Goal: Task Accomplishment & Management: Use online tool/utility

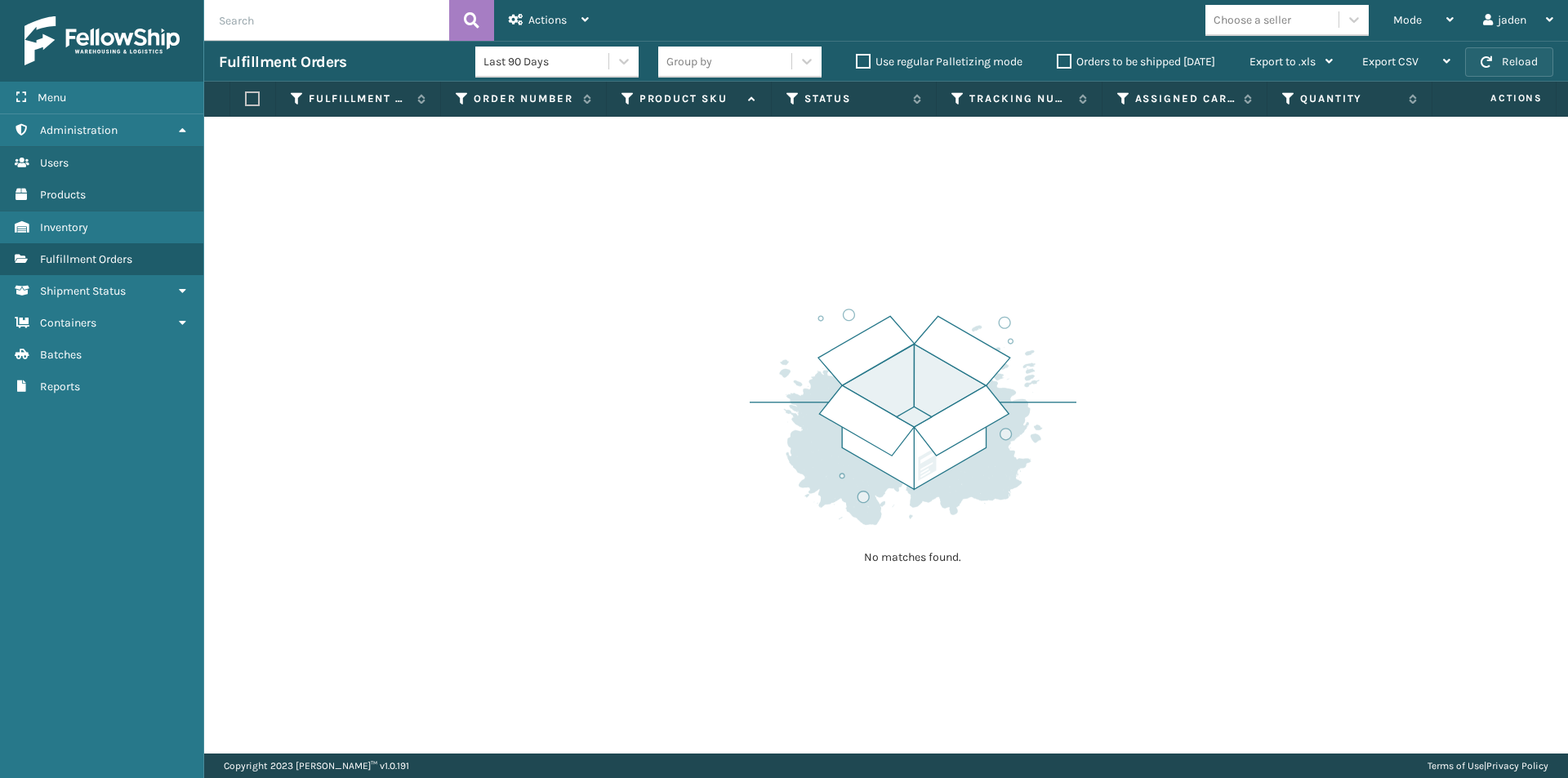
click at [1528, 59] on button "Reload" at bounding box center [1509, 62] width 88 height 30
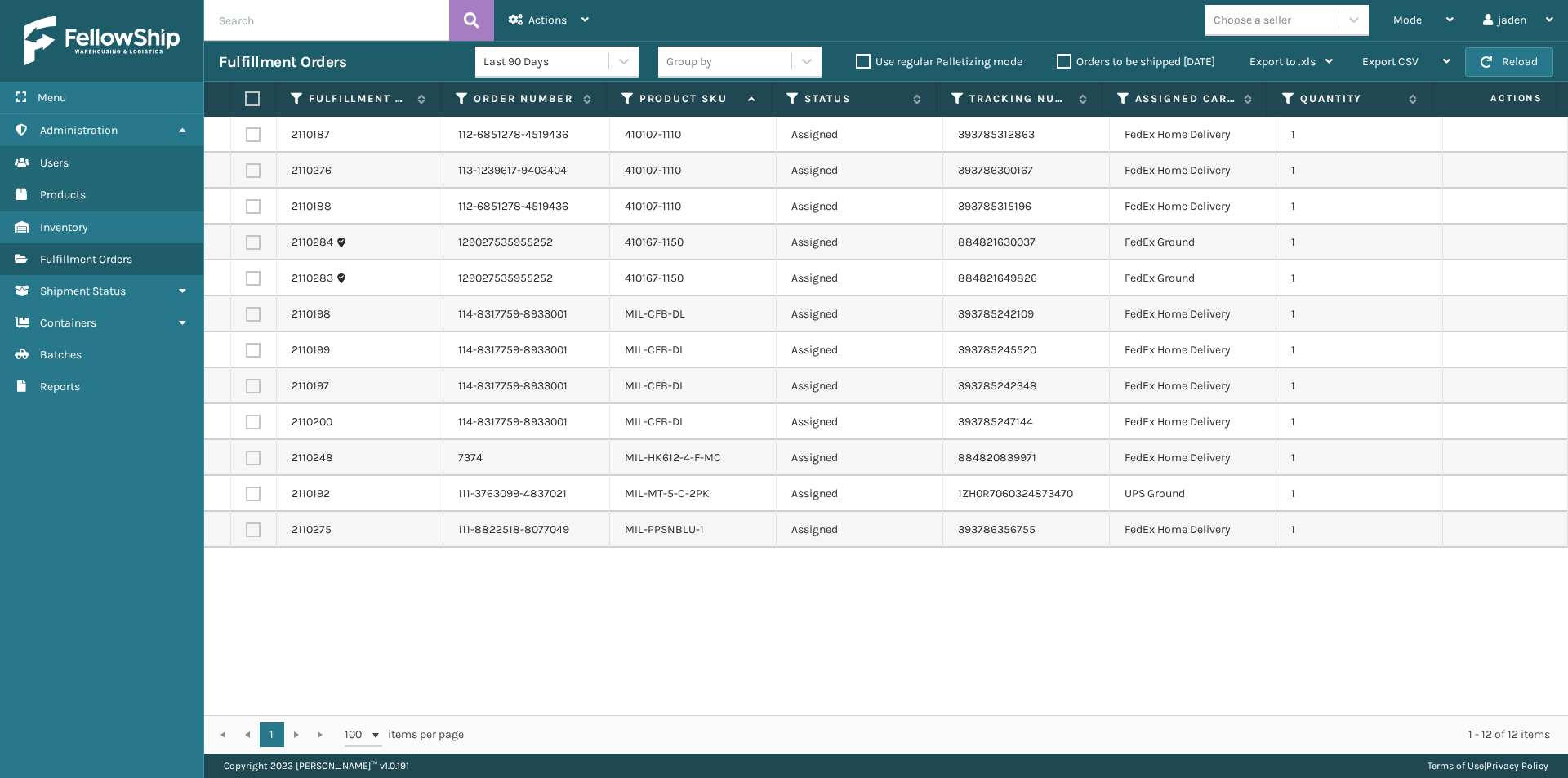
click at [256, 94] on label at bounding box center [250, 99] width 10 height 15
click at [245, 94] on input "checkbox" at bounding box center [245, 99] width 1 height 10
checkbox input "true"
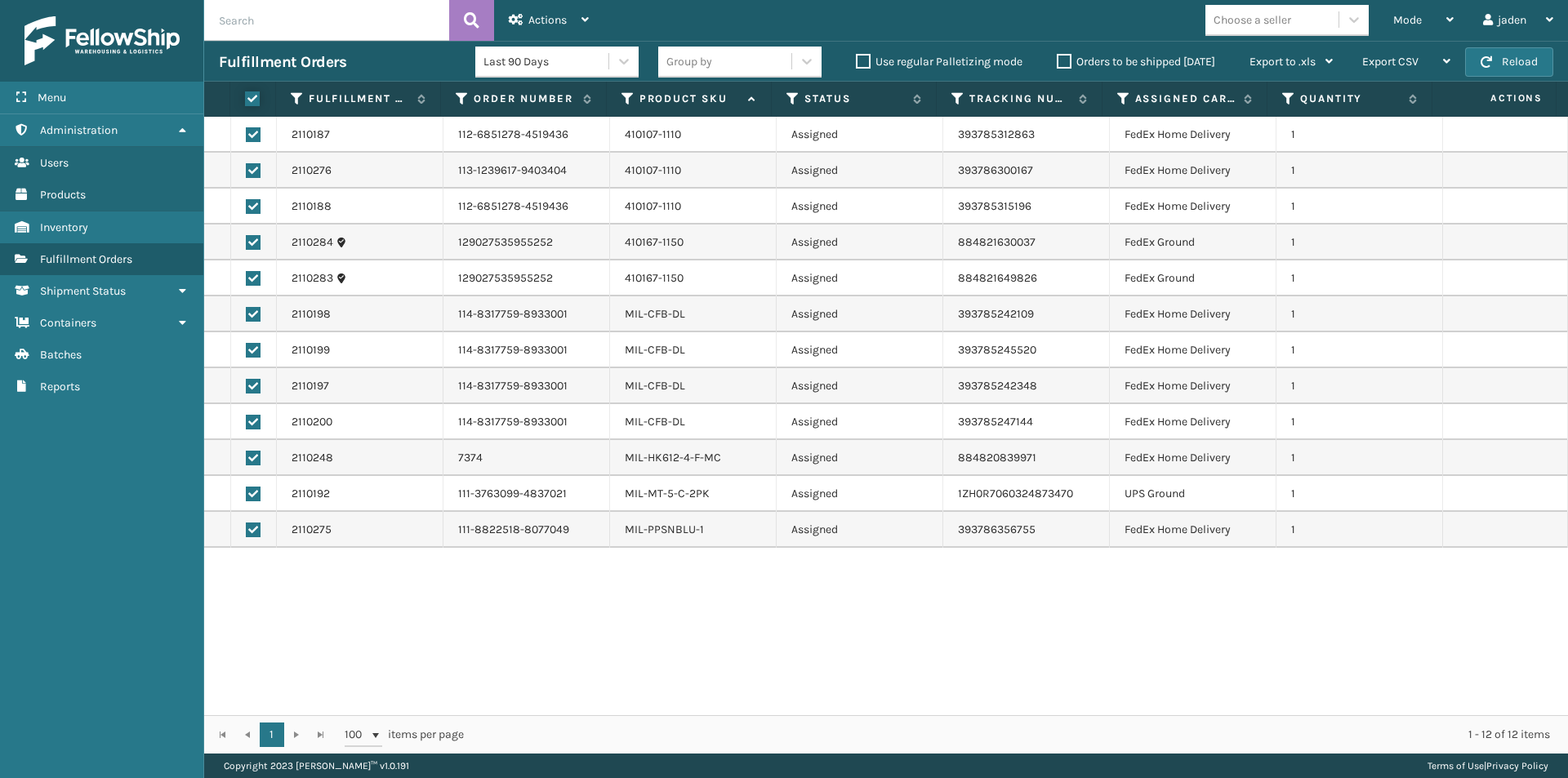
checkbox input "true"
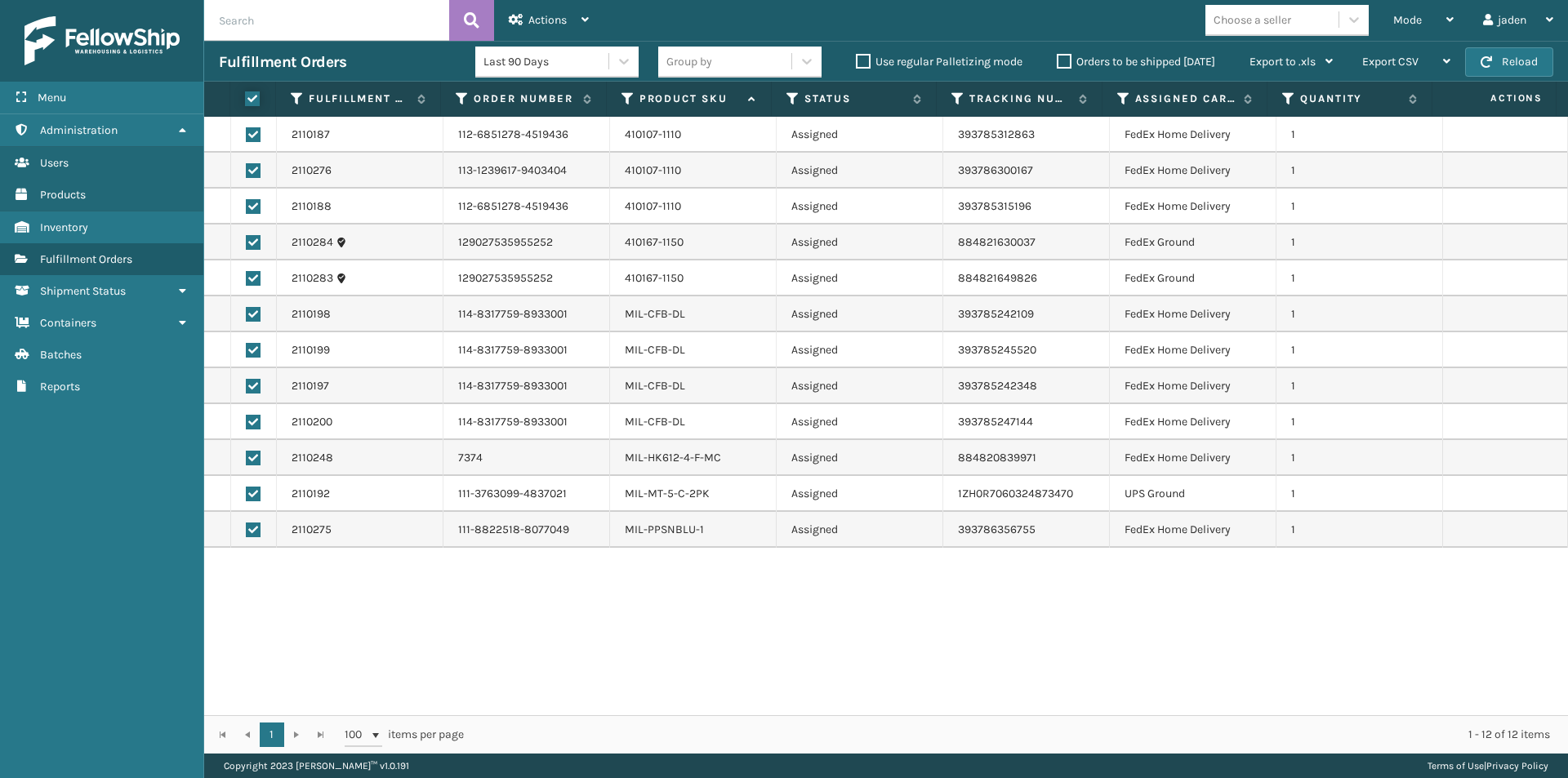
checkbox input "true"
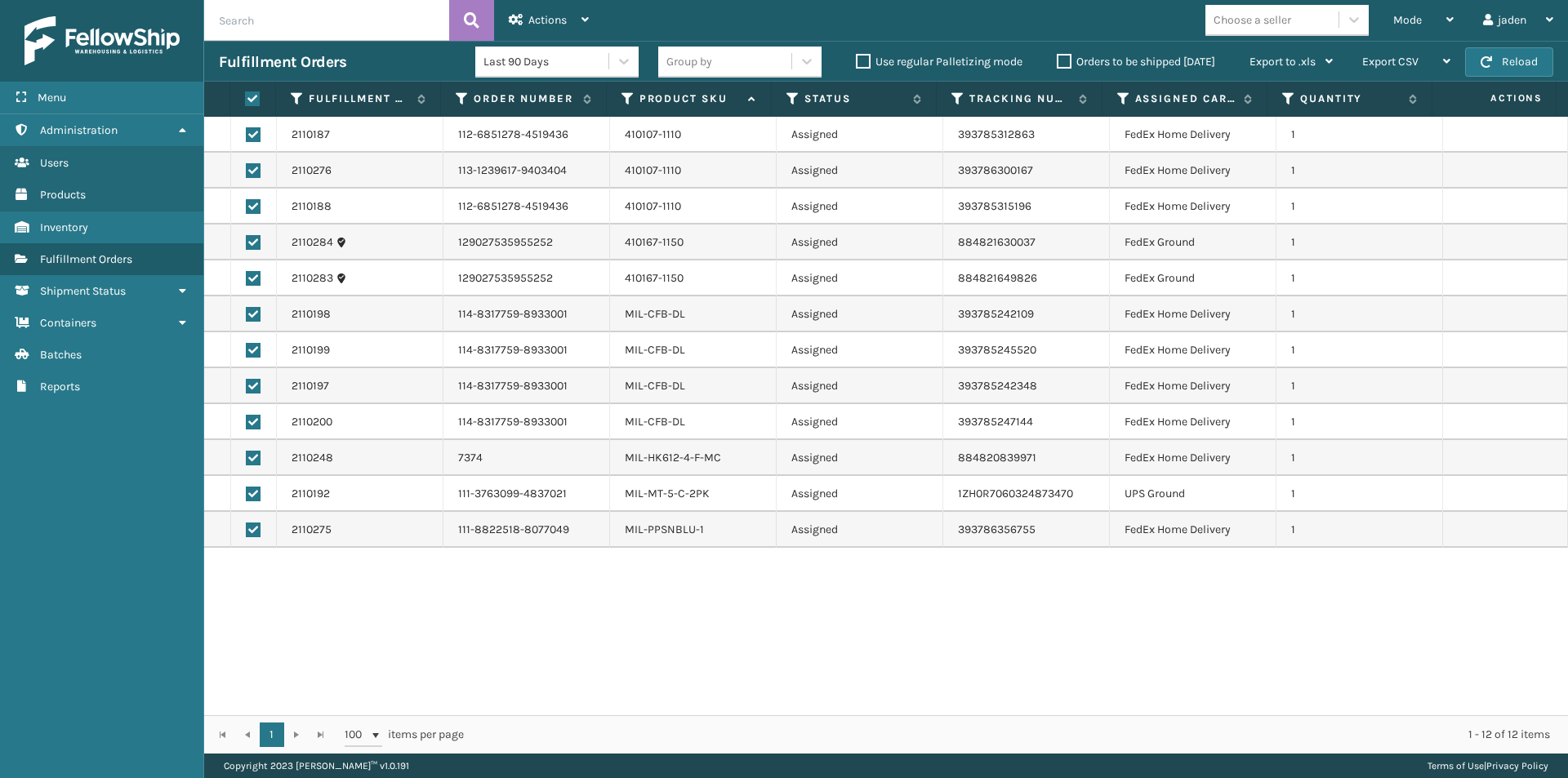
click at [245, 494] on label at bounding box center [253, 494] width 15 height 15
click at [245, 494] on input "checkbox" at bounding box center [245, 492] width 1 height 10
checkbox input "false"
click at [565, 14] on span "Actions" at bounding box center [547, 20] width 38 height 14
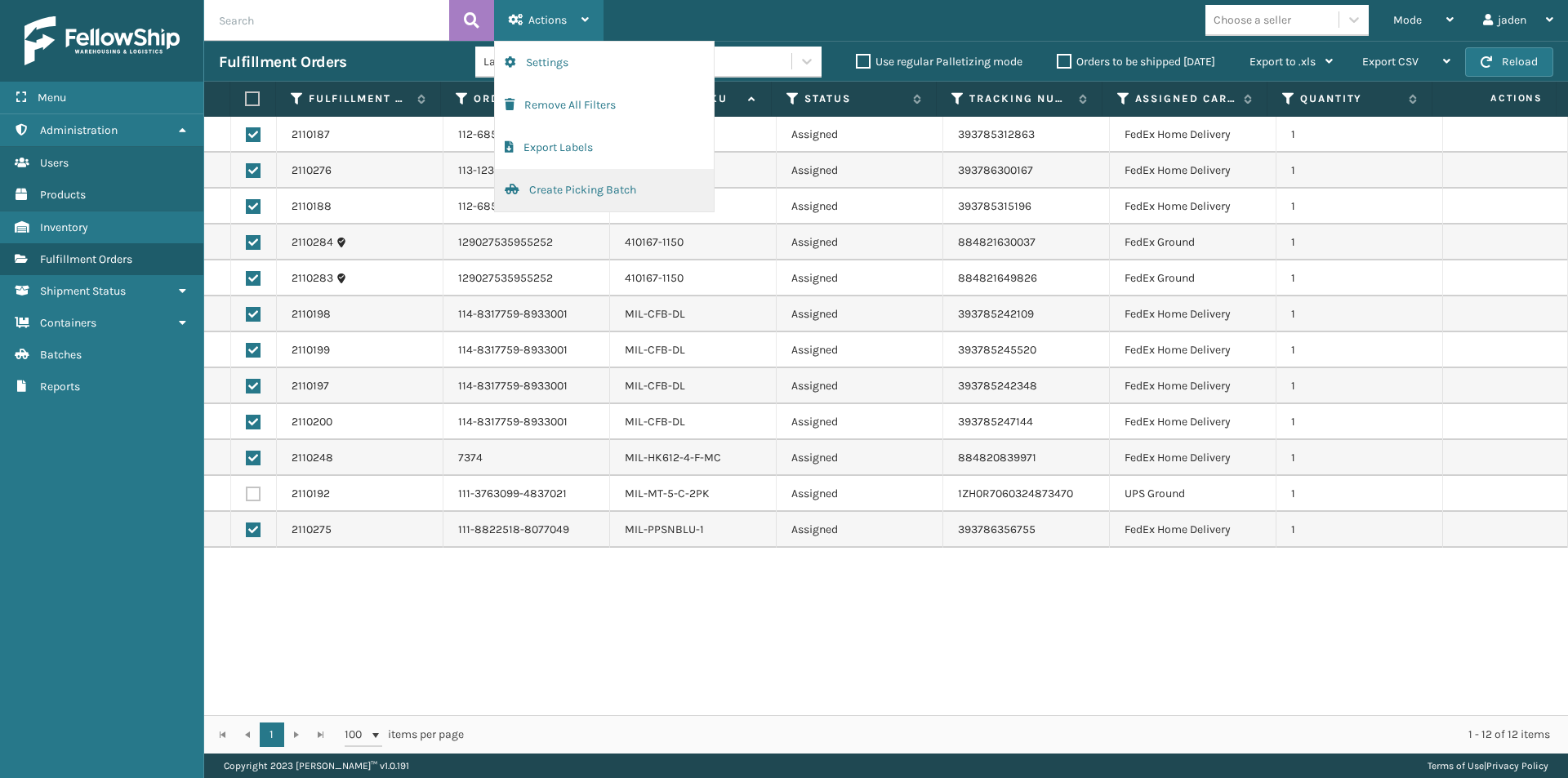
click at [592, 190] on button "Create Picking Batch" at bounding box center [603, 191] width 218 height 43
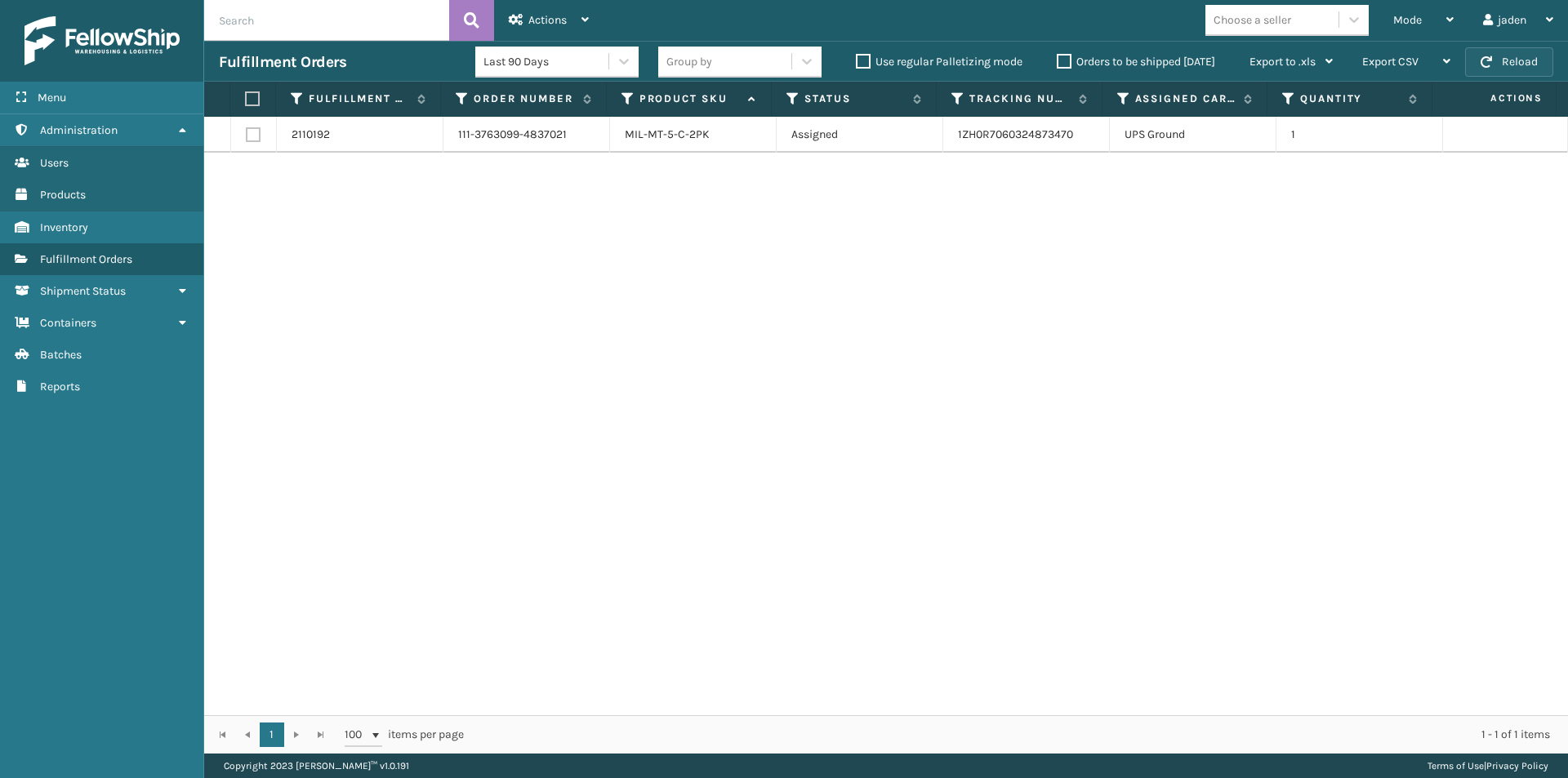
click at [1501, 59] on button "Reload" at bounding box center [1509, 62] width 88 height 30
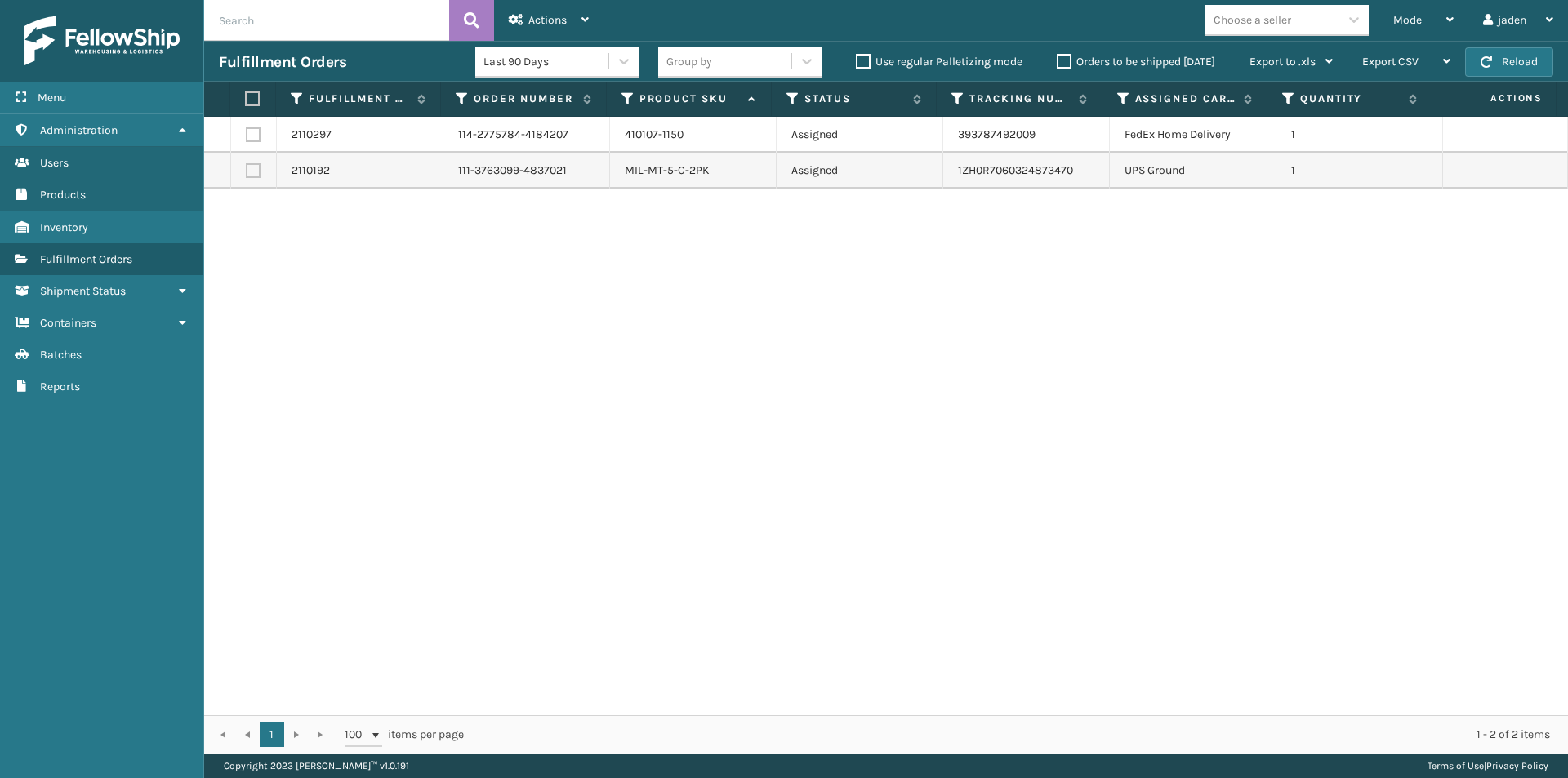
click at [250, 94] on label at bounding box center [250, 99] width 10 height 15
click at [245, 94] on input "checkbox" at bounding box center [245, 99] width 1 height 10
checkbox input "true"
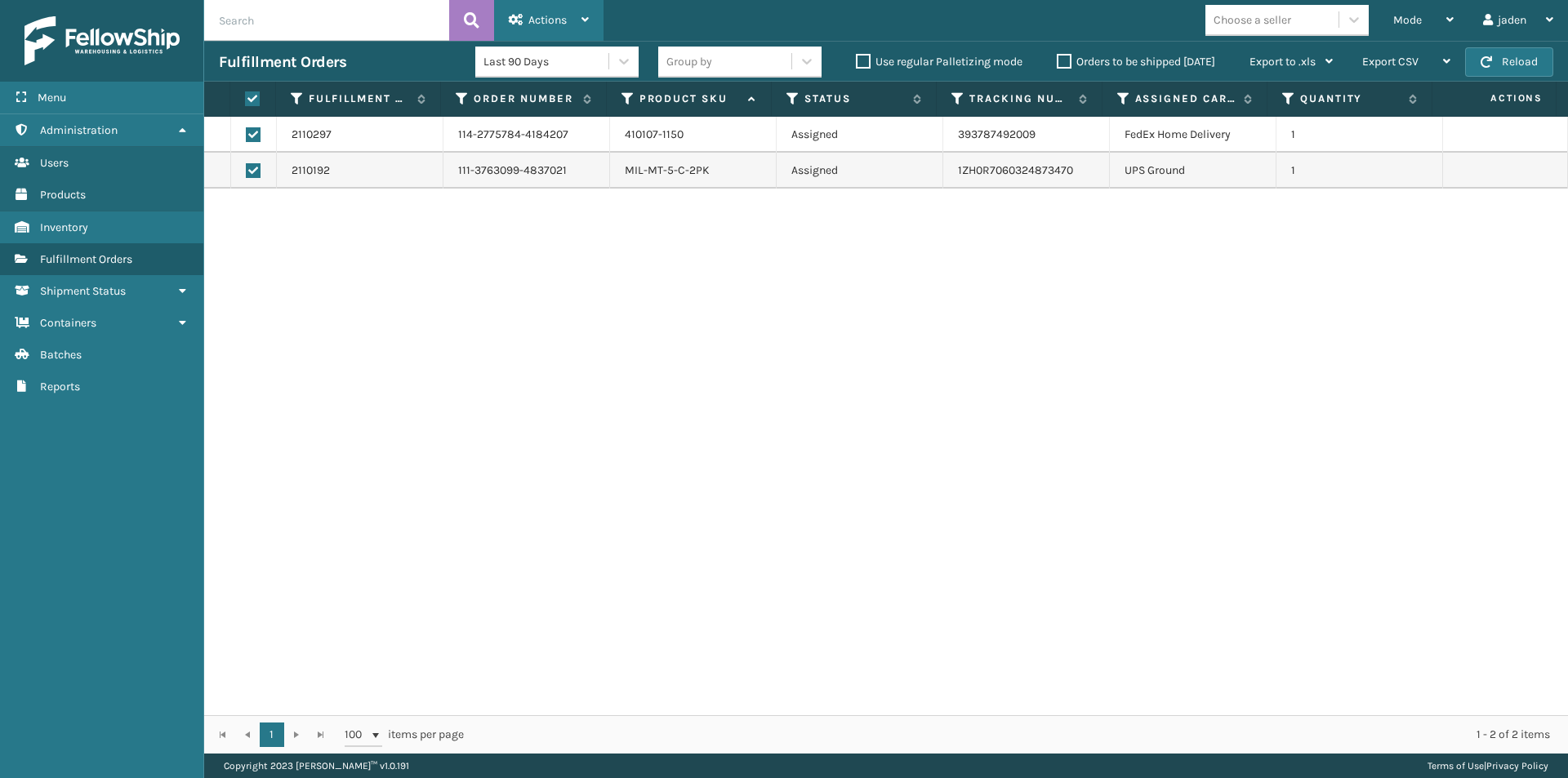
click at [551, 10] on div "Actions" at bounding box center [548, 20] width 80 height 41
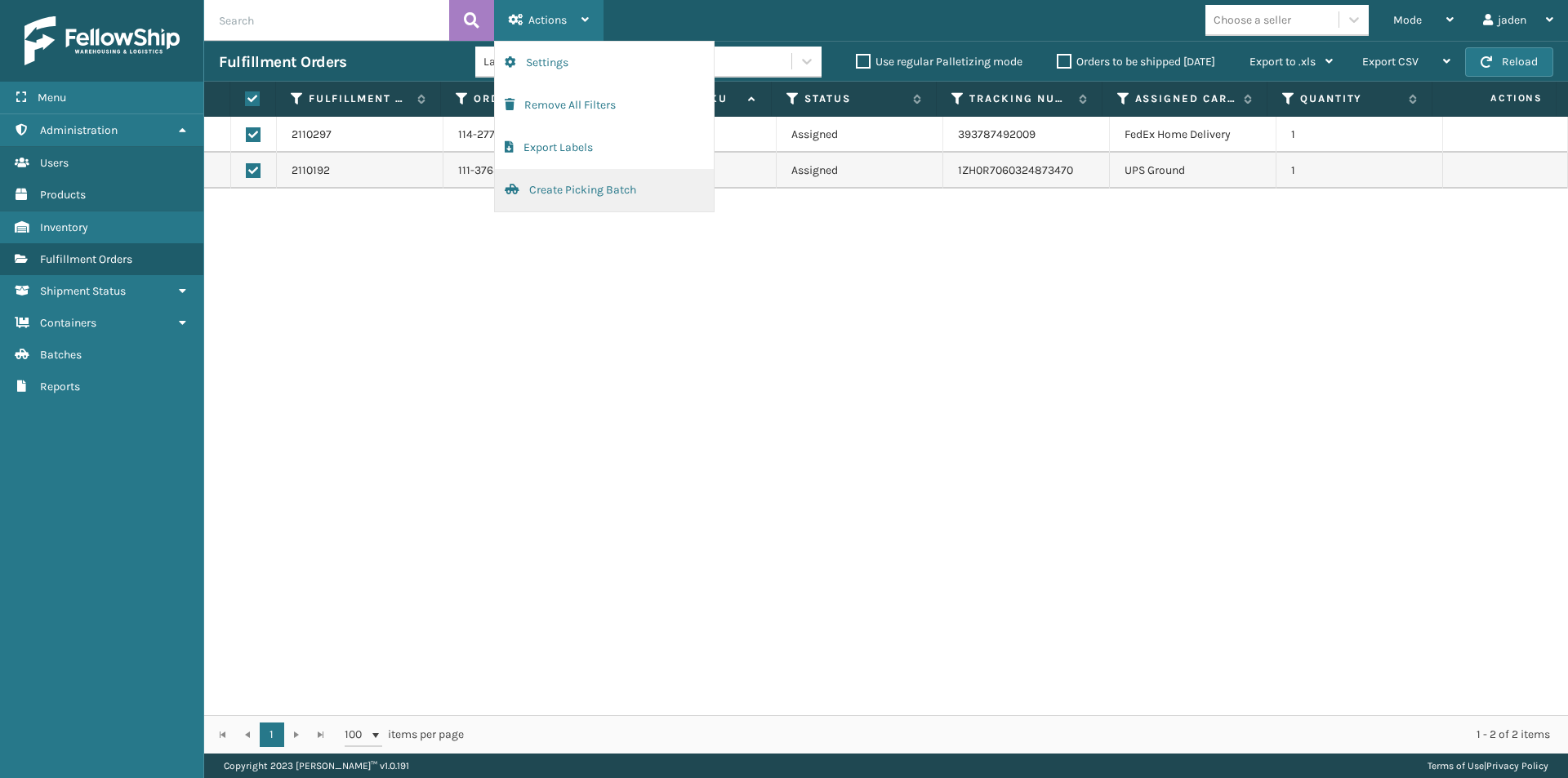
click at [535, 197] on button "Create Picking Batch" at bounding box center [603, 191] width 218 height 43
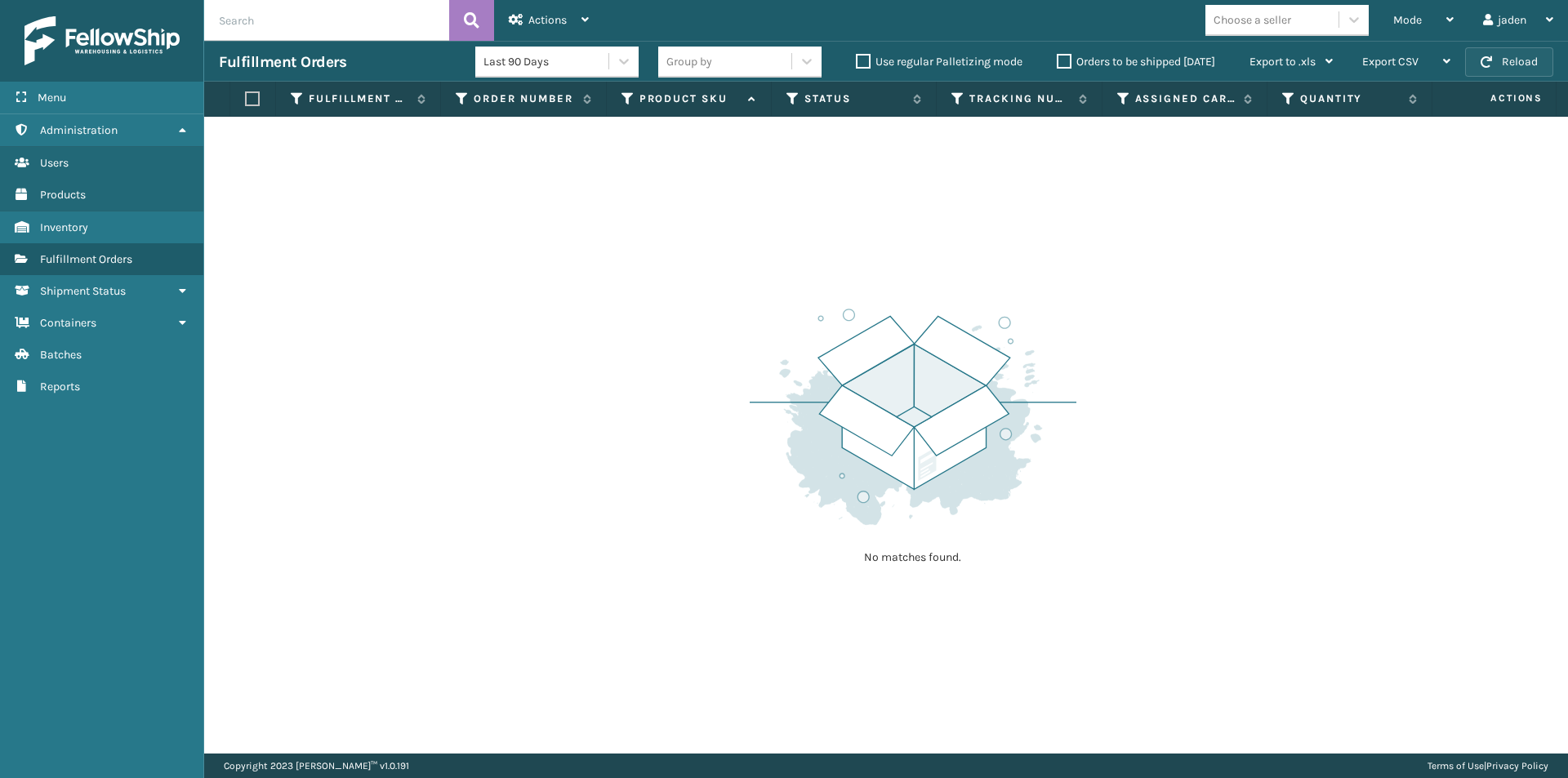
click at [1492, 62] on span "button" at bounding box center [1486, 62] width 11 height 11
click at [1500, 52] on button "Reload" at bounding box center [1509, 62] width 88 height 30
click at [1496, 59] on button "Reload" at bounding box center [1509, 62] width 88 height 30
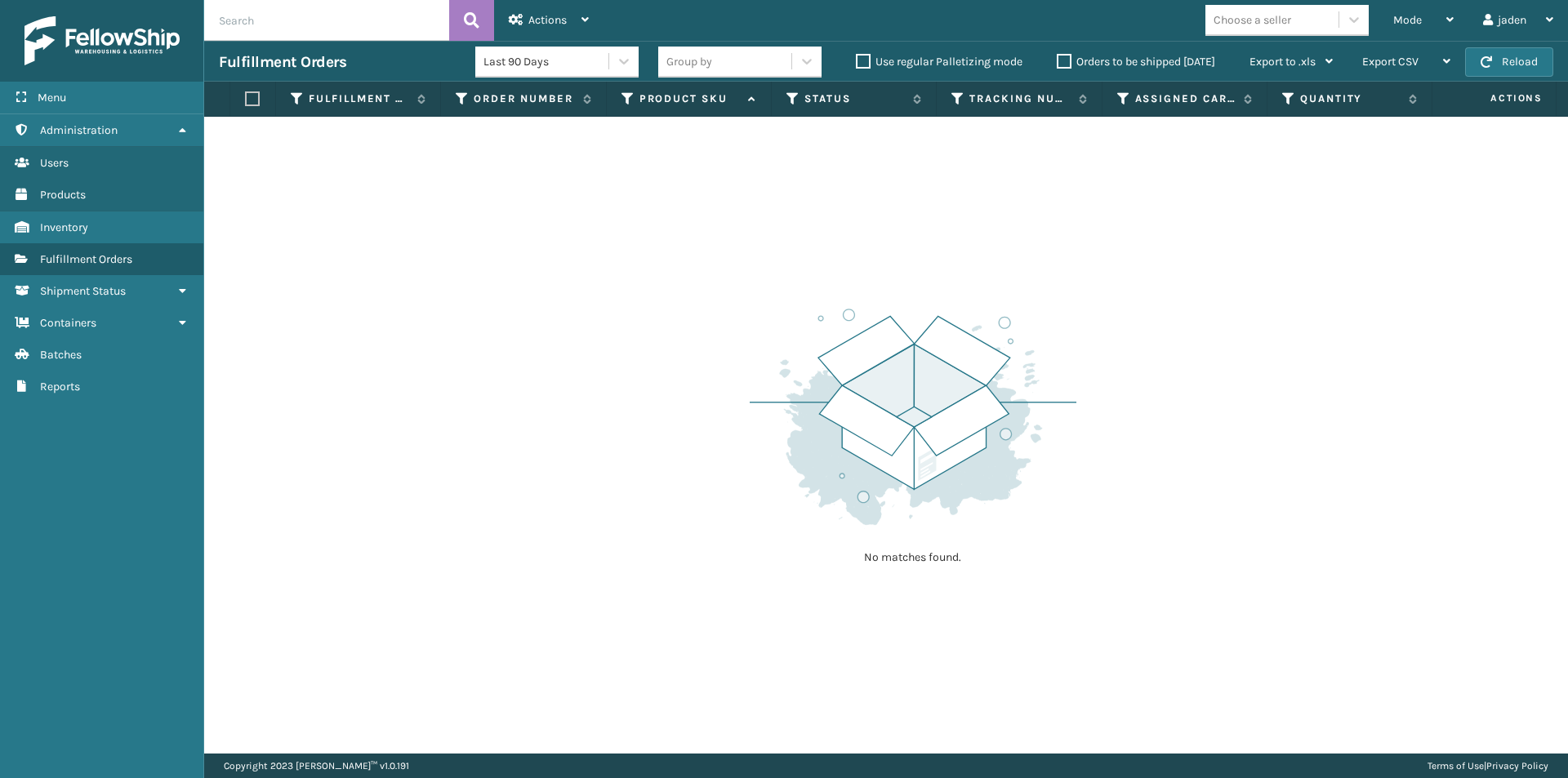
drag, startPoint x: 1188, startPoint y: 223, endPoint x: 643, endPoint y: 151, distance: 549.7
click at [710, 232] on div "No matches found." at bounding box center [886, 435] width 1364 height 637
click at [1414, 11] on div "Mode" at bounding box center [1423, 20] width 60 height 41
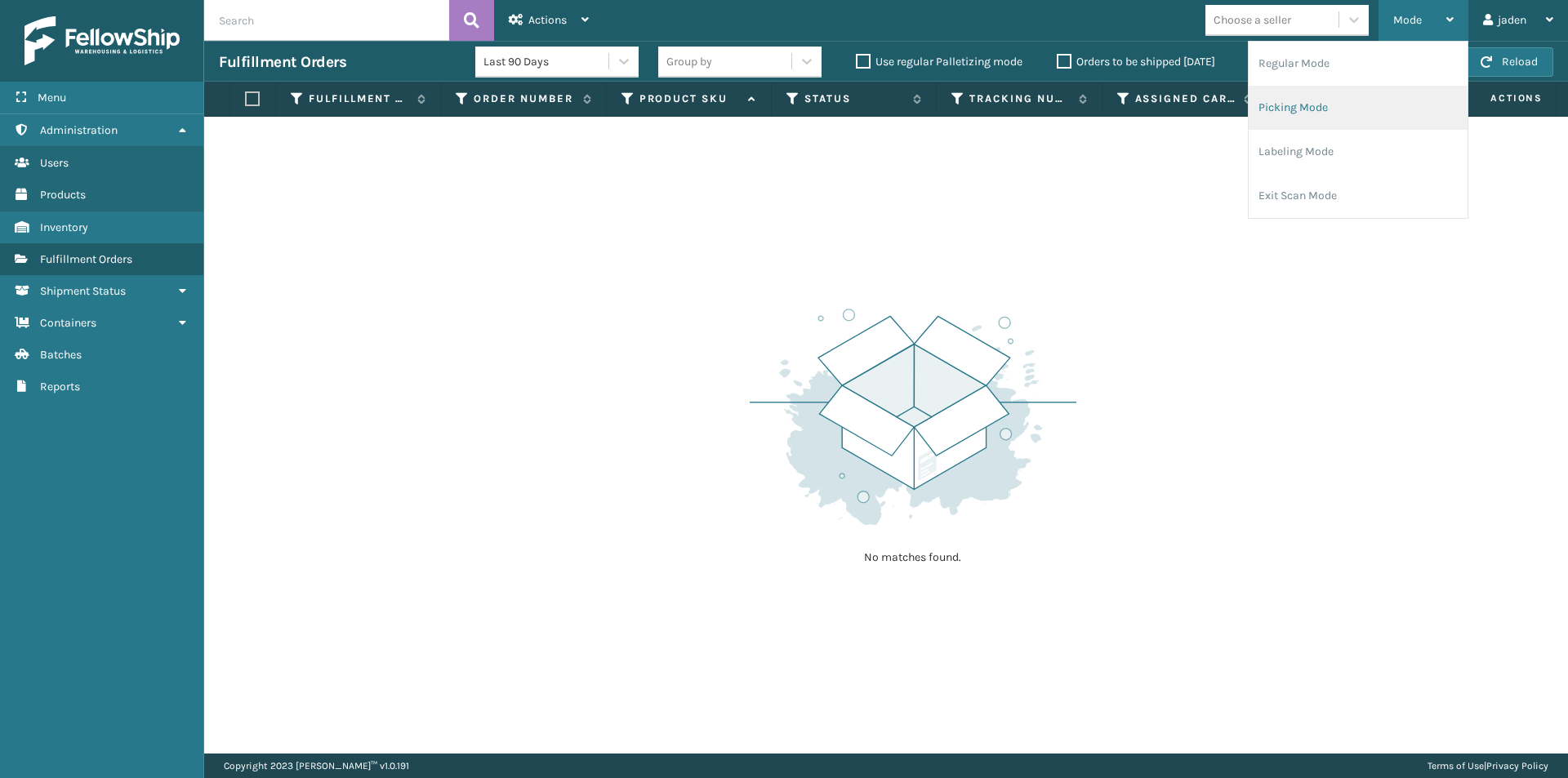
click at [1353, 112] on li "Picking Mode" at bounding box center [1357, 107] width 218 height 44
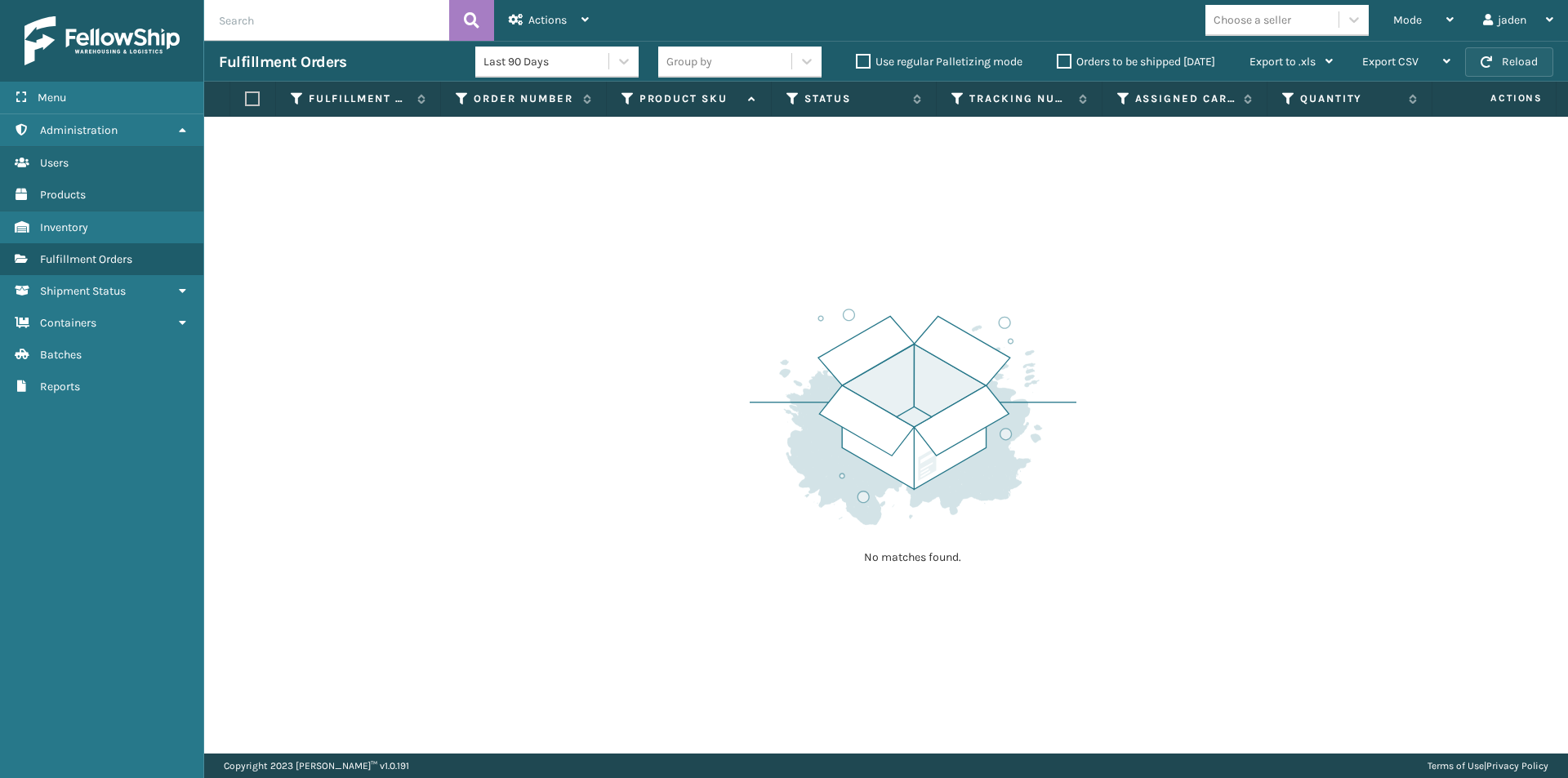
click at [1476, 67] on button "Reload" at bounding box center [1509, 62] width 88 height 30
click at [1411, 23] on span "Mode" at bounding box center [1407, 20] width 29 height 14
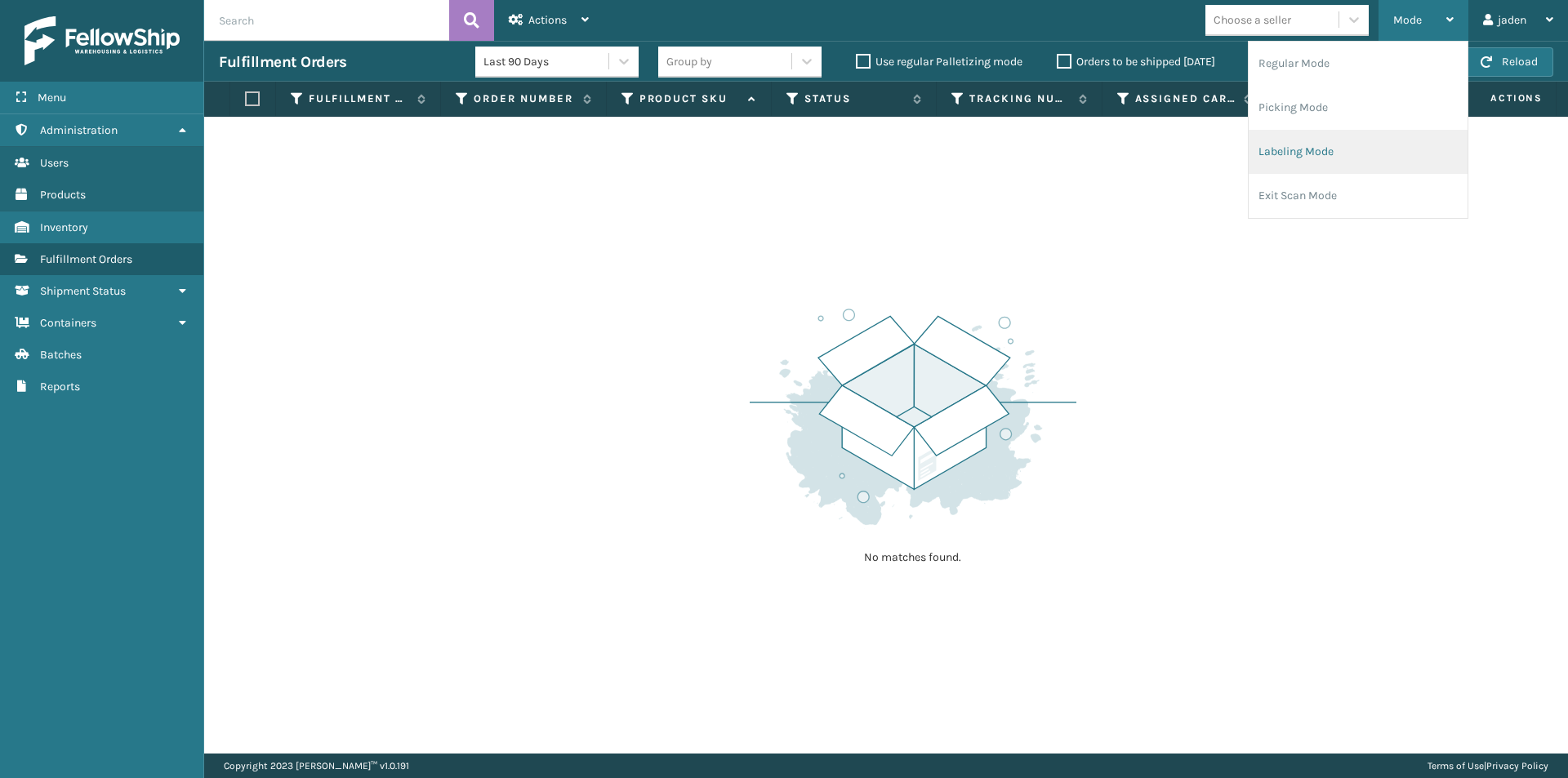
click at [1360, 153] on li "Labeling Mode" at bounding box center [1357, 152] width 218 height 44
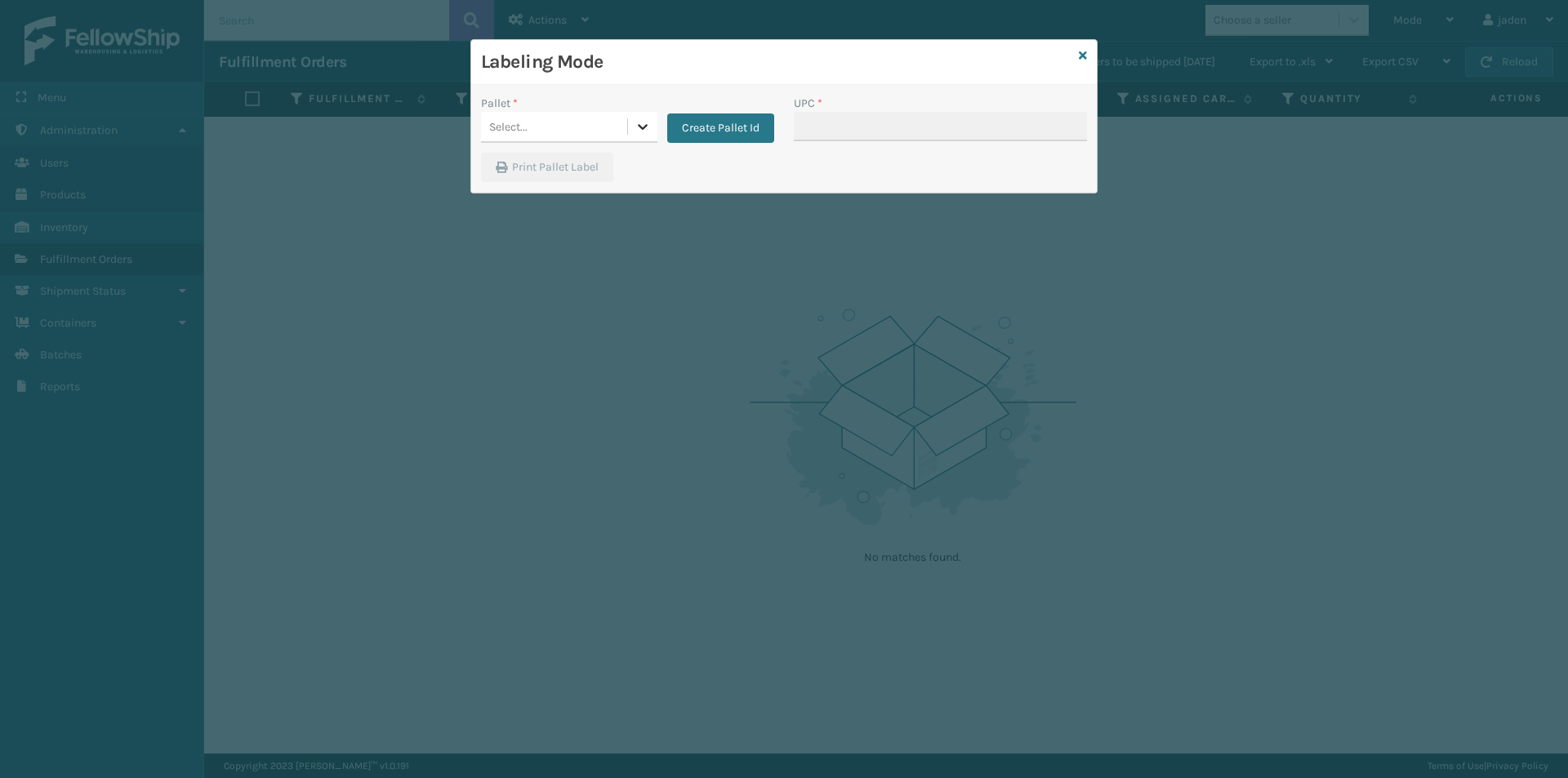
click at [652, 125] on div at bounding box center [643, 126] width 30 height 30
click at [548, 178] on div "FDXG-HQZYXUB0WB" at bounding box center [569, 171] width 177 height 37
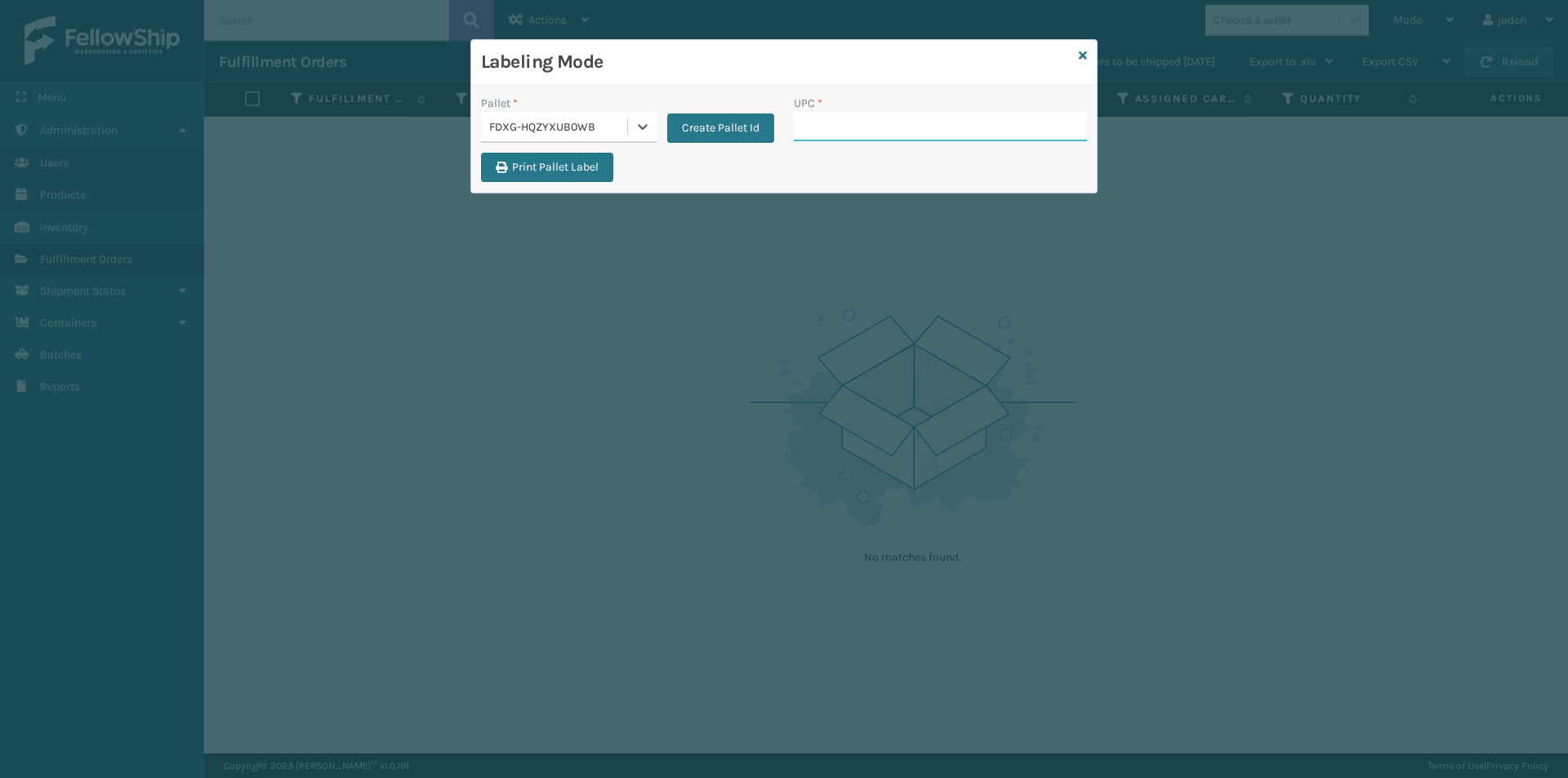
click at [903, 131] on input "UPC *" at bounding box center [940, 126] width 293 height 30
type input "410079-1150"
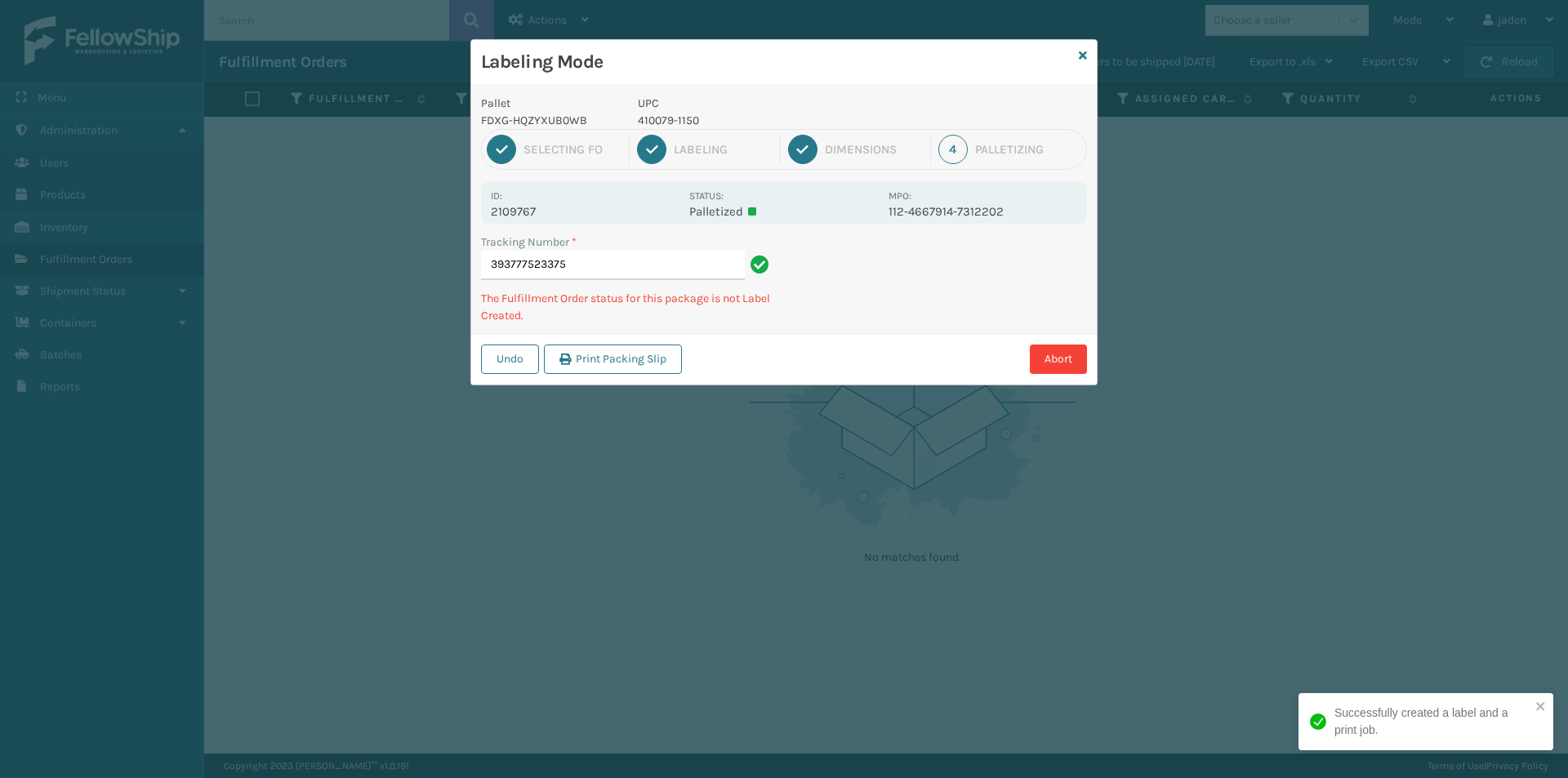
click at [665, 126] on p "410079-1150" at bounding box center [758, 120] width 241 height 17
copy p "410079-1150"
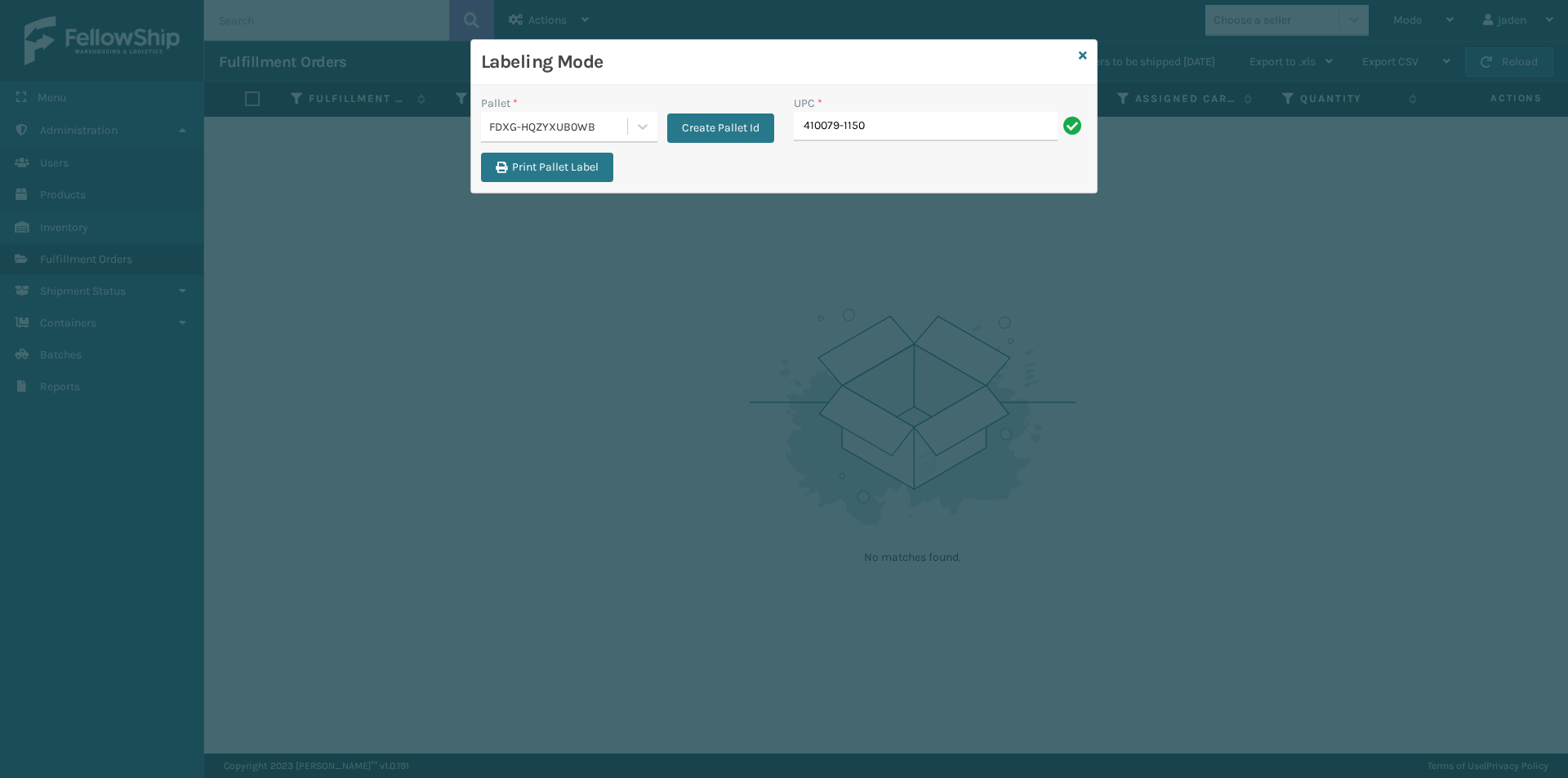
type input "410079-1150"
drag, startPoint x: 852, startPoint y: 109, endPoint x: 833, endPoint y: 133, distance: 30.6
paste input "410079-1150"
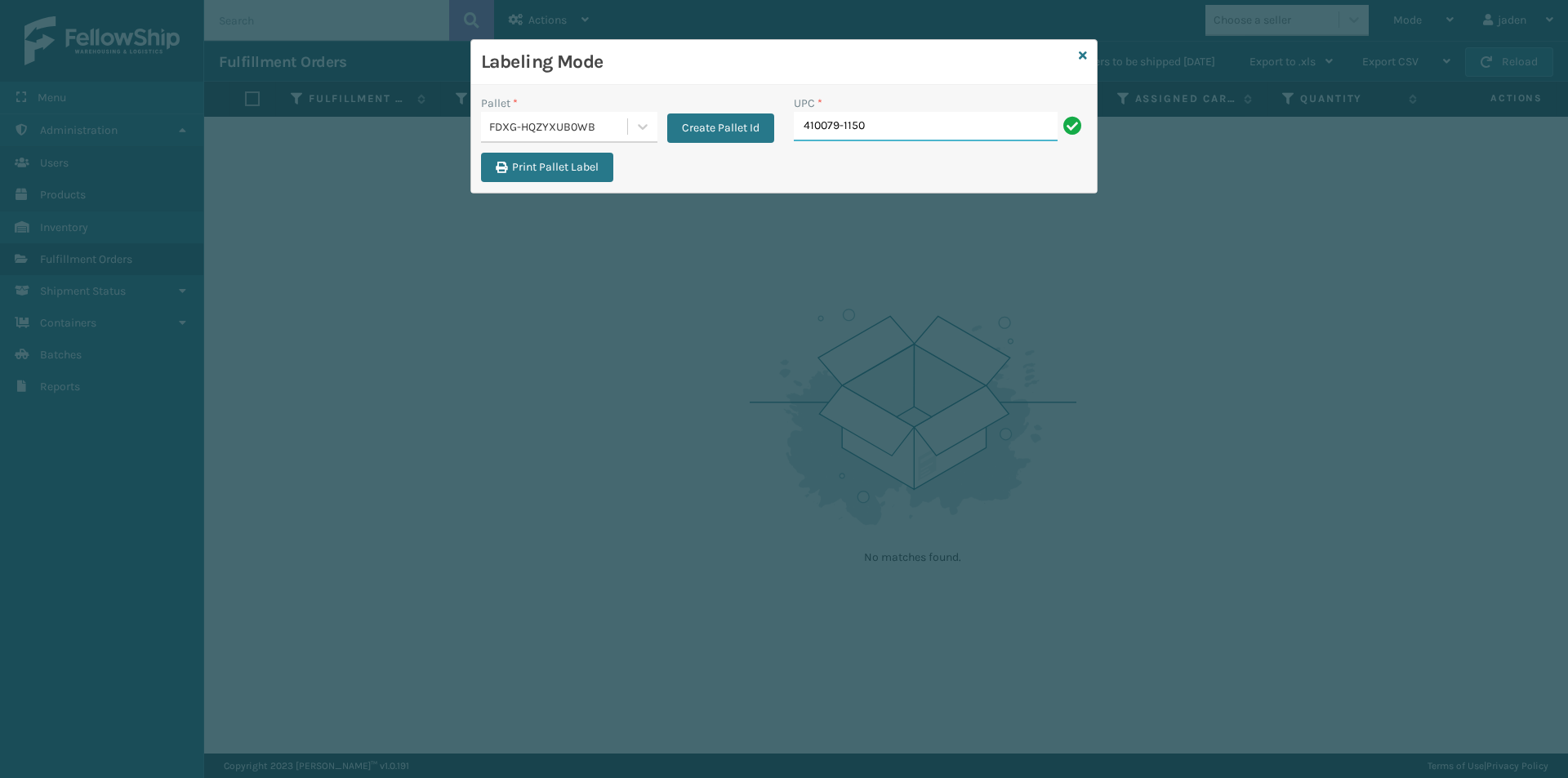
type input "410079-1150"
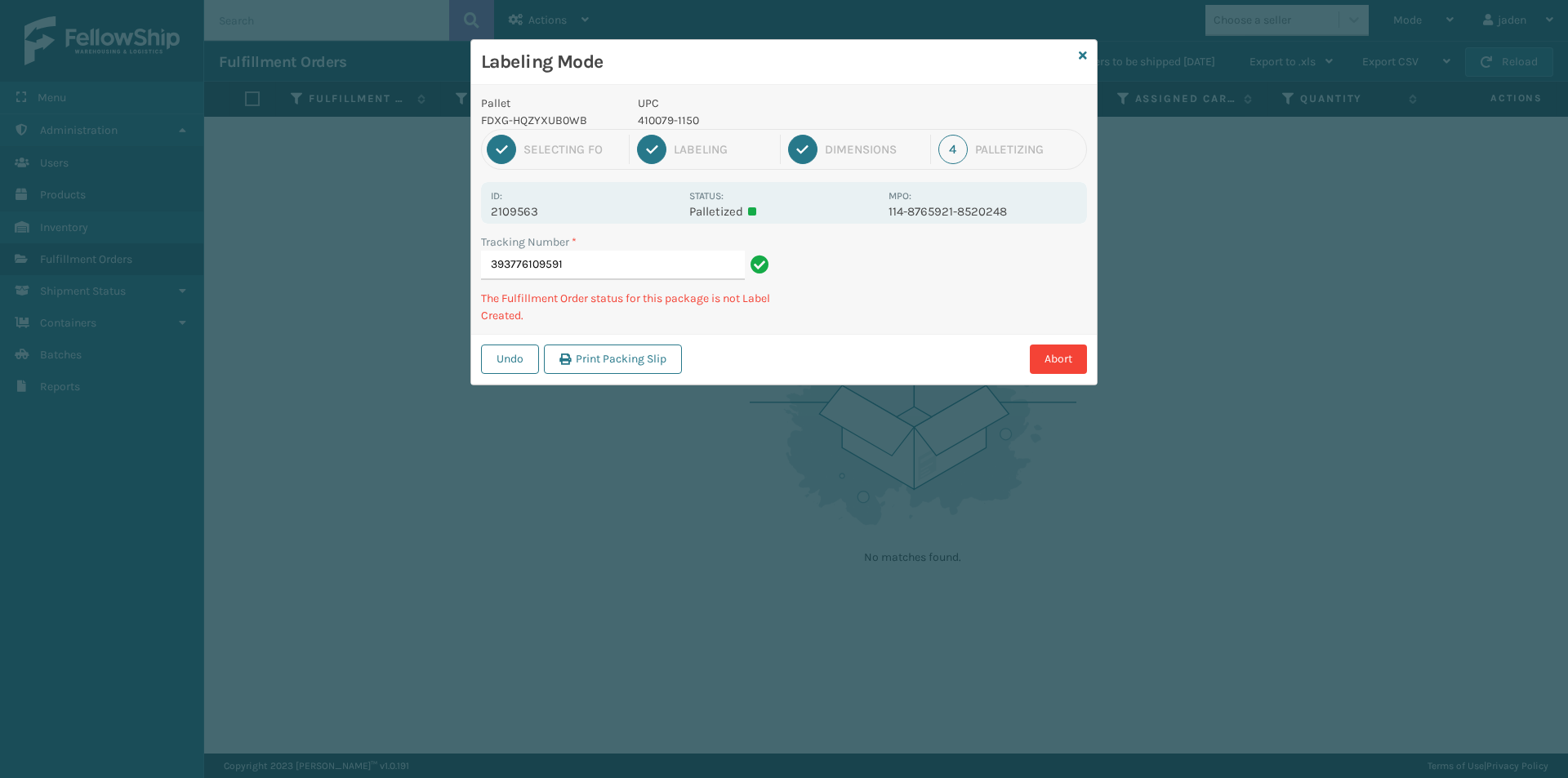
drag, startPoint x: 980, startPoint y: 291, endPoint x: 759, endPoint y: 396, distance: 244.7
drag, startPoint x: 759, startPoint y: 396, endPoint x: 891, endPoint y: 176, distance: 256.6
click at [805, 341] on div "Labeling Mode Pallet FDXG-HQZYXUB0WB UPC 410079-1150 1 Selecting FO 2 Labeling …" at bounding box center [784, 389] width 1568 height 778
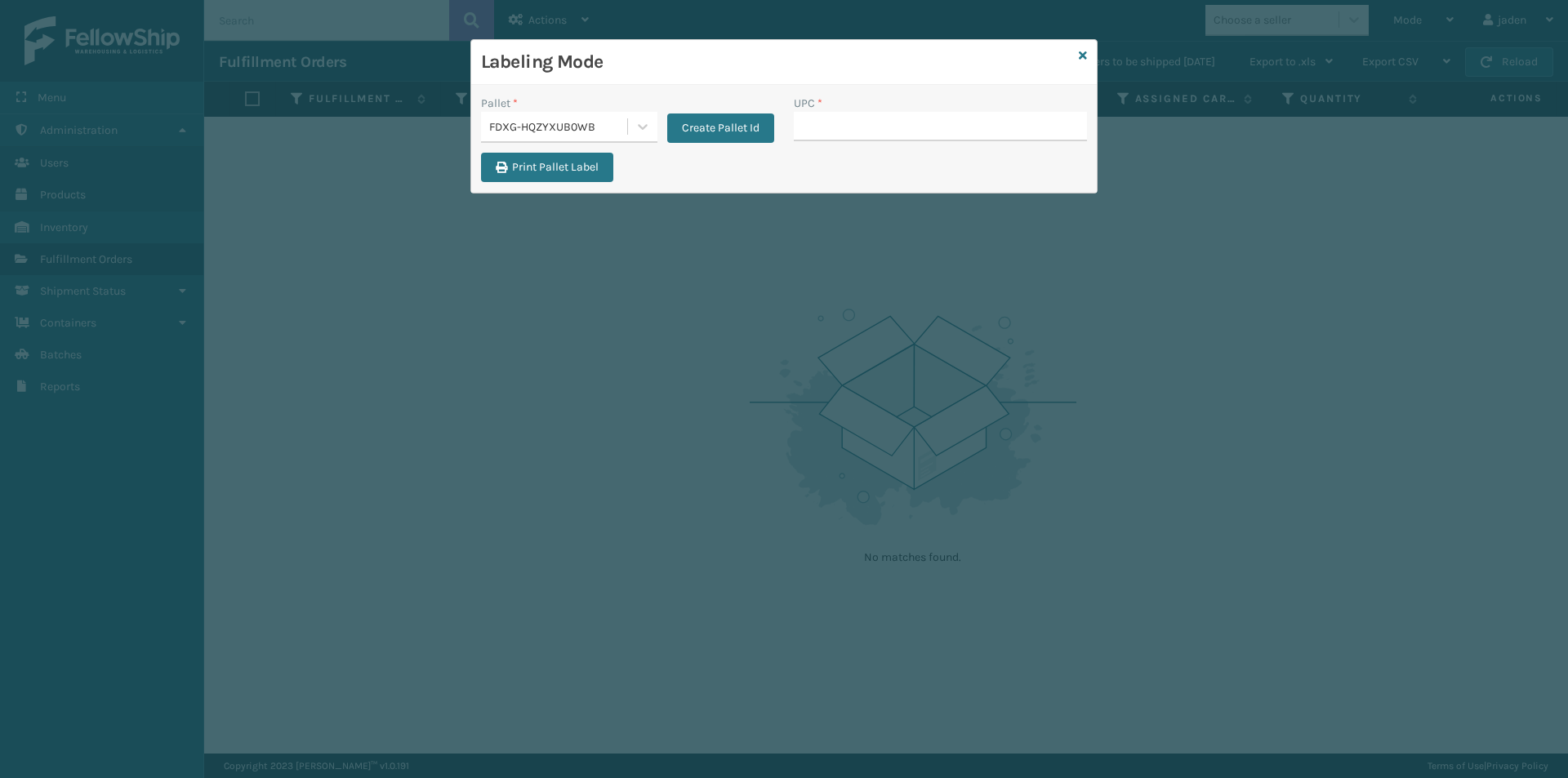
type input "410079-1150"
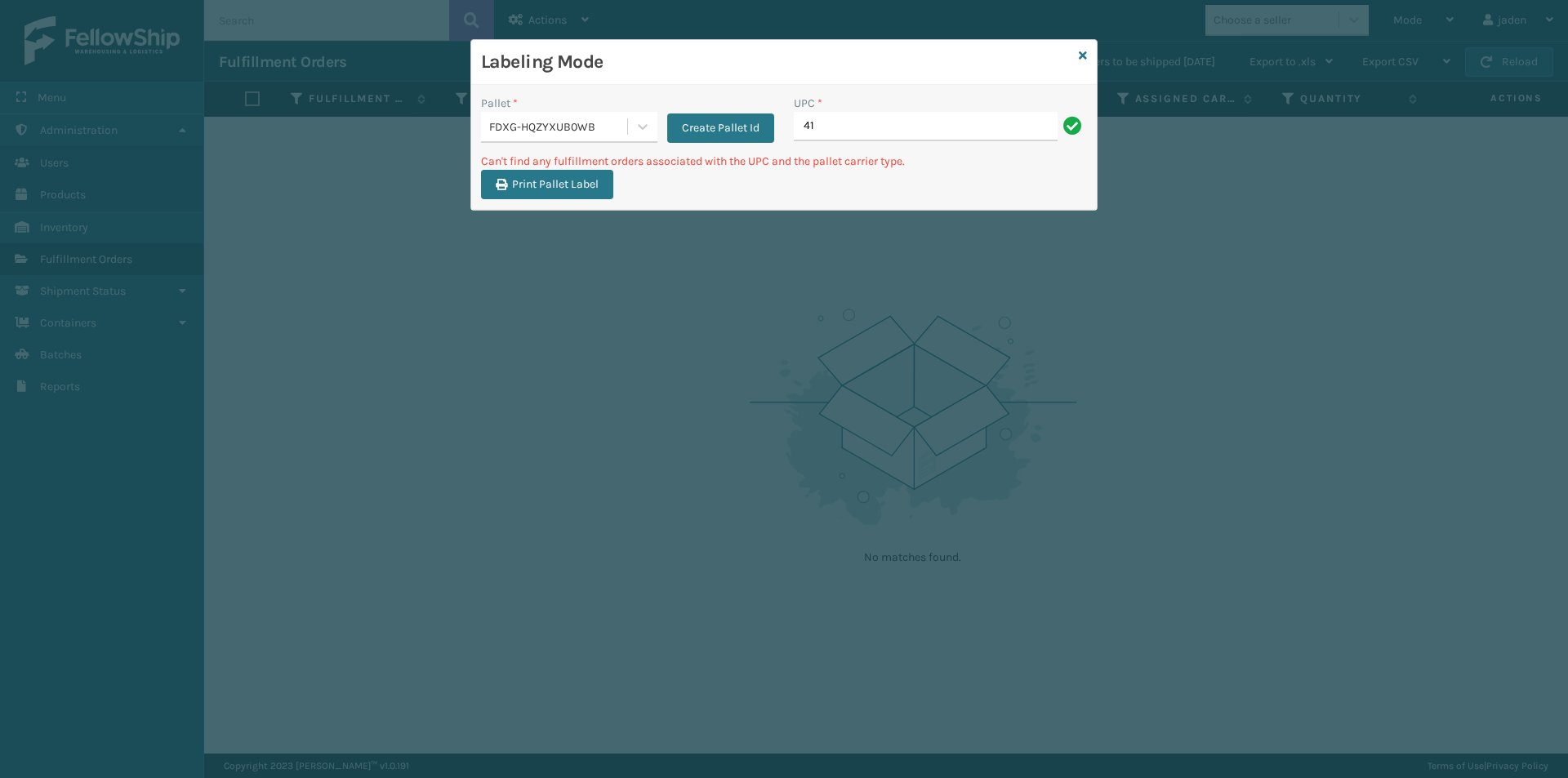
type input "4"
type input "410168-8050"
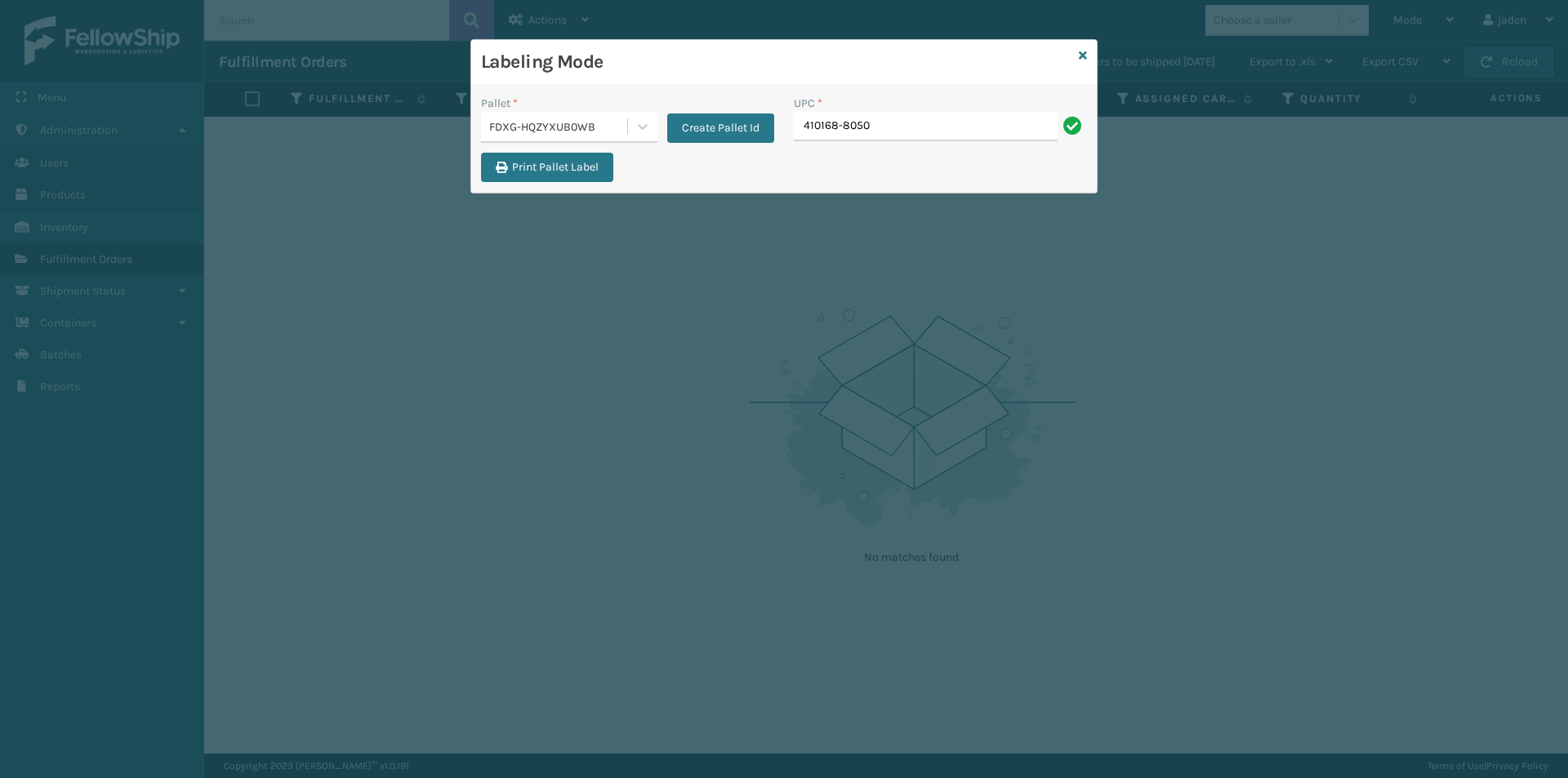
type input "410168-8050"
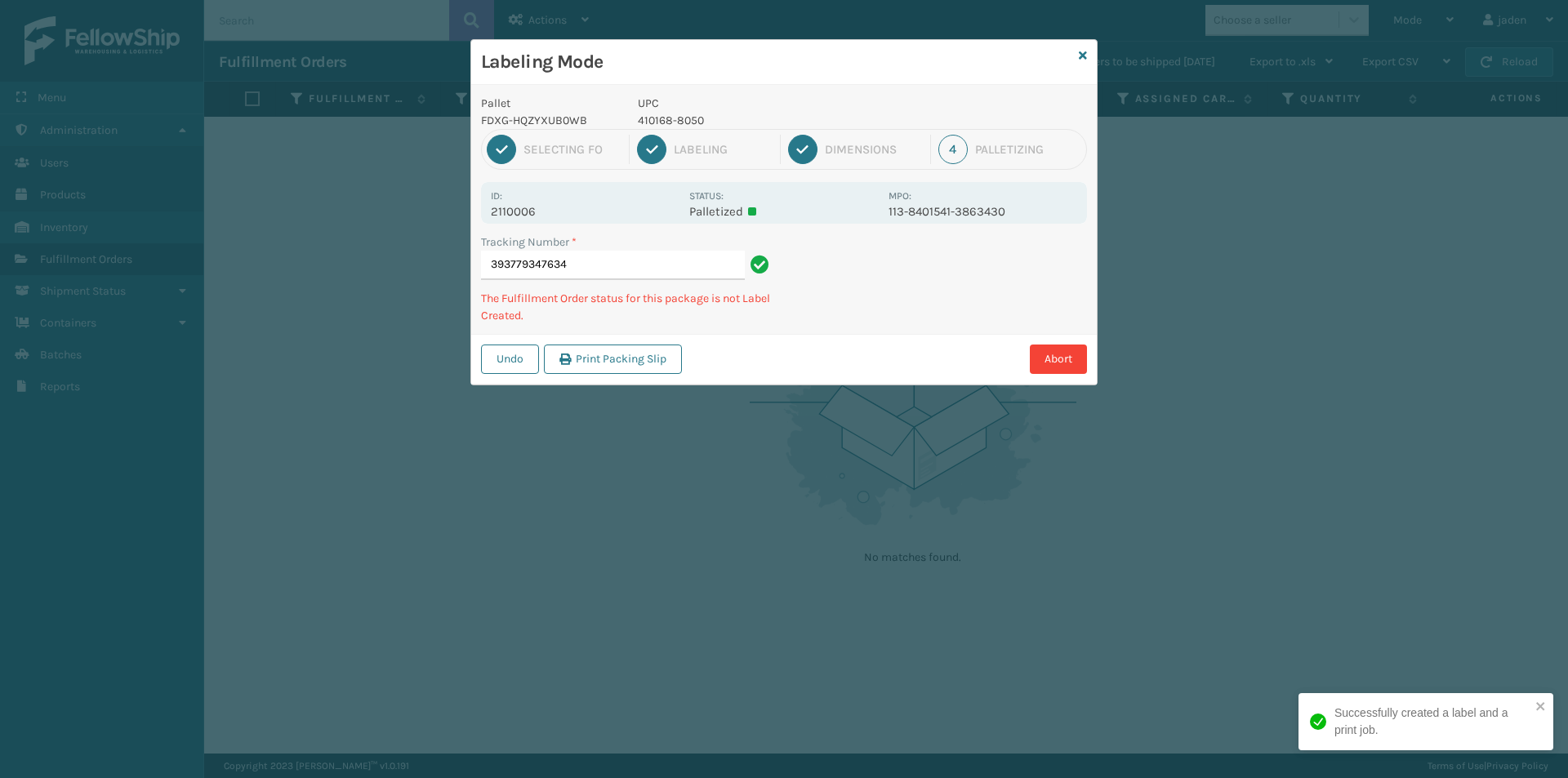
click at [678, 112] on p "410168-8050" at bounding box center [758, 120] width 241 height 17
click at [679, 120] on p "410168-8050" at bounding box center [758, 120] width 241 height 17
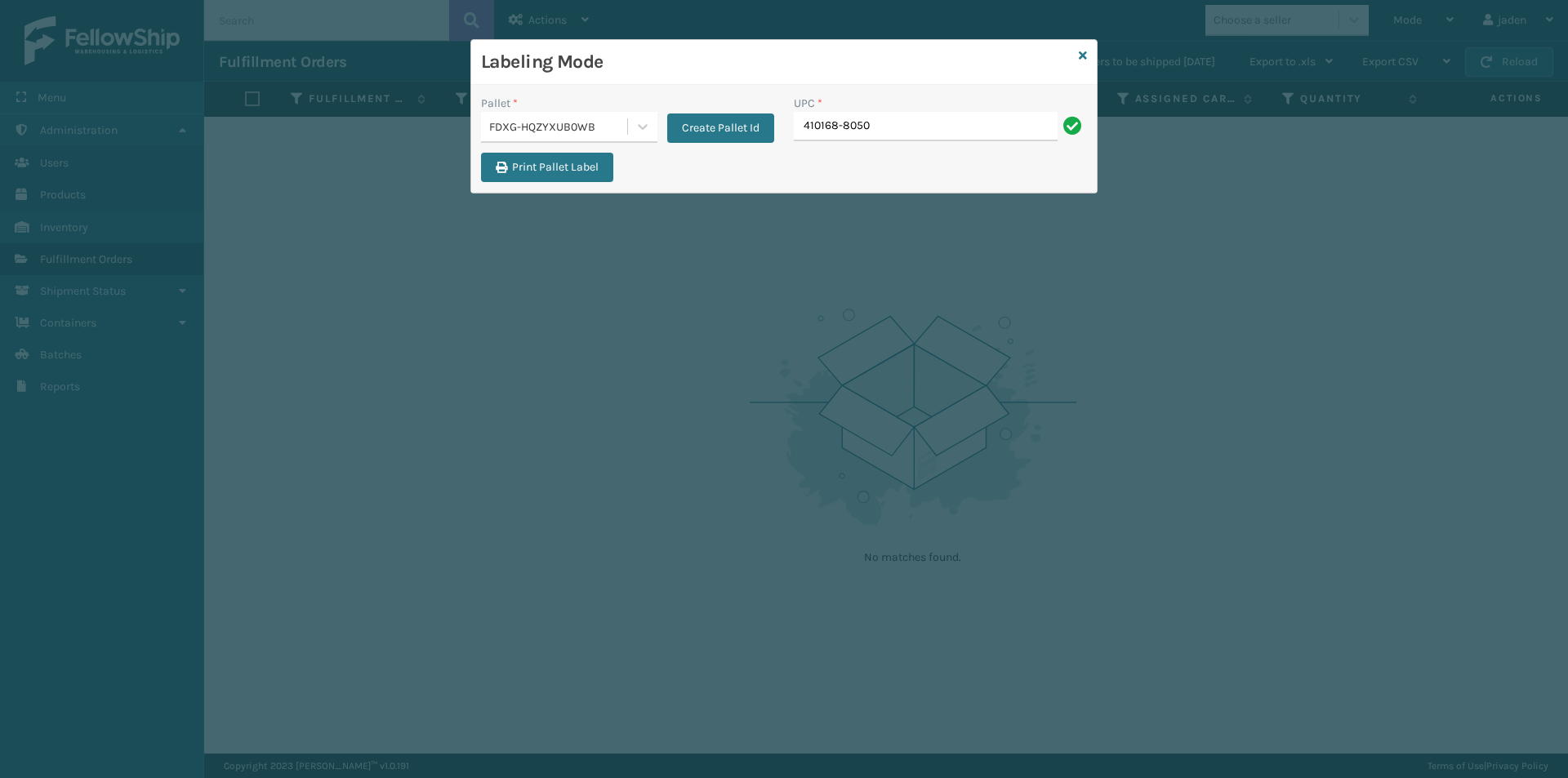
type input "410168-8050"
drag, startPoint x: 851, startPoint y: 111, endPoint x: 815, endPoint y: 131, distance: 41.2
paste input "410168-8050"
type input "410168-8050"
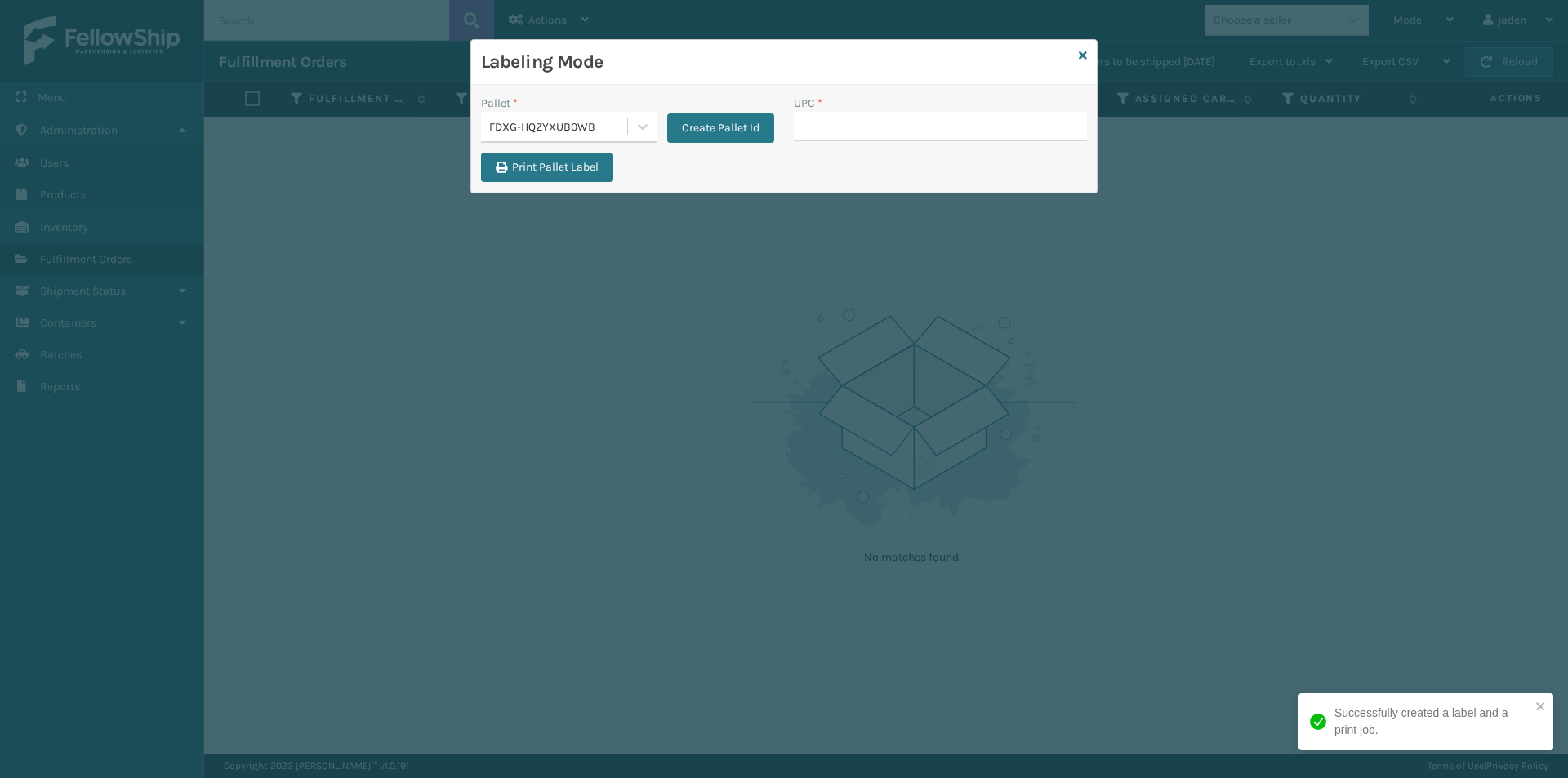
type input "410168-8050"
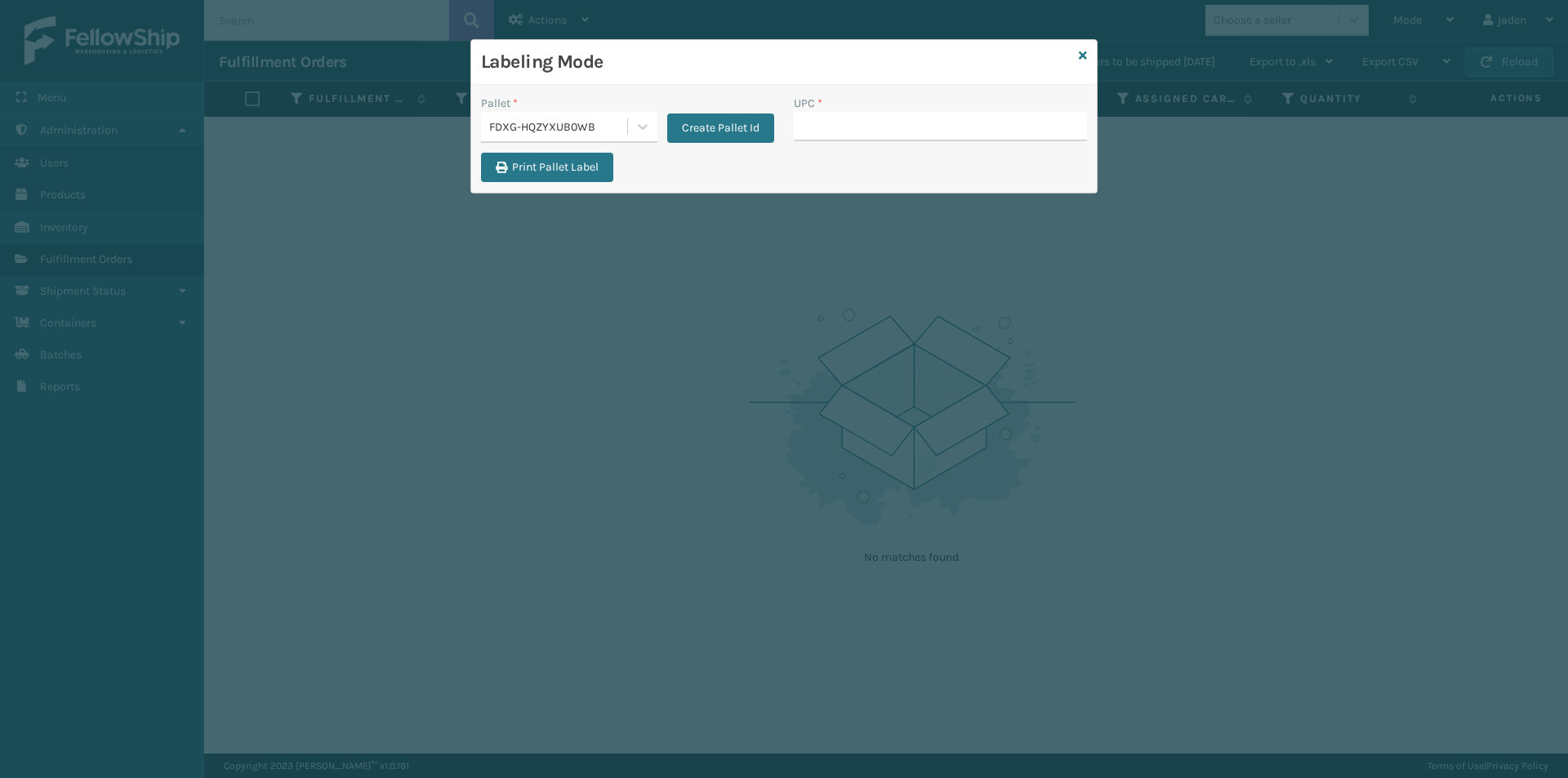
type input "410168-8050"
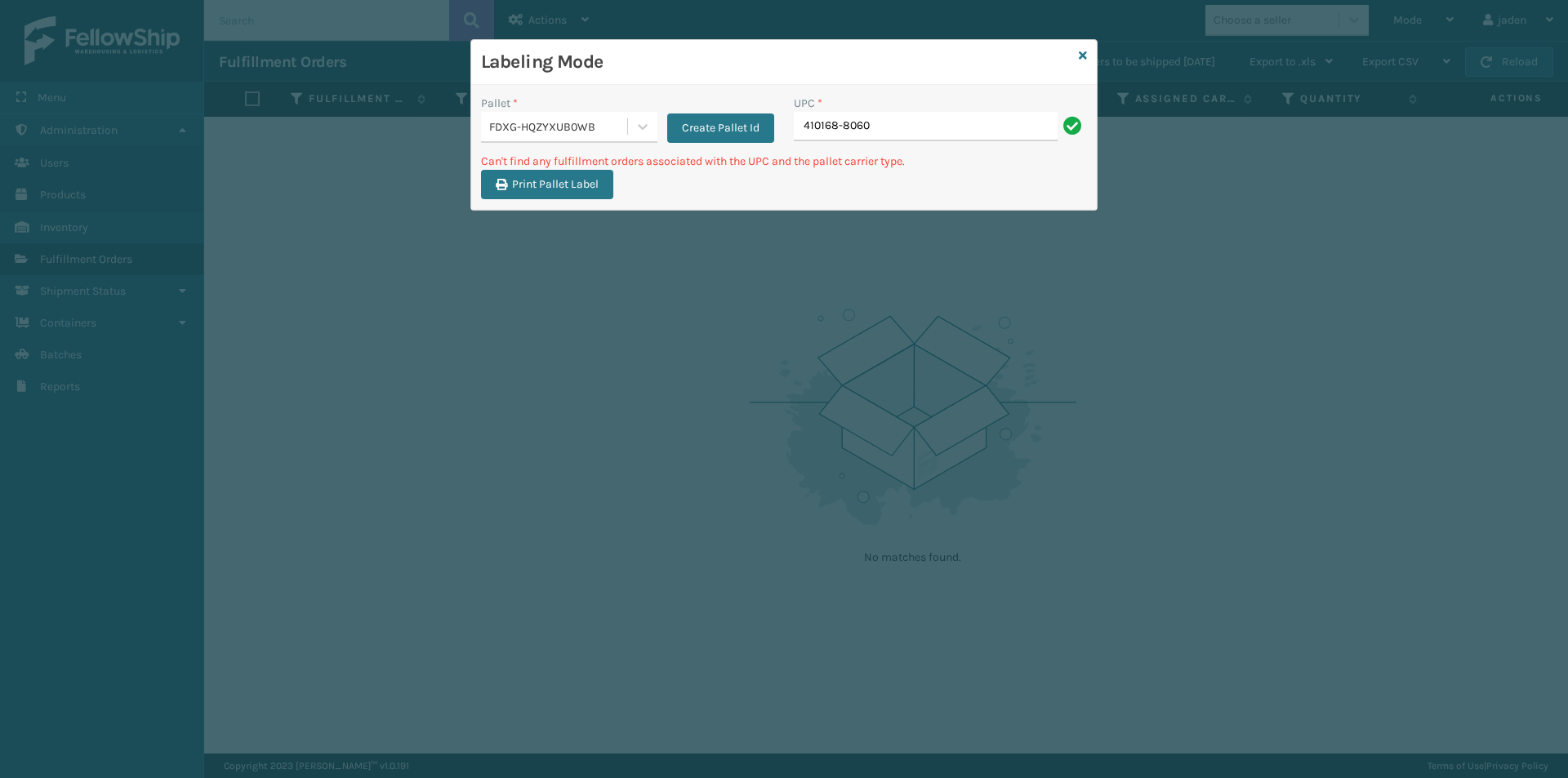
type input "410168-8060"
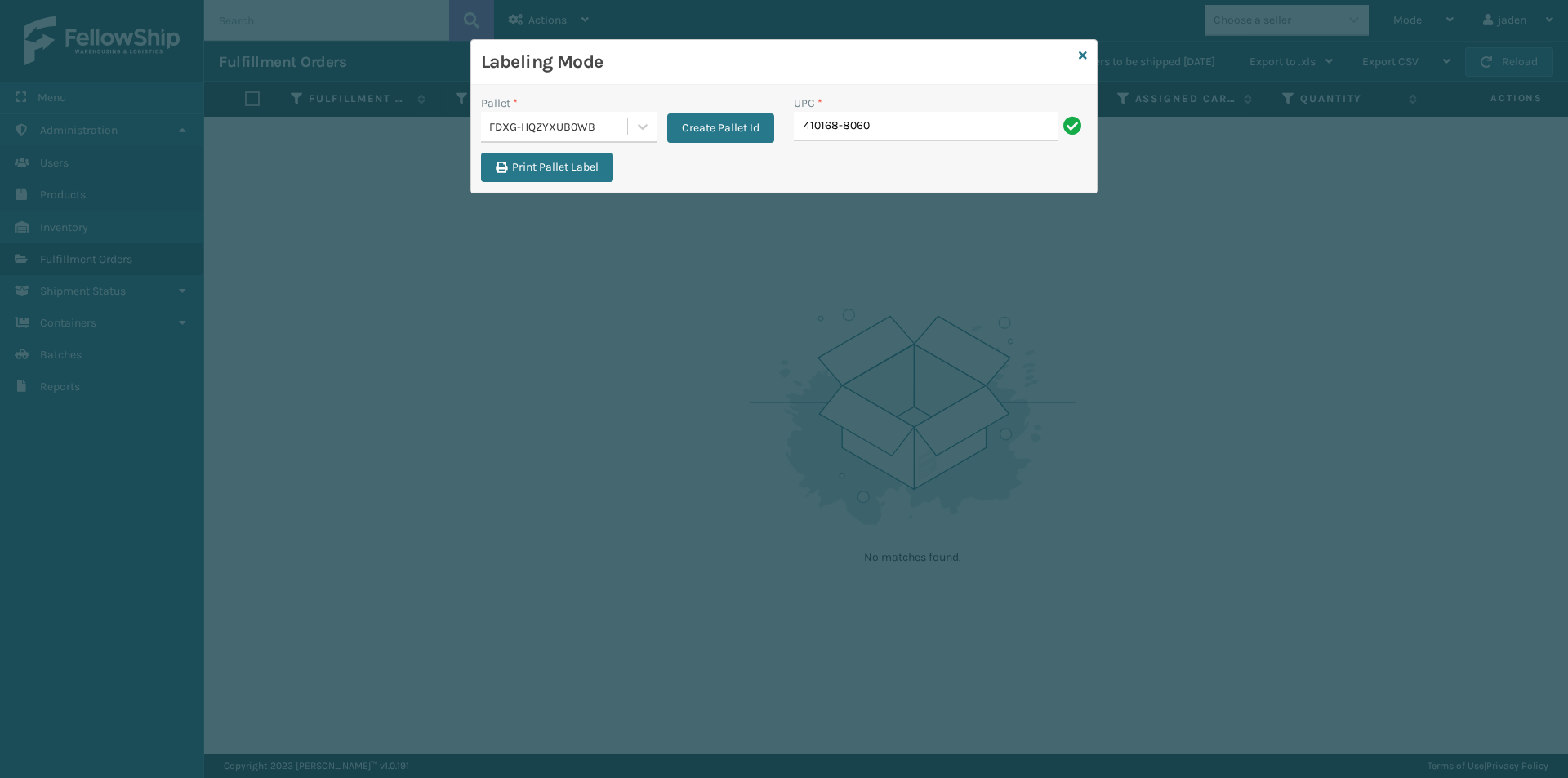
type input "410168-8060"
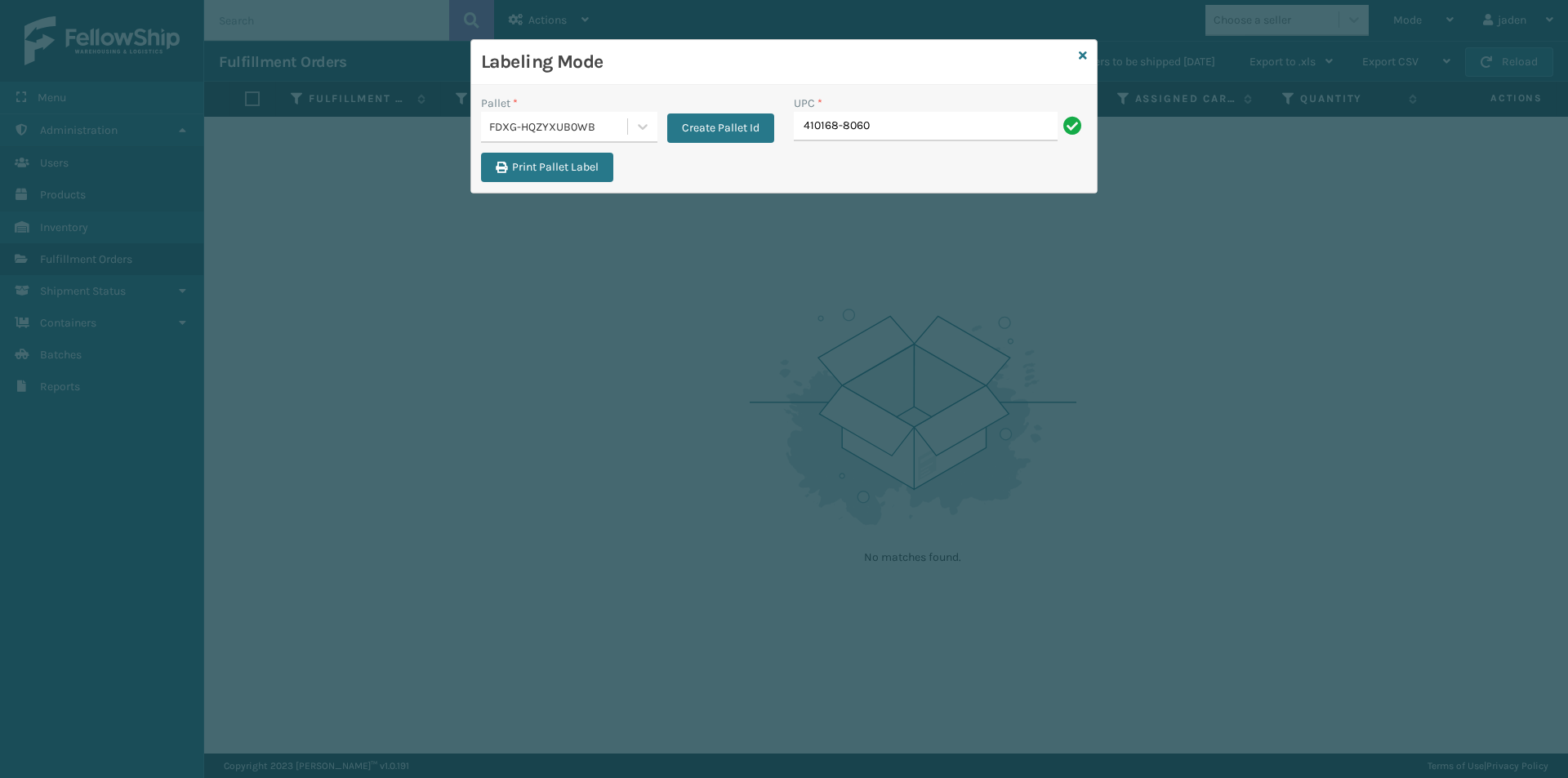
type input "410168-8060"
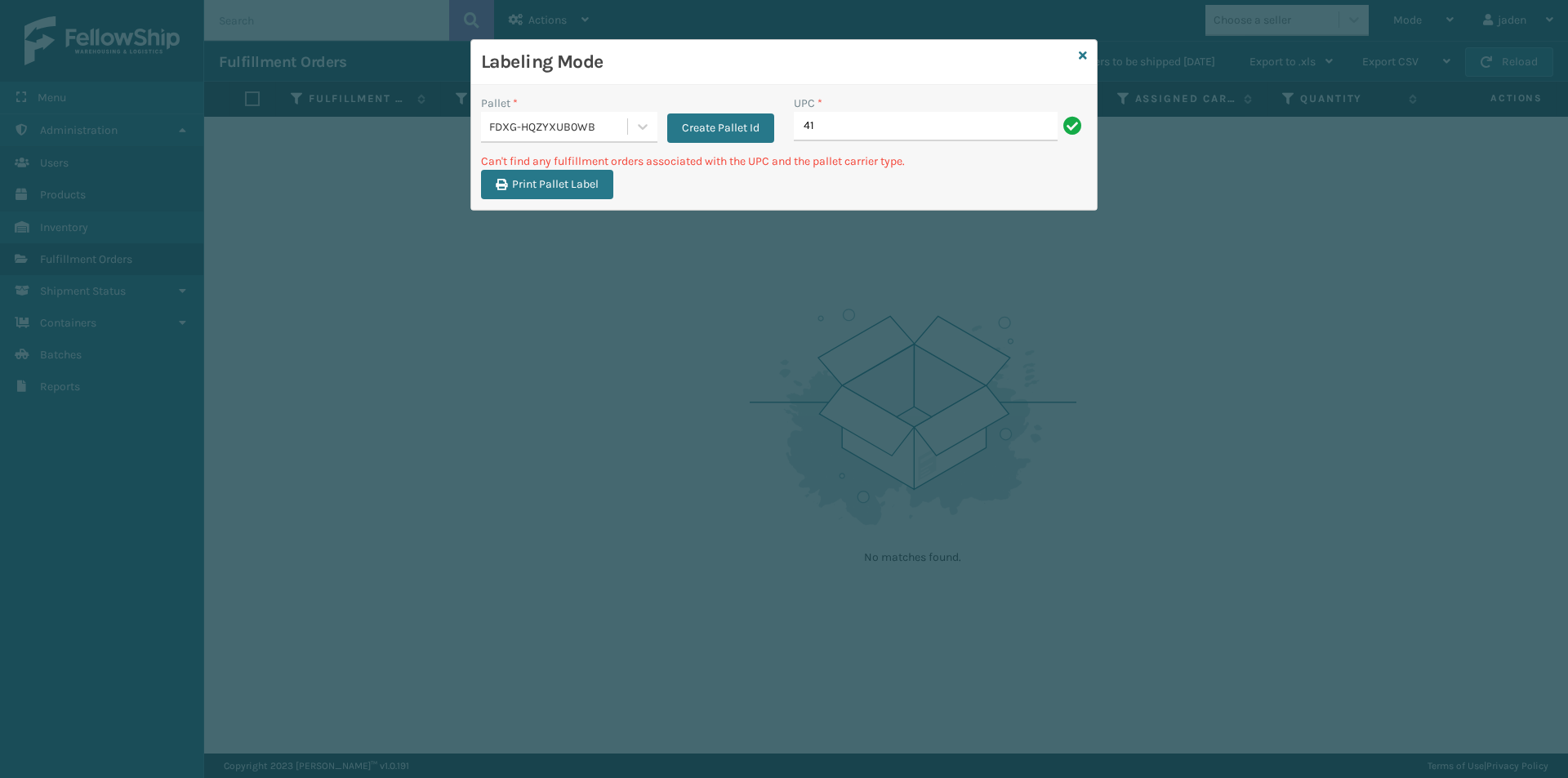
type input "4"
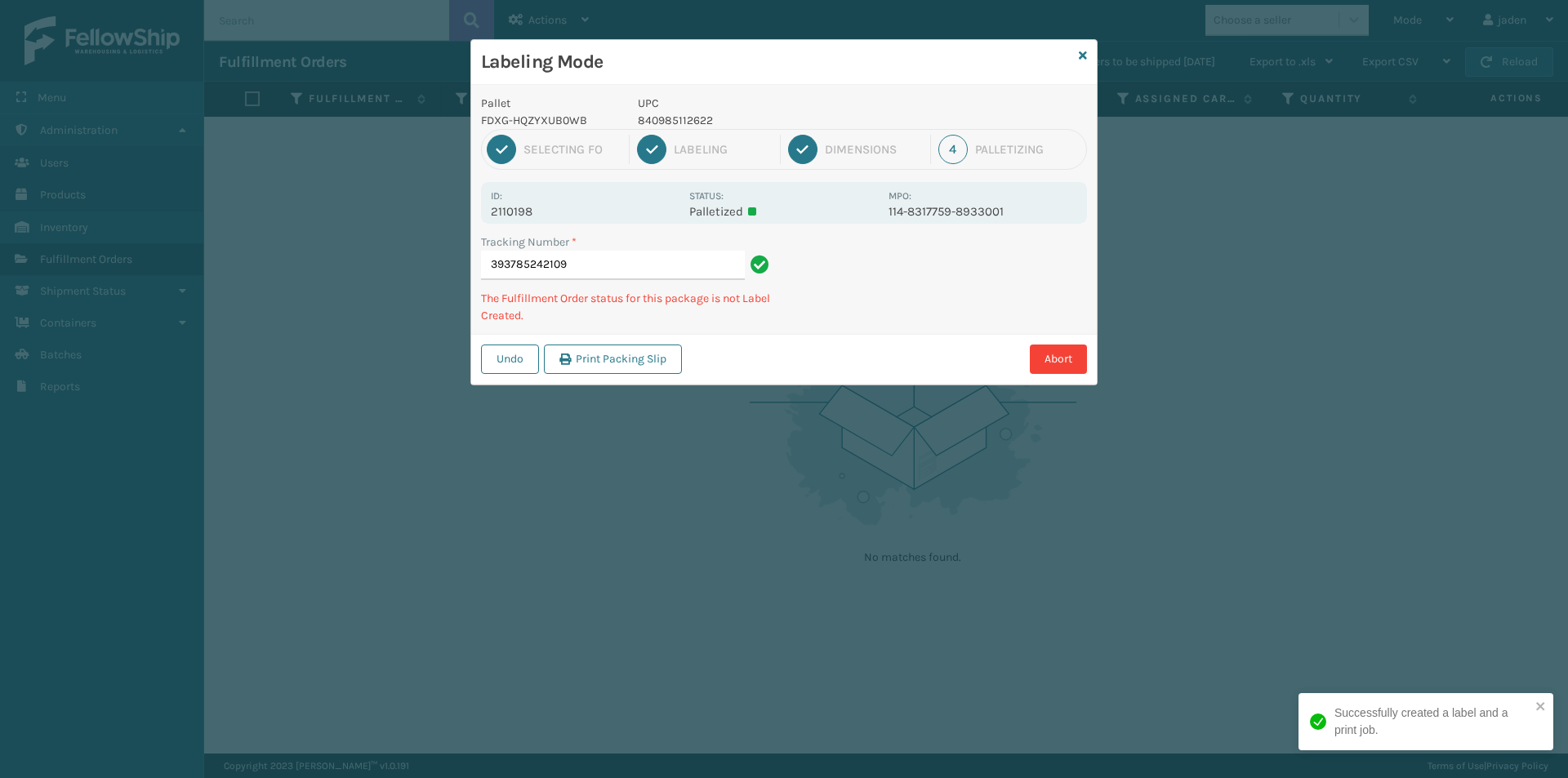
click at [675, 117] on p "840985112622" at bounding box center [758, 120] width 241 height 17
copy p "840985112622"
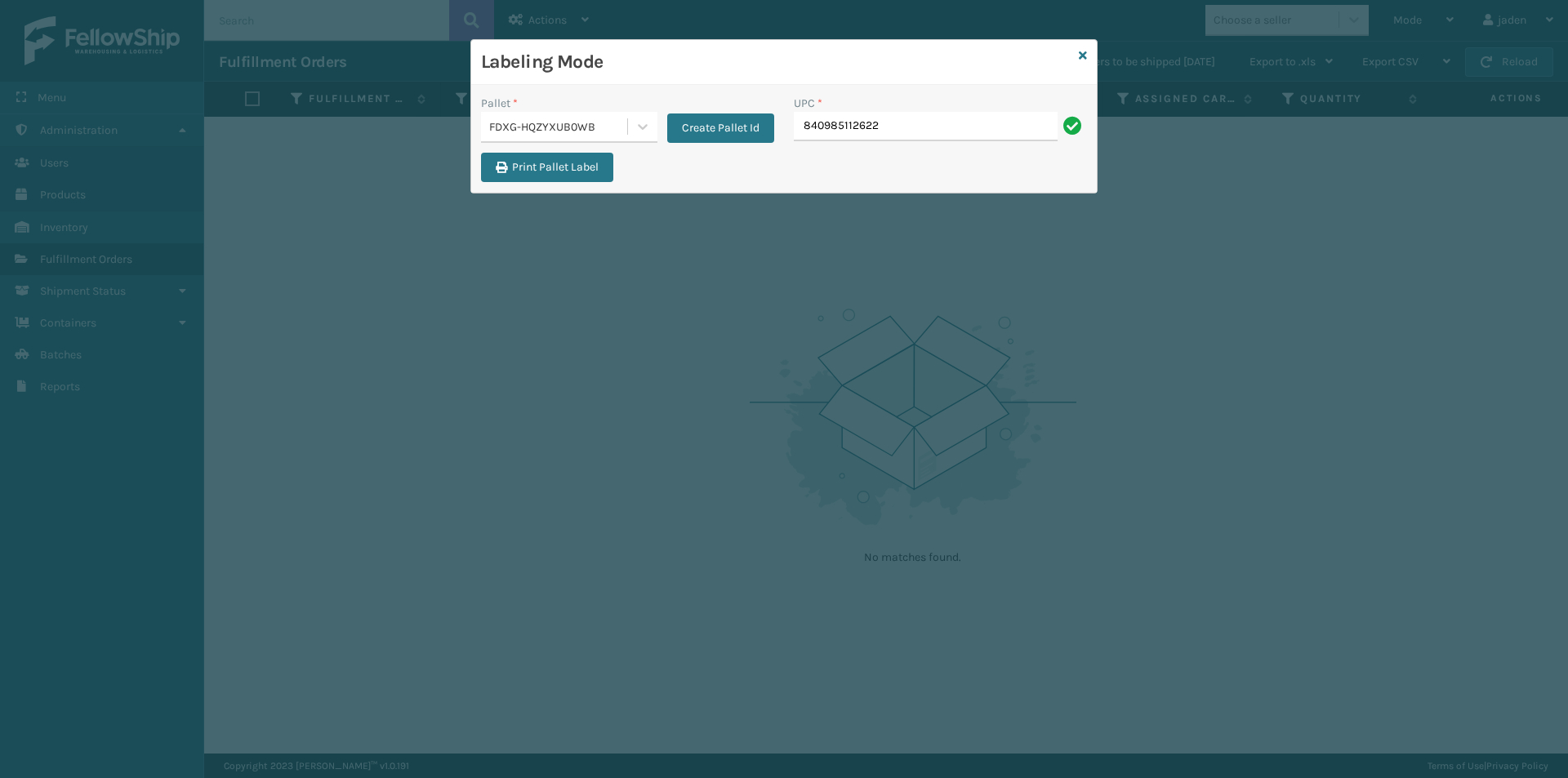
type input "840985112622"
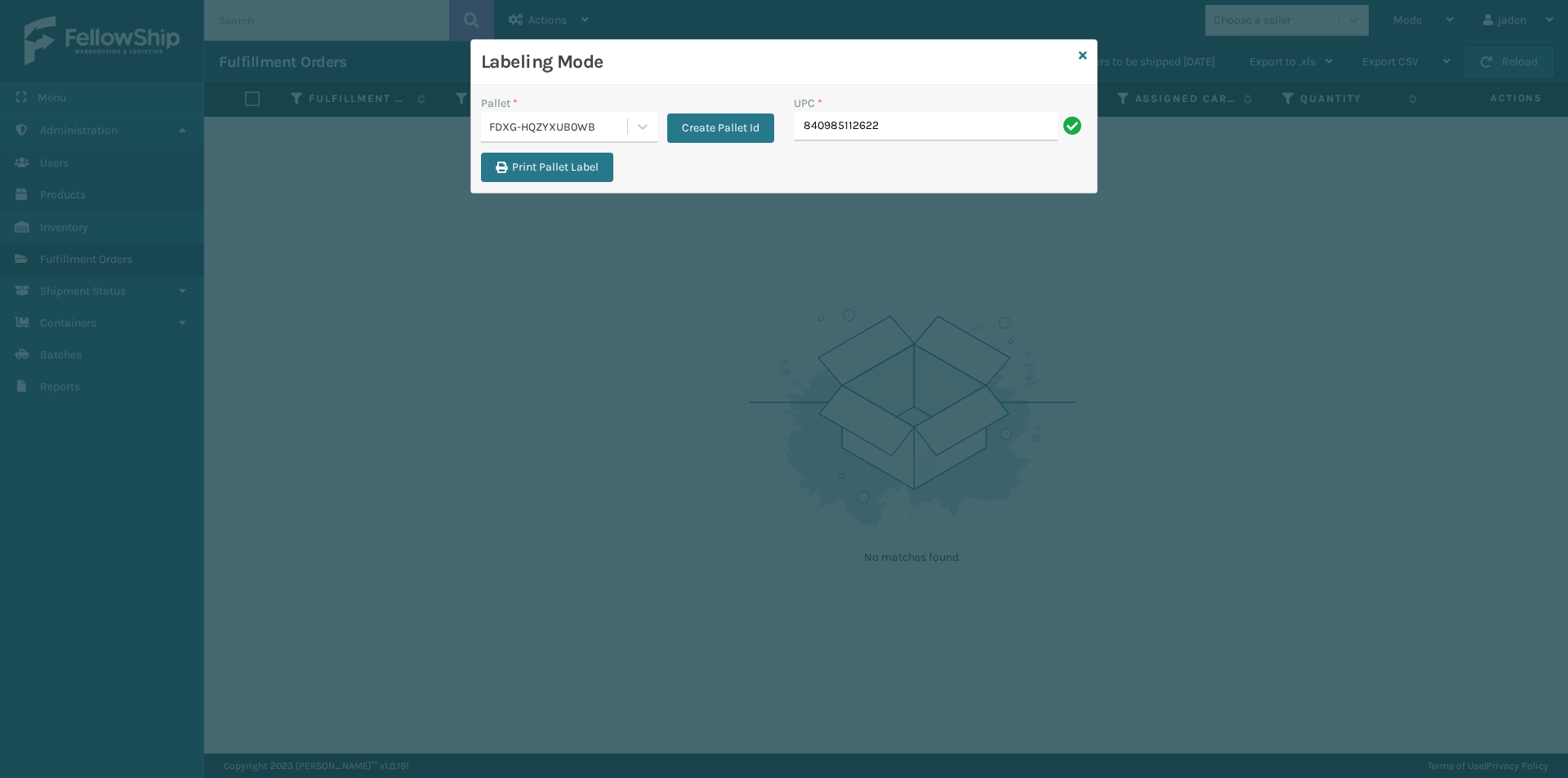
type input "840985112622"
drag, startPoint x: 830, startPoint y: 104, endPoint x: 815, endPoint y: 125, distance: 25.8
paste input "840985112622"
type input "840985112622"
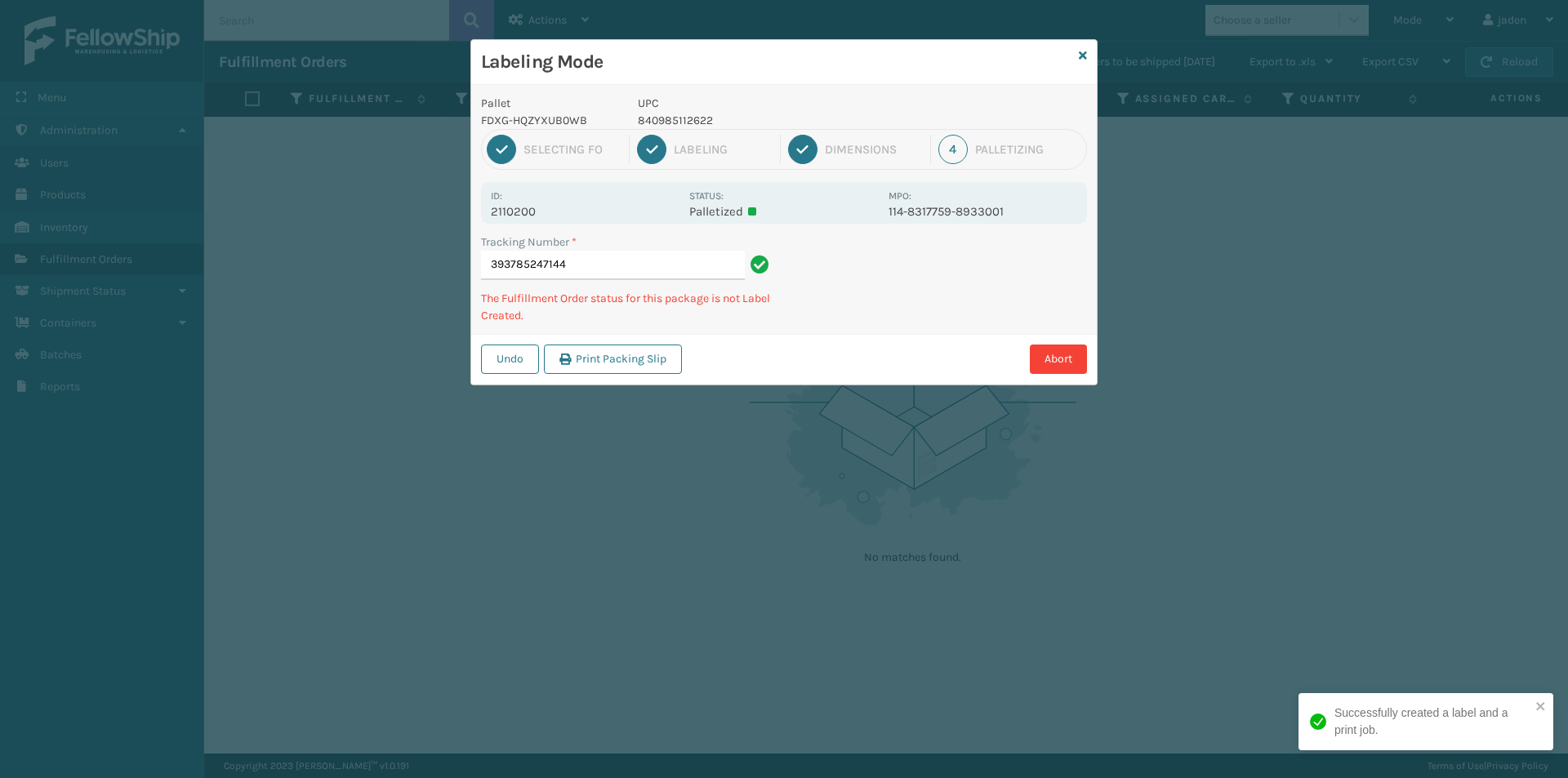
drag, startPoint x: 935, startPoint y: 286, endPoint x: 818, endPoint y: 347, distance: 131.9
click at [804, 371] on div "Undo Print Packing Slip Abort" at bounding box center [784, 359] width 626 height 50
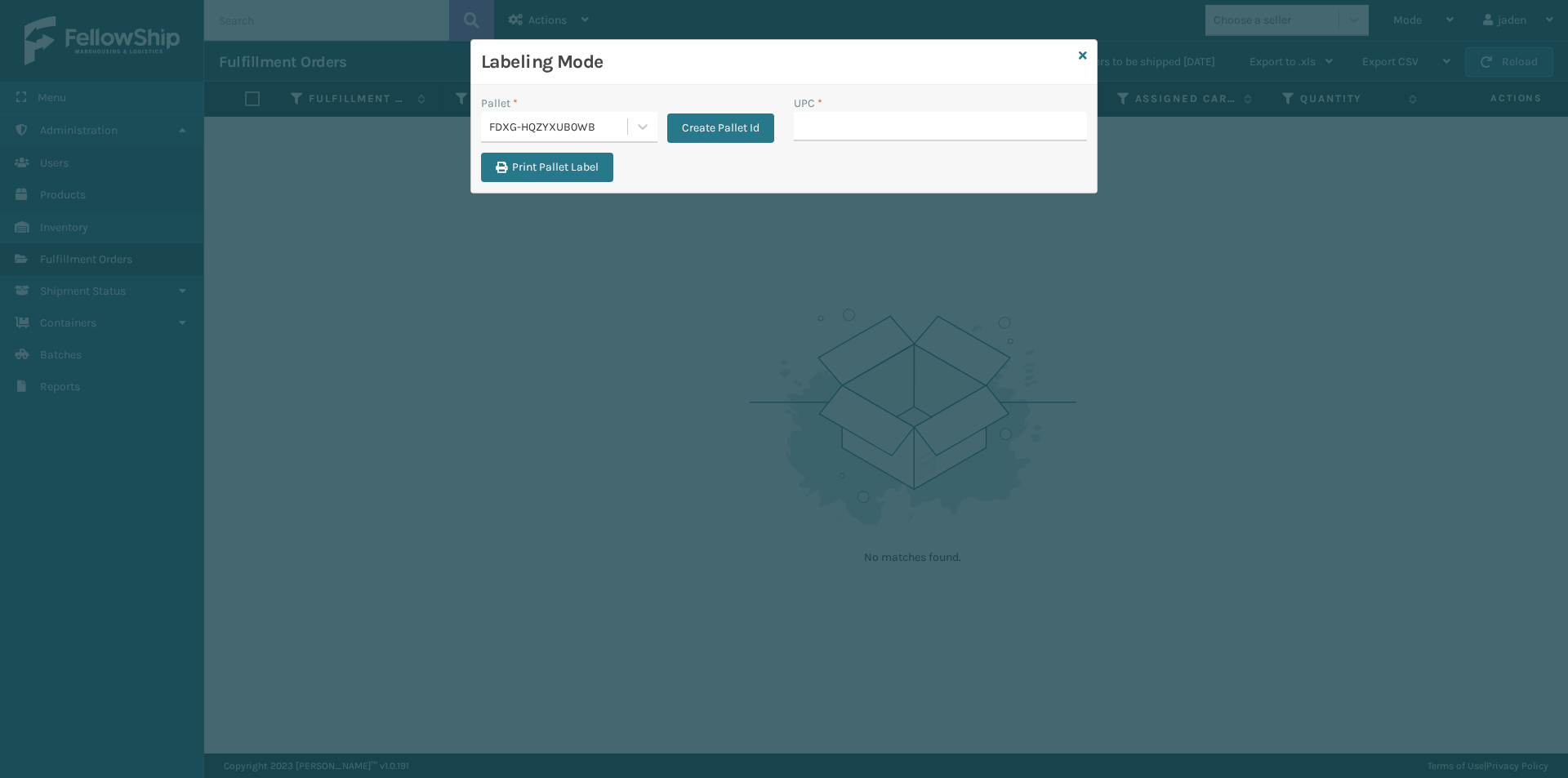
drag, startPoint x: 844, startPoint y: 101, endPoint x: 837, endPoint y: 126, distance: 26.0
type input "840985112622"
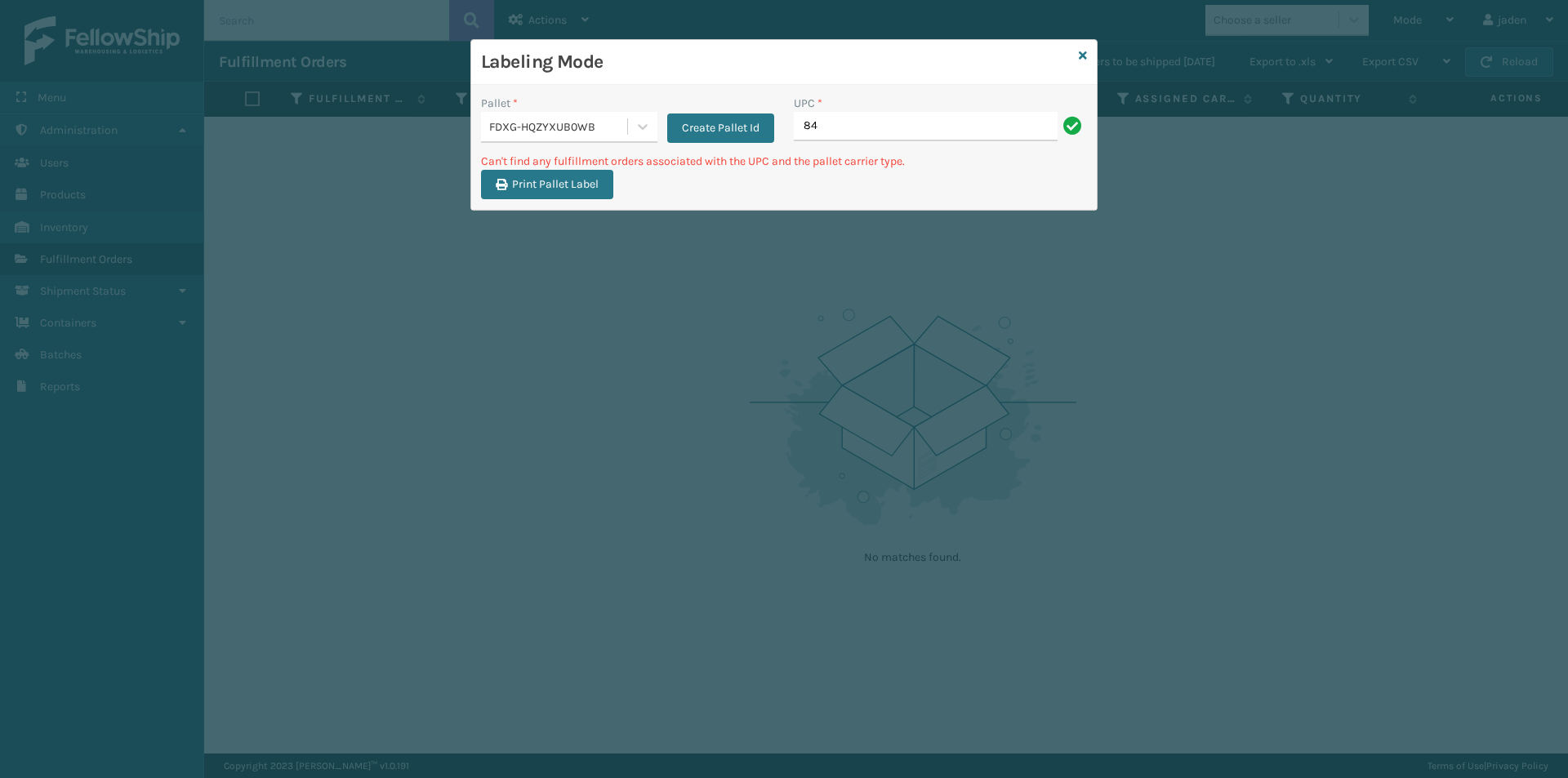
type input "8"
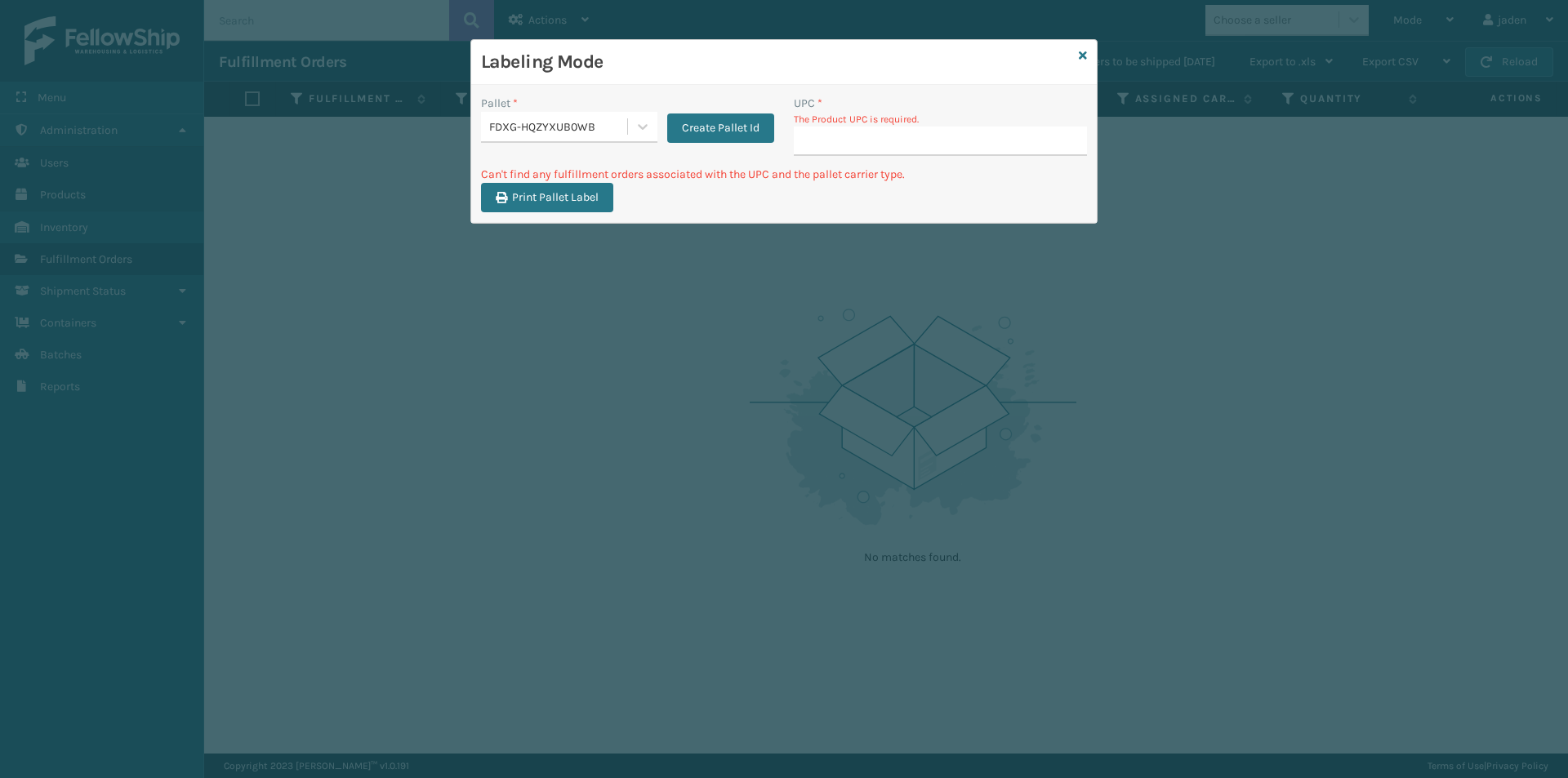
click at [1075, 60] on div "Labeling Mode" at bounding box center [784, 62] width 626 height 45
click at [1079, 60] on icon at bounding box center [1083, 56] width 8 height 11
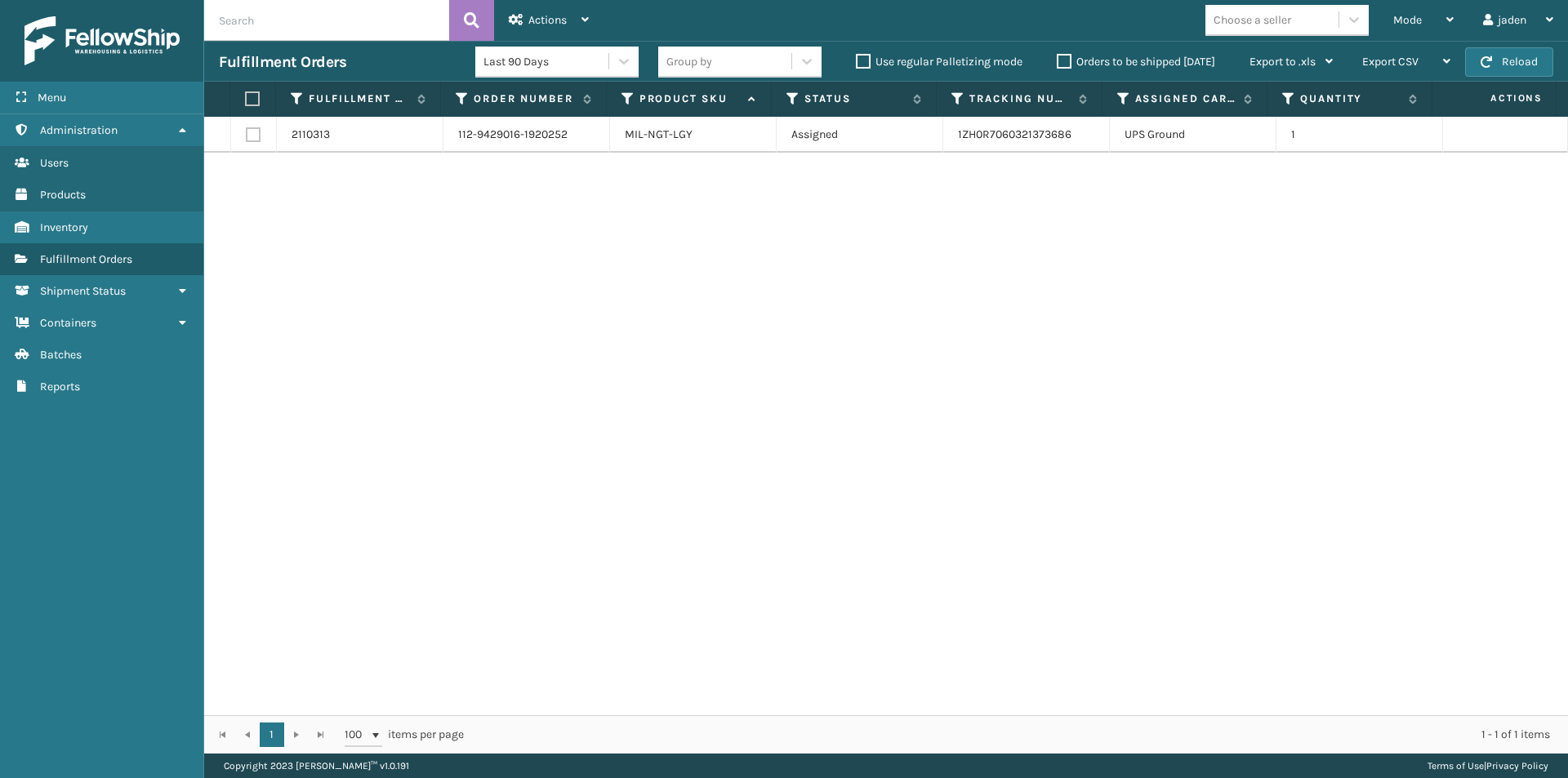
drag, startPoint x: 1034, startPoint y: 242, endPoint x: 692, endPoint y: 228, distance: 342.3
click at [630, 277] on div "2110313 112-9429016-1920252 MIL-NGT-LGY Assigned 1ZH0R7060321373686 UPS Ground 1" at bounding box center [886, 416] width 1364 height 599
click at [1537, 59] on button "Reload" at bounding box center [1509, 62] width 88 height 30
drag, startPoint x: 251, startPoint y: 105, endPoint x: 395, endPoint y: 61, distance: 150.6
click at [252, 105] on label at bounding box center [250, 99] width 10 height 15
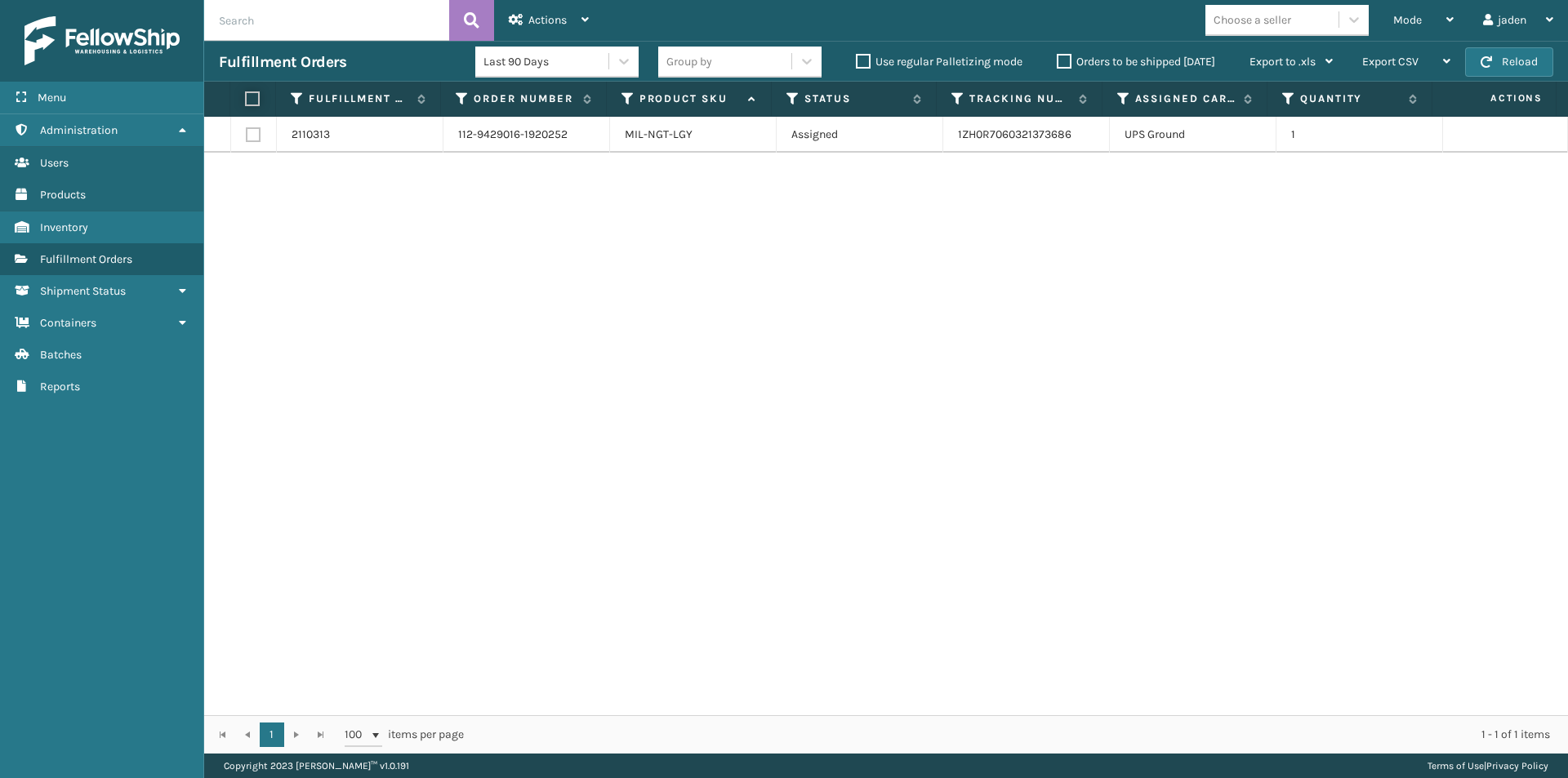
click at [245, 104] on input "checkbox" at bounding box center [245, 99] width 1 height 10
checkbox input "true"
click at [575, 11] on div "Actions" at bounding box center [548, 20] width 80 height 41
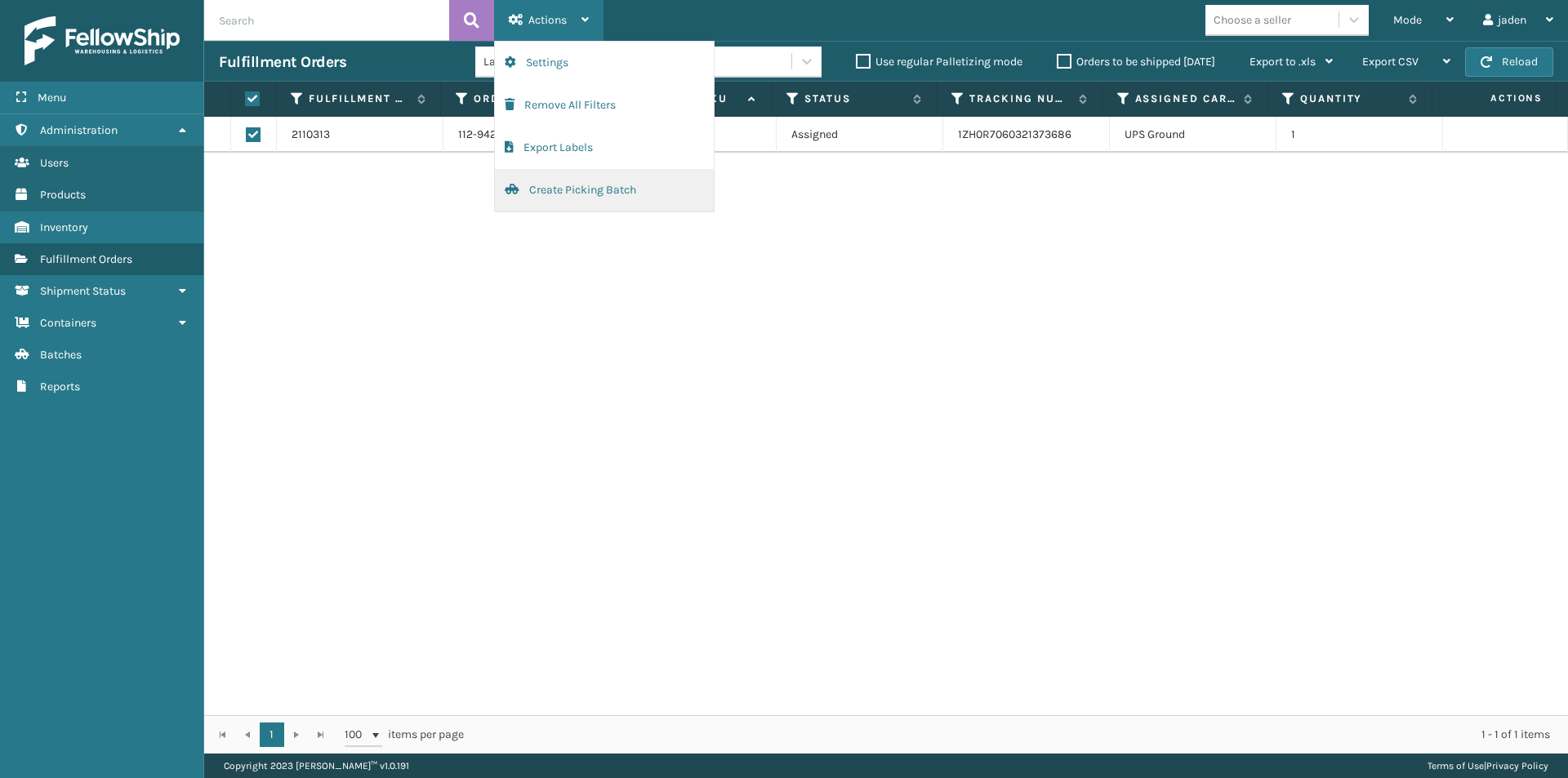
click at [544, 199] on button "Create Picking Batch" at bounding box center [603, 191] width 218 height 43
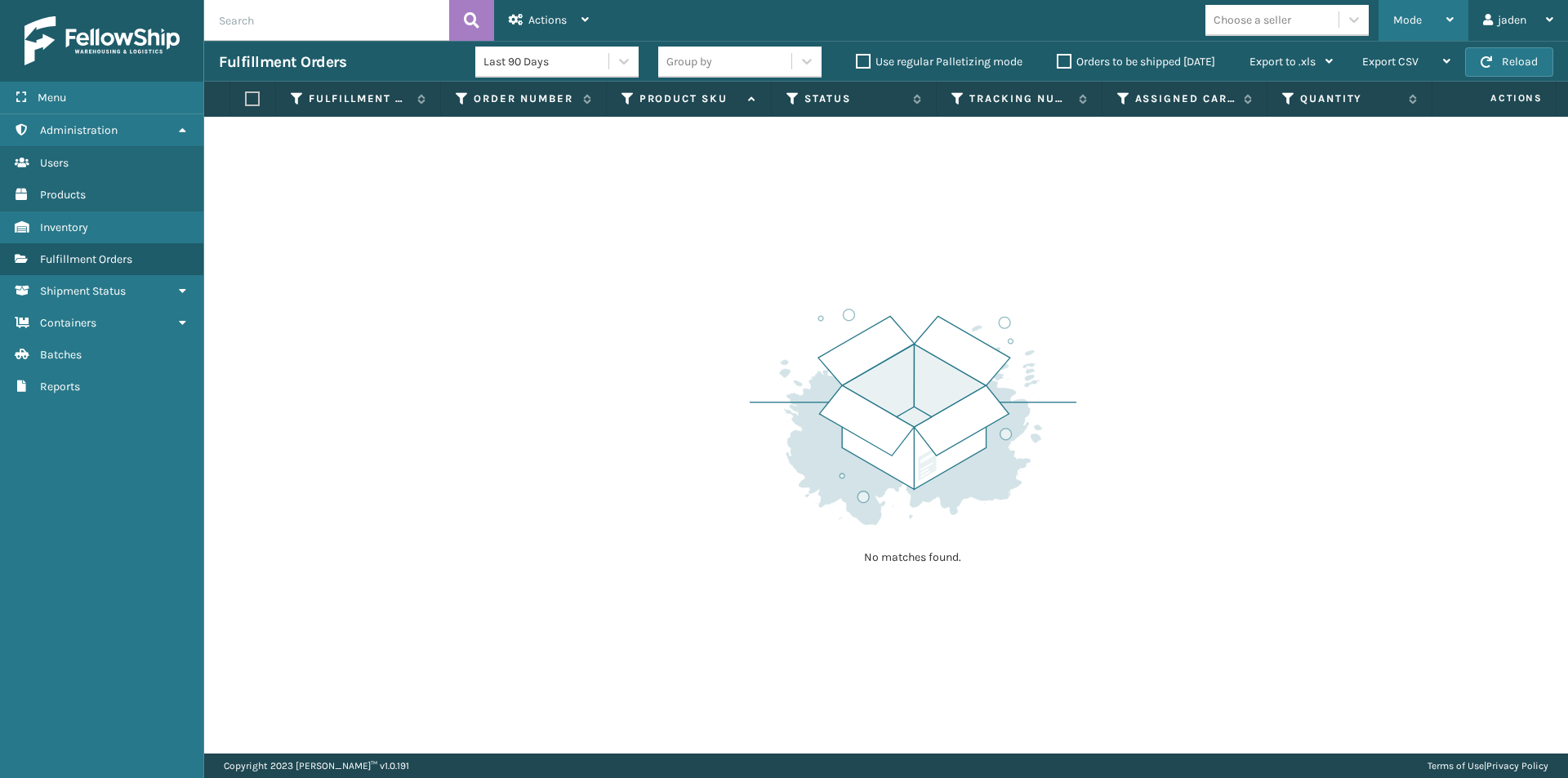
click at [1431, 15] on div "Mode" at bounding box center [1423, 20] width 60 height 41
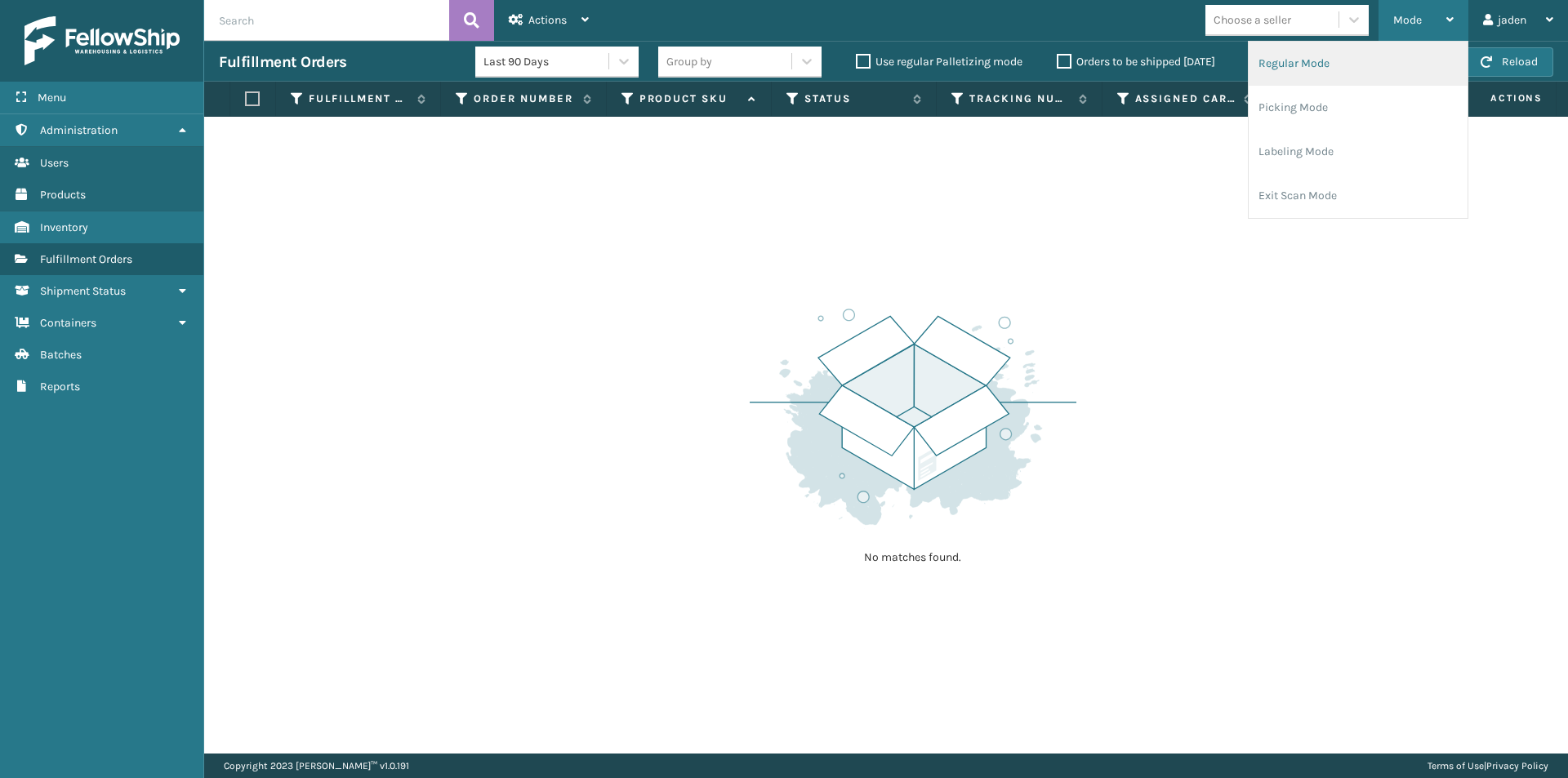
click at [1321, 62] on li "Regular Mode" at bounding box center [1357, 63] width 218 height 44
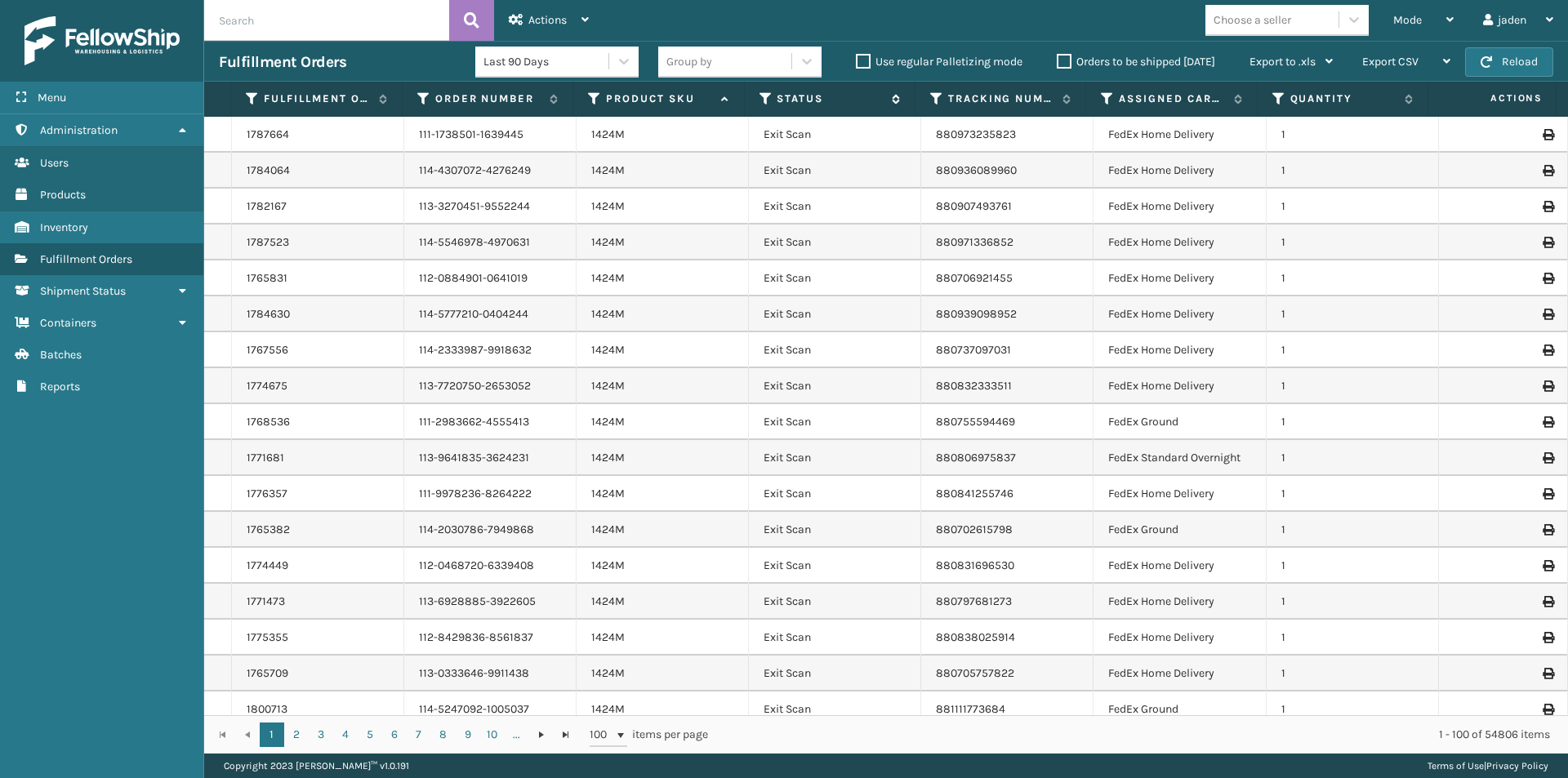
click at [765, 98] on icon at bounding box center [766, 99] width 13 height 15
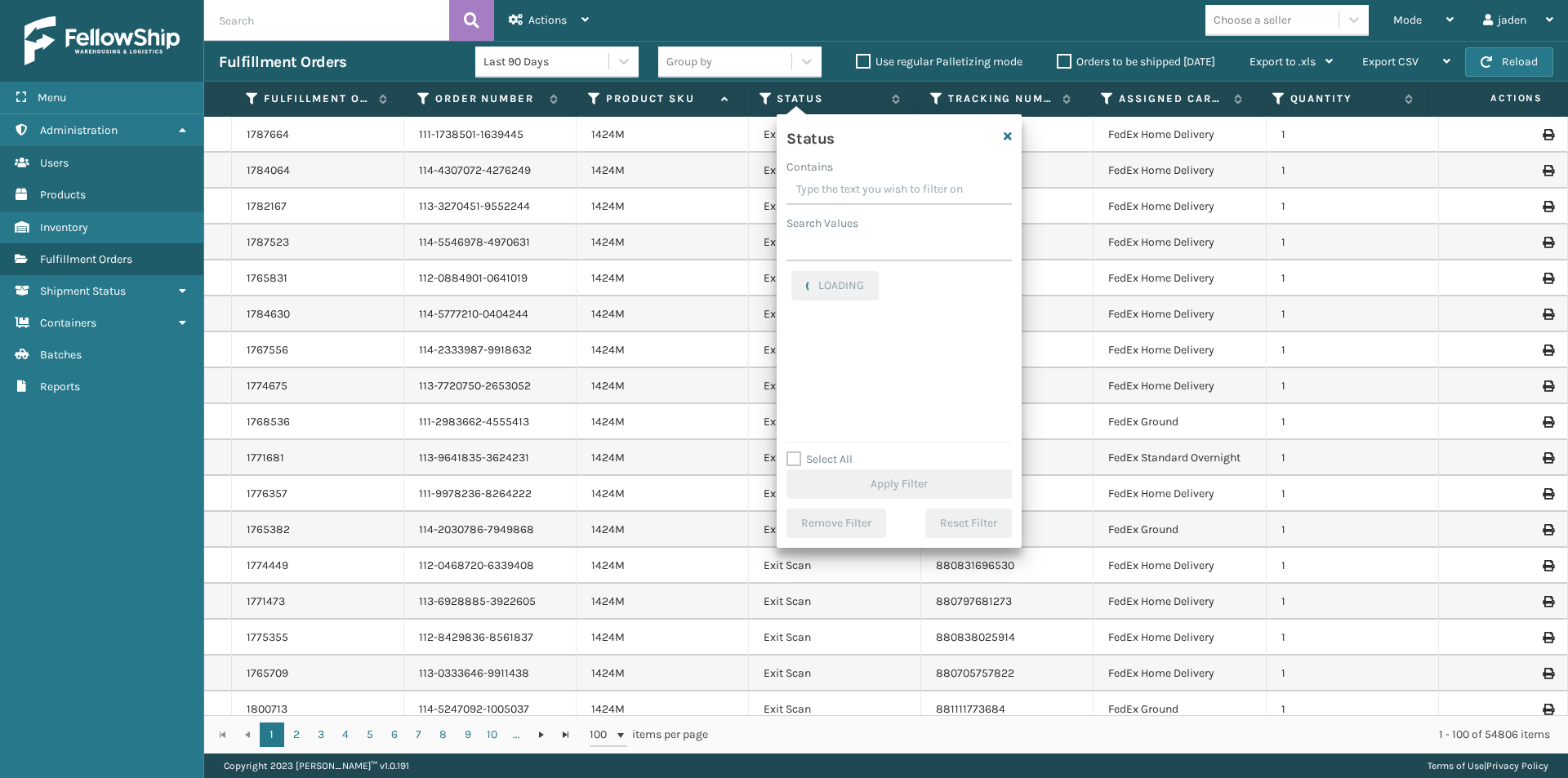
drag, startPoint x: 893, startPoint y: 189, endPoint x: 811, endPoint y: 185, distance: 82.1
click at [811, 185] on input "Contains" at bounding box center [899, 191] width 225 height 30
drag, startPoint x: 932, startPoint y: 185, endPoint x: 837, endPoint y: 175, distance: 95.5
click at [837, 175] on div "Contains" at bounding box center [899, 166] width 225 height 17
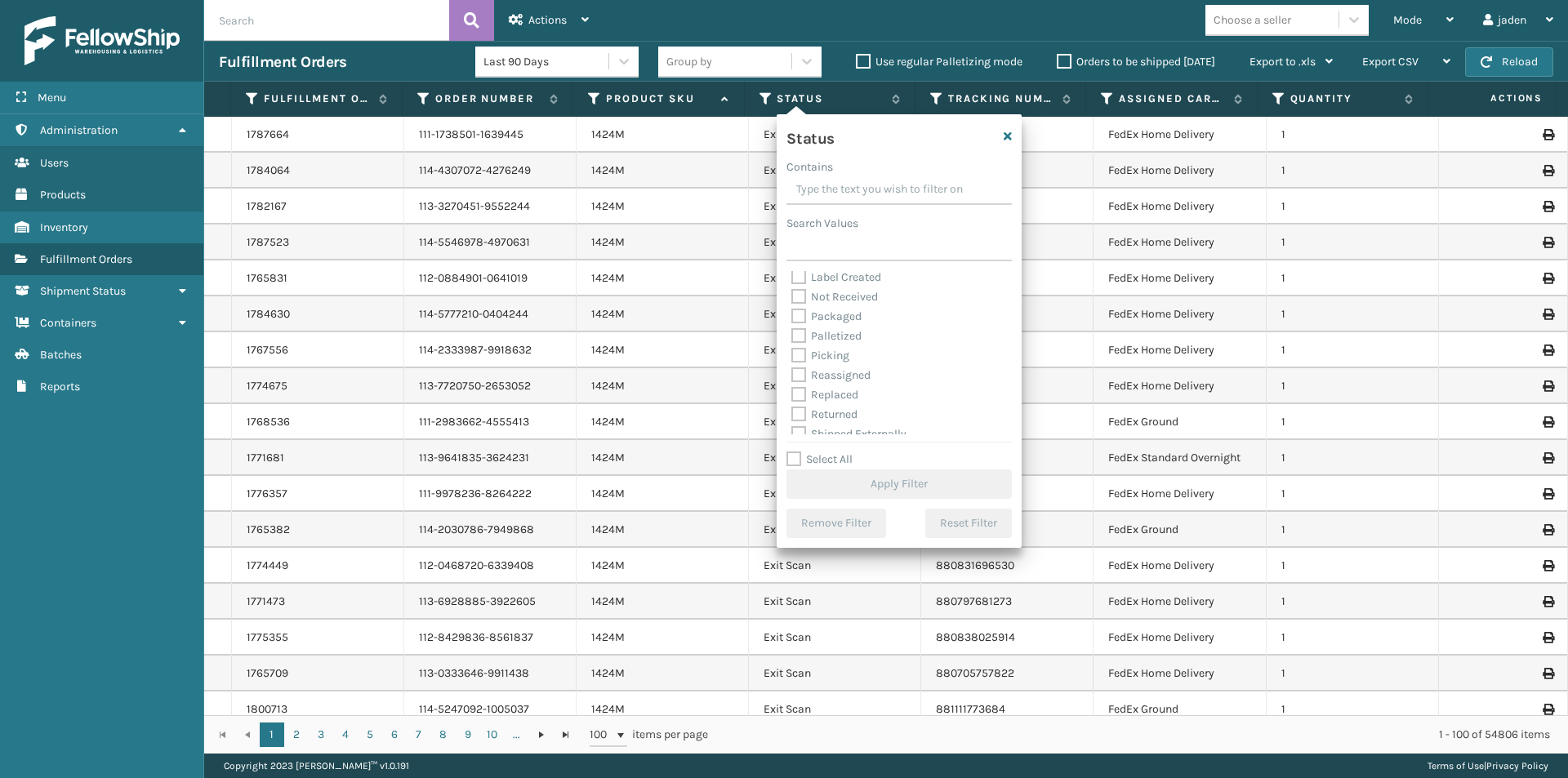
drag, startPoint x: 804, startPoint y: 349, endPoint x: 829, endPoint y: 424, distance: 79.1
click at [804, 353] on label "Picking" at bounding box center [820, 355] width 58 height 14
click at [792, 353] on input "Picking" at bounding box center [791, 351] width 1 height 10
checkbox input "true"
drag, startPoint x: 905, startPoint y: 507, endPoint x: 905, endPoint y: 477, distance: 30.0
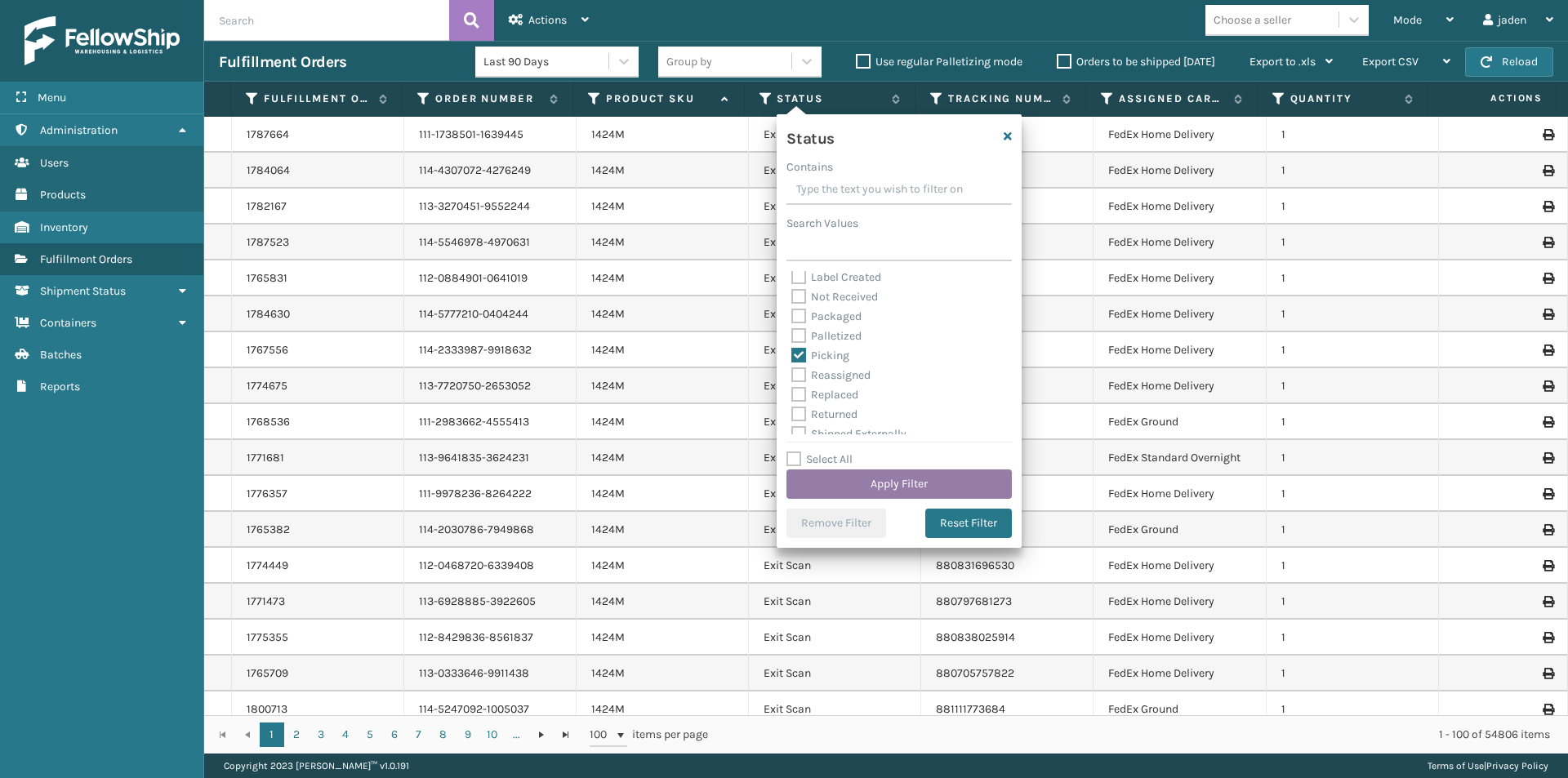
click at [904, 502] on div "Status Contains Search Values Assigned Canceled Entered Exit Scan Label Created…" at bounding box center [900, 331] width 245 height 434
click at [905, 477] on button "Apply Filter" at bounding box center [899, 484] width 225 height 30
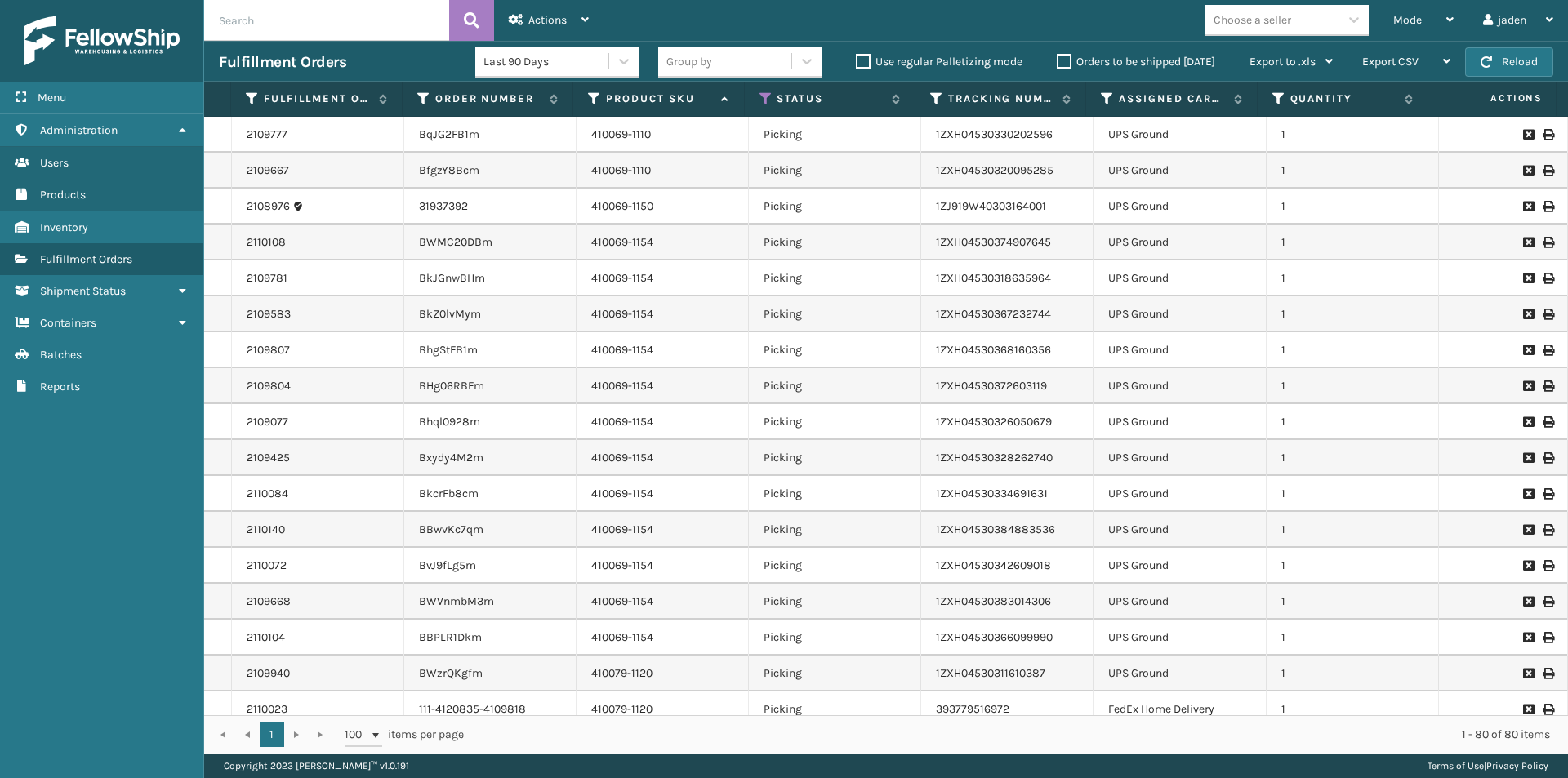
click at [1421, 31] on div "Mode" at bounding box center [1423, 20] width 60 height 41
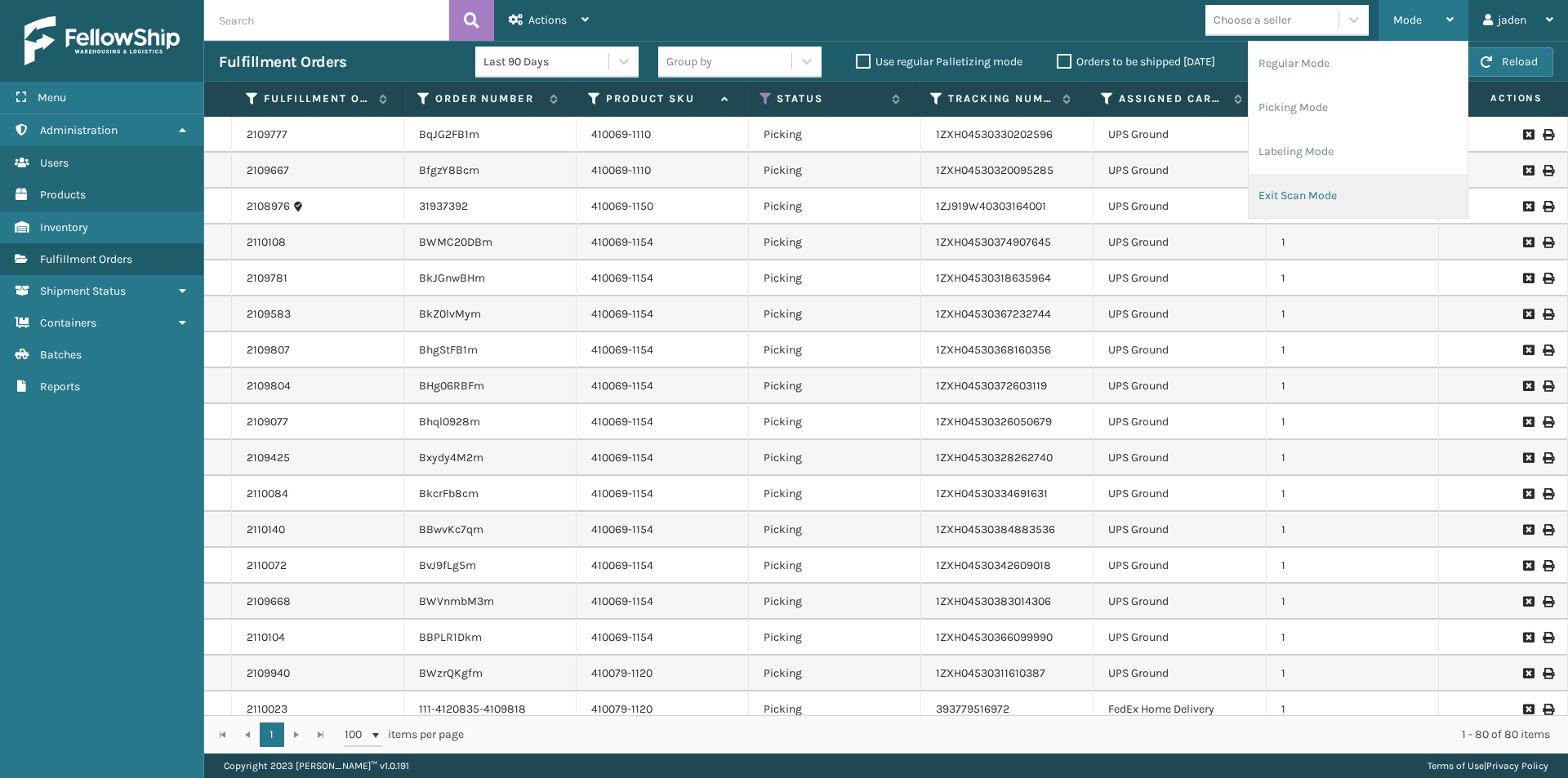
click at [1382, 178] on li "Exit Scan Mode" at bounding box center [1357, 195] width 218 height 44
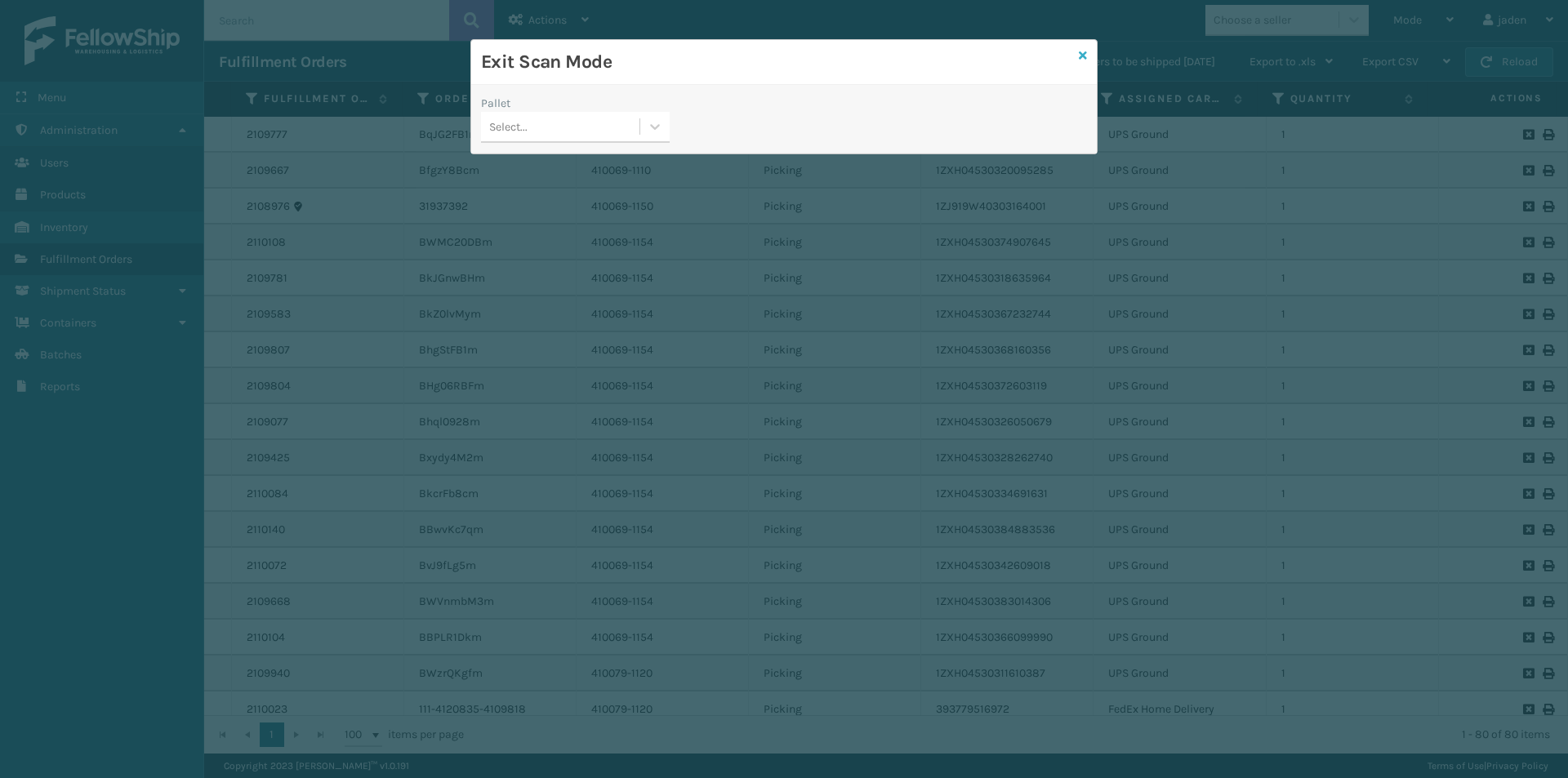
click at [1086, 57] on icon at bounding box center [1083, 56] width 8 height 11
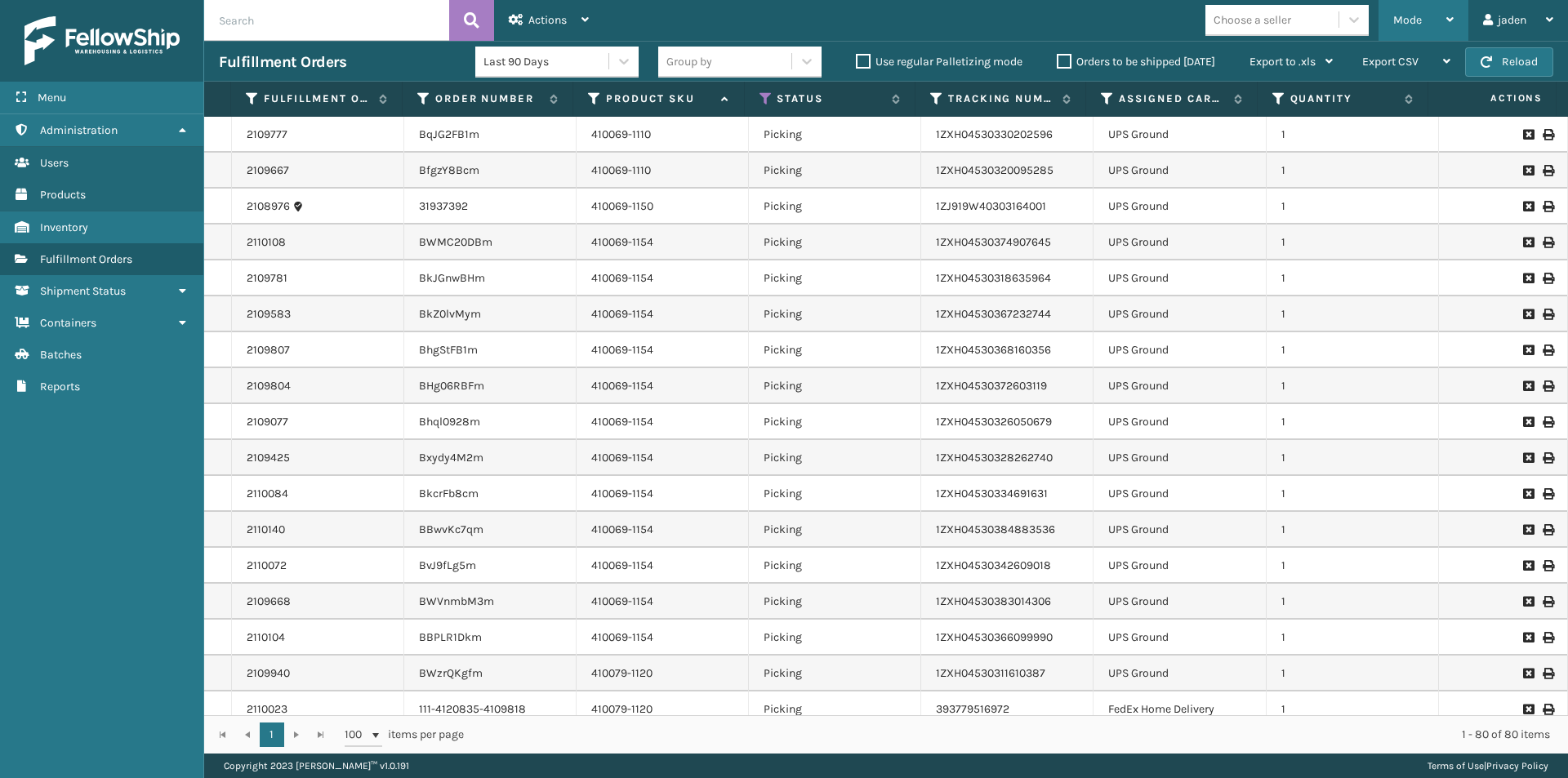
click at [1421, 18] on div "Mode" at bounding box center [1423, 20] width 60 height 41
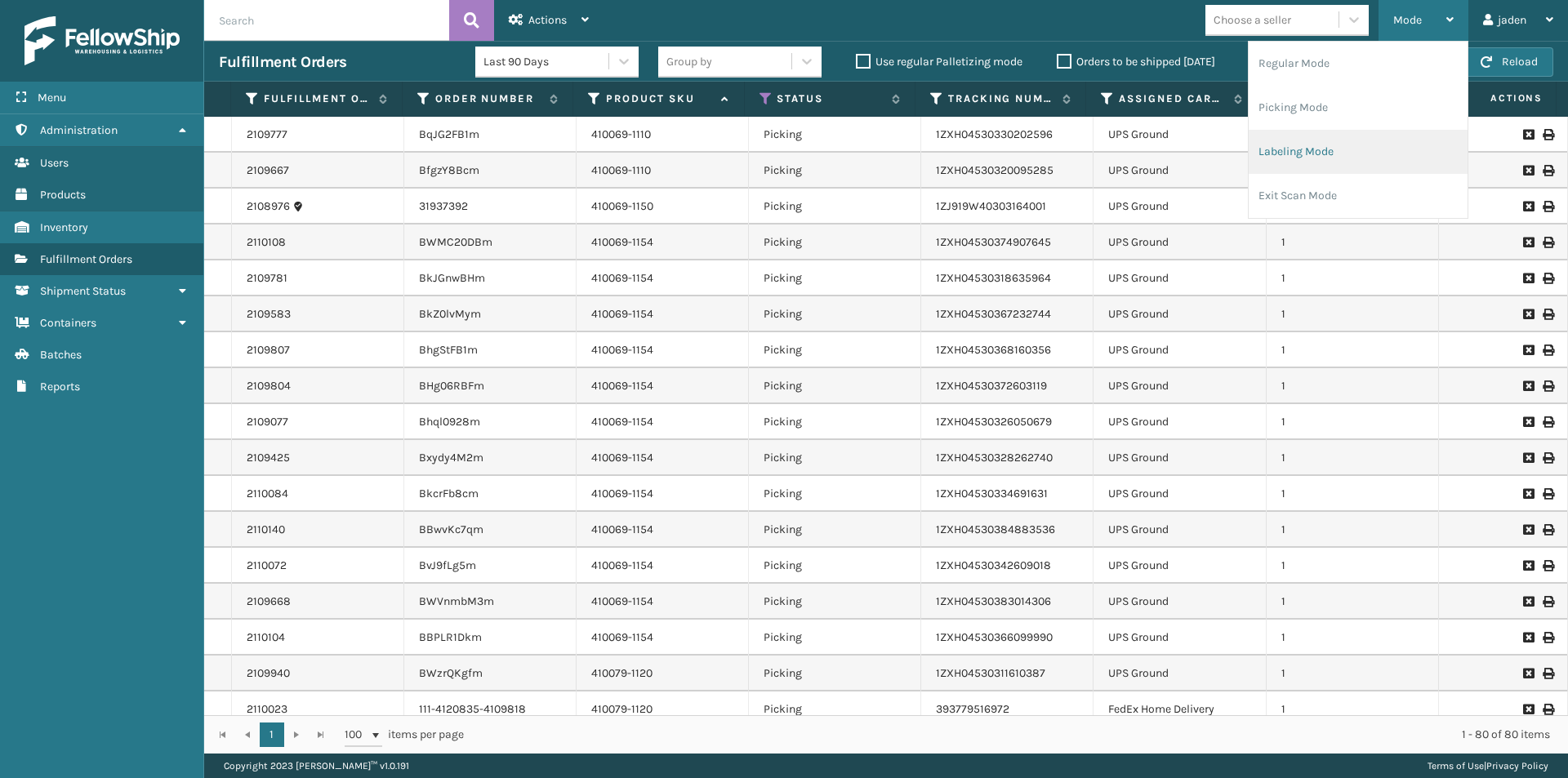
click at [1362, 147] on li "Labeling Mode" at bounding box center [1357, 152] width 218 height 44
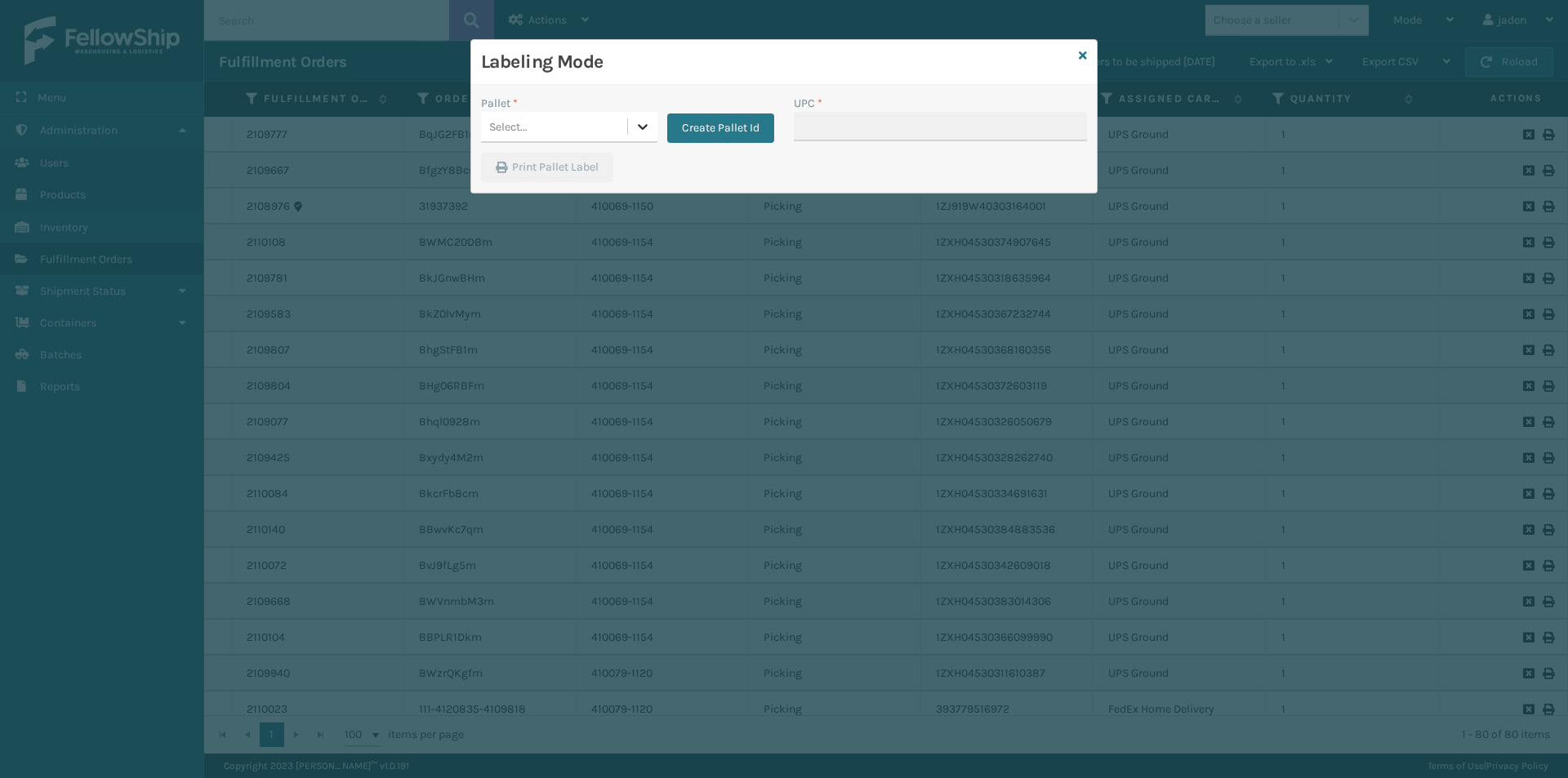
click at [645, 120] on icon at bounding box center [643, 126] width 17 height 17
click at [526, 214] on div "UPSG-SAN0Y640Z5" at bounding box center [569, 202] width 177 height 37
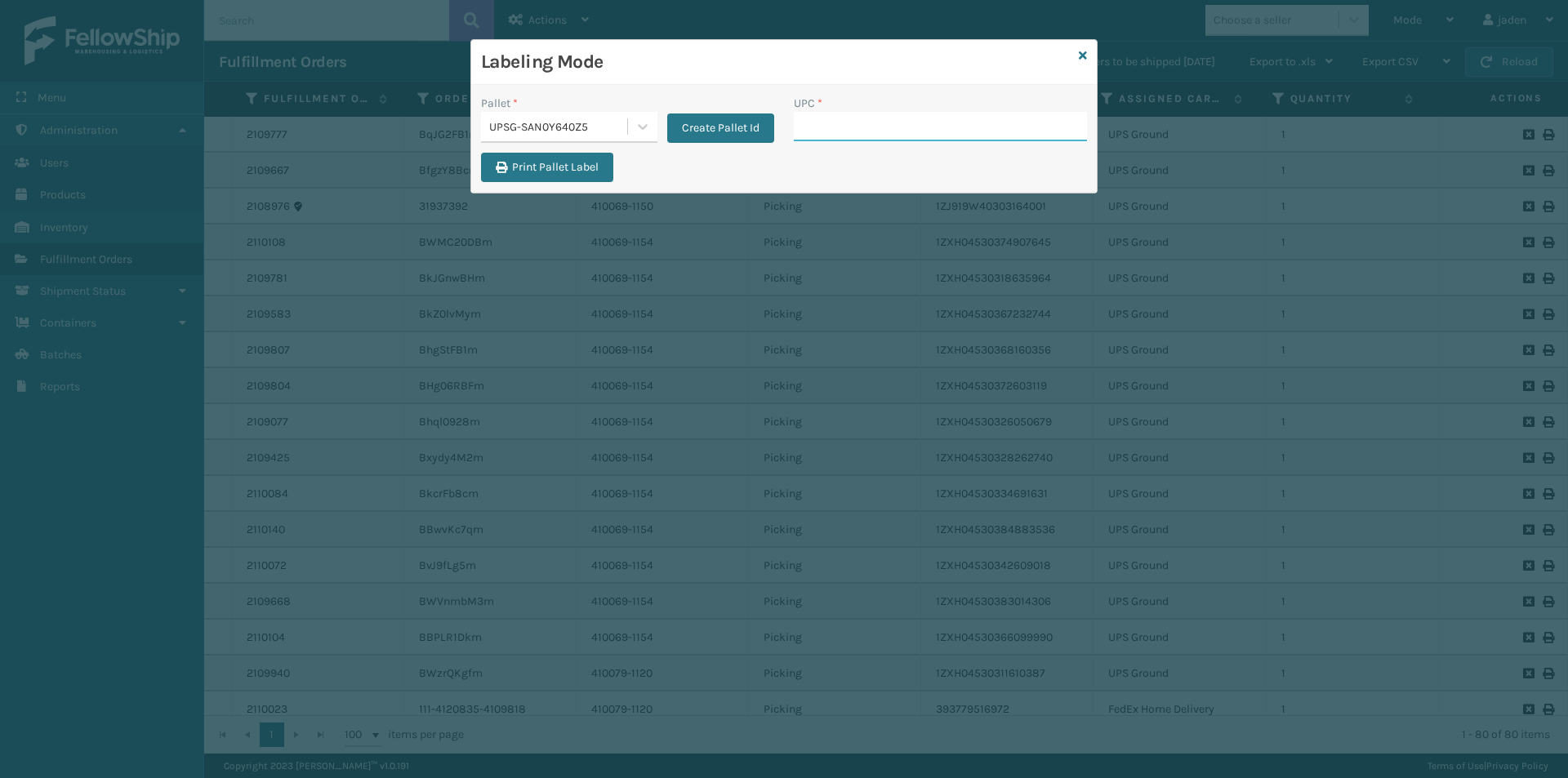
click at [879, 118] on input "UPC *" at bounding box center [940, 126] width 293 height 30
type input "410069-1110"
type input "410069-1150"
type input "410069-1154"
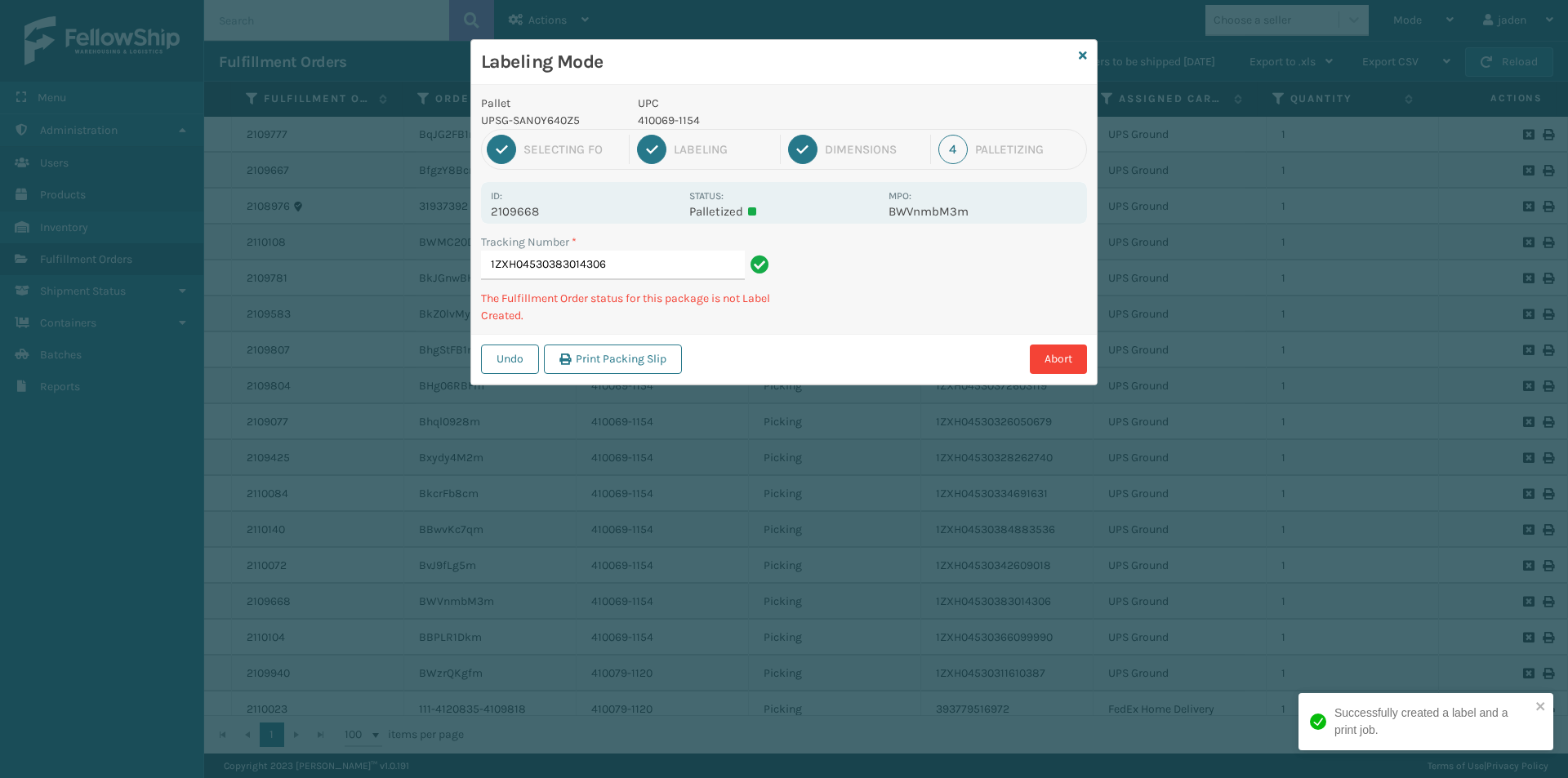
click at [672, 111] on p "UPC" at bounding box center [758, 103] width 241 height 17
drag, startPoint x: 672, startPoint y: 111, endPoint x: 667, endPoint y: 126, distance: 15.8
click at [670, 112] on div "UPC 410069-1154" at bounding box center [758, 112] width 260 height 34
click at [667, 130] on div "1 Selecting FO 2 Labeling 3 Dimensions 4 Palletizing" at bounding box center [784, 150] width 606 height 41
click at [671, 118] on p "410069-1154" at bounding box center [758, 120] width 241 height 17
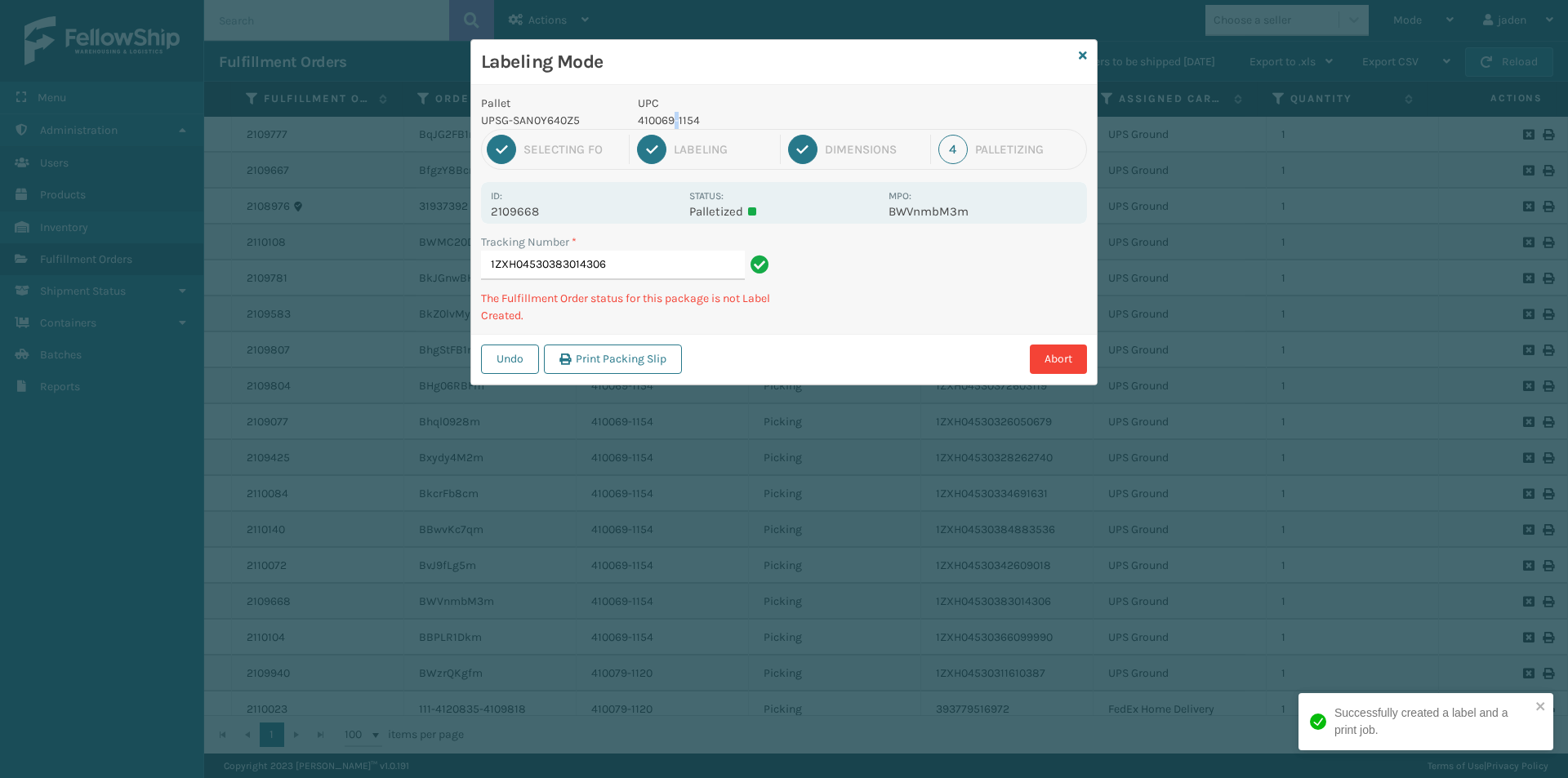
click at [671, 118] on p "410069-1154" at bounding box center [758, 120] width 241 height 17
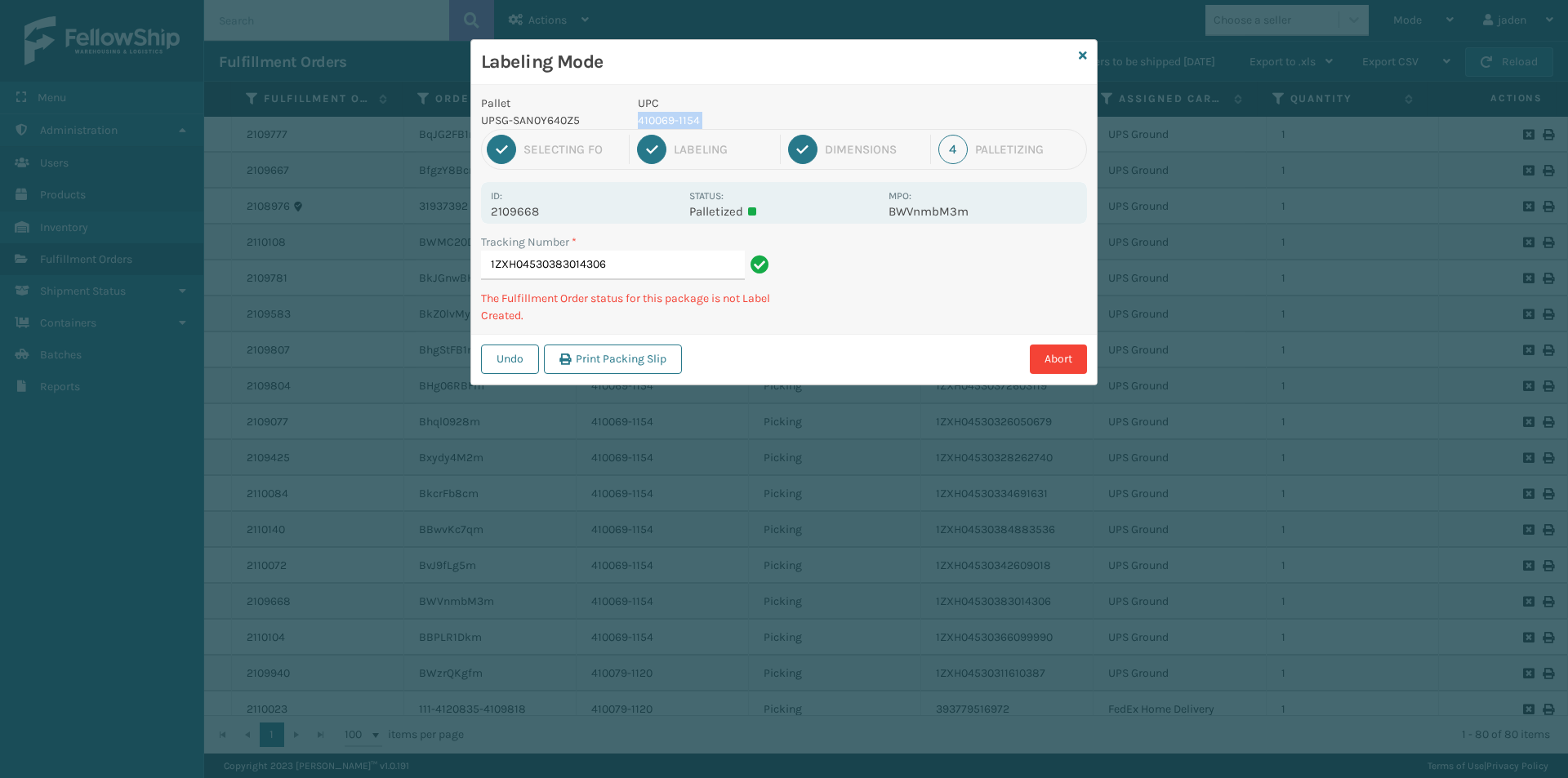
copy p "410069-1154"
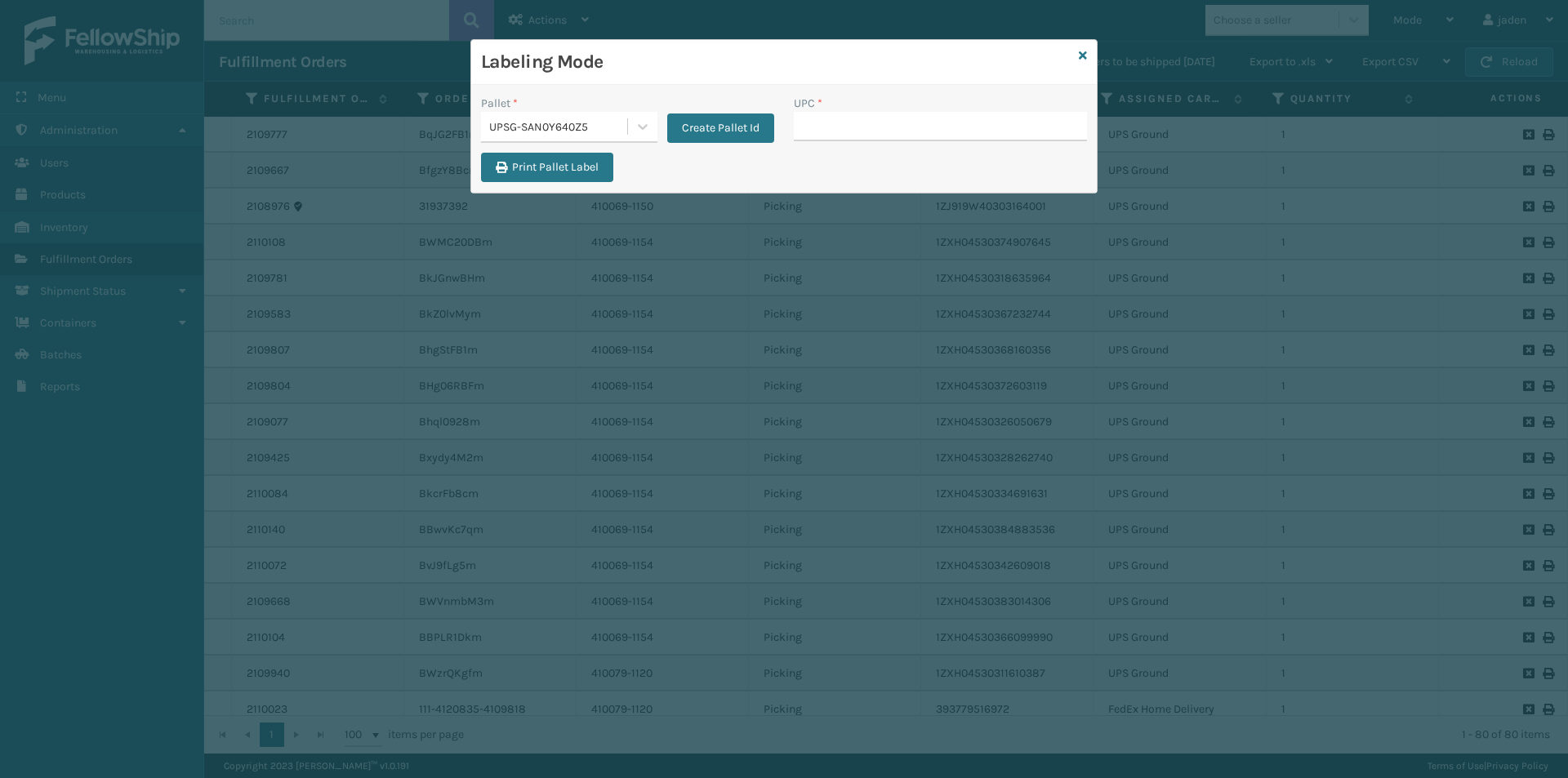
drag, startPoint x: 905, startPoint y: 117, endPoint x: 841, endPoint y: 125, distance: 64.5
type input "410069-1154"
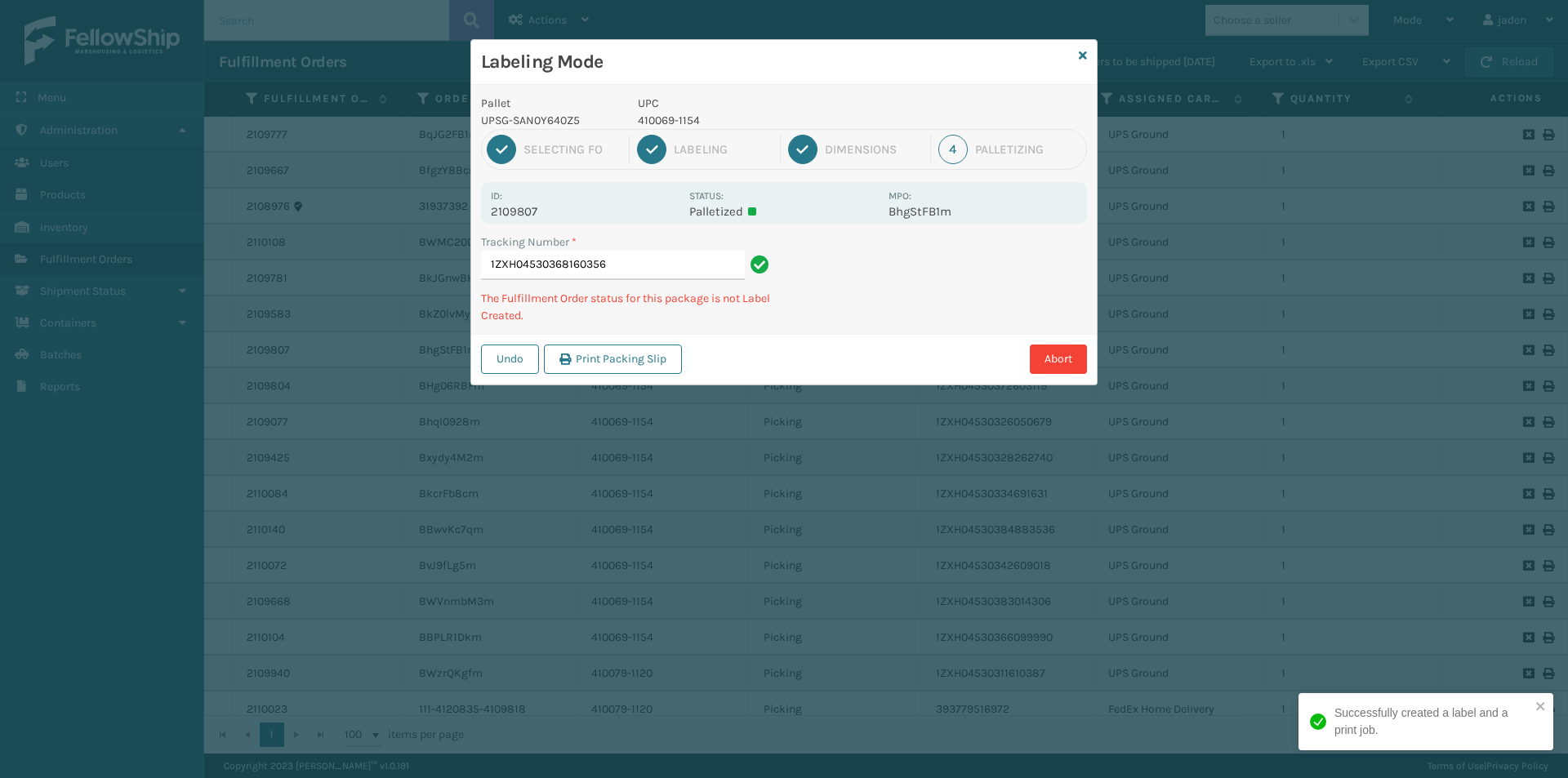
drag, startPoint x: 1047, startPoint y: 230, endPoint x: 1118, endPoint y: 216, distance: 72.4
click at [891, 325] on div "Pallet UPSG-SAN0Y640Z5 UPC 410069-1154 1 Selecting FO 2 Labeling 3 Dimensions 4…" at bounding box center [784, 234] width 626 height 299
drag, startPoint x: 1118, startPoint y: 216, endPoint x: 886, endPoint y: 337, distance: 261.7
drag, startPoint x: 886, startPoint y: 337, endPoint x: 958, endPoint y: 289, distance: 86.5
click at [913, 320] on div "Pallet UPSG-SAN0Y640Z5 UPC 410069-1154 1 Selecting FO 2 Labeling 3 Dimensions 4…" at bounding box center [784, 234] width 626 height 299
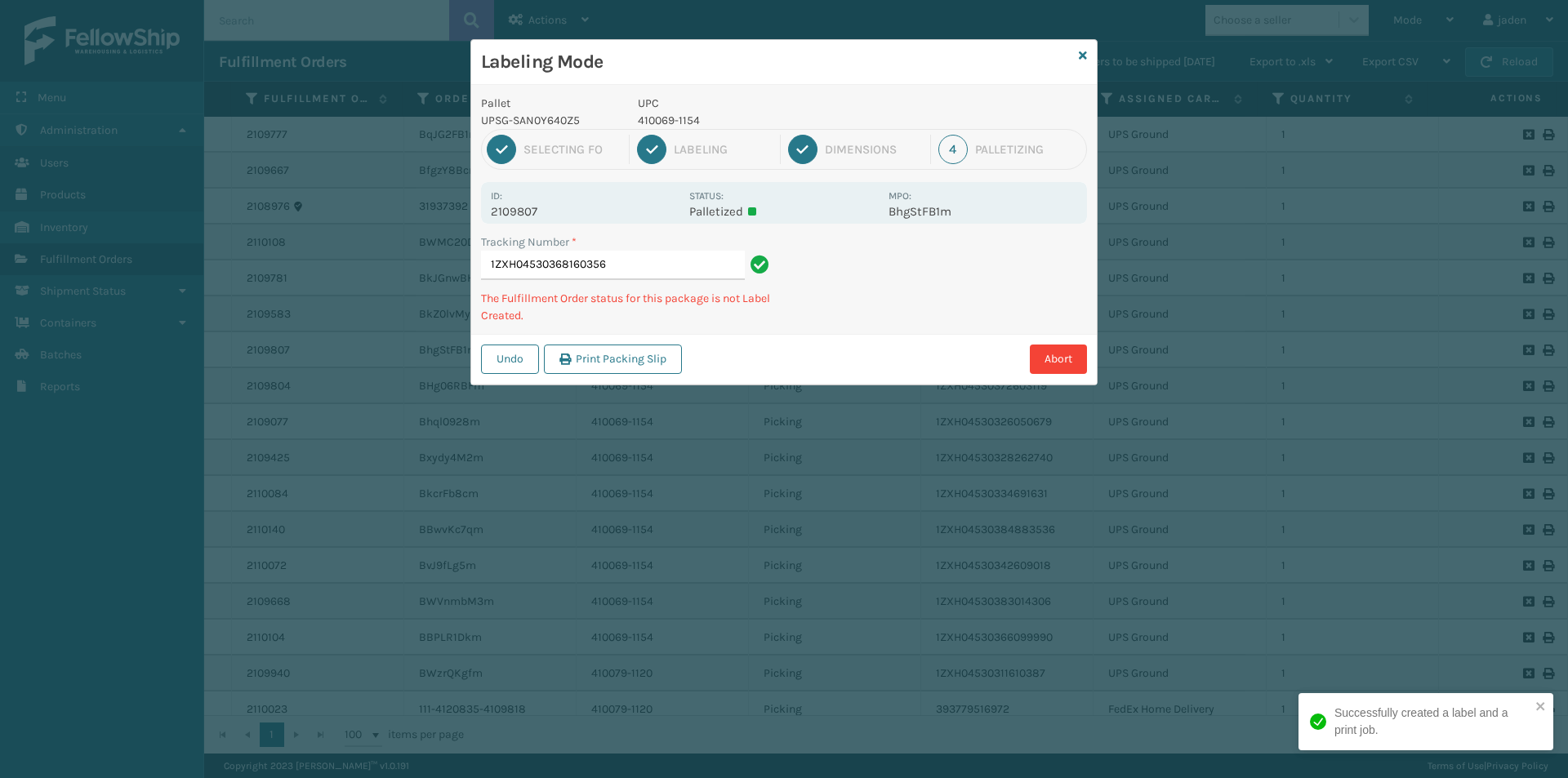
drag, startPoint x: 1057, startPoint y: 223, endPoint x: 953, endPoint y: 255, distance: 108.8
drag, startPoint x: 953, startPoint y: 255, endPoint x: 880, endPoint y: 282, distance: 77.8
click at [851, 312] on div "Tracking Number * 1ZXH04530368160356 The Fulfillment Order status for this pack…" at bounding box center [784, 284] width 626 height 100
drag, startPoint x: 1005, startPoint y: 245, endPoint x: 995, endPoint y: 246, distance: 10.0
drag, startPoint x: 995, startPoint y: 246, endPoint x: 888, endPoint y: 202, distance: 115.7
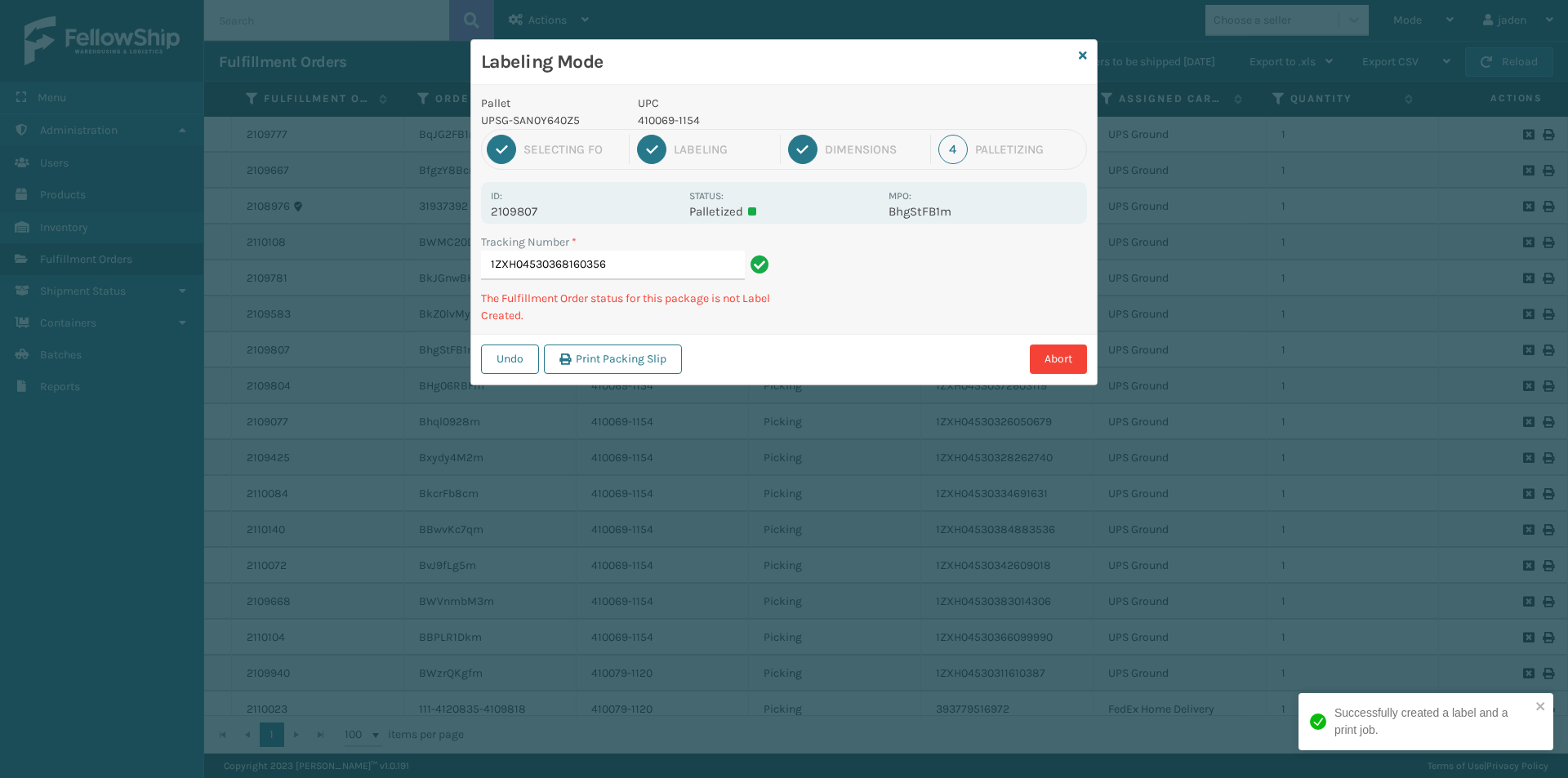
click at [837, 318] on div "Tracking Number * 1ZXH04530368160356 The Fulfillment Order status for this pack…" at bounding box center [784, 284] width 626 height 100
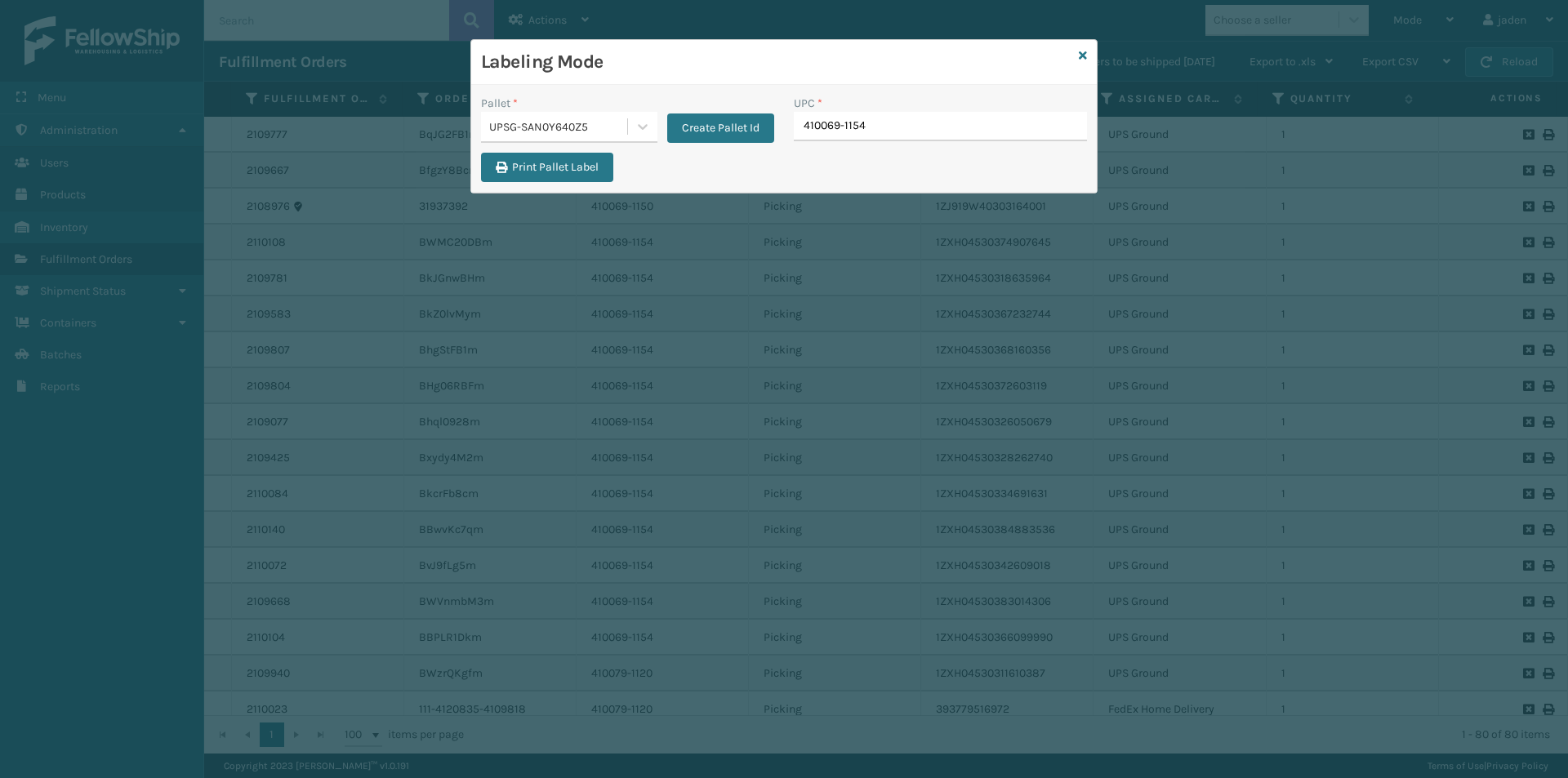
type input "410069-1154"
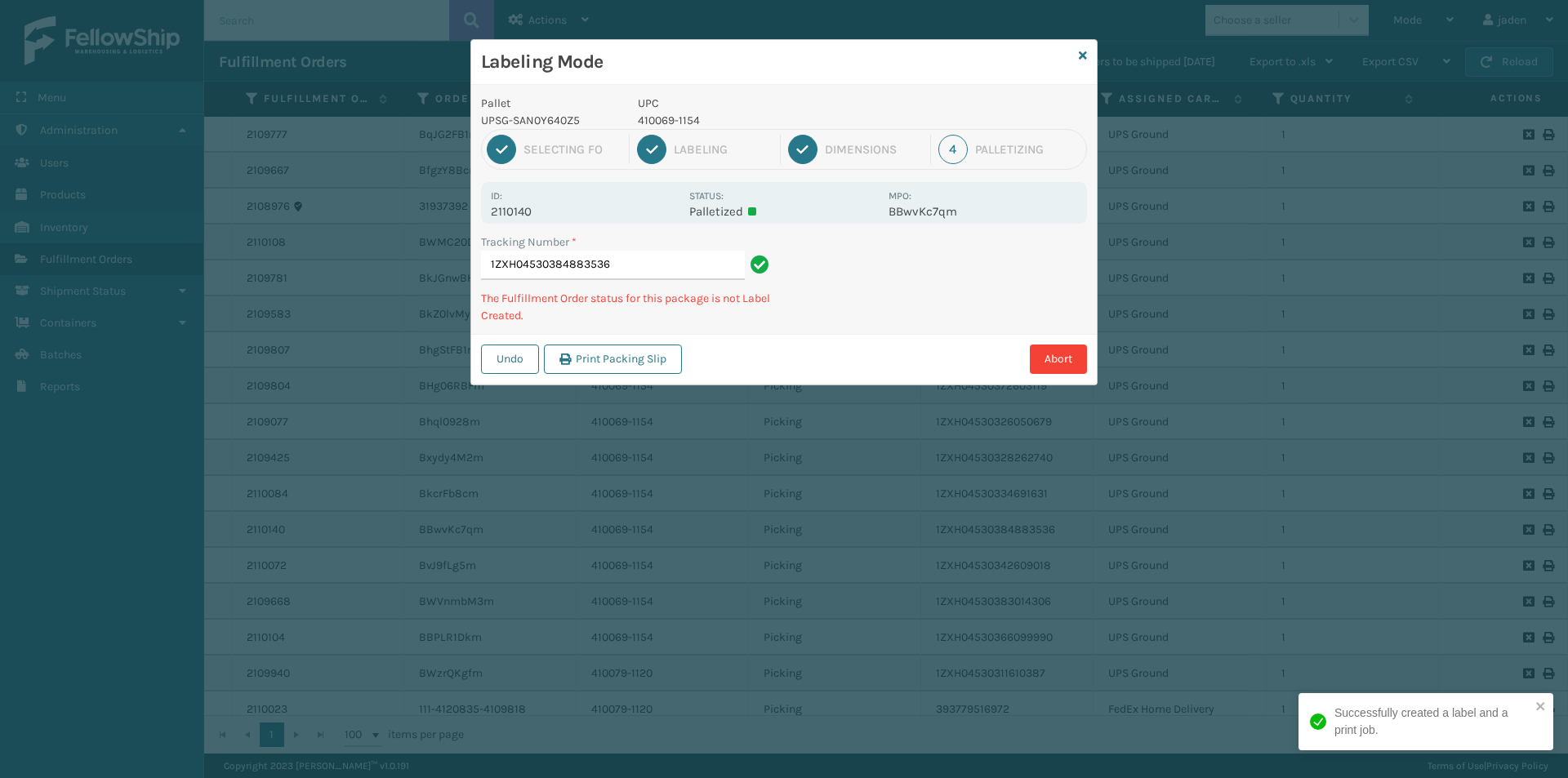
drag, startPoint x: 967, startPoint y: 255, endPoint x: 1035, endPoint y: 218, distance: 77.4
click at [932, 259] on div "Pallet UPSG-SAN0Y640Z5 UPC 410069-1154 1 Selecting FO 2 Labeling 3 Dimensions 4…" at bounding box center [784, 234] width 626 height 299
drag, startPoint x: 1035, startPoint y: 218, endPoint x: 1012, endPoint y: 269, distance: 55.9
click at [849, 325] on div "Pallet UPSG-SAN0Y640Z5 UPC 410069-1154 1 Selecting FO 2 Labeling 3 Dimensions 4…" at bounding box center [784, 234] width 626 height 299
drag, startPoint x: 1021, startPoint y: 268, endPoint x: 844, endPoint y: 418, distance: 232.0
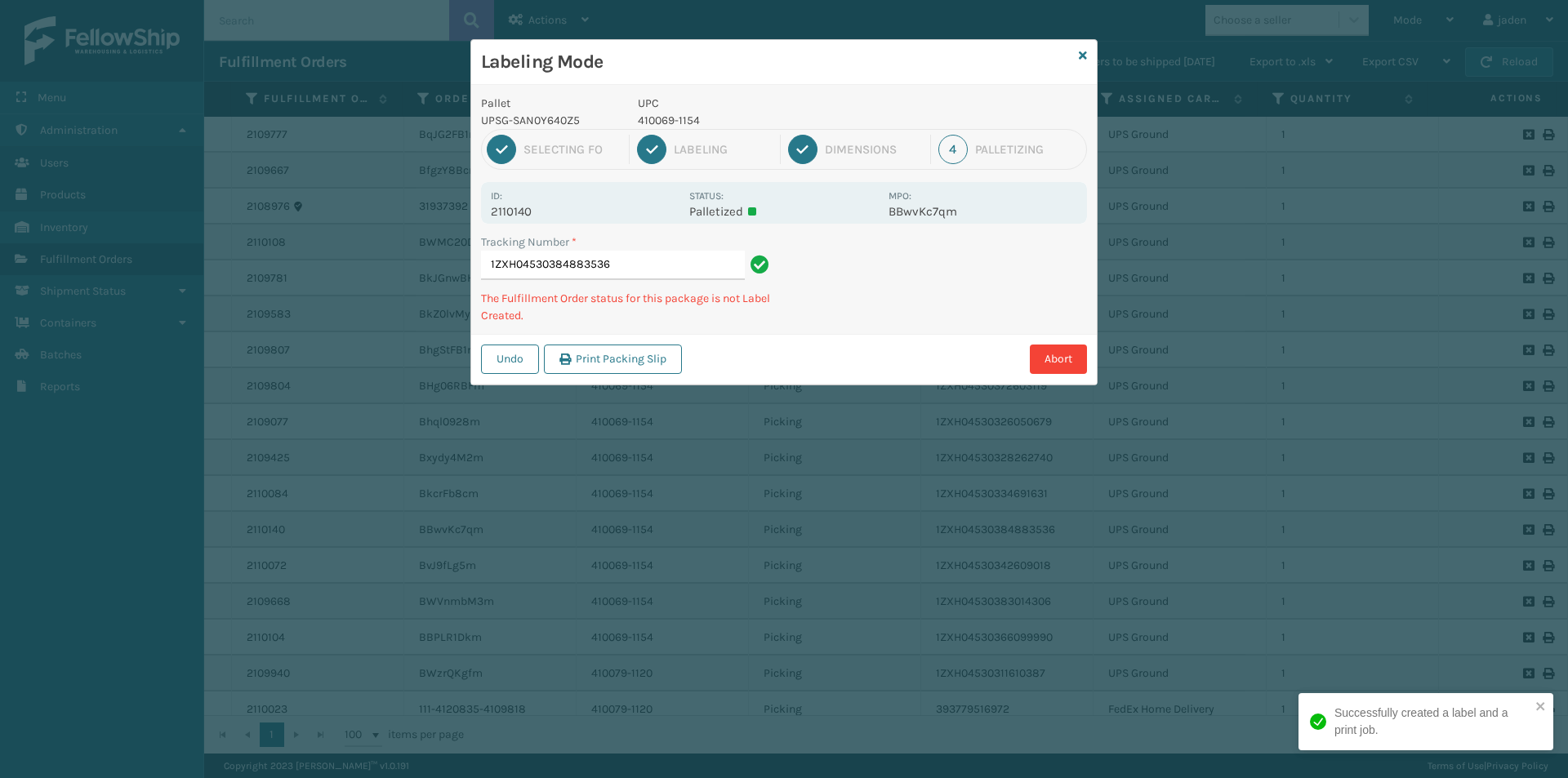
drag, startPoint x: 844, startPoint y: 418, endPoint x: 1074, endPoint y: 296, distance: 260.4
click at [890, 383] on div "Labeling Mode Pallet UPSG-SAN0Y640Z5 UPC 410069-1154 1 Selecting FO 2 Labeling …" at bounding box center [784, 389] width 1568 height 778
drag, startPoint x: 1074, startPoint y: 296, endPoint x: 1054, endPoint y: 299, distance: 20.2
drag, startPoint x: 1054, startPoint y: 299, endPoint x: 945, endPoint y: 321, distance: 111.2
click at [865, 418] on div "Labeling Mode Pallet UPSG-SAN0Y640Z5 UPC 410069-1154 1 Selecting FO 2 Labeling …" at bounding box center [784, 389] width 1568 height 778
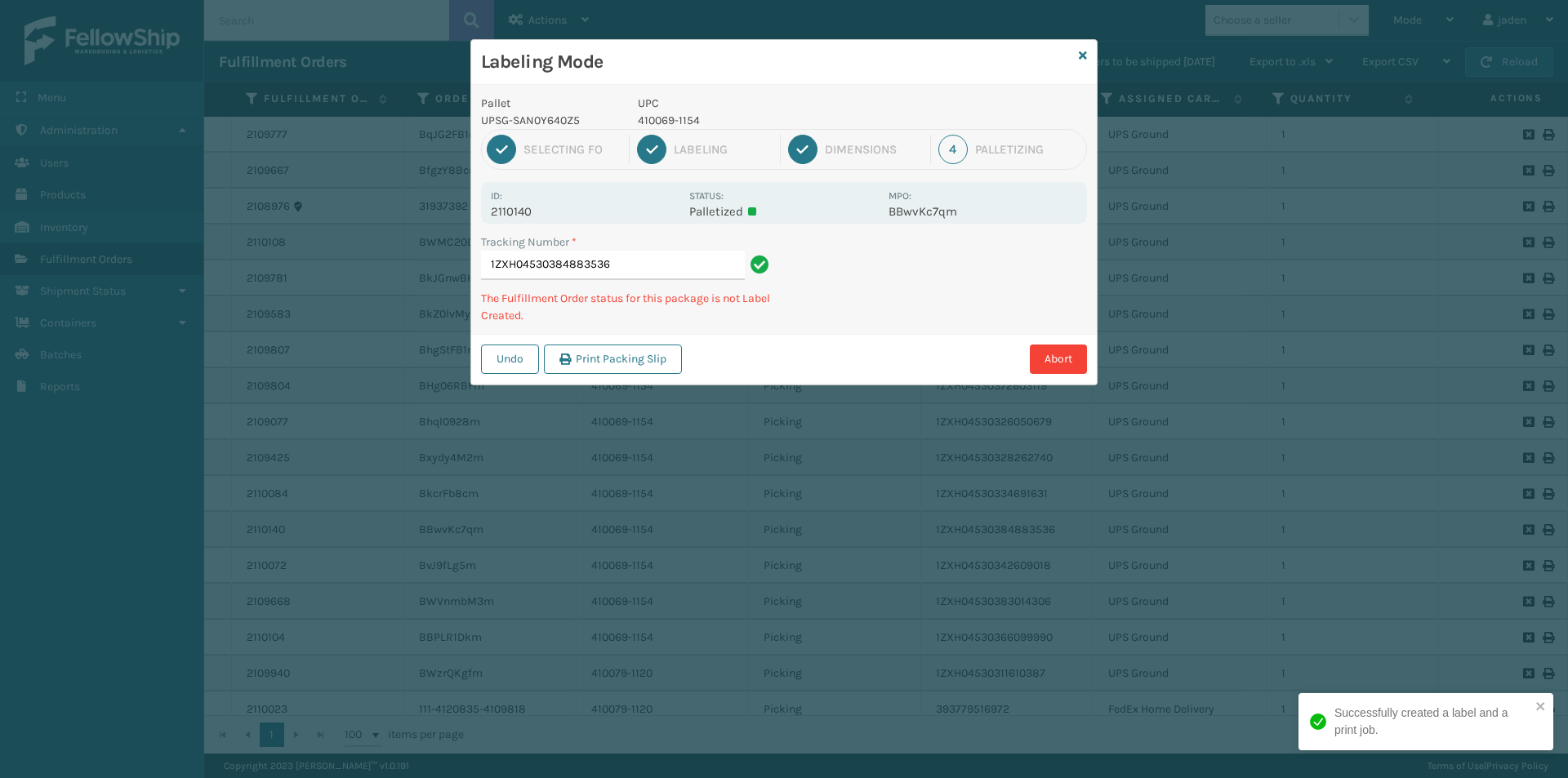
drag, startPoint x: 968, startPoint y: 252, endPoint x: 1116, endPoint y: 217, distance: 152.1
click at [830, 324] on div "Tracking Number * 1ZXH04530384883536 The Fulfillment Order status for this pack…" at bounding box center [784, 284] width 626 height 100
drag, startPoint x: 1116, startPoint y: 217, endPoint x: 916, endPoint y: 311, distance: 221.0
click at [916, 311] on div "Tracking Number * 1ZXH04530384883536 The Fulfillment Order status for this pack…" at bounding box center [784, 284] width 626 height 100
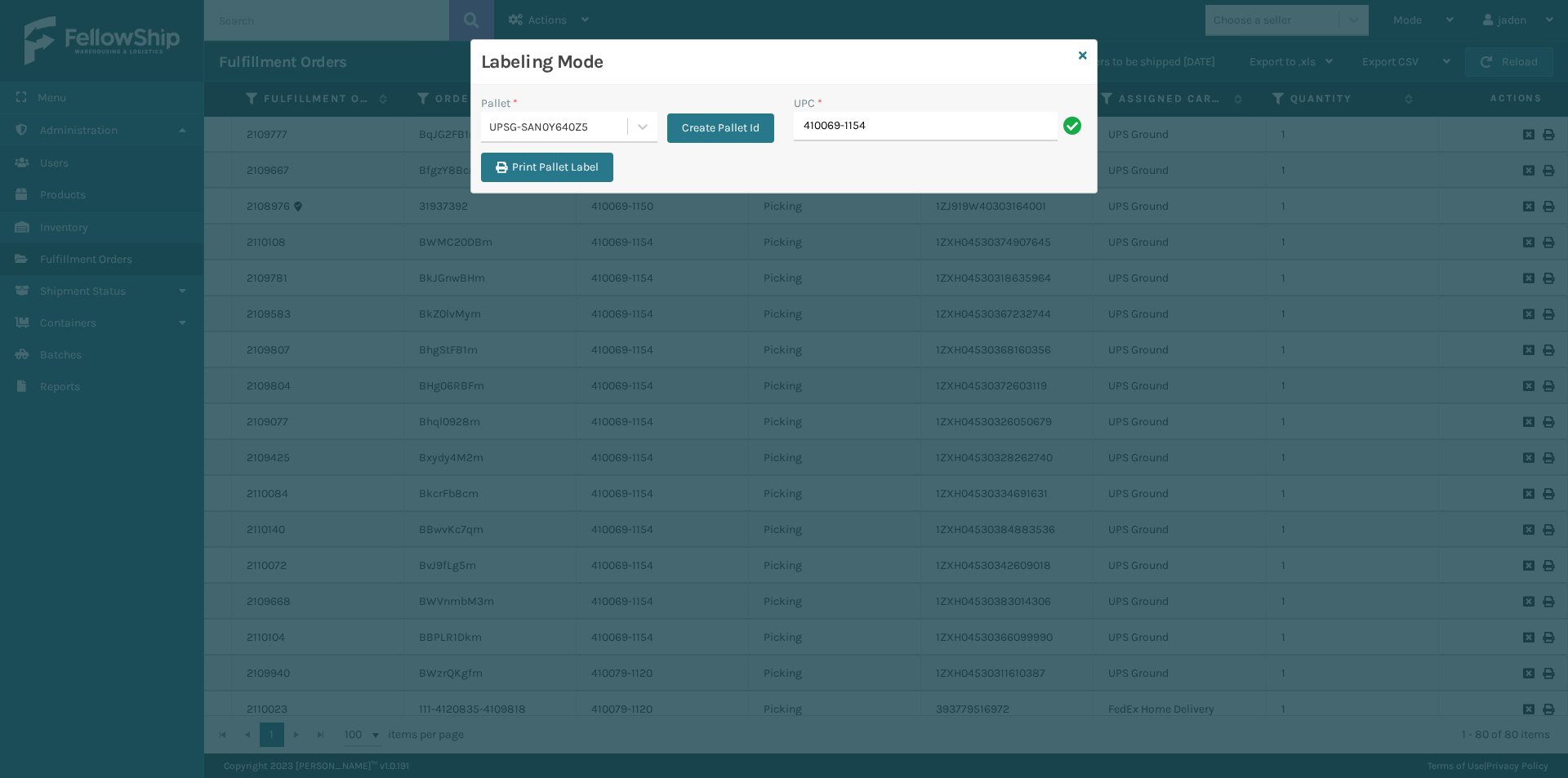
type input "410069-1154"
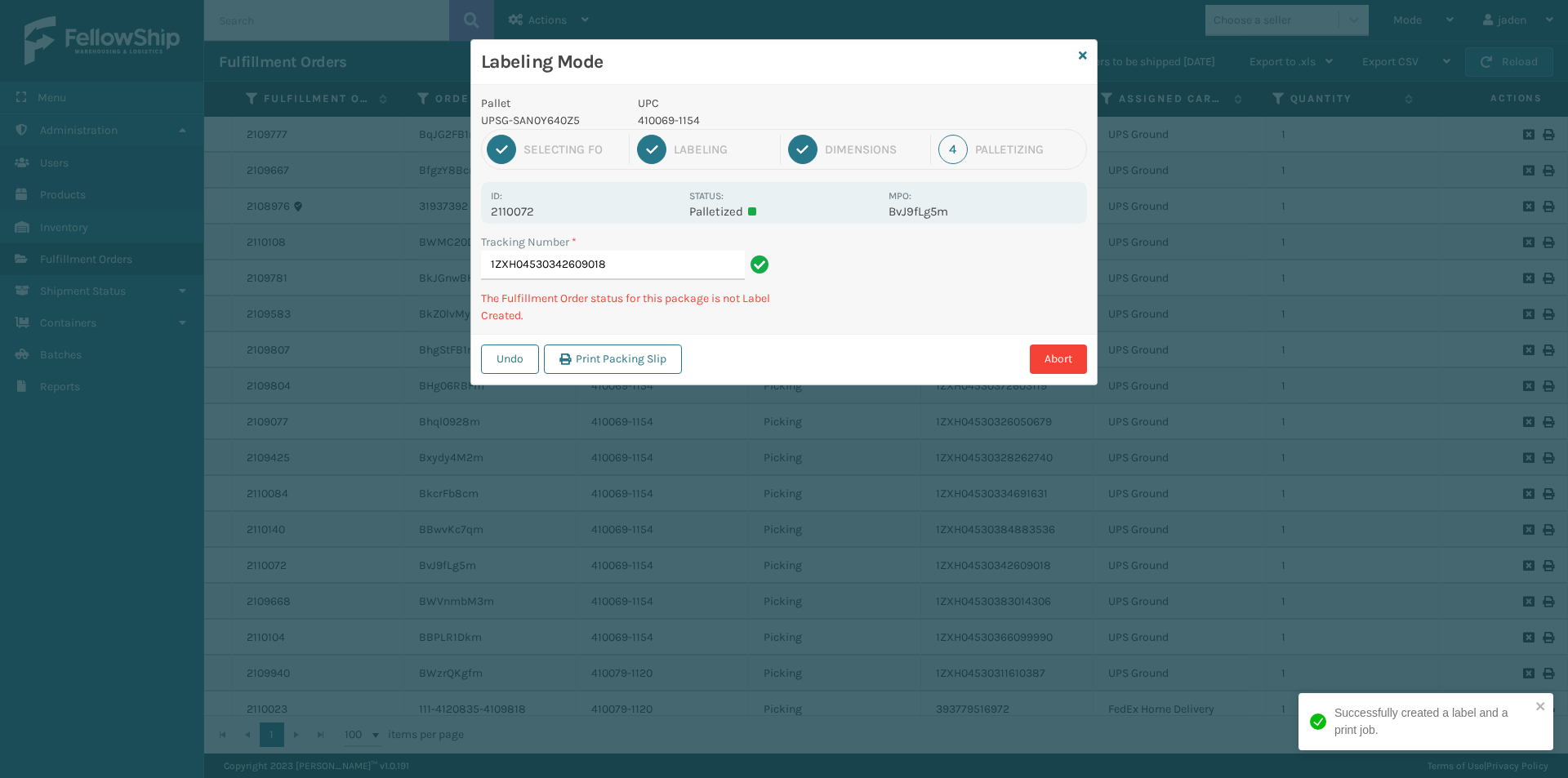
drag, startPoint x: 998, startPoint y: 262, endPoint x: 955, endPoint y: 254, distance: 43.7
click at [866, 363] on div "Undo Print Packing Slip Abort" at bounding box center [784, 359] width 626 height 50
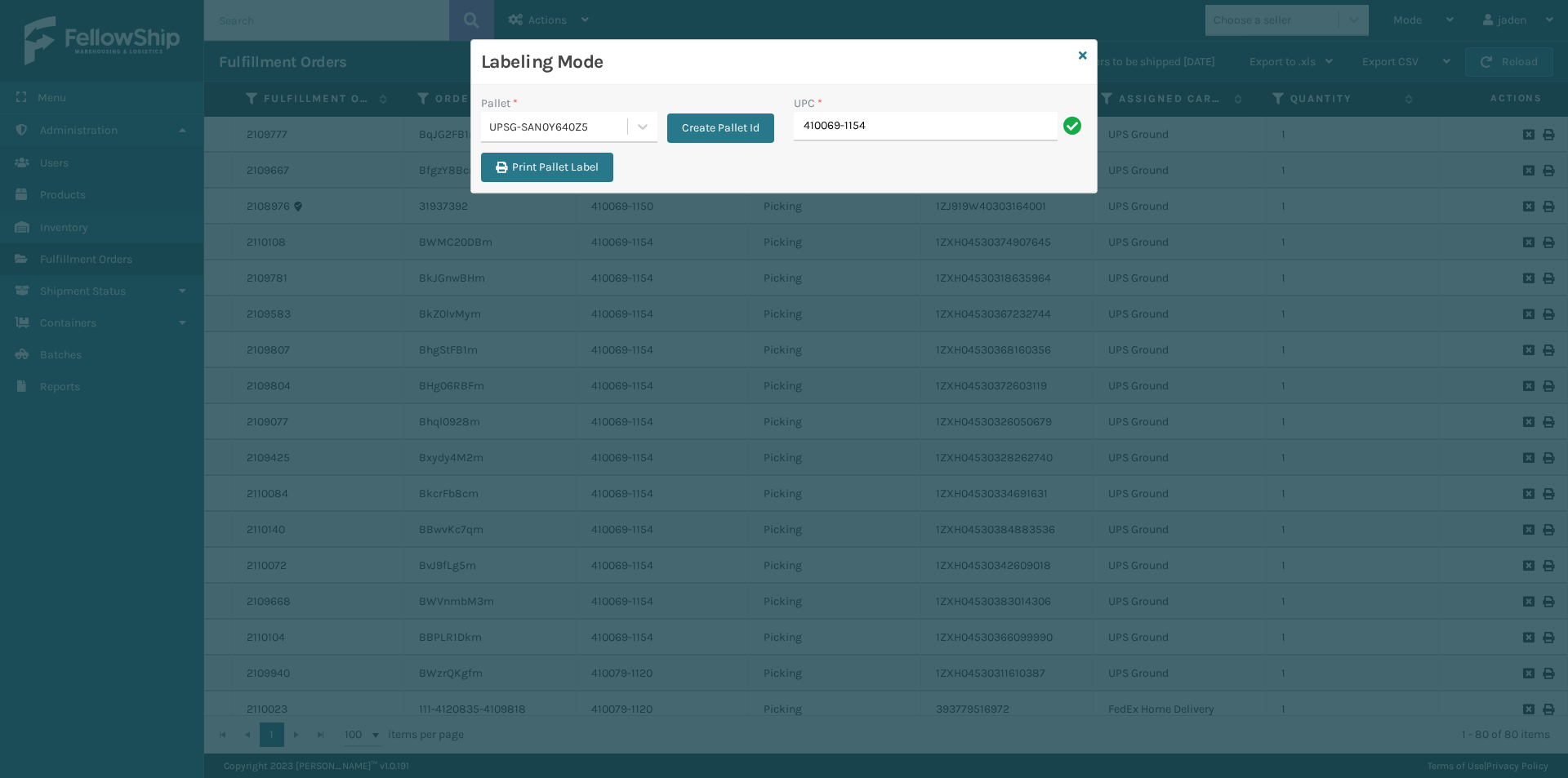
type input "410069-1154"
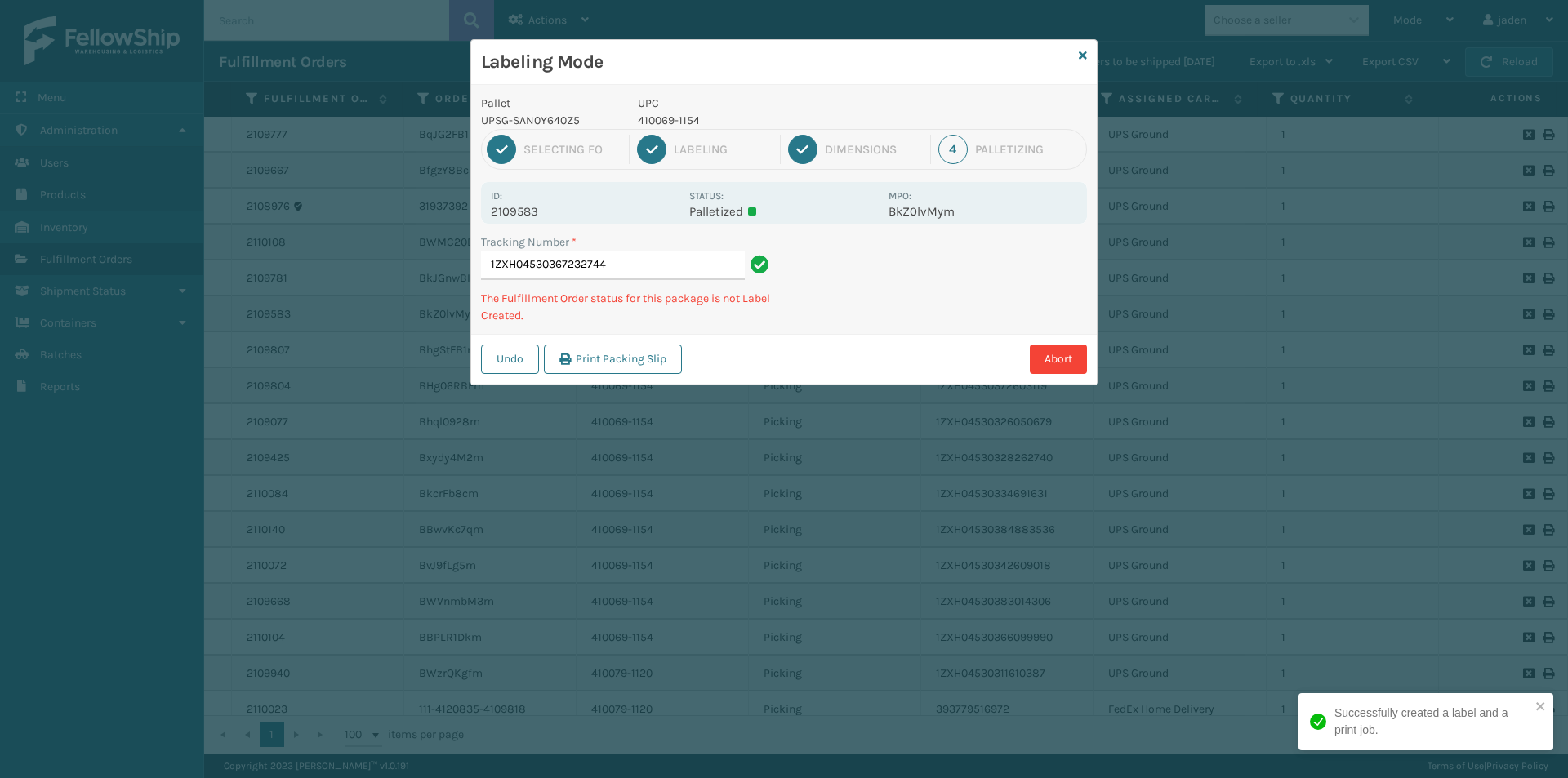
drag, startPoint x: 1006, startPoint y: 277, endPoint x: 1104, endPoint y: 242, distance: 104.1
click at [1001, 307] on div "Tracking Number * 1ZXH04530367232744 The Fulfillment Order status for this pack…" at bounding box center [784, 284] width 626 height 100
drag, startPoint x: 1104, startPoint y: 242, endPoint x: 912, endPoint y: 358, distance: 224.3
drag, startPoint x: 912, startPoint y: 358, endPoint x: 1041, endPoint y: 269, distance: 156.7
click at [919, 354] on div "Abort" at bounding box center [887, 360] width 400 height 30
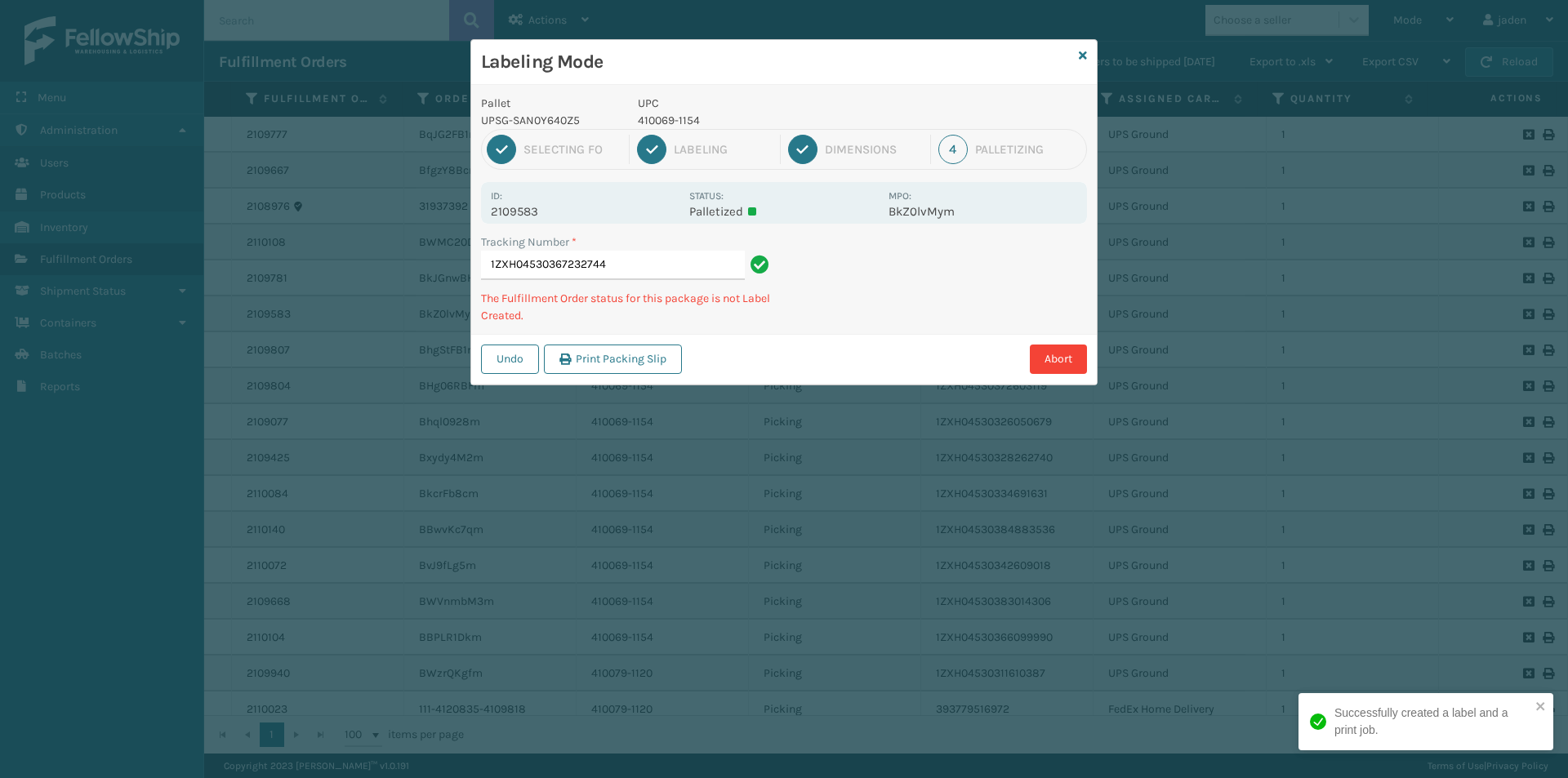
drag, startPoint x: 1041, startPoint y: 269, endPoint x: 932, endPoint y: 323, distance: 121.6
drag, startPoint x: 932, startPoint y: 323, endPoint x: 1166, endPoint y: 207, distance: 261.2
click at [947, 342] on div "Undo Print Packing Slip Abort" at bounding box center [784, 359] width 626 height 50
drag, startPoint x: 1166, startPoint y: 207, endPoint x: 1103, endPoint y: 225, distance: 65.5
drag, startPoint x: 1103, startPoint y: 225, endPoint x: 997, endPoint y: 290, distance: 124.3
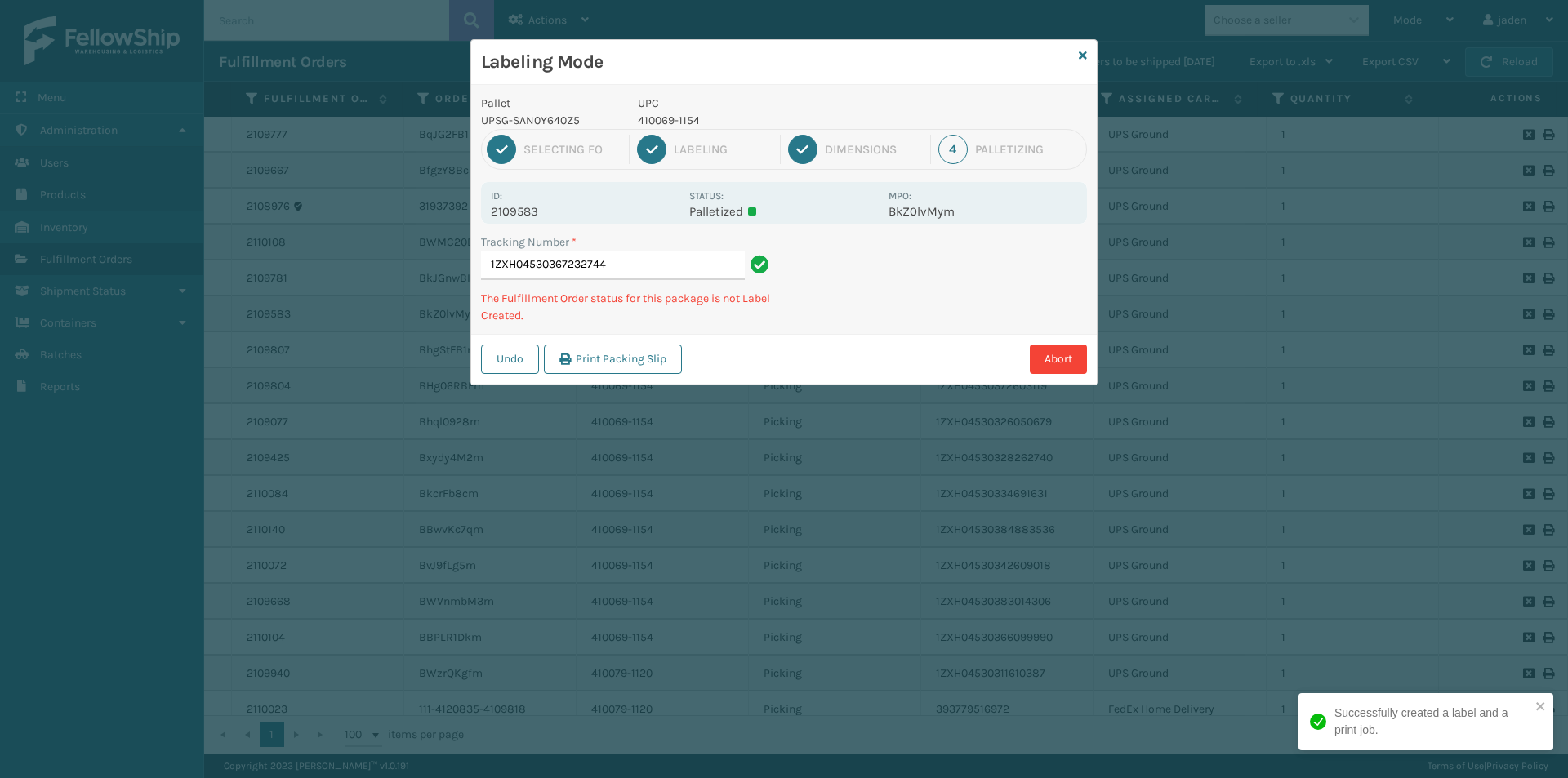
click at [961, 315] on div "Pallet UPSG-SAN0Y640Z5 UPC 410069-1154 1 Selecting FO 2 Labeling 3 Dimensions 4…" at bounding box center [784, 234] width 626 height 299
drag, startPoint x: 1028, startPoint y: 266, endPoint x: 987, endPoint y: 280, distance: 43.3
drag, startPoint x: 987, startPoint y: 280, endPoint x: 1022, endPoint y: 271, distance: 36.1
click at [916, 344] on div "Undo Print Packing Slip Abort" at bounding box center [784, 359] width 626 height 50
drag, startPoint x: 1022, startPoint y: 271, endPoint x: 999, endPoint y: 279, distance: 24.4
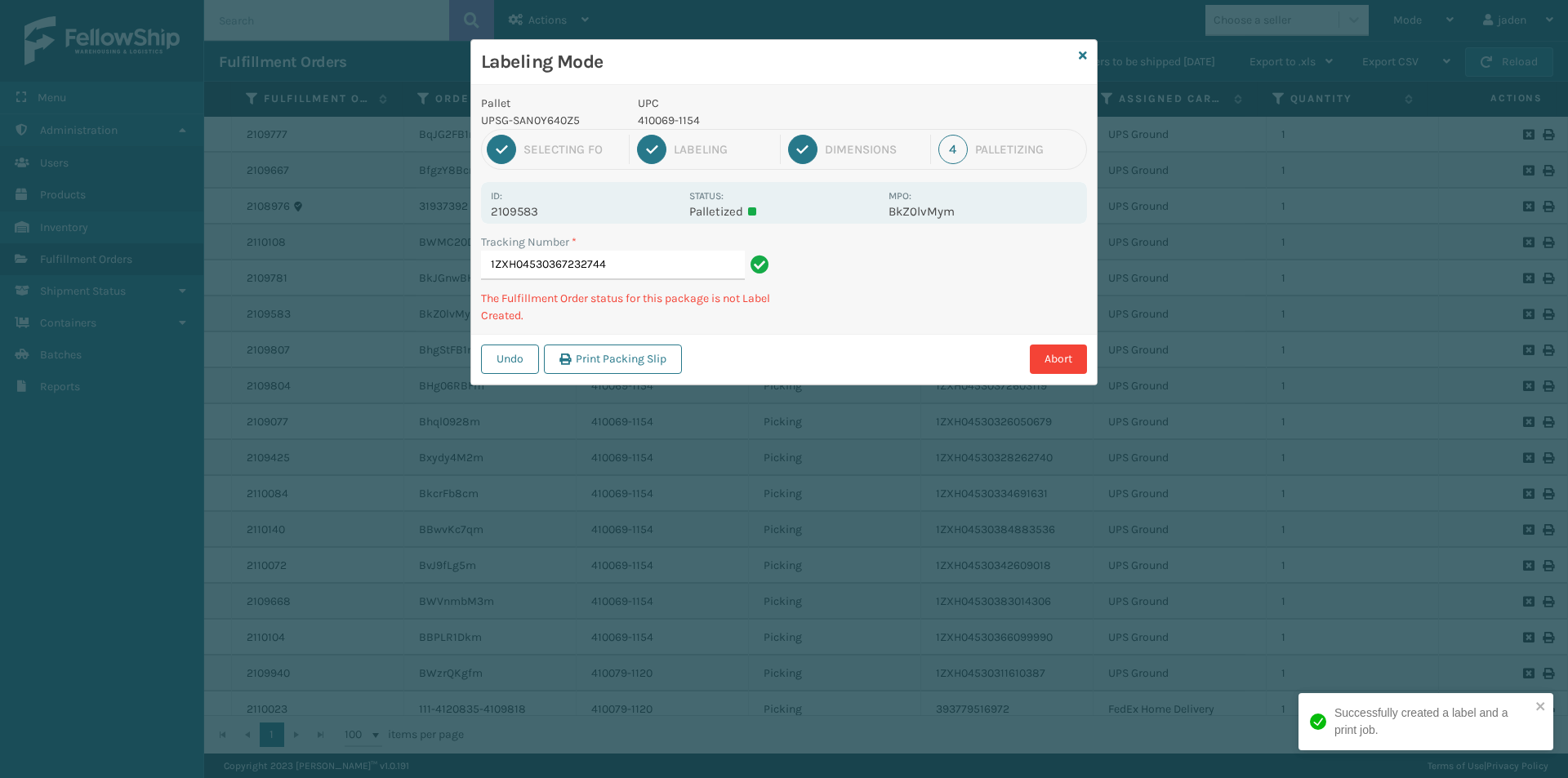
drag, startPoint x: 999, startPoint y: 279, endPoint x: 902, endPoint y: 285, distance: 97.2
click at [845, 365] on div "Abort" at bounding box center [887, 360] width 400 height 30
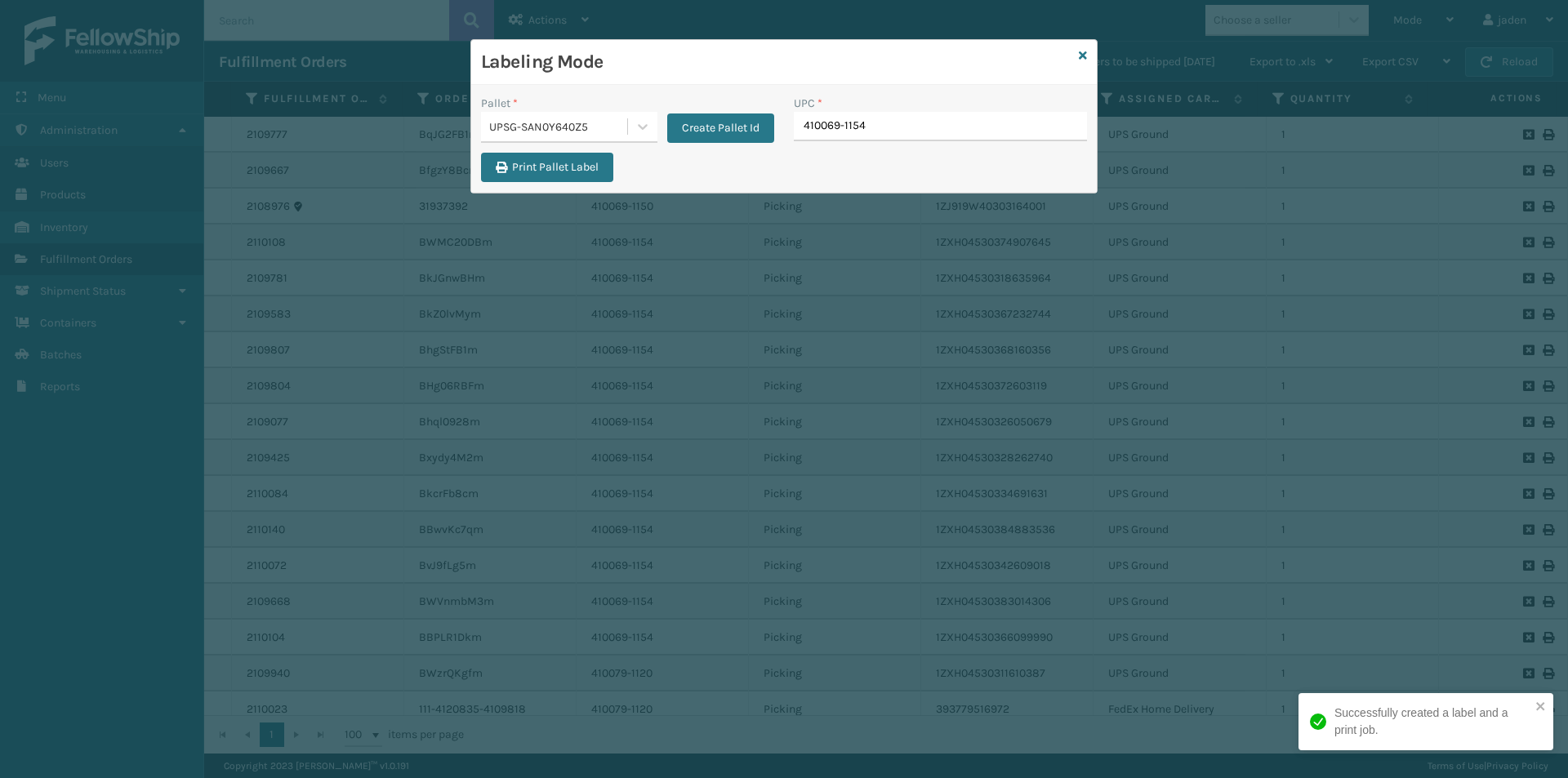
type input "410069-1154"
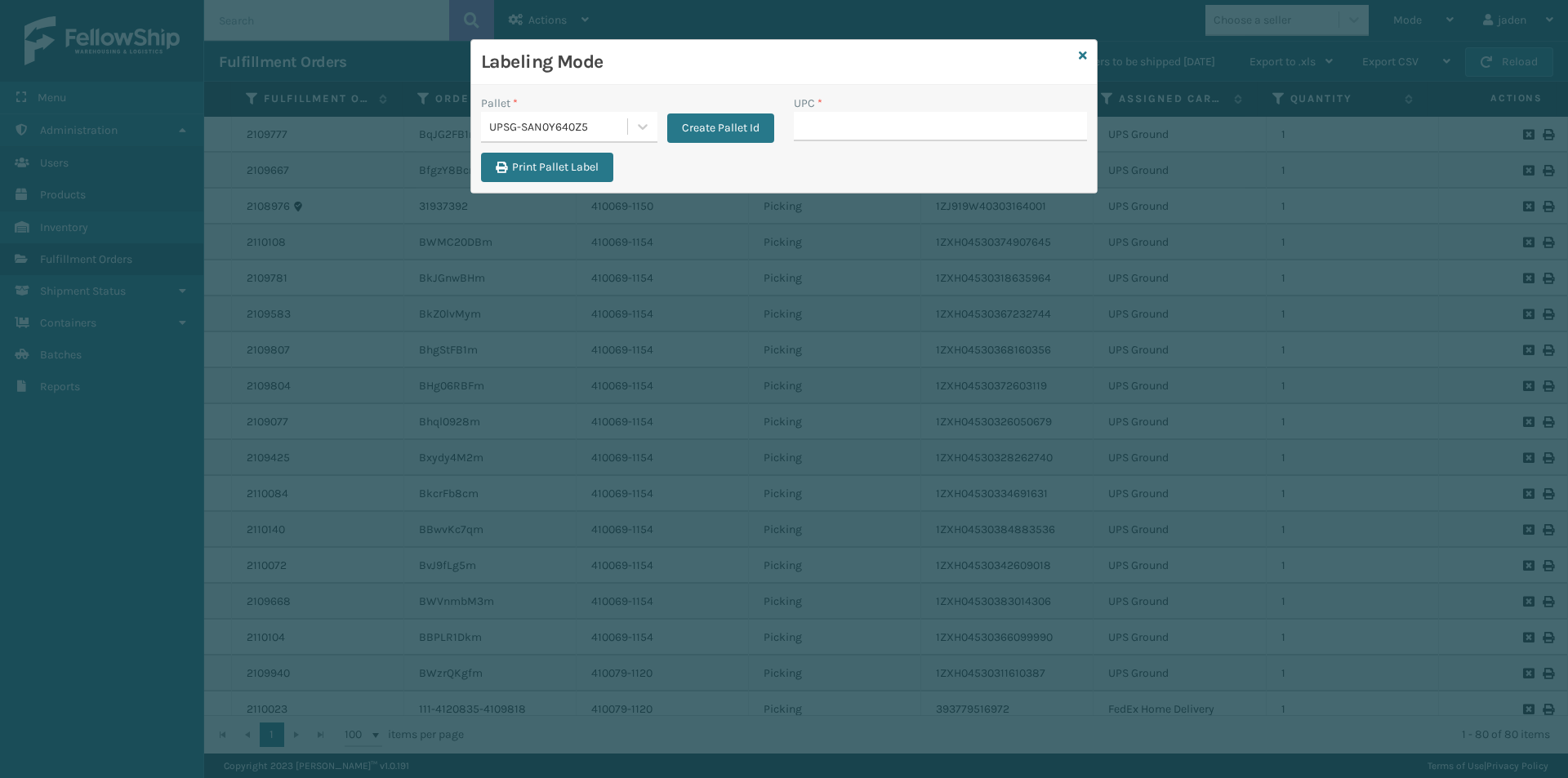
type input "410069-1154"
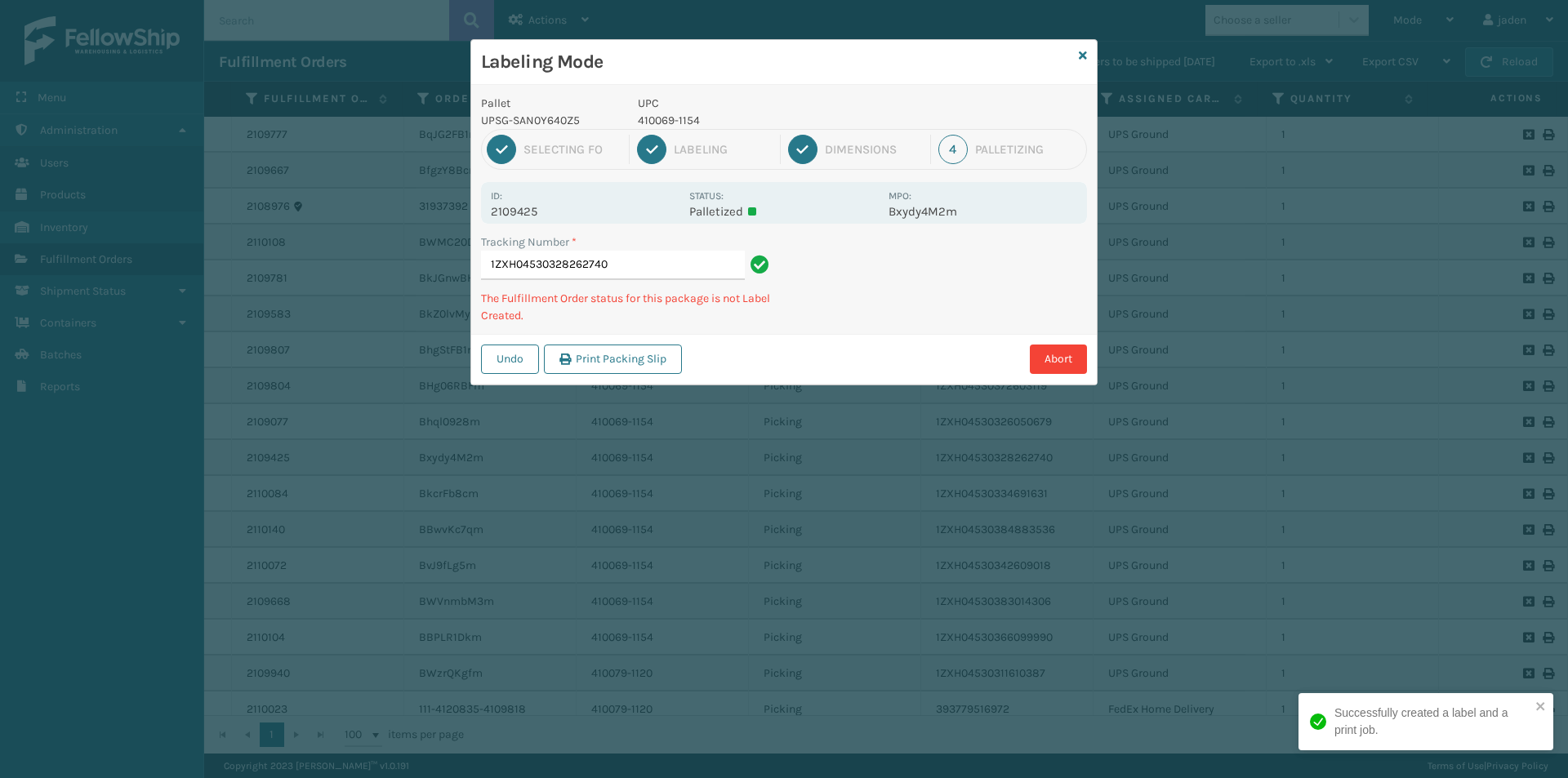
drag, startPoint x: 1008, startPoint y: 300, endPoint x: 794, endPoint y: 385, distance: 230.3
drag, startPoint x: 794, startPoint y: 385, endPoint x: 925, endPoint y: 178, distance: 245.0
click at [815, 349] on div "Labeling Mode Pallet UPSG-SAN0Y640Z5 UPC 410069-1154 1 Selecting FO 2 Labeling …" at bounding box center [784, 212] width 627 height 347
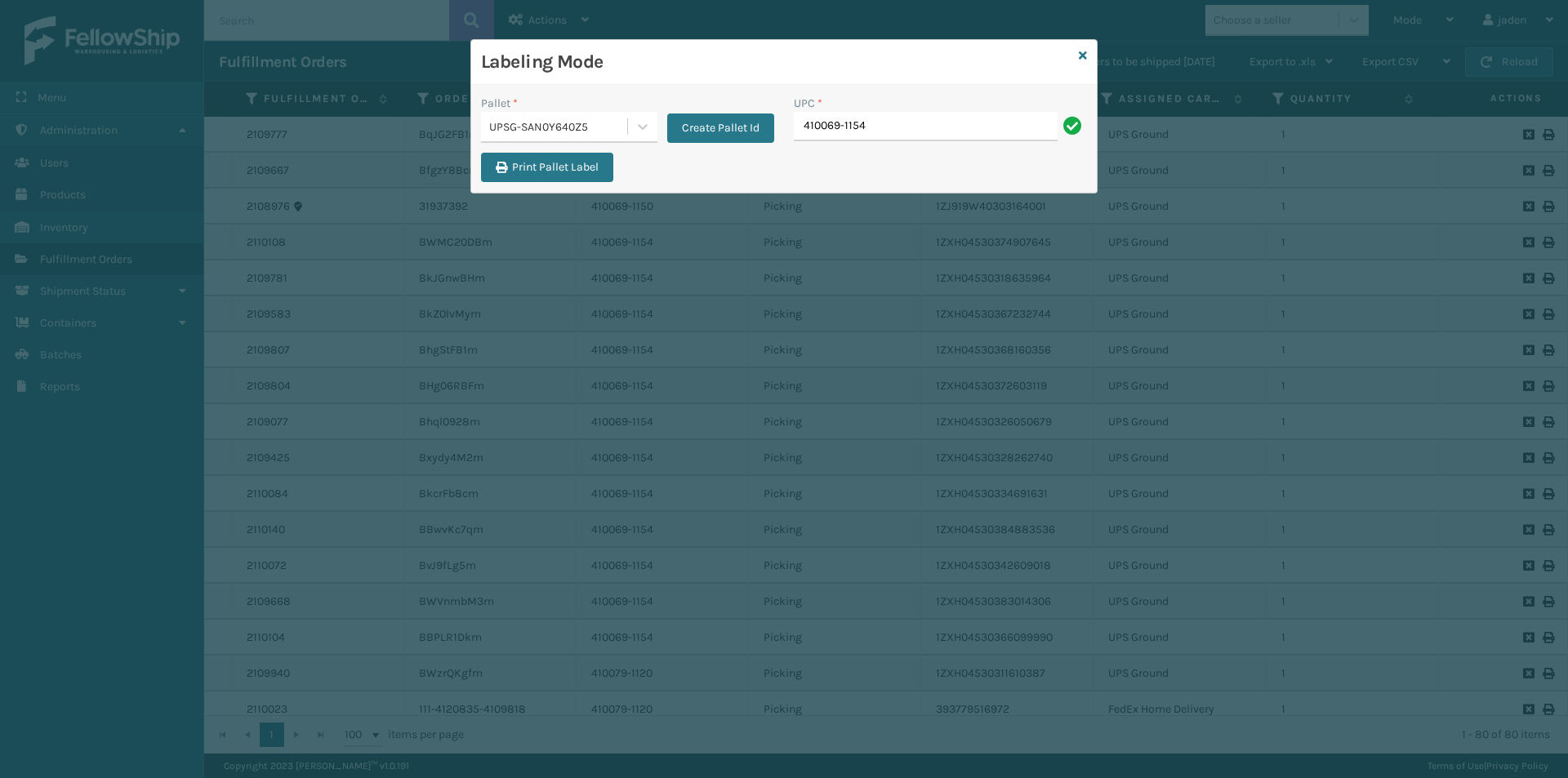
type input "410069-1154"
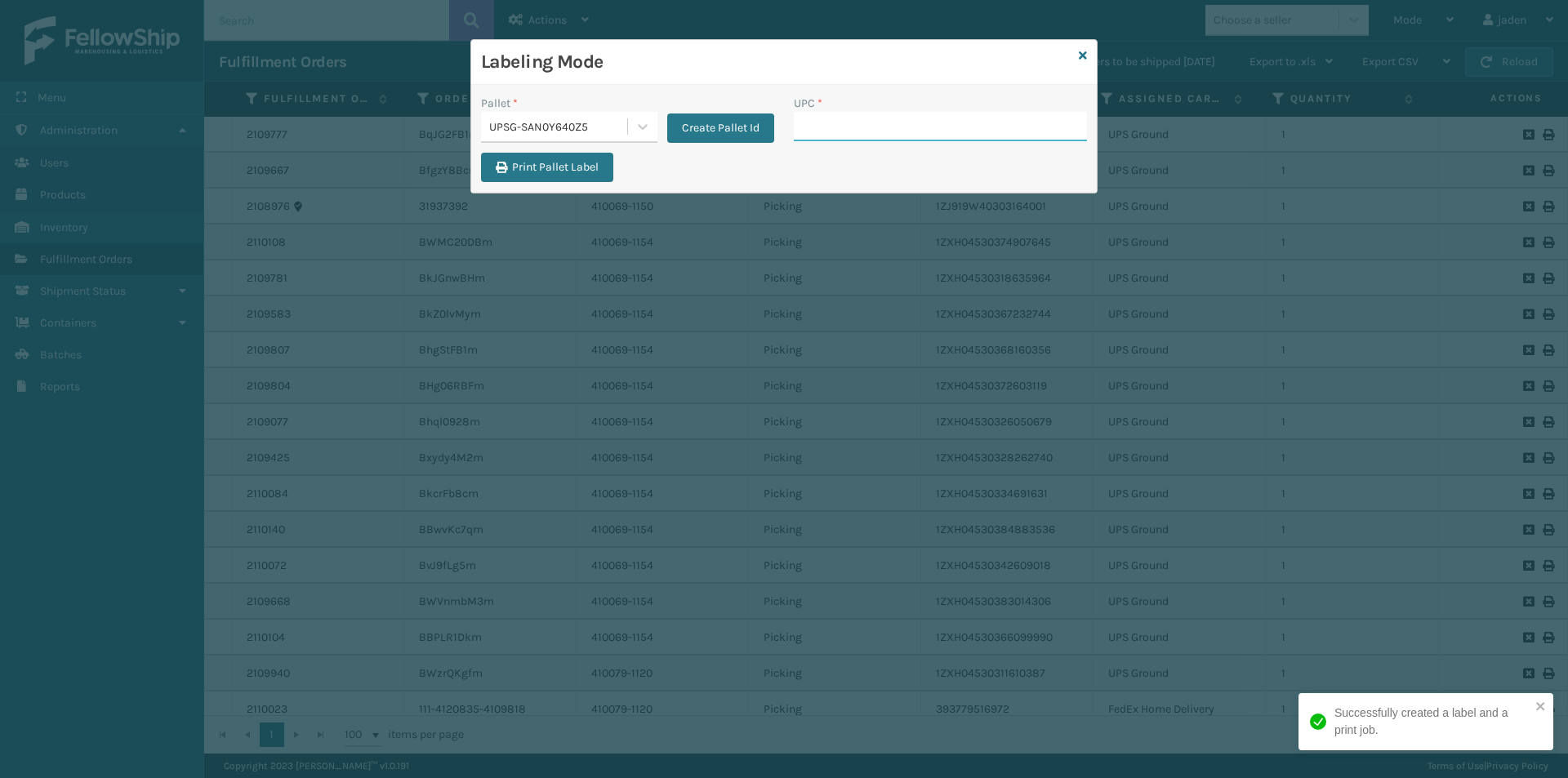
drag, startPoint x: 864, startPoint y: 101, endPoint x: 846, endPoint y: 121, distance: 26.9
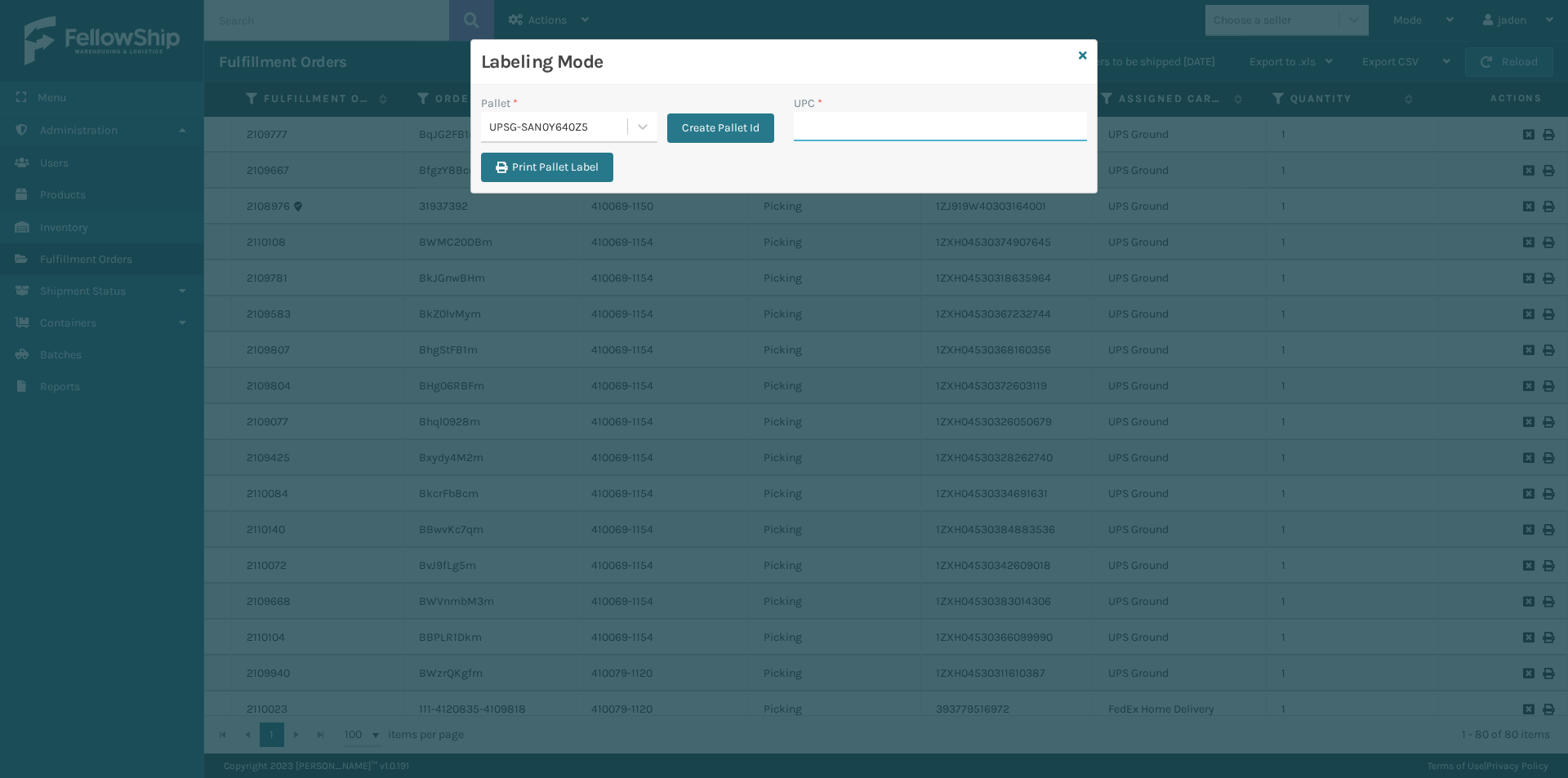
paste input "410069-1154"
type input "410069-1154"
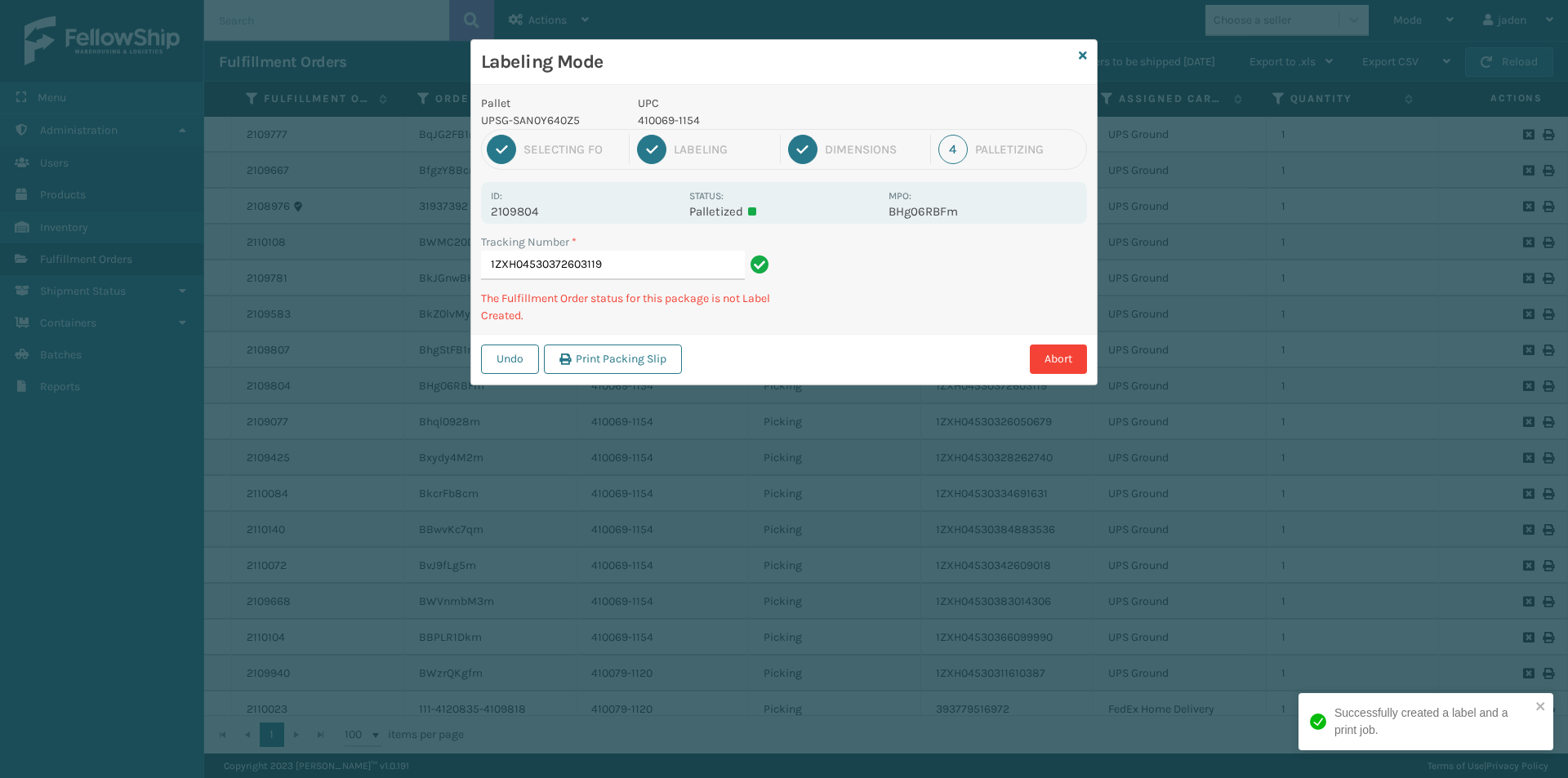
drag, startPoint x: 1044, startPoint y: 254, endPoint x: 1024, endPoint y: 254, distance: 20.0
drag, startPoint x: 1024, startPoint y: 254, endPoint x: 892, endPoint y: 171, distance: 155.9
click at [825, 297] on div "Tracking Number * 1ZXH04530372603119 The Fulfillment Order status for this pack…" at bounding box center [784, 284] width 626 height 100
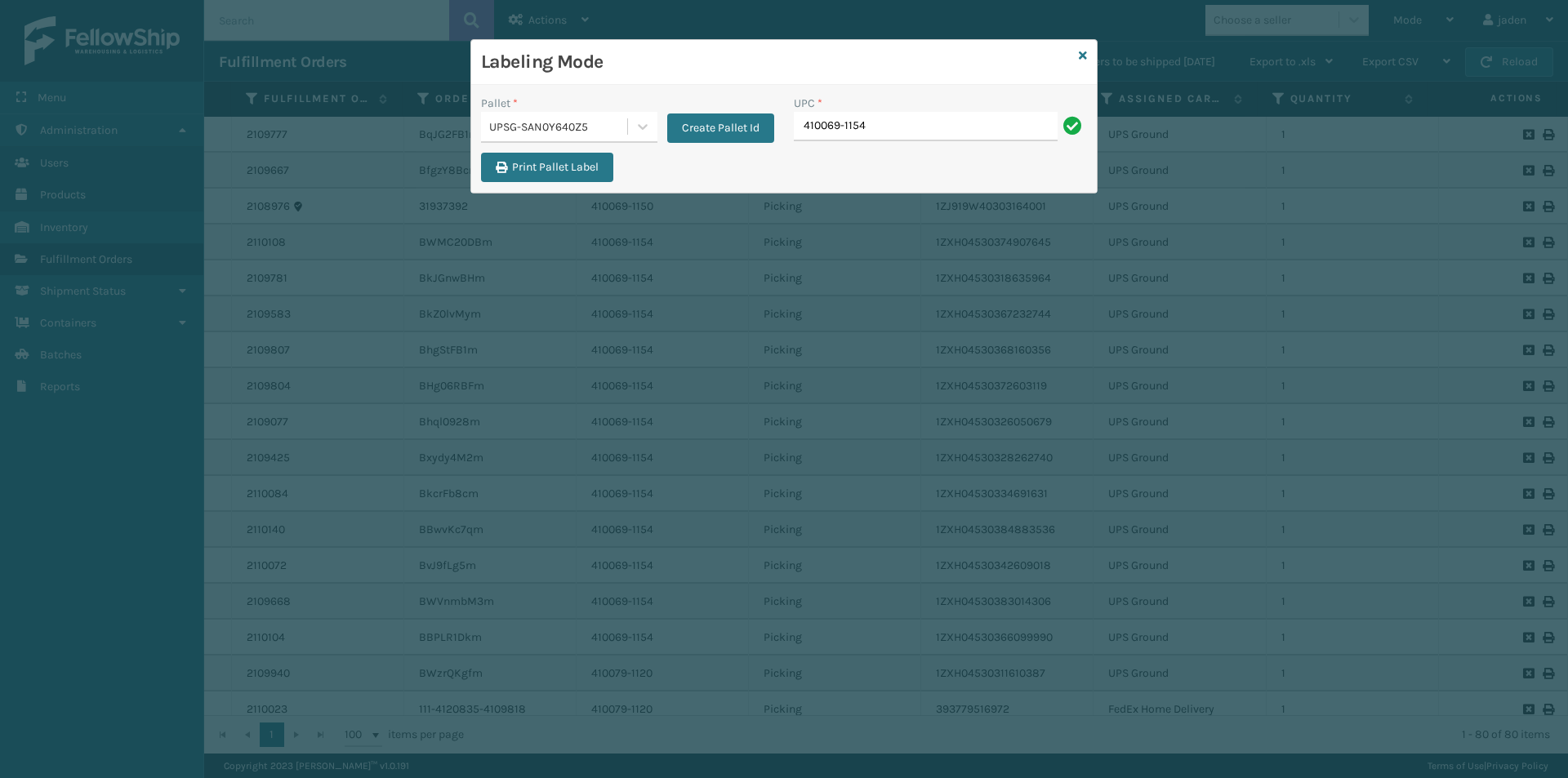
type input "410069-1154"
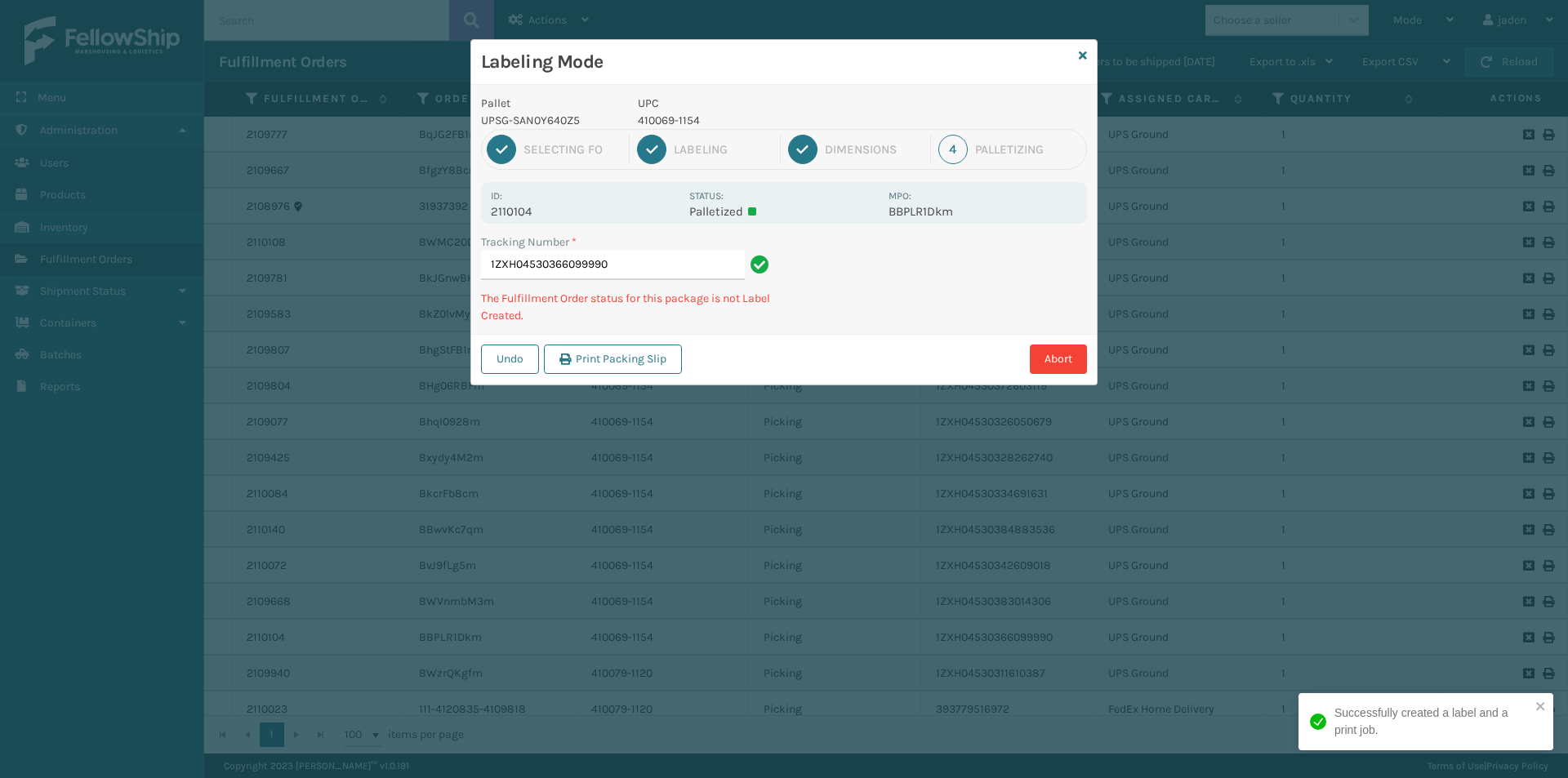
drag, startPoint x: 950, startPoint y: 323, endPoint x: 928, endPoint y: 317, distance: 22.8
drag, startPoint x: 928, startPoint y: 317, endPoint x: 904, endPoint y: 270, distance: 52.8
click at [891, 297] on div "Tracking Number * 1ZXH04530366099990 The Fulfillment Order status for this pack…" at bounding box center [784, 284] width 626 height 100
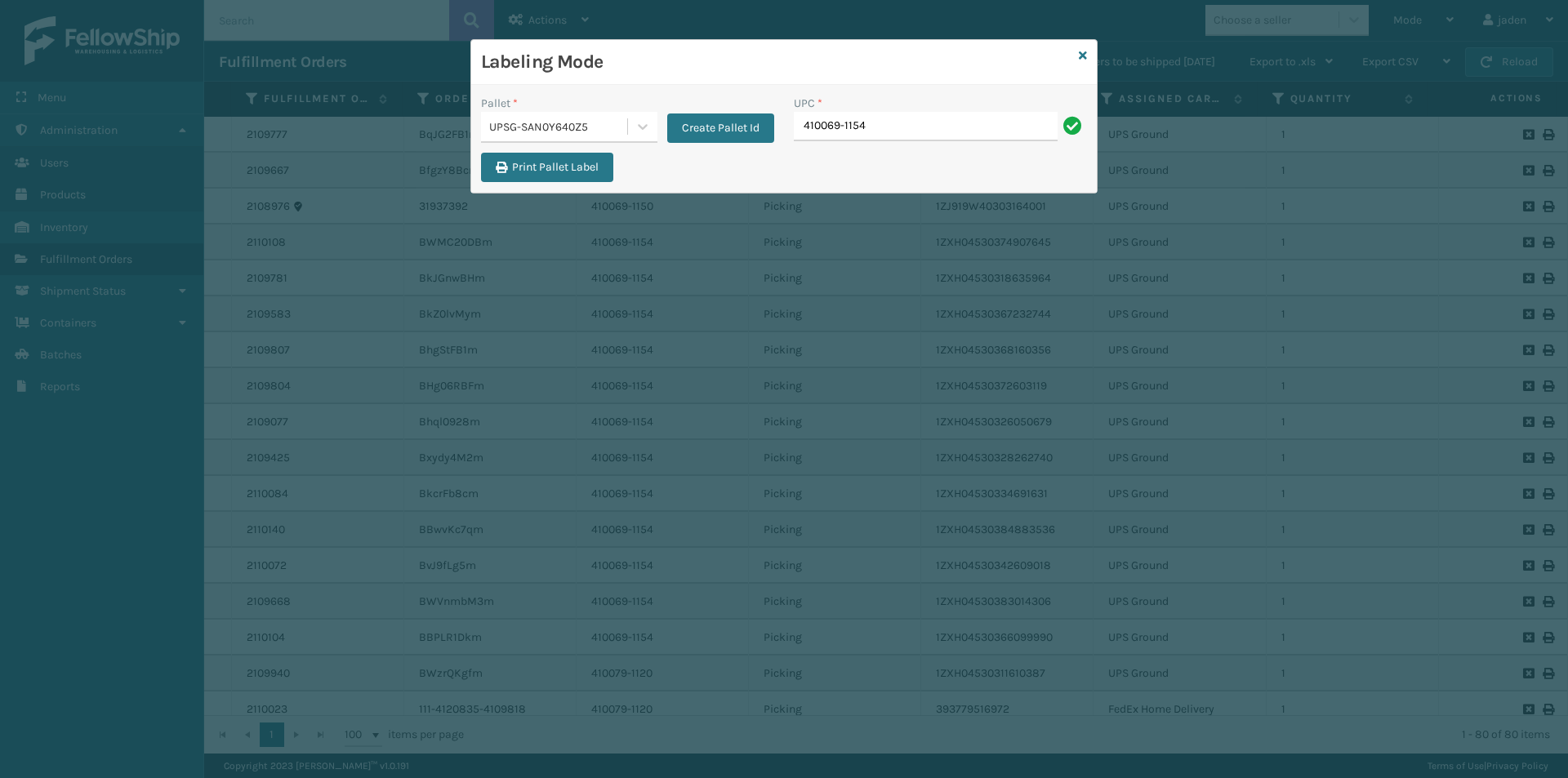
type input "410069-1154"
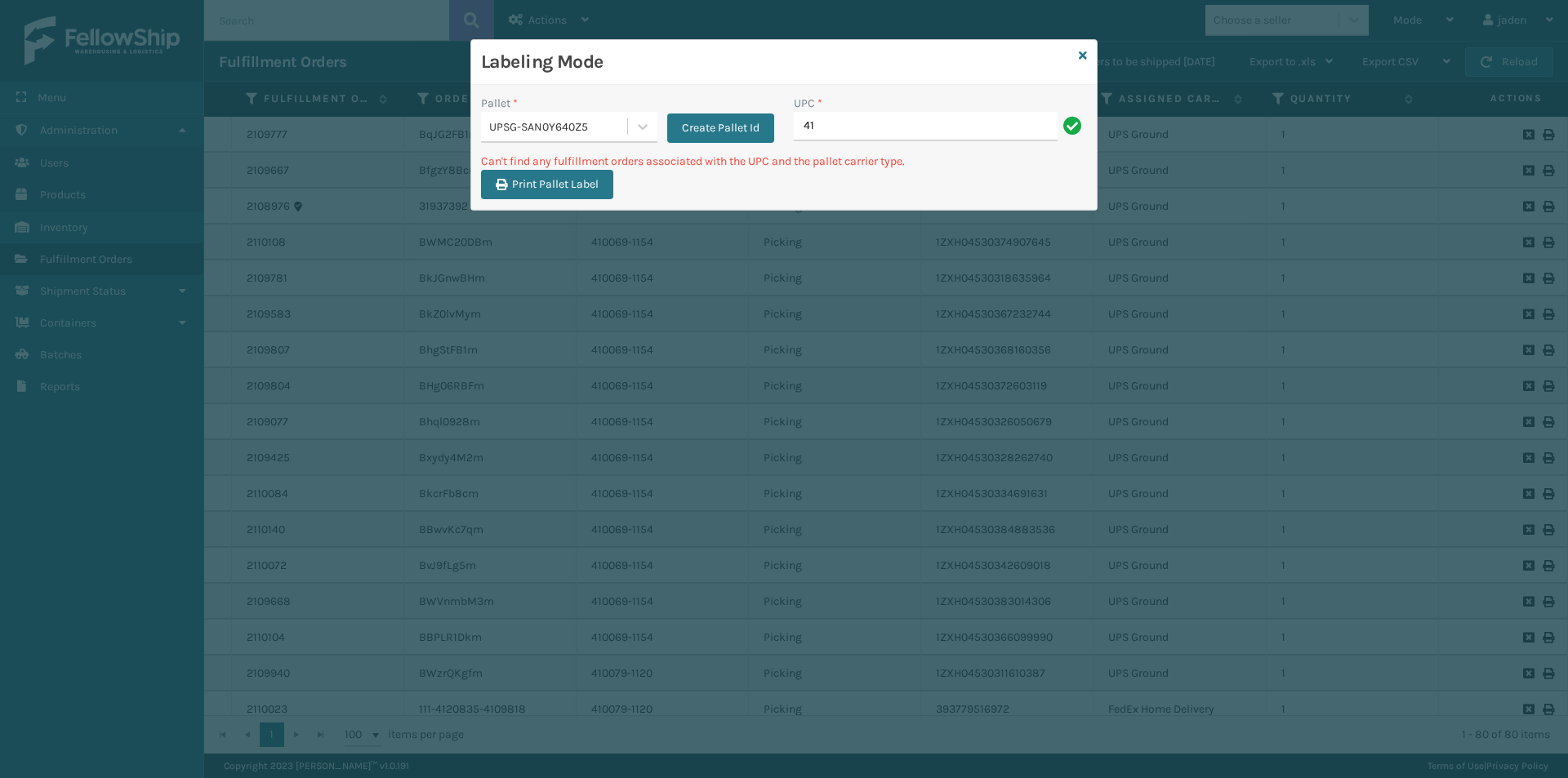
type input "4"
type input "410079-1120"
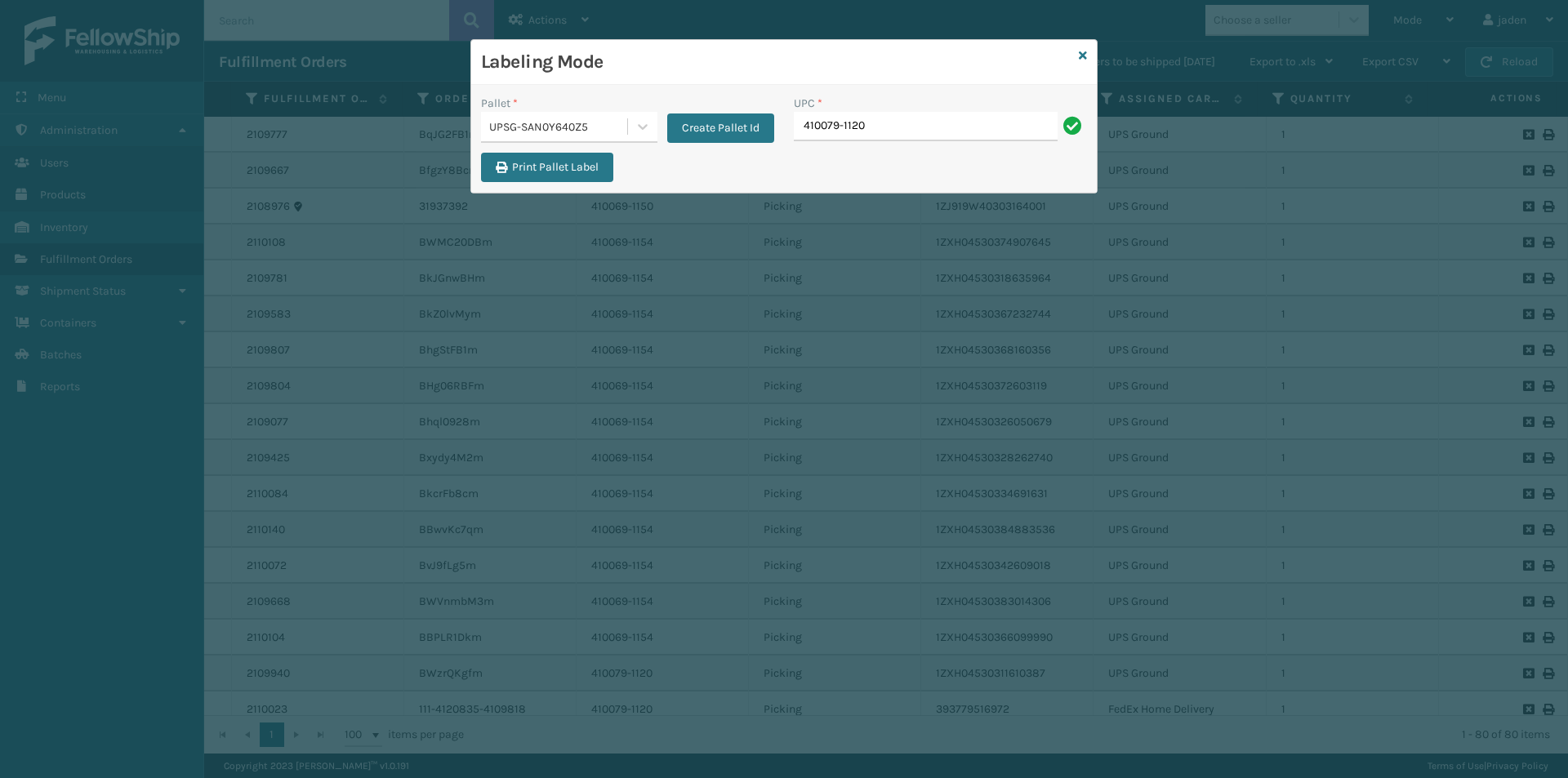
type input "410079-1120"
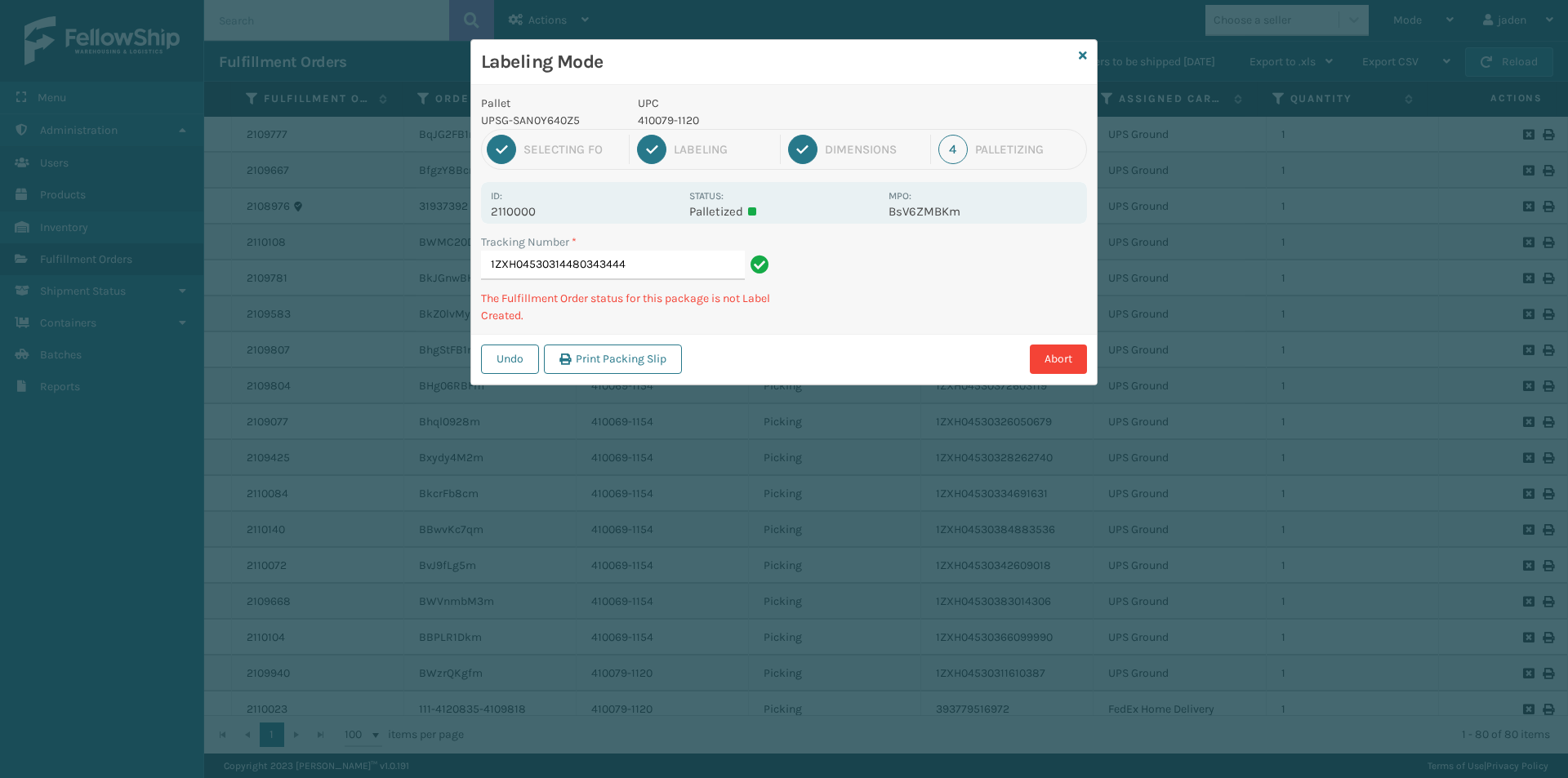
type input "1ZXH045303144803434444"
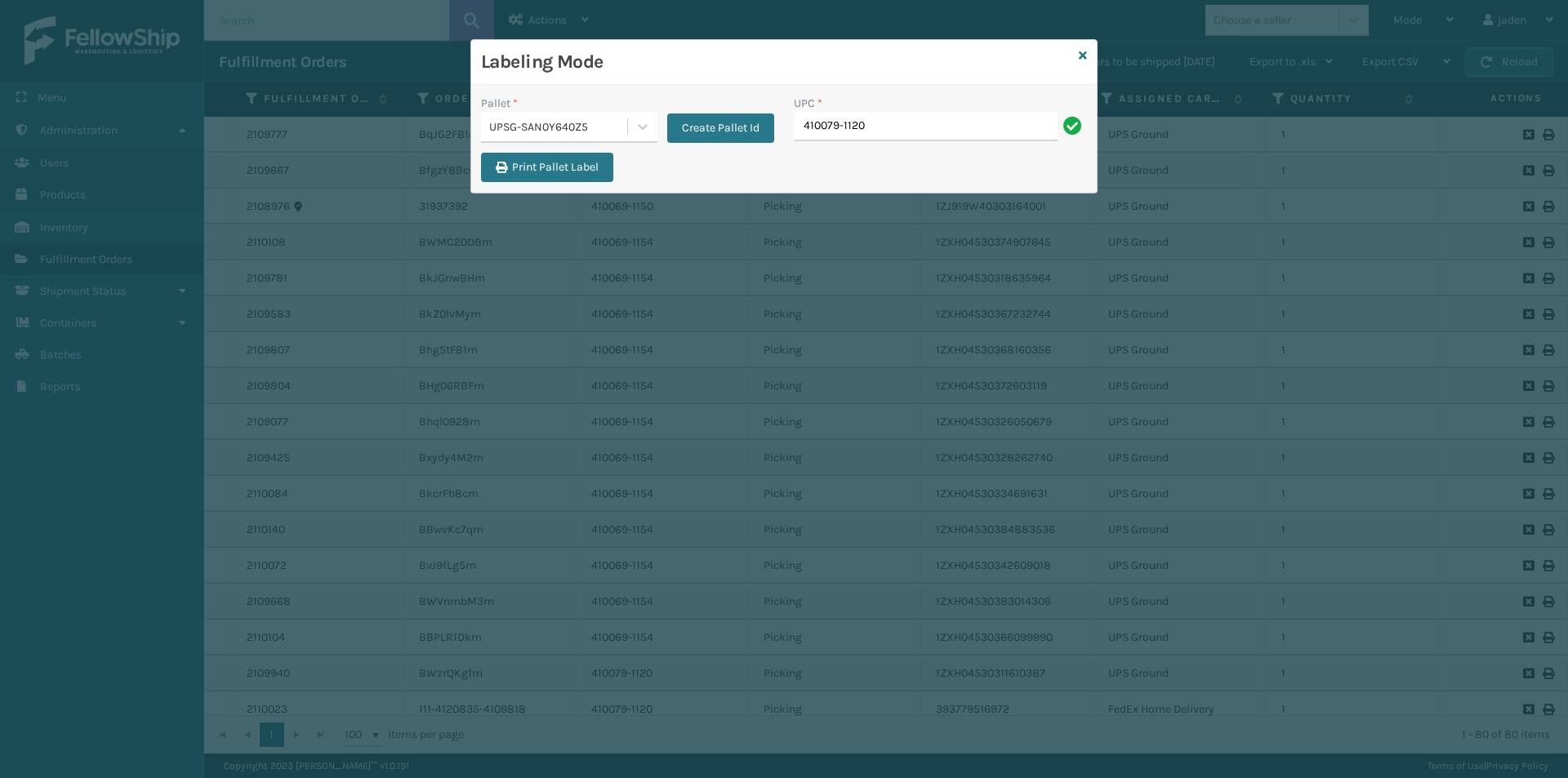
type input "410079-1120"
type input "410107-1120"
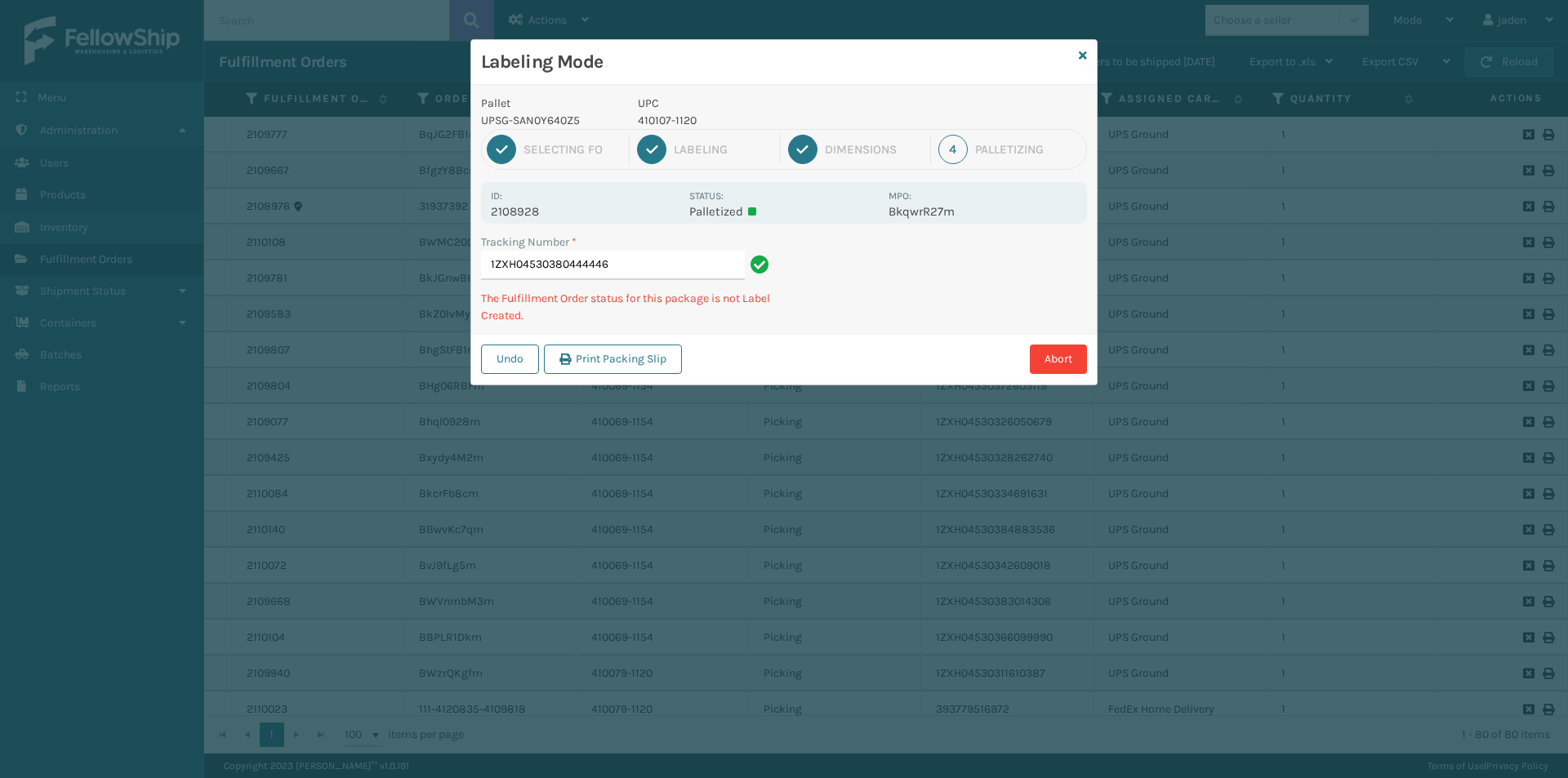
type input "1ZXH045303804444464"
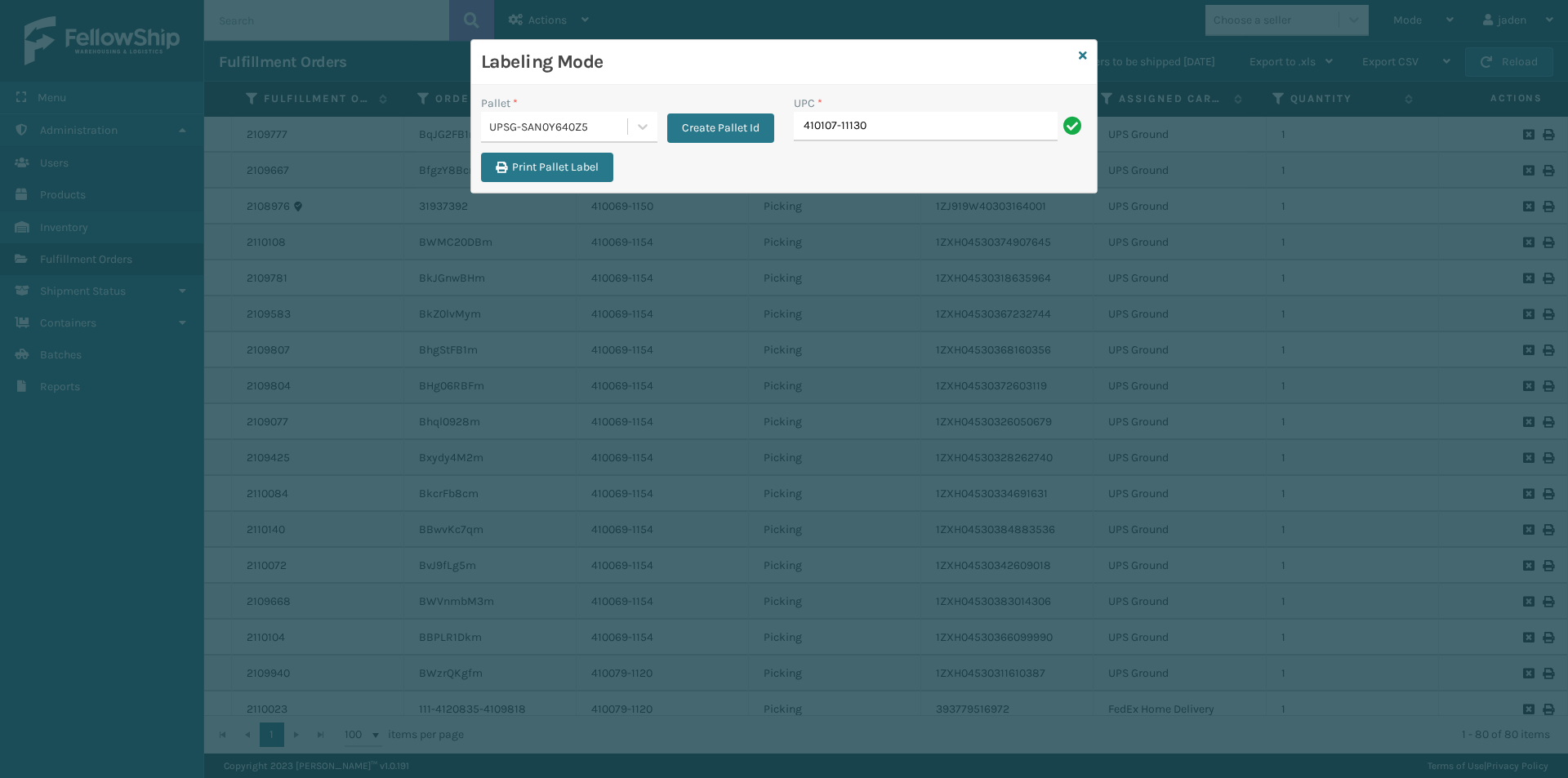
type input "410107-11130"
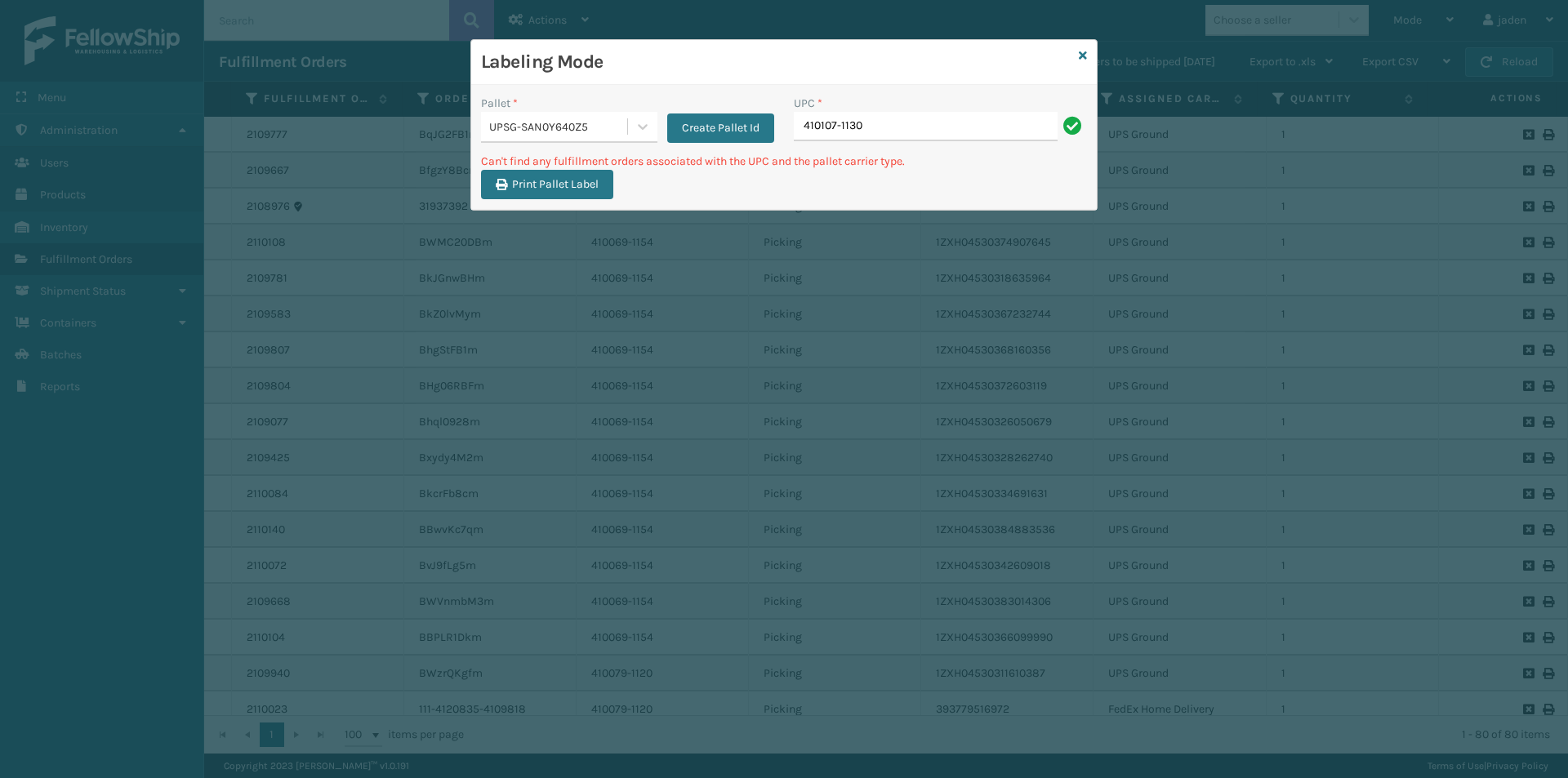
type input "410107-1130"
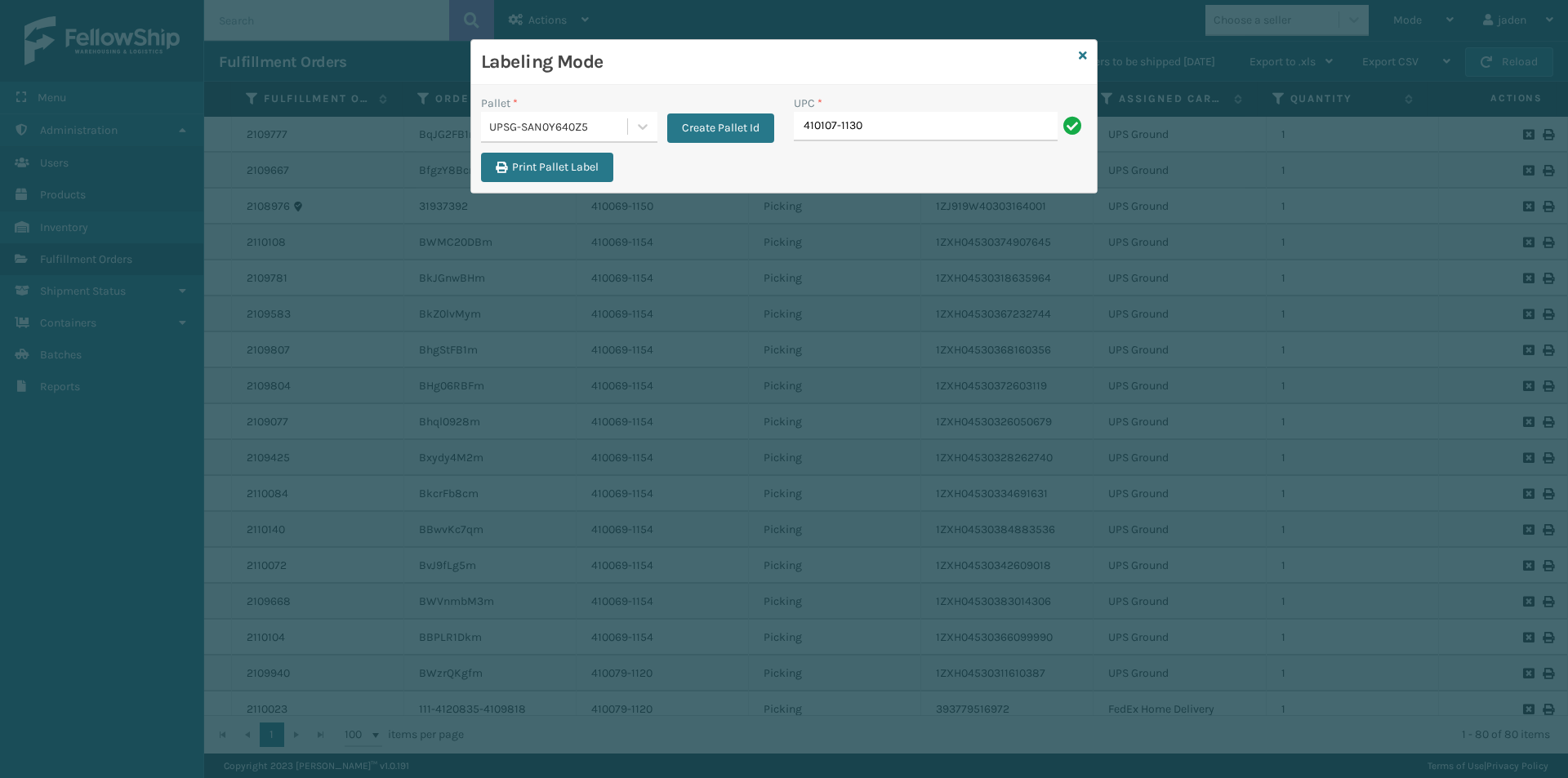
type input "410107-1130"
click at [899, 125] on input "UPC *" at bounding box center [940, 126] width 293 height 30
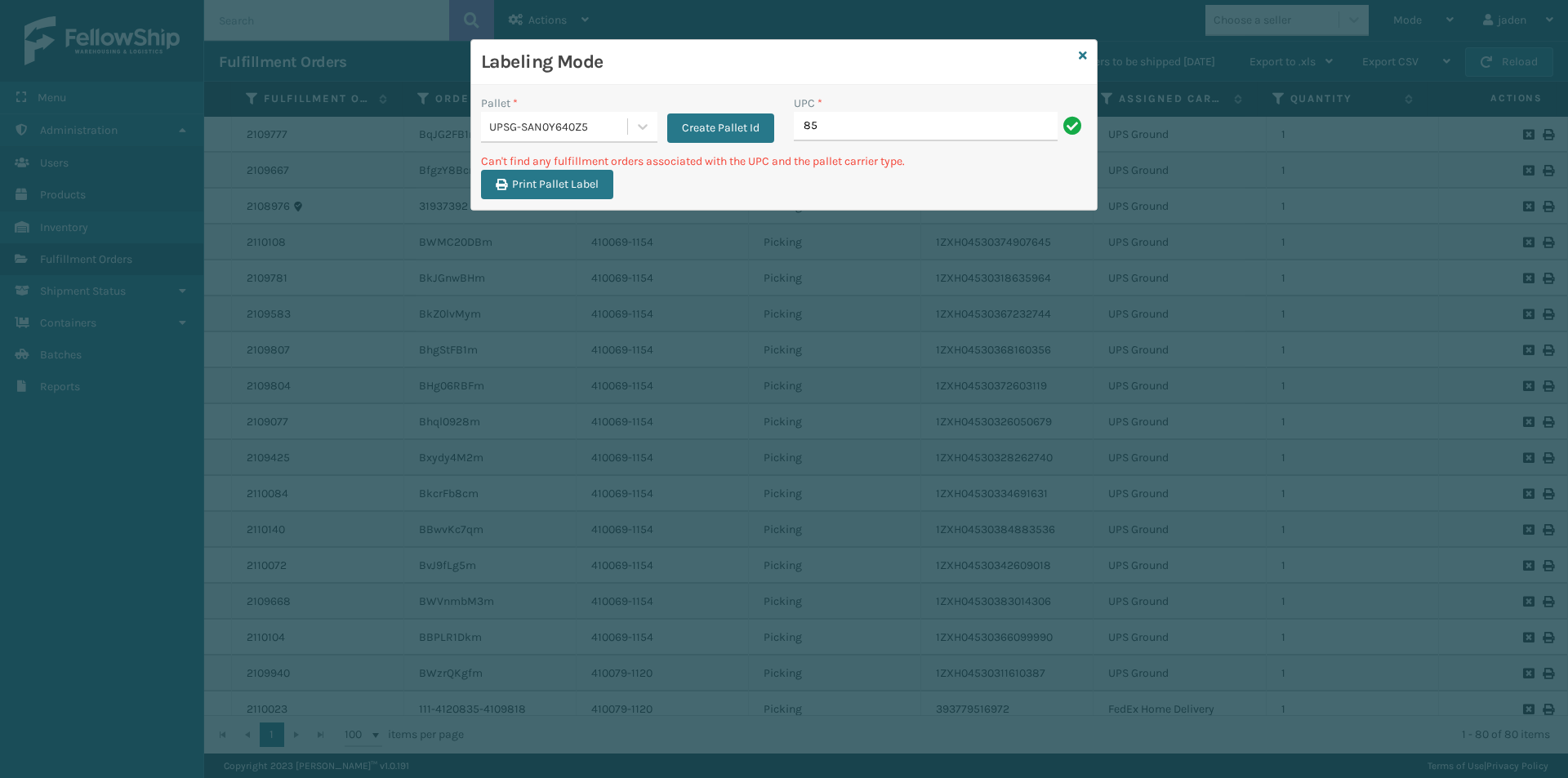
type input "8"
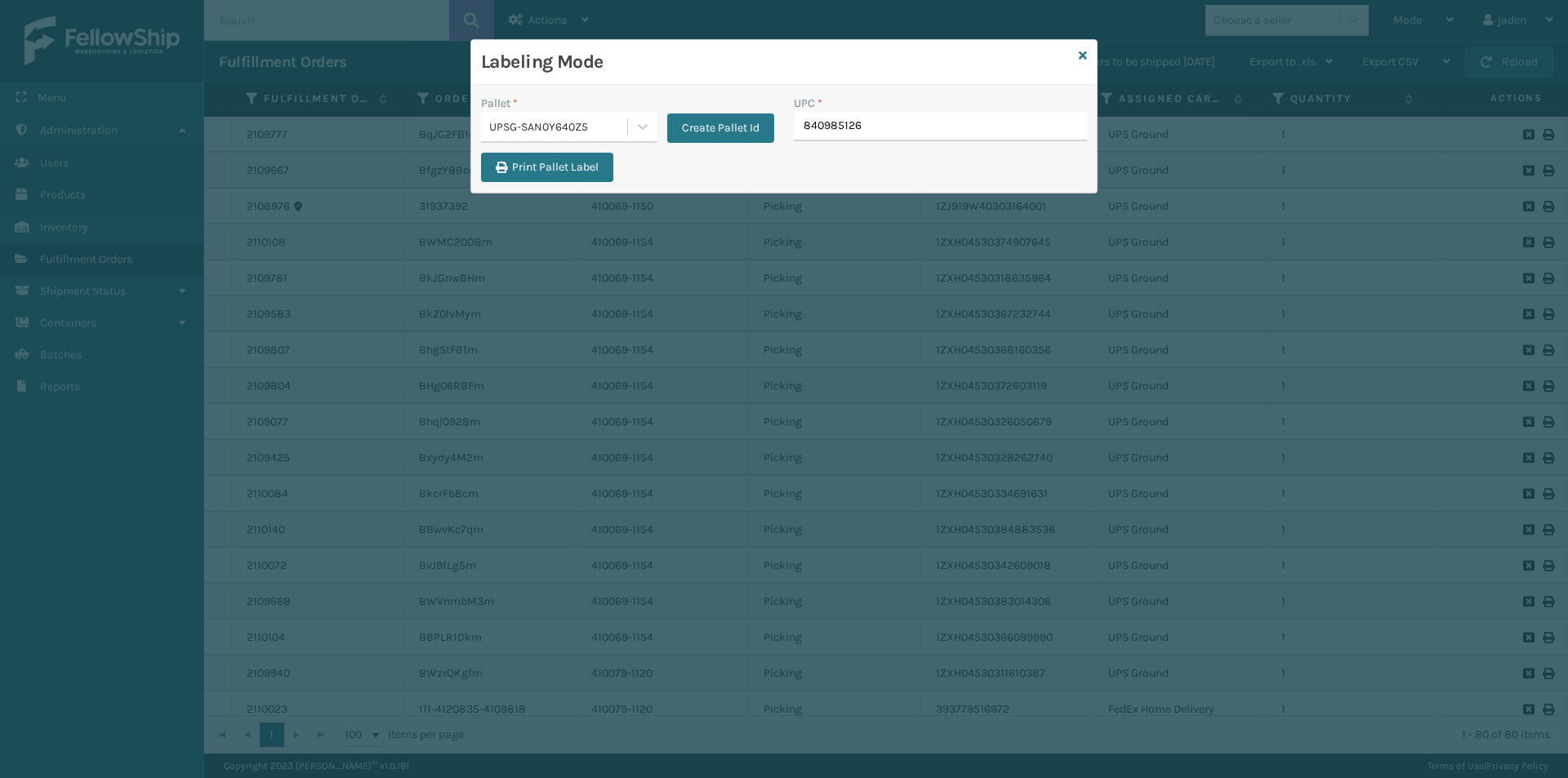
type input "8409851264"
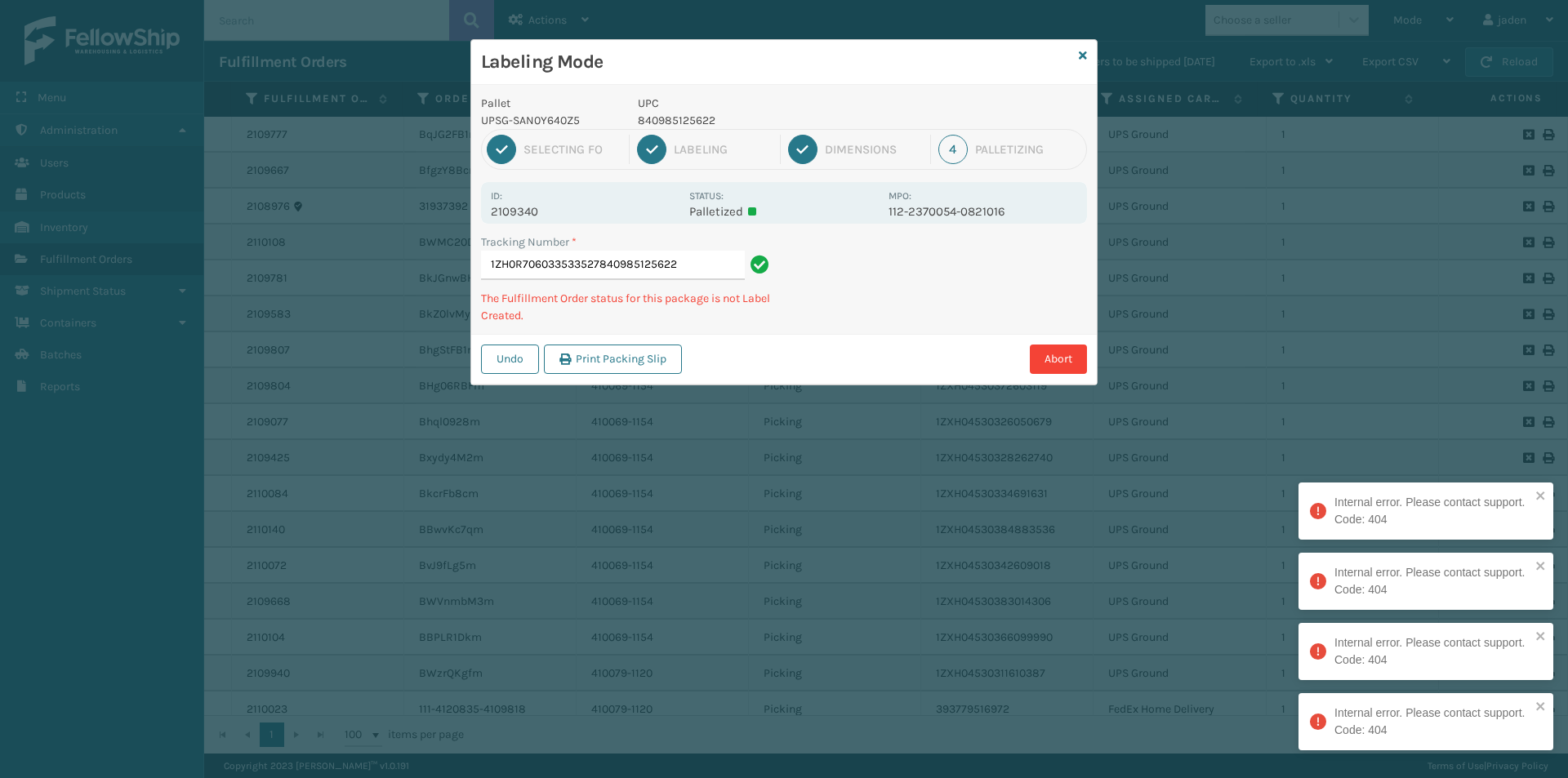
type input "1ZH0R706033533527840985125622"
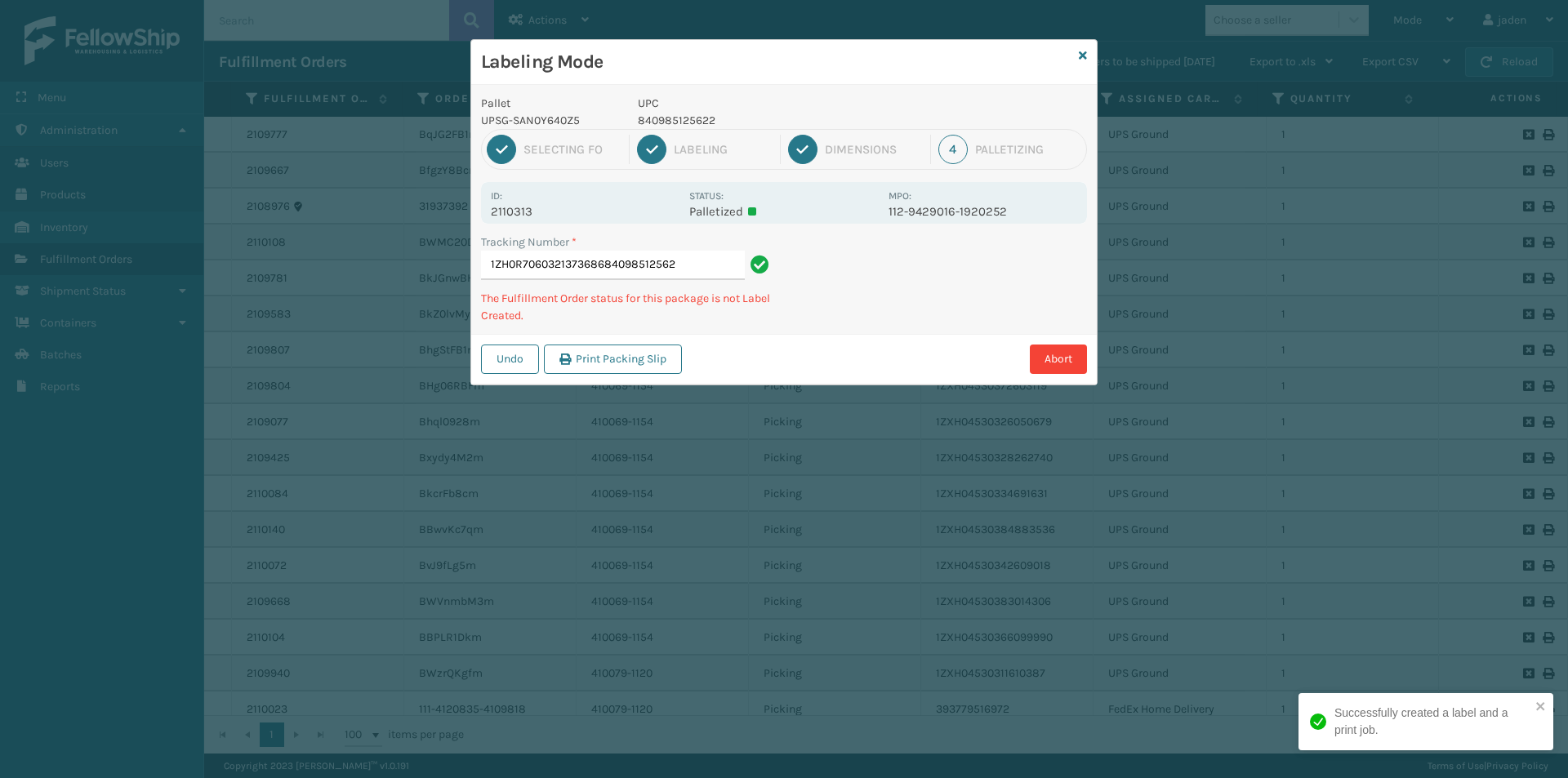
type input "1ZH0R7060321373686840985125622"
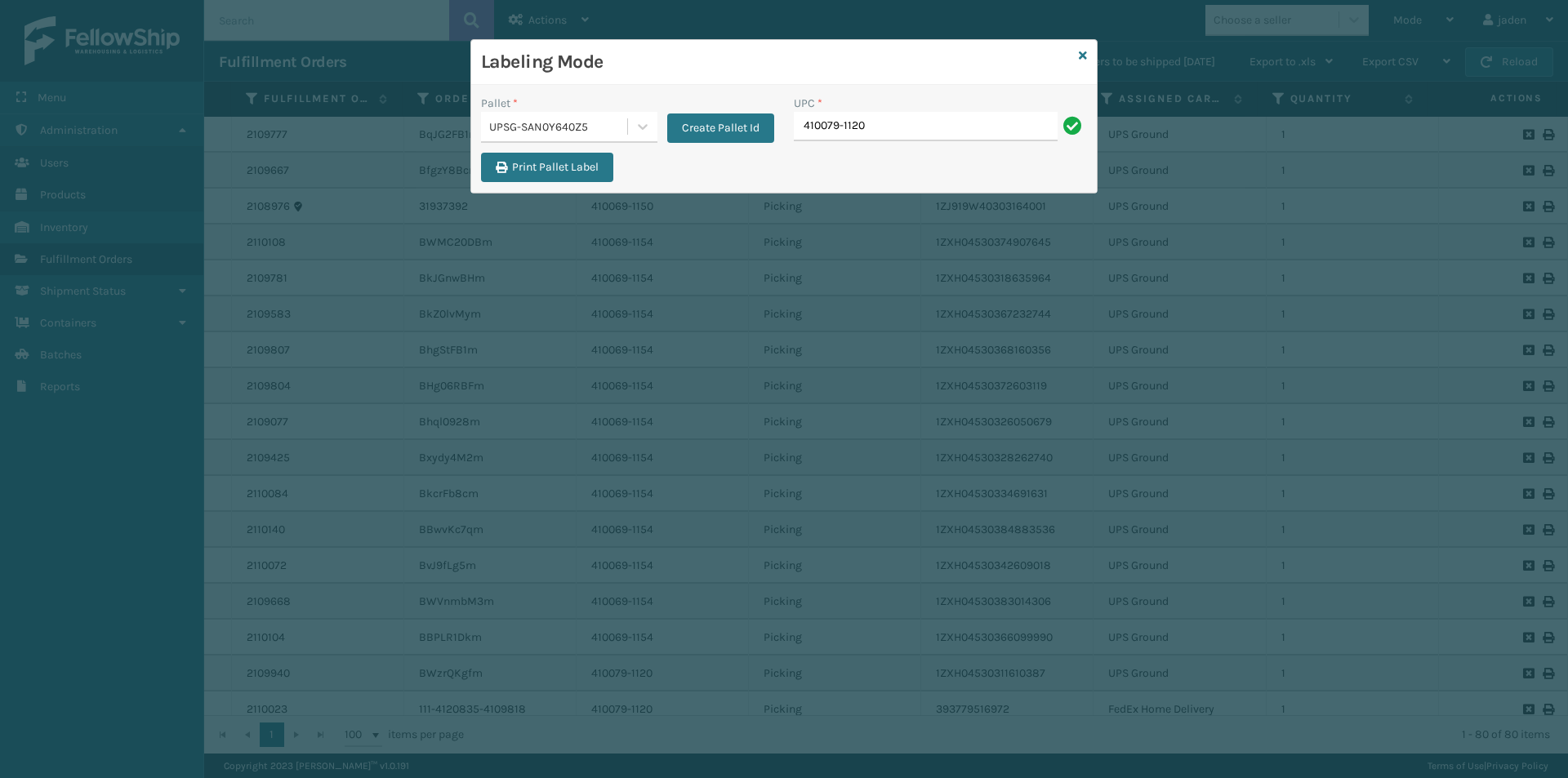
type input "410079-1120"
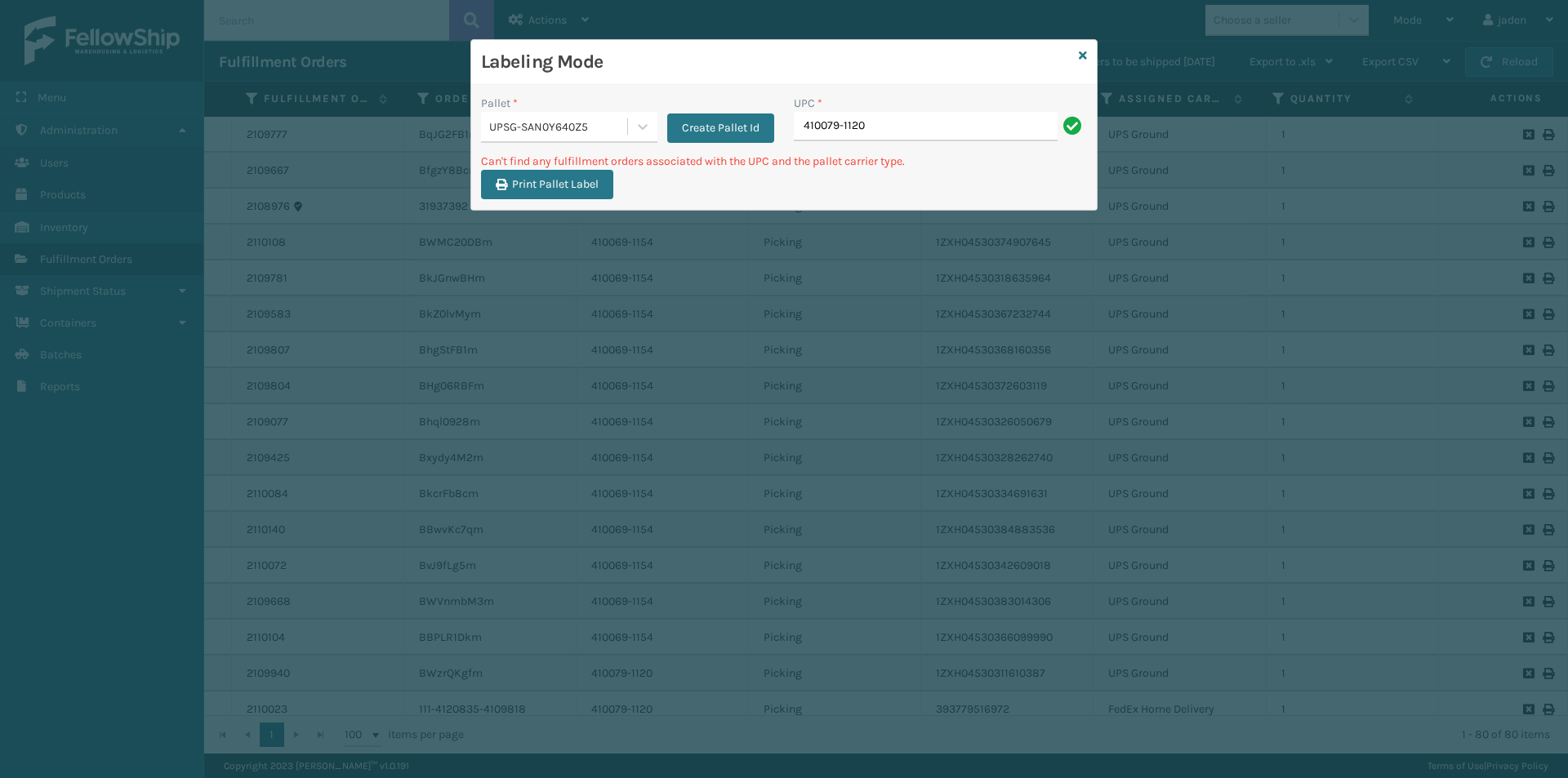
drag, startPoint x: 627, startPoint y: 125, endPoint x: 596, endPoint y: 147, distance: 38.0
click at [626, 125] on div "UPSG-SAN0Y640Z5" at bounding box center [569, 126] width 177 height 31
click at [553, 167] on div "FDXG-HQZYXUB0WB" at bounding box center [569, 167] width 177 height 31
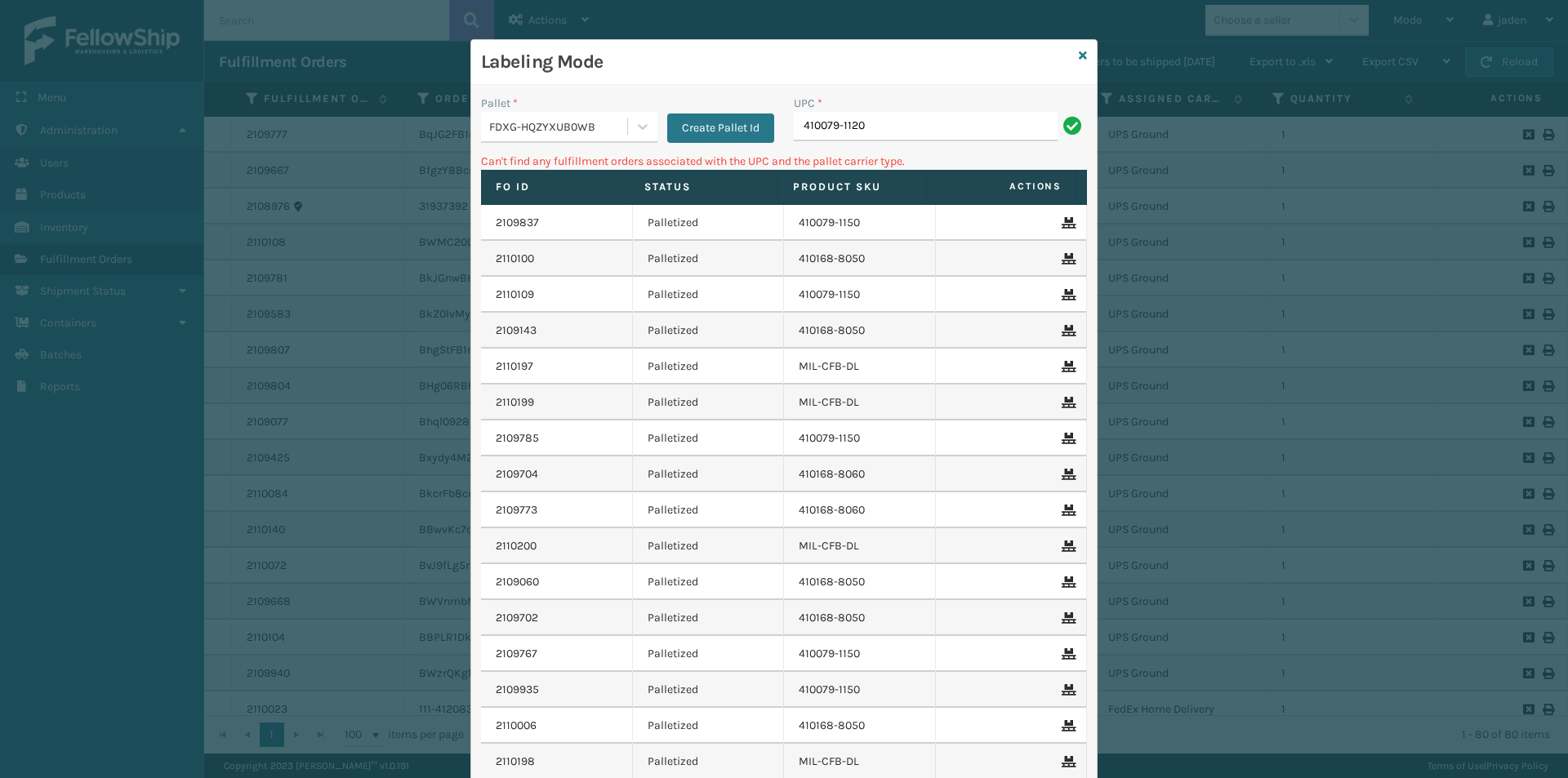
click at [884, 111] on div "UPC *" at bounding box center [940, 103] width 293 height 17
drag, startPoint x: 889, startPoint y: 123, endPoint x: 893, endPoint y: 139, distance: 16.5
click at [889, 124] on input "410079-1120" at bounding box center [926, 126] width 264 height 30
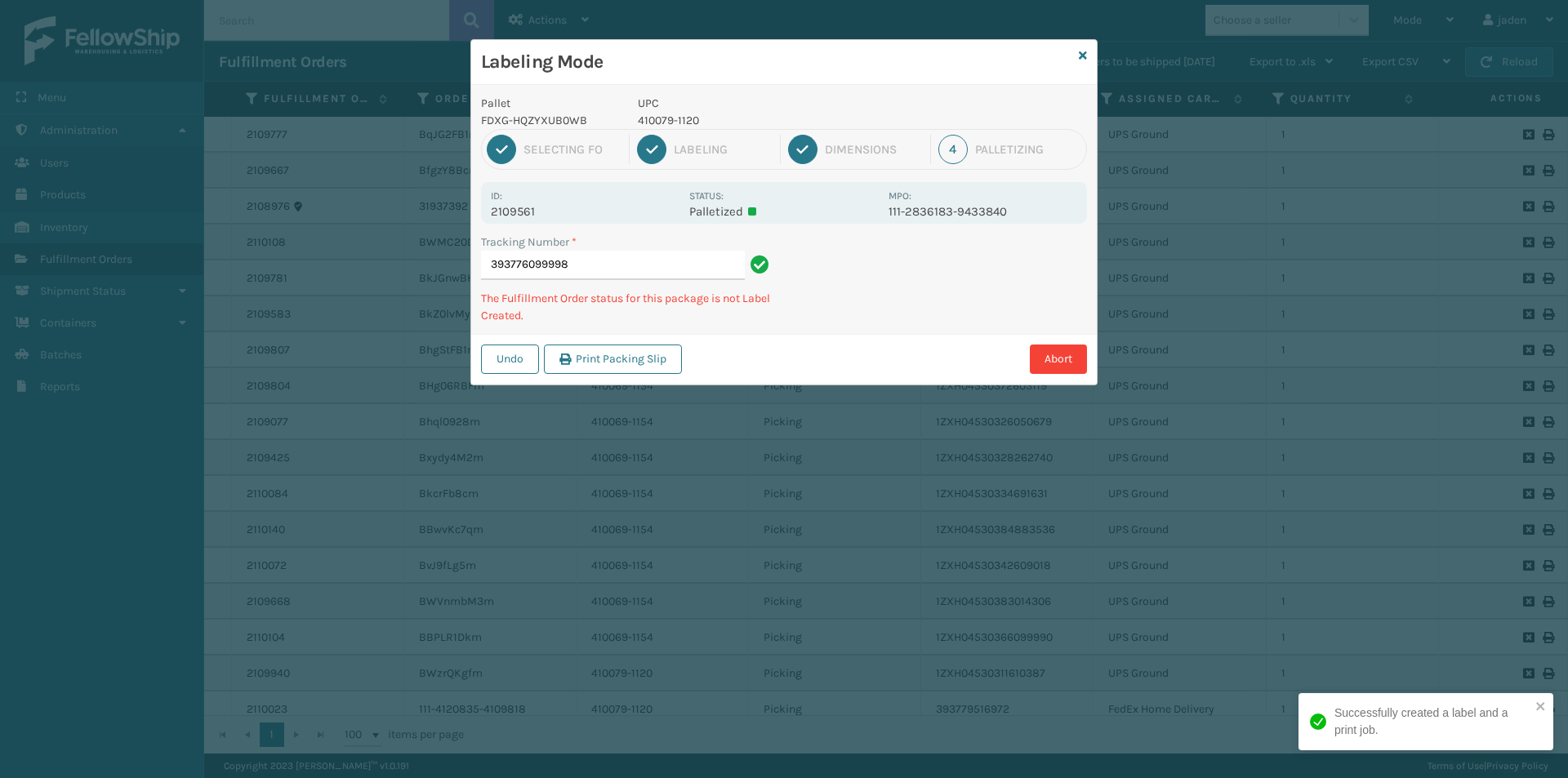
type input "3937760999984"
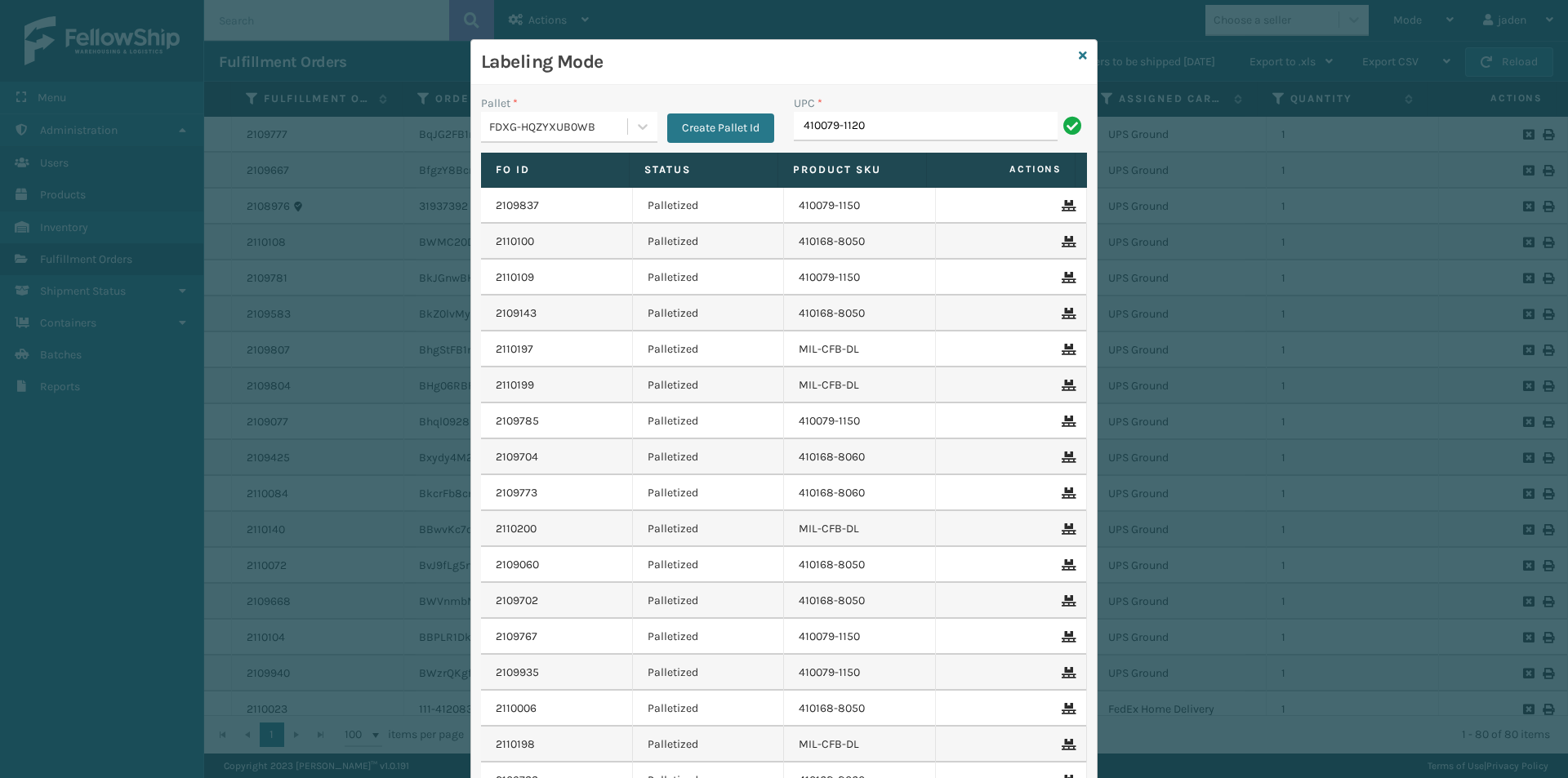
type input "410079-1120"
type input "410079-1130"
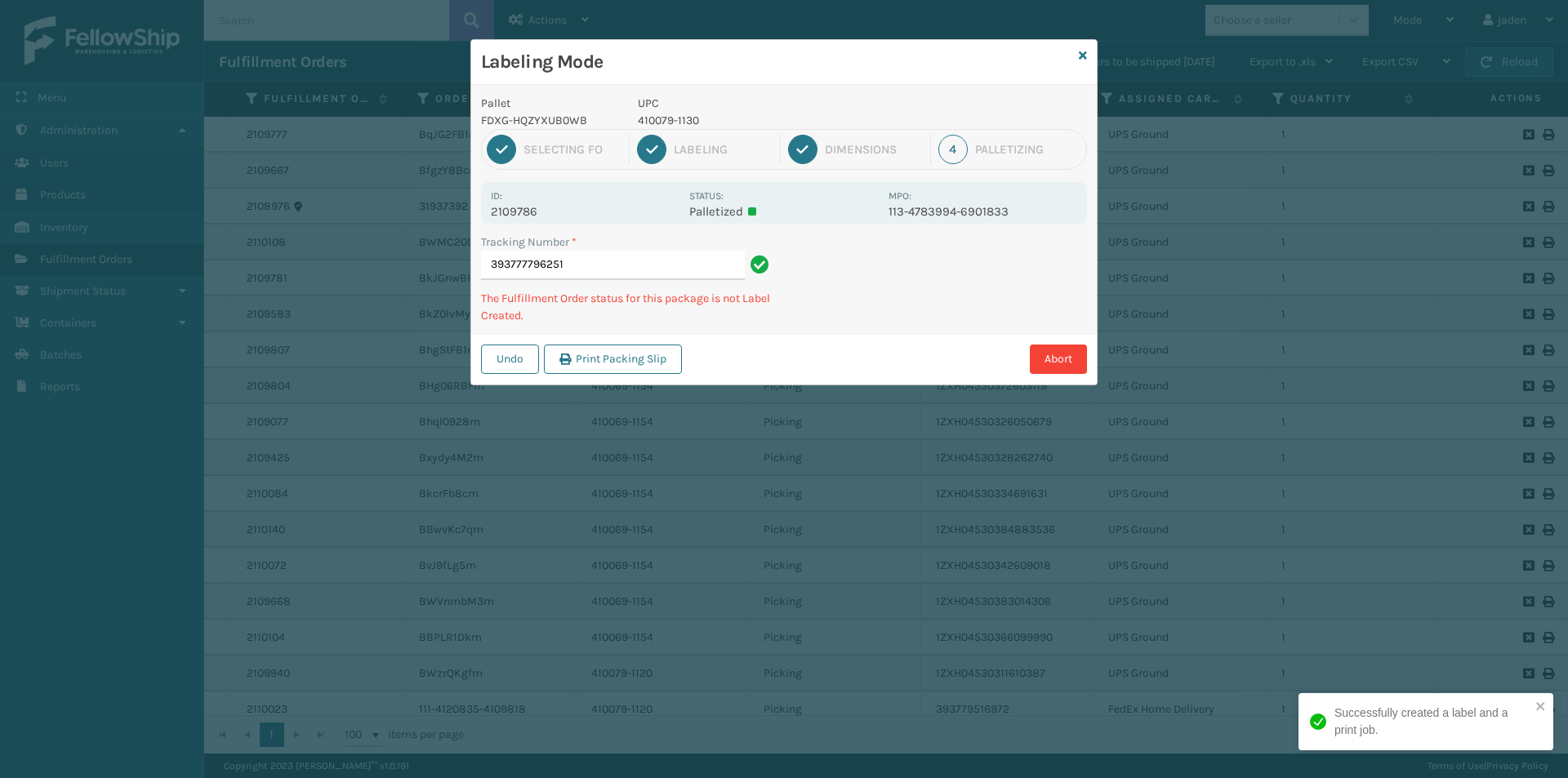
click at [686, 133] on div "1 Selecting FO 2 Labeling 3 Dimensions 4 Palletizing" at bounding box center [784, 150] width 606 height 41
click at [677, 112] on p "410079-1130" at bounding box center [758, 120] width 241 height 17
click at [677, 114] on p "410079-1130" at bounding box center [758, 120] width 241 height 17
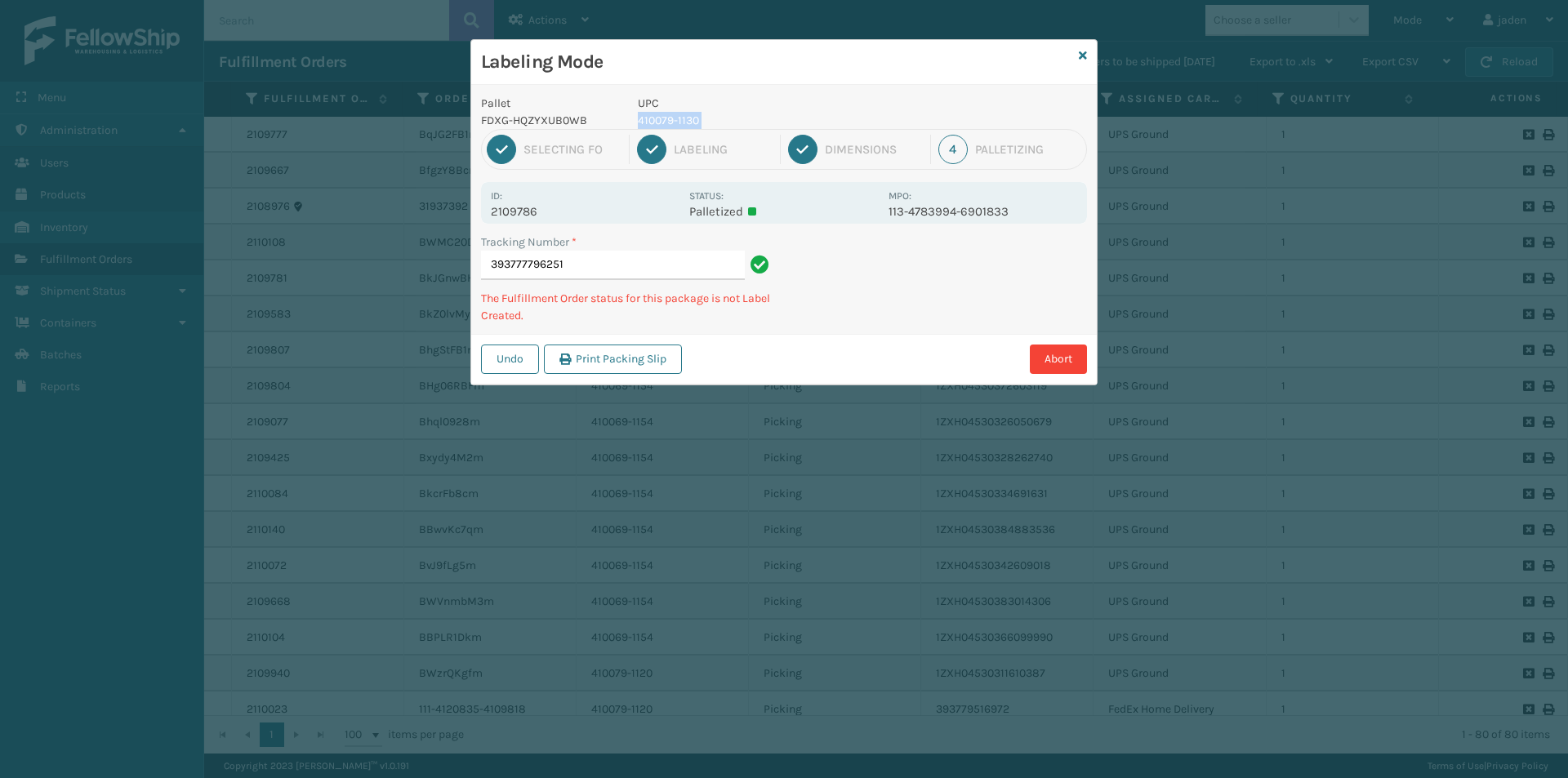
copy p "410079-1130"
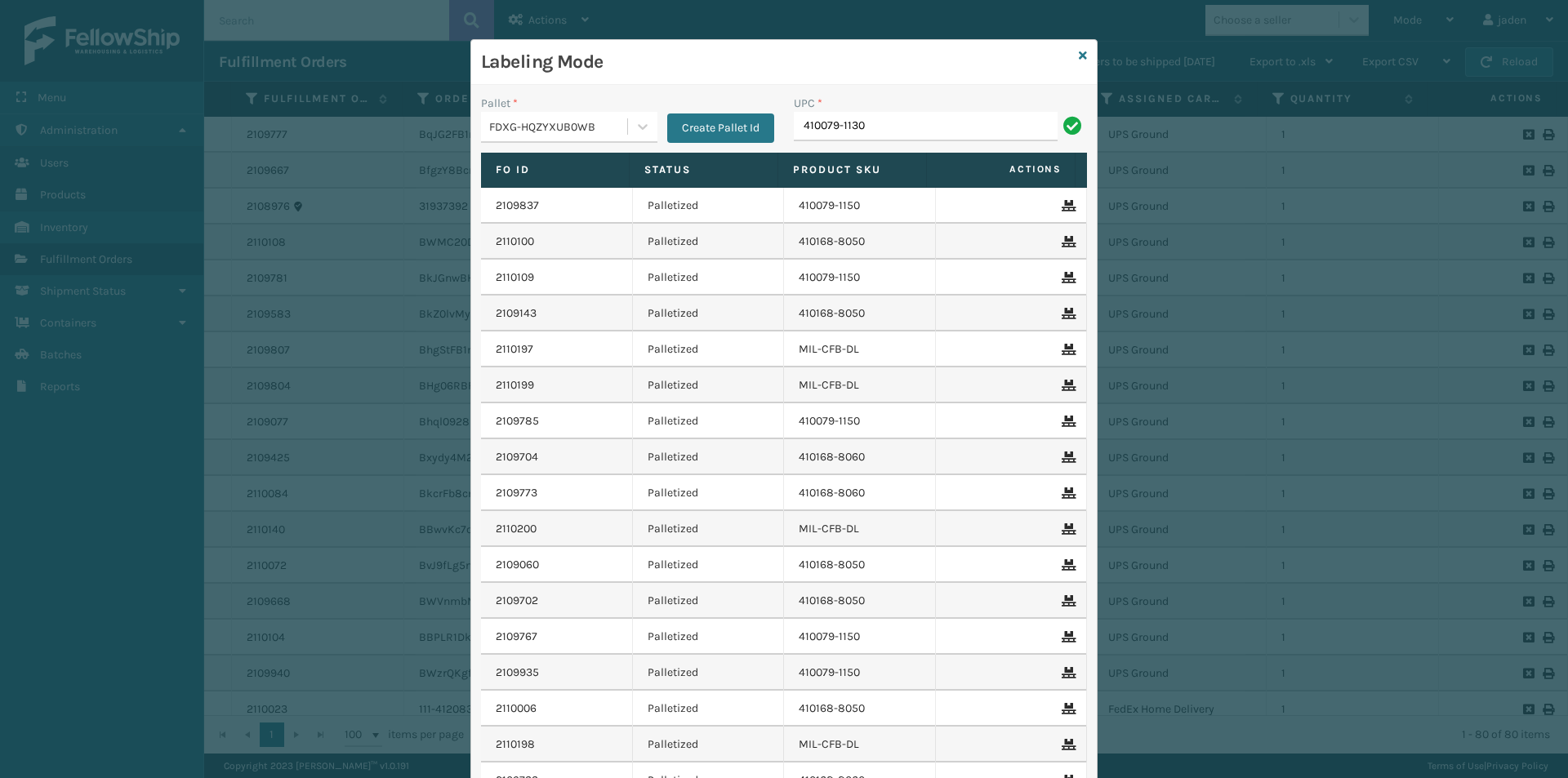
type input "410079-1130"
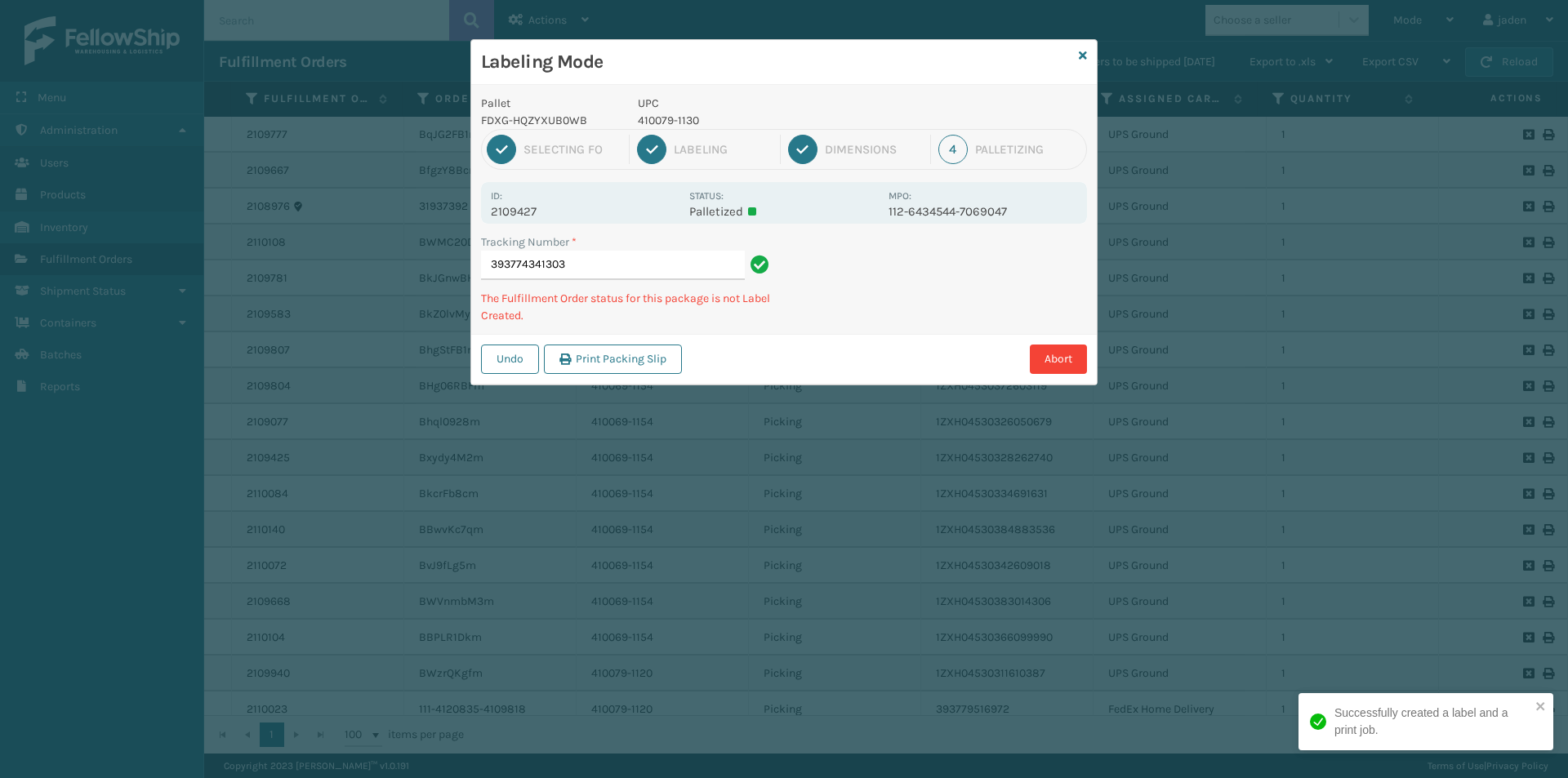
drag, startPoint x: 967, startPoint y: 267, endPoint x: 928, endPoint y: 267, distance: 39.0
drag, startPoint x: 928, startPoint y: 267, endPoint x: 924, endPoint y: 222, distance: 45.2
click at [870, 334] on div "Undo Print Packing Slip Abort" at bounding box center [784, 359] width 626 height 50
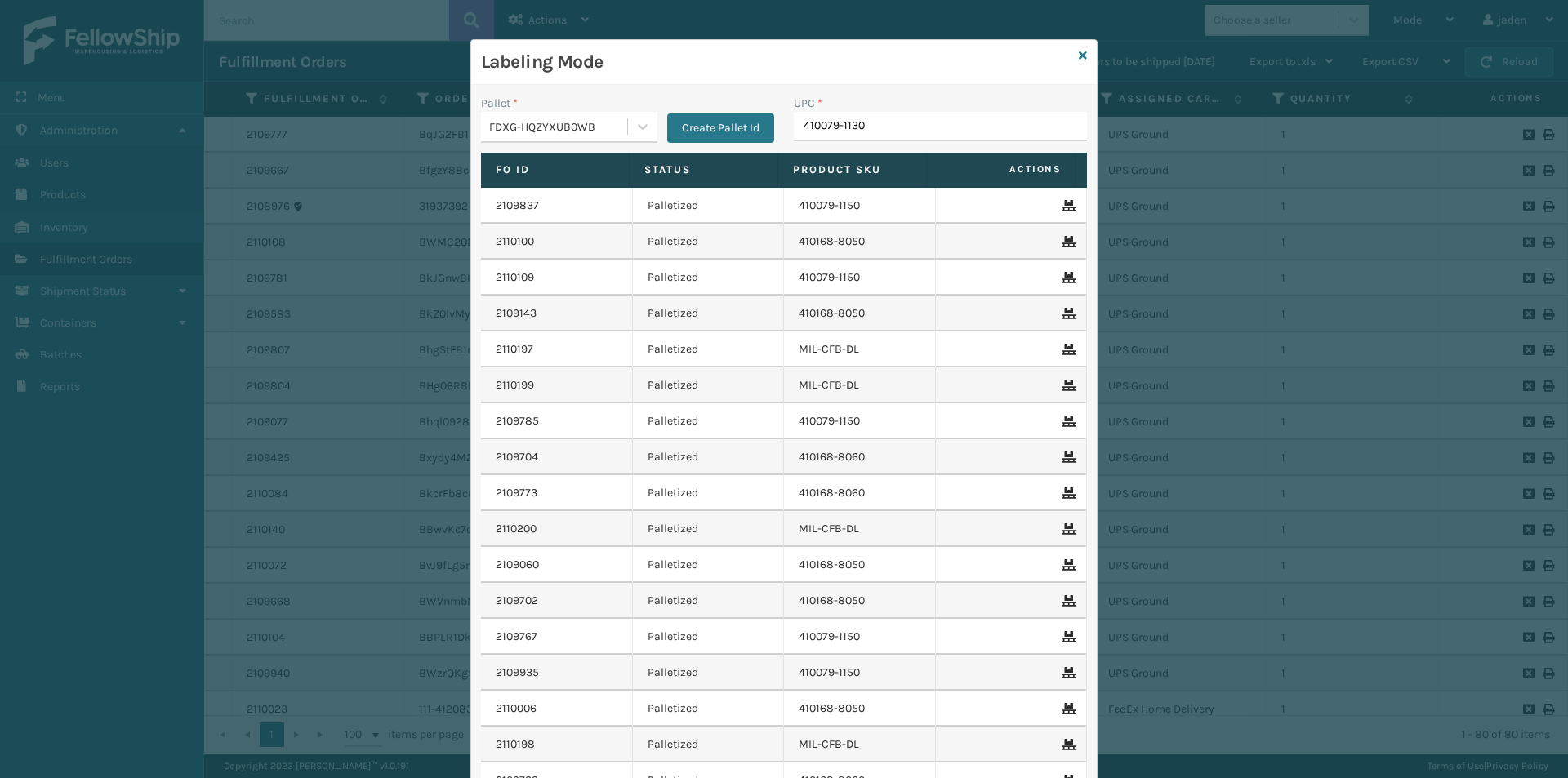
type input "410079-1130"
click at [918, 348] on td "MIL-CFB-DL" at bounding box center [859, 349] width 152 height 36
click at [871, 137] on input "410079-1130" at bounding box center [926, 126] width 264 height 30
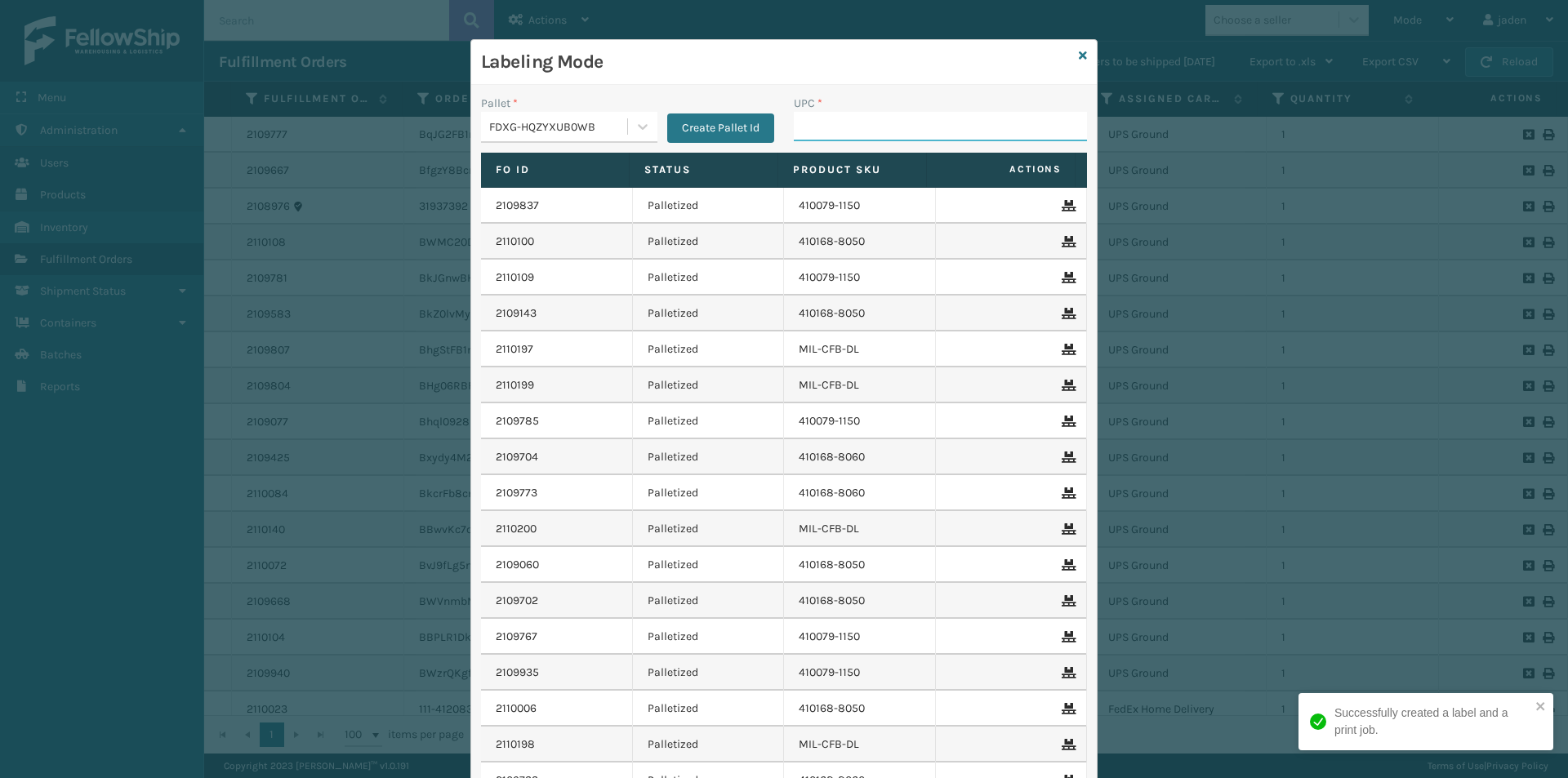
click at [857, 119] on input "UPC *" at bounding box center [940, 126] width 293 height 30
type input "410079-1130"
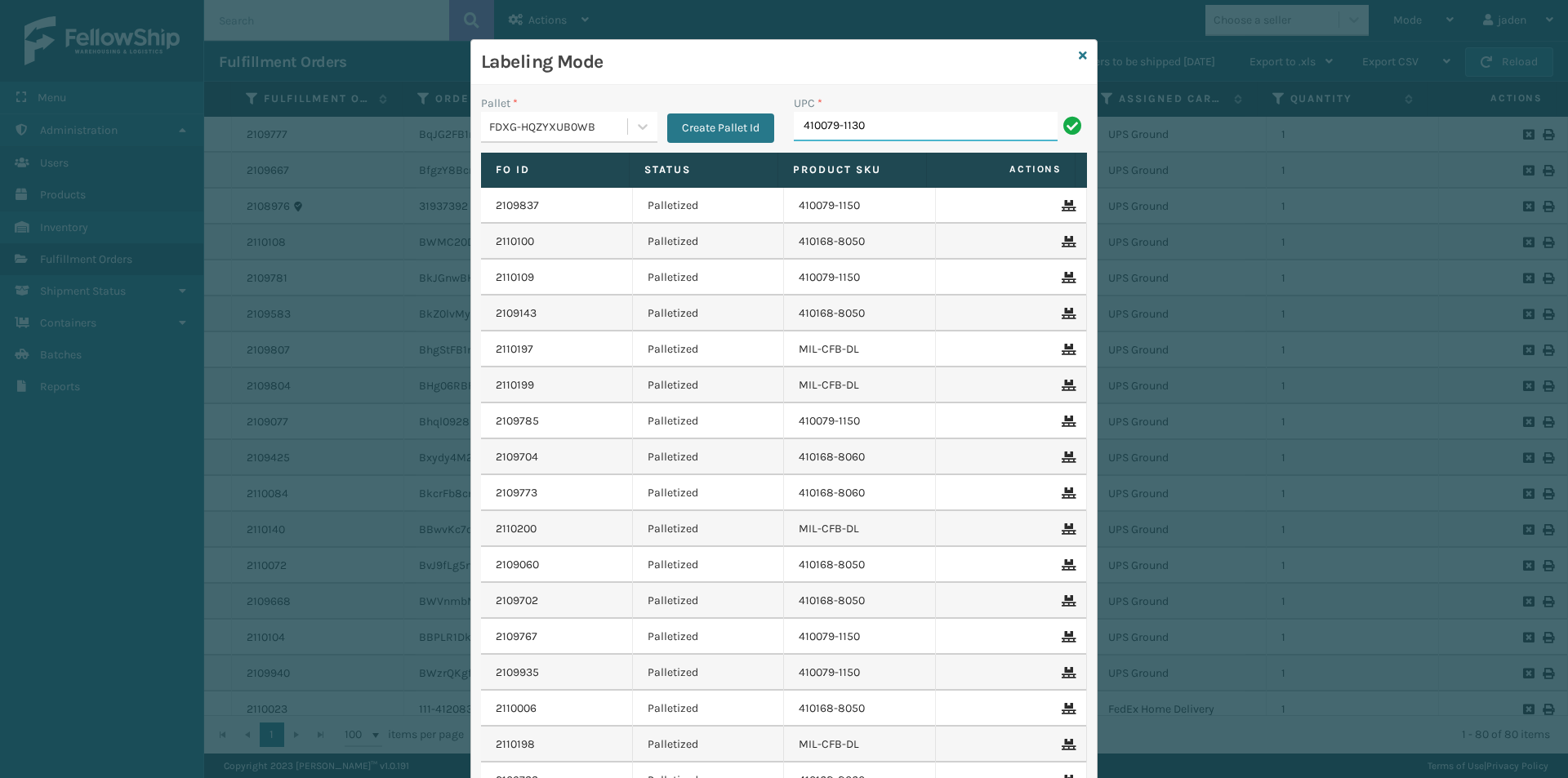
type input "410079-1130"
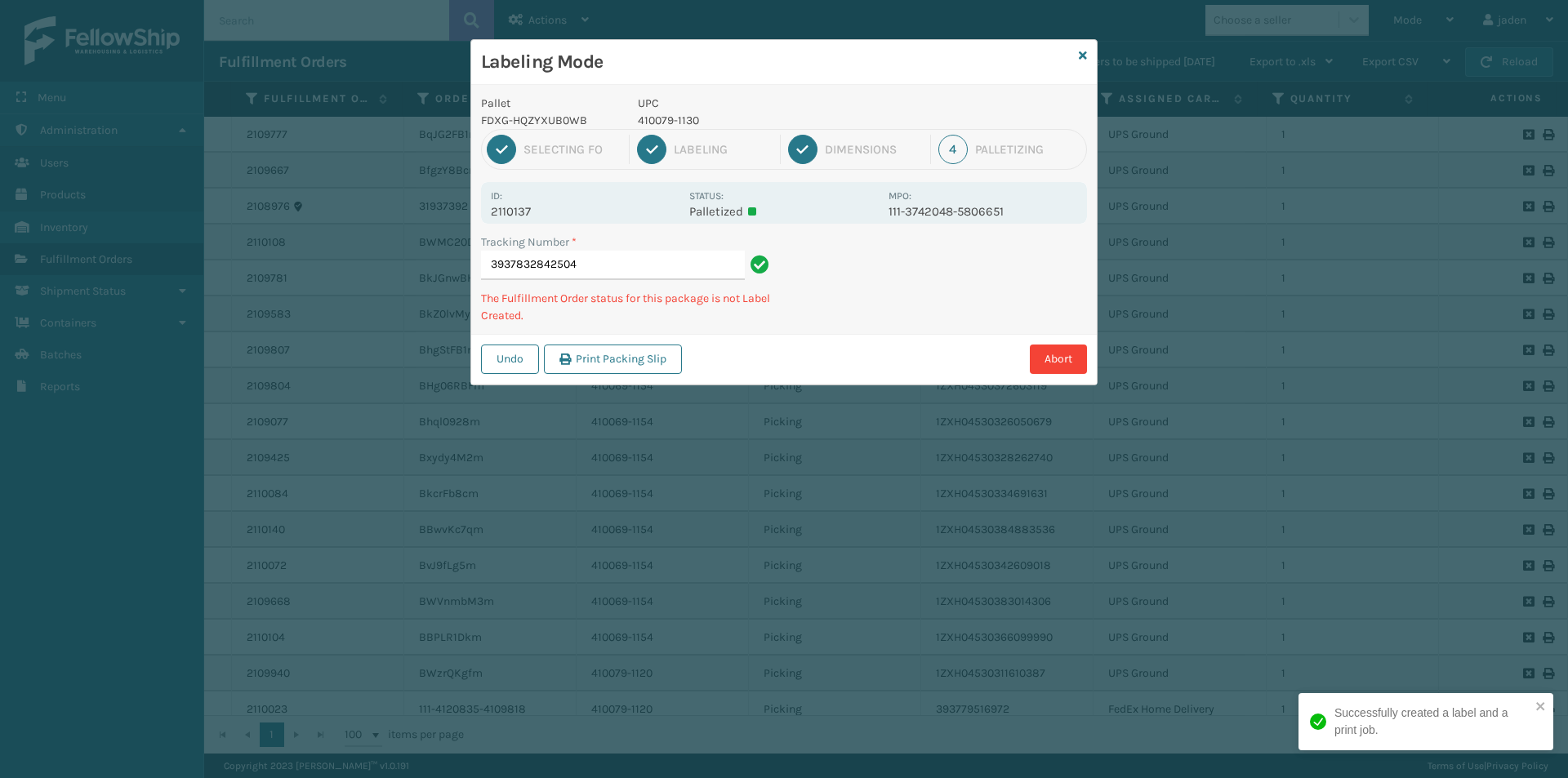
type input "39378328425044"
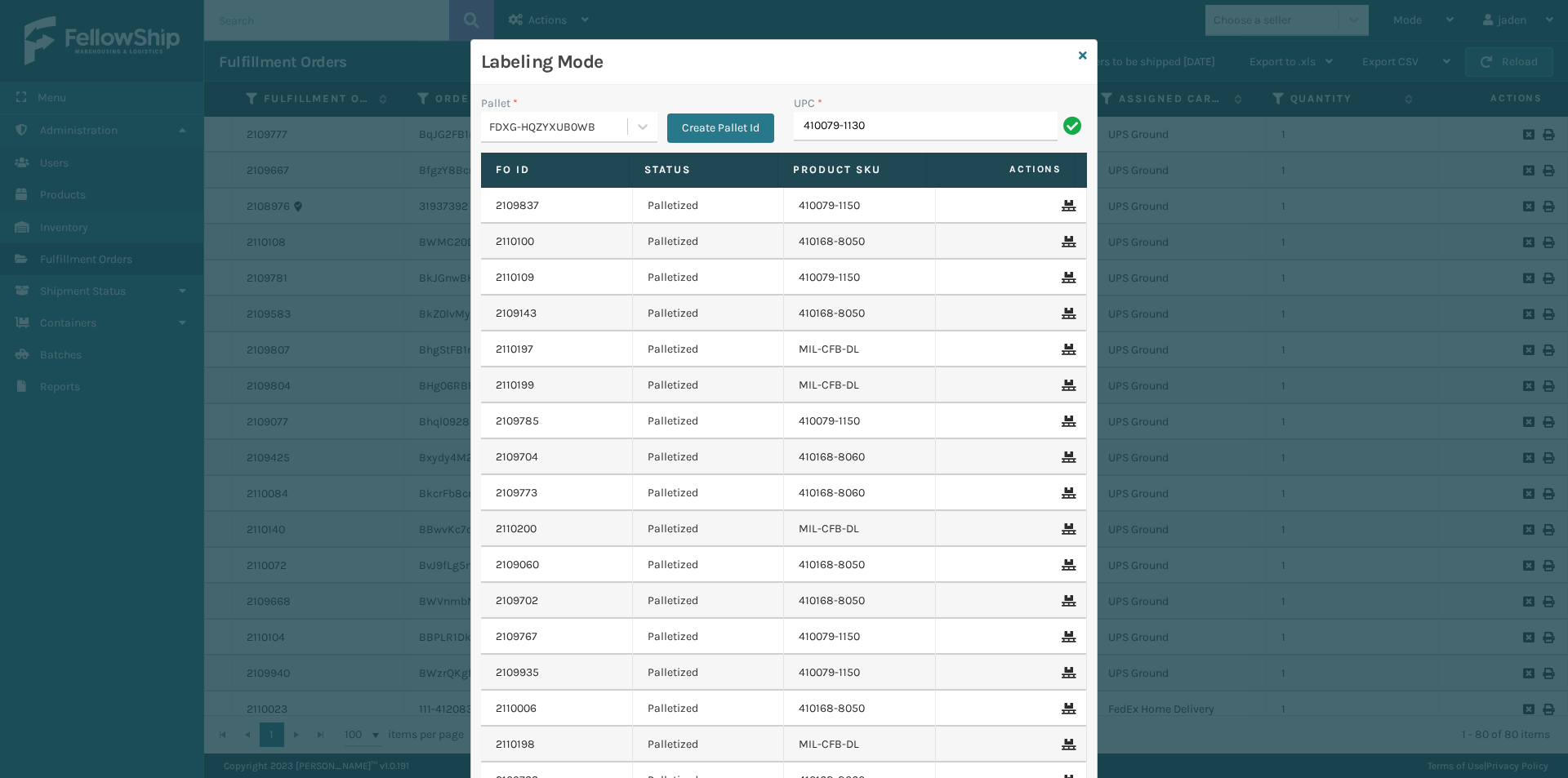
type input "410079-1130"
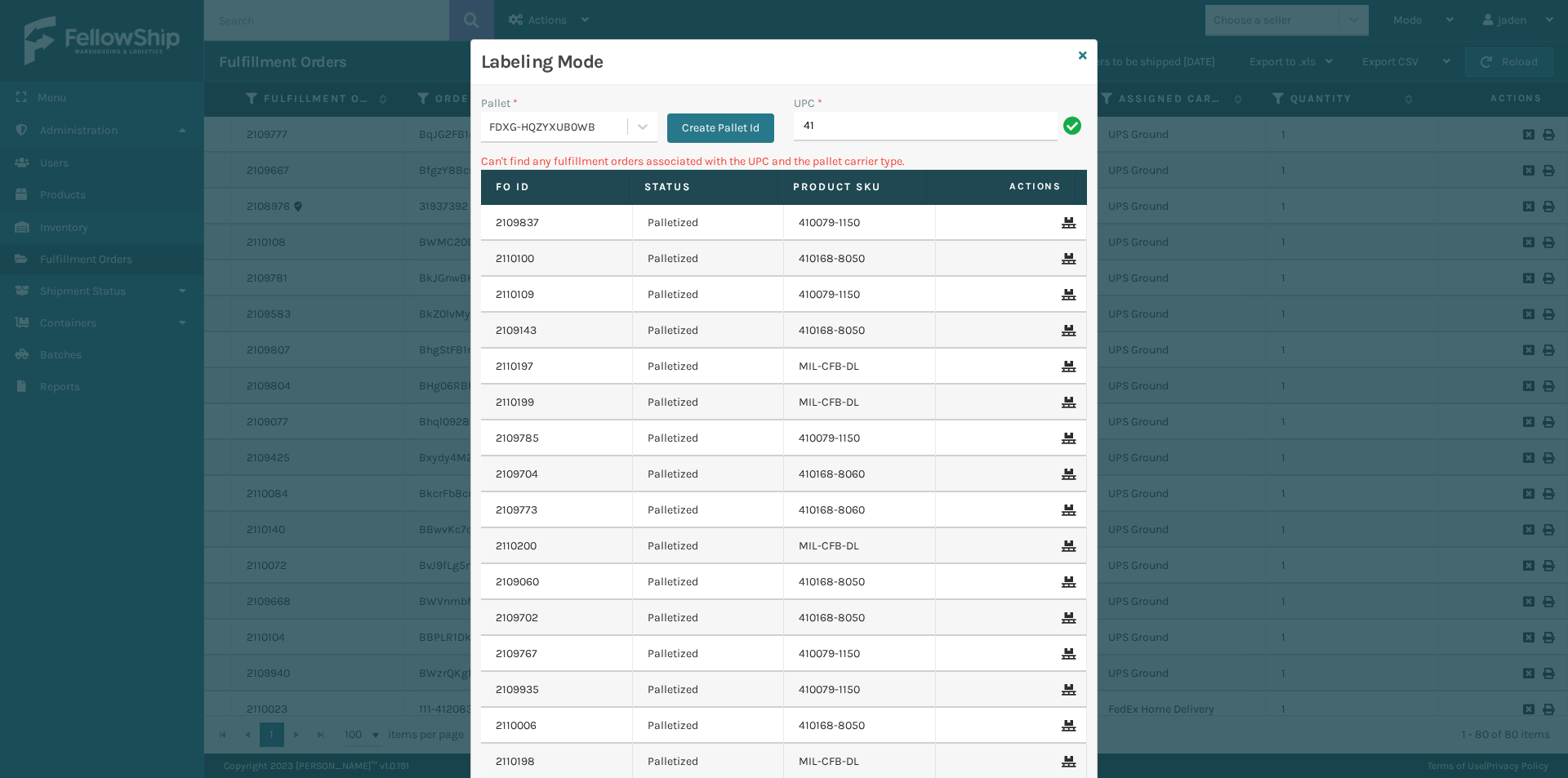
type input "4"
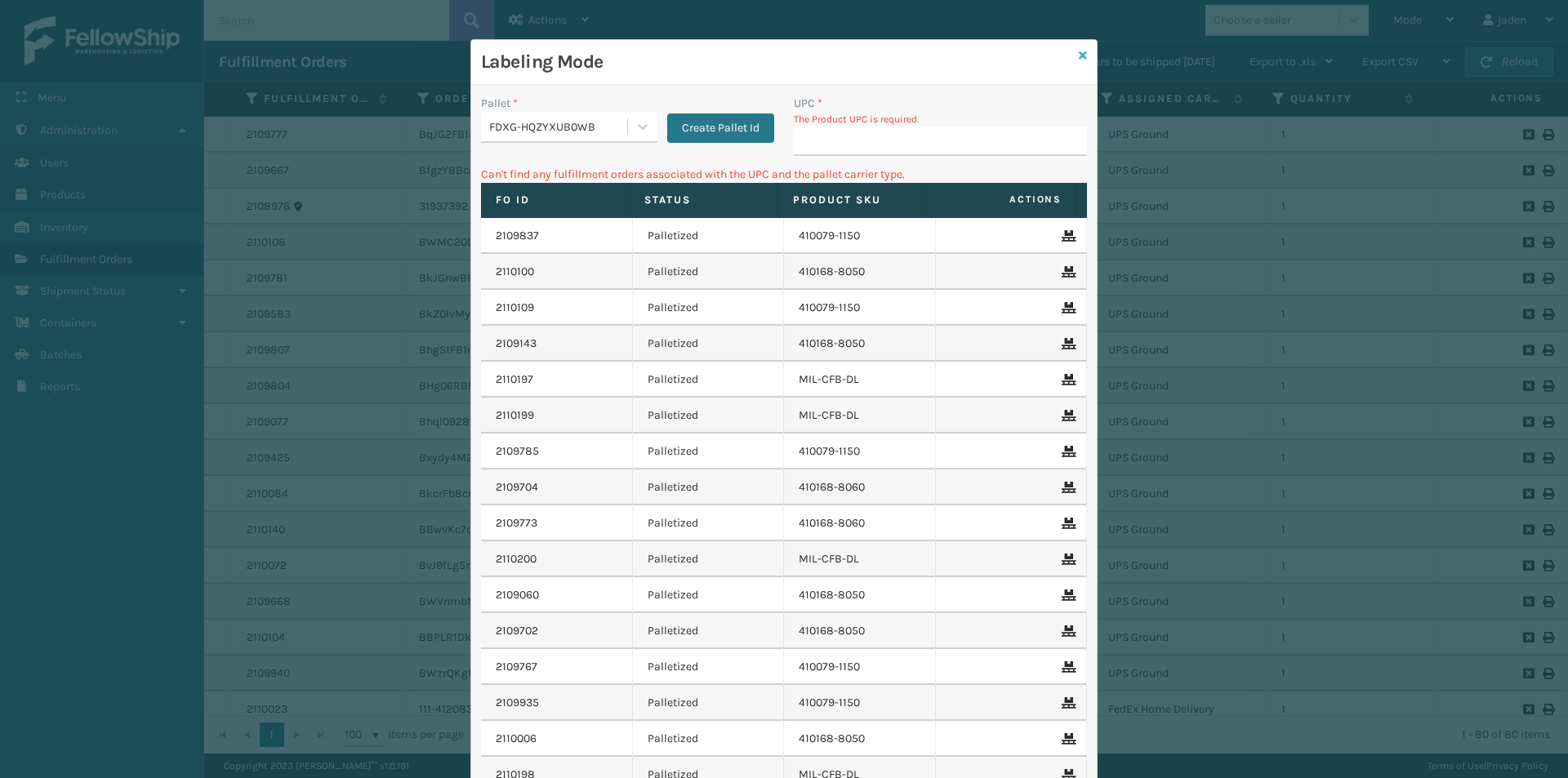
click at [1080, 57] on icon at bounding box center [1083, 56] width 8 height 11
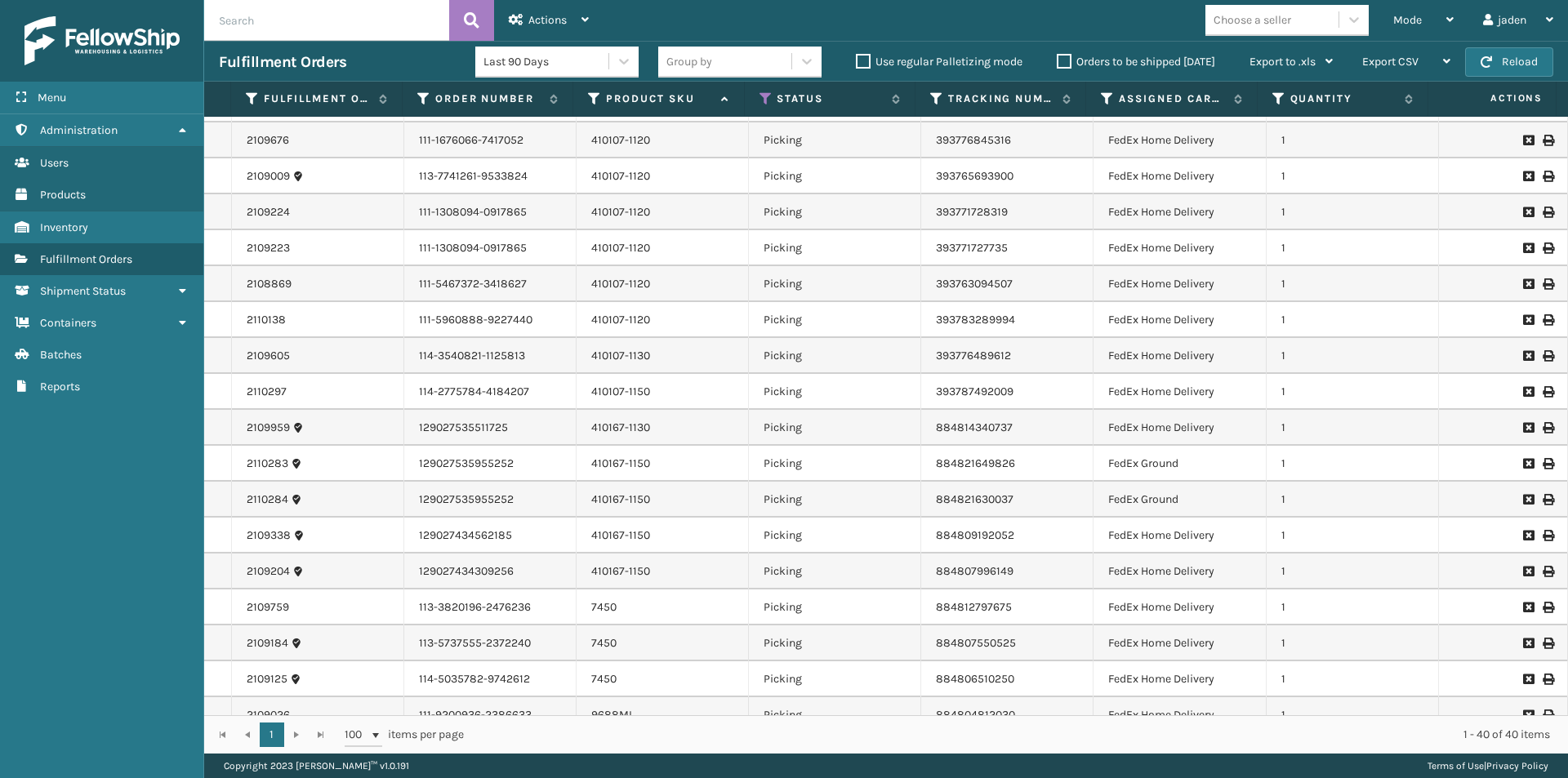
scroll to position [0, 0]
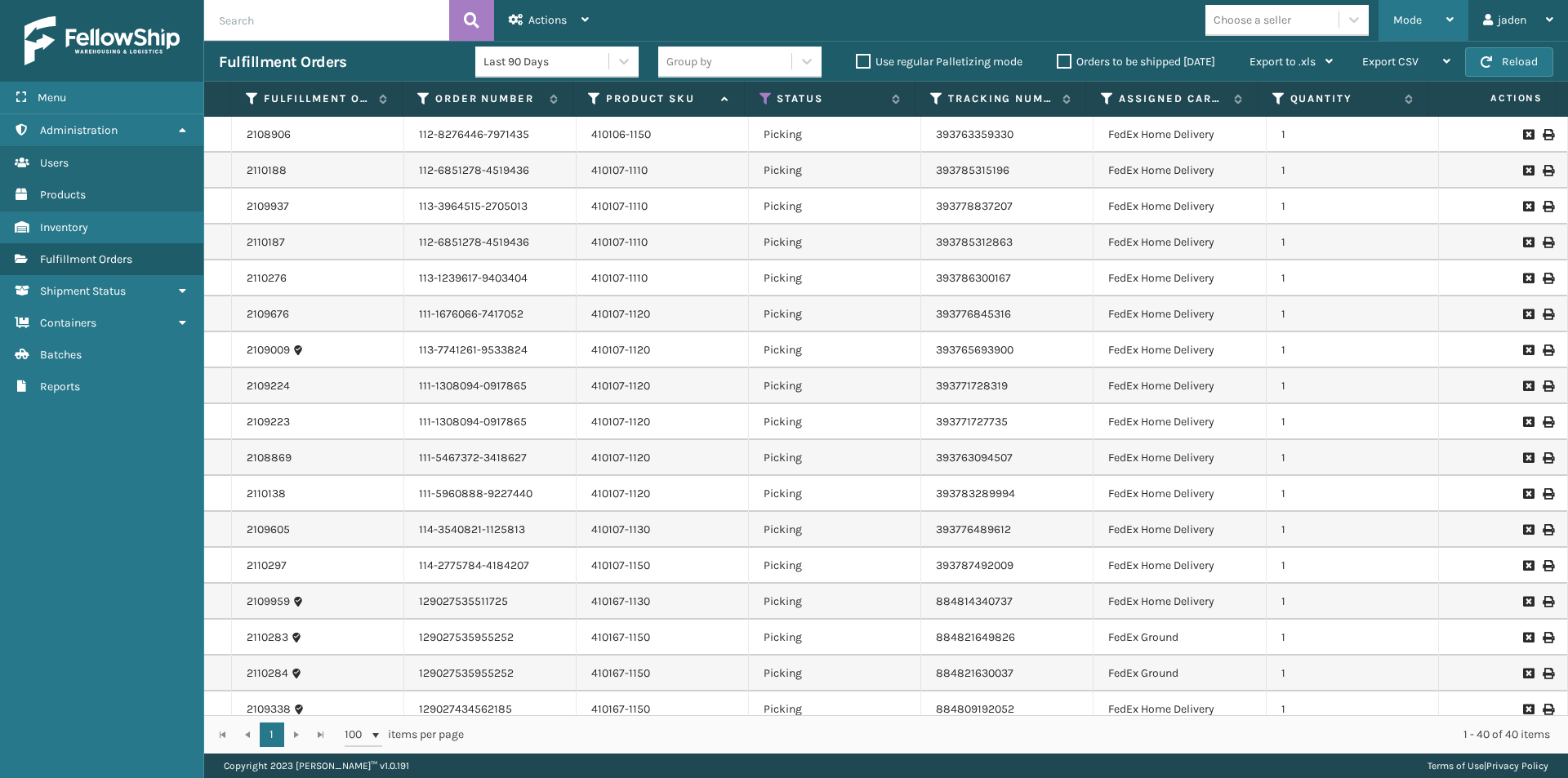
click at [1402, 23] on span "Mode" at bounding box center [1407, 20] width 29 height 14
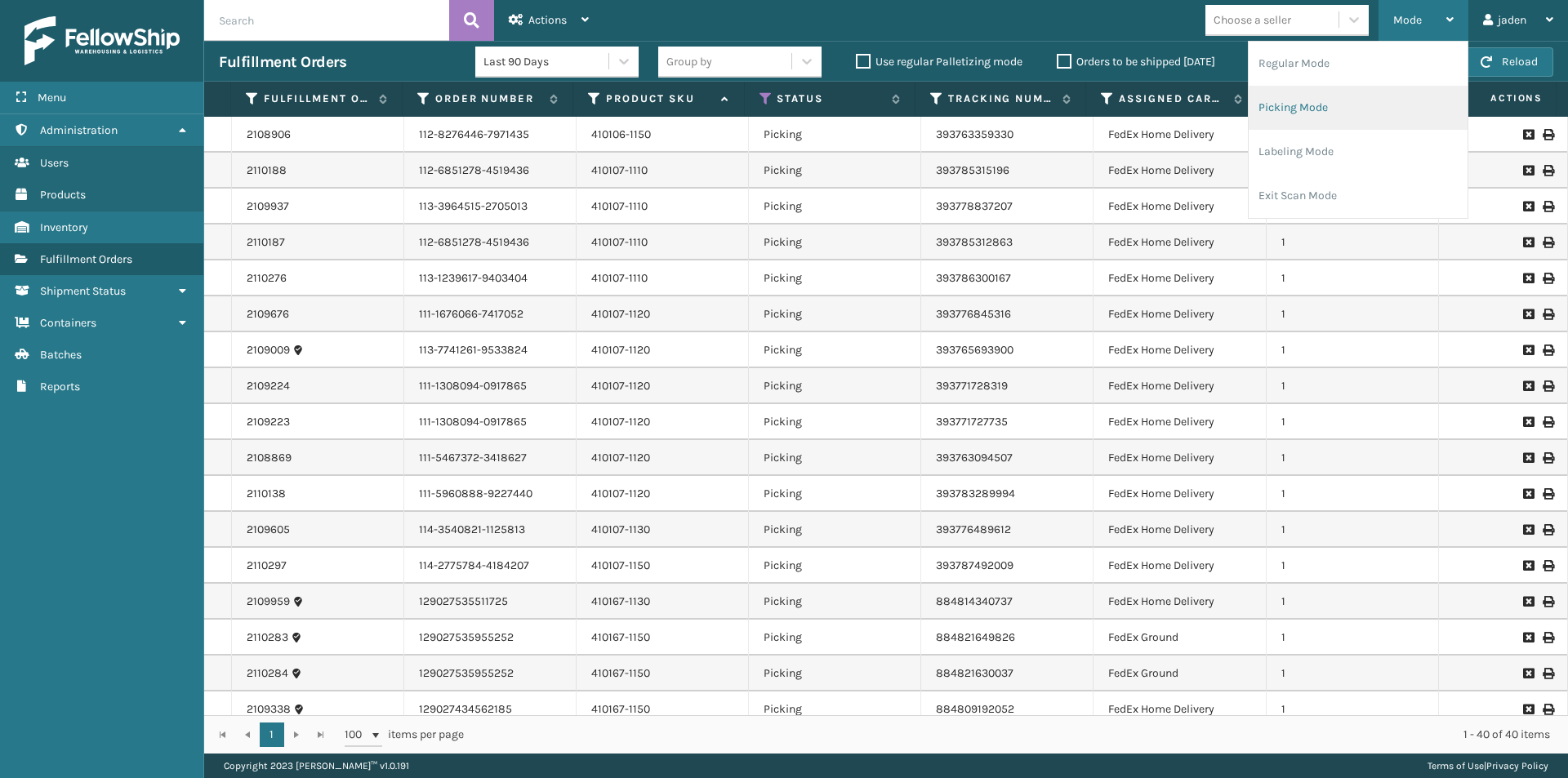
click at [1356, 113] on li "Picking Mode" at bounding box center [1357, 107] width 218 height 44
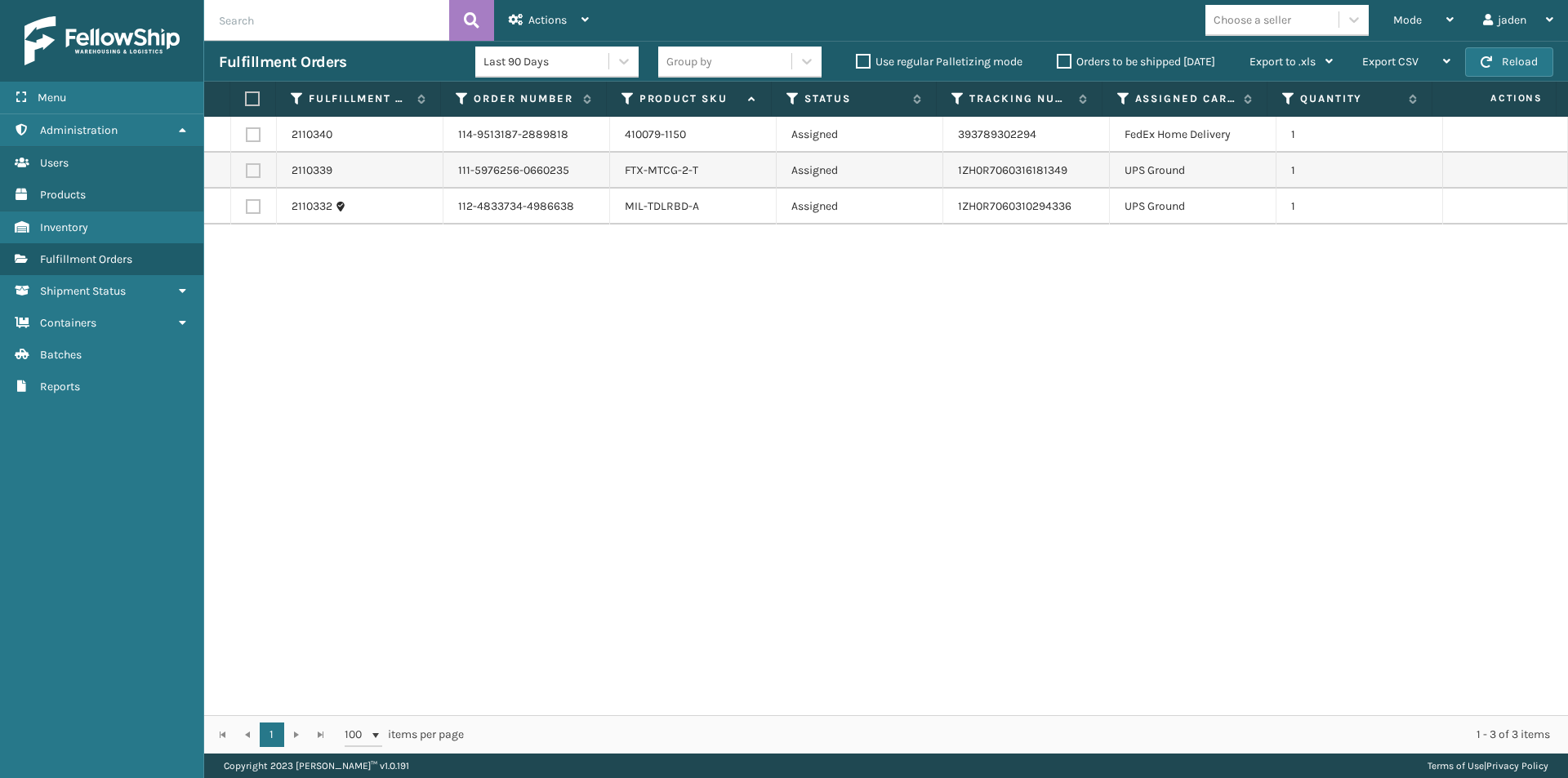
drag, startPoint x: 1078, startPoint y: 362, endPoint x: 1067, endPoint y: 363, distance: 11.0
drag, startPoint x: 1067, startPoint y: 363, endPoint x: 561, endPoint y: 299, distance: 510.0
click at [656, 392] on div "2110340 114-9513187-2889818 410079-1150 Assigned 393789302294 FedEx Home Delive…" at bounding box center [886, 416] width 1364 height 599
click at [253, 140] on label at bounding box center [253, 135] width 15 height 15
click at [246, 138] on input "checkbox" at bounding box center [245, 132] width 1 height 10
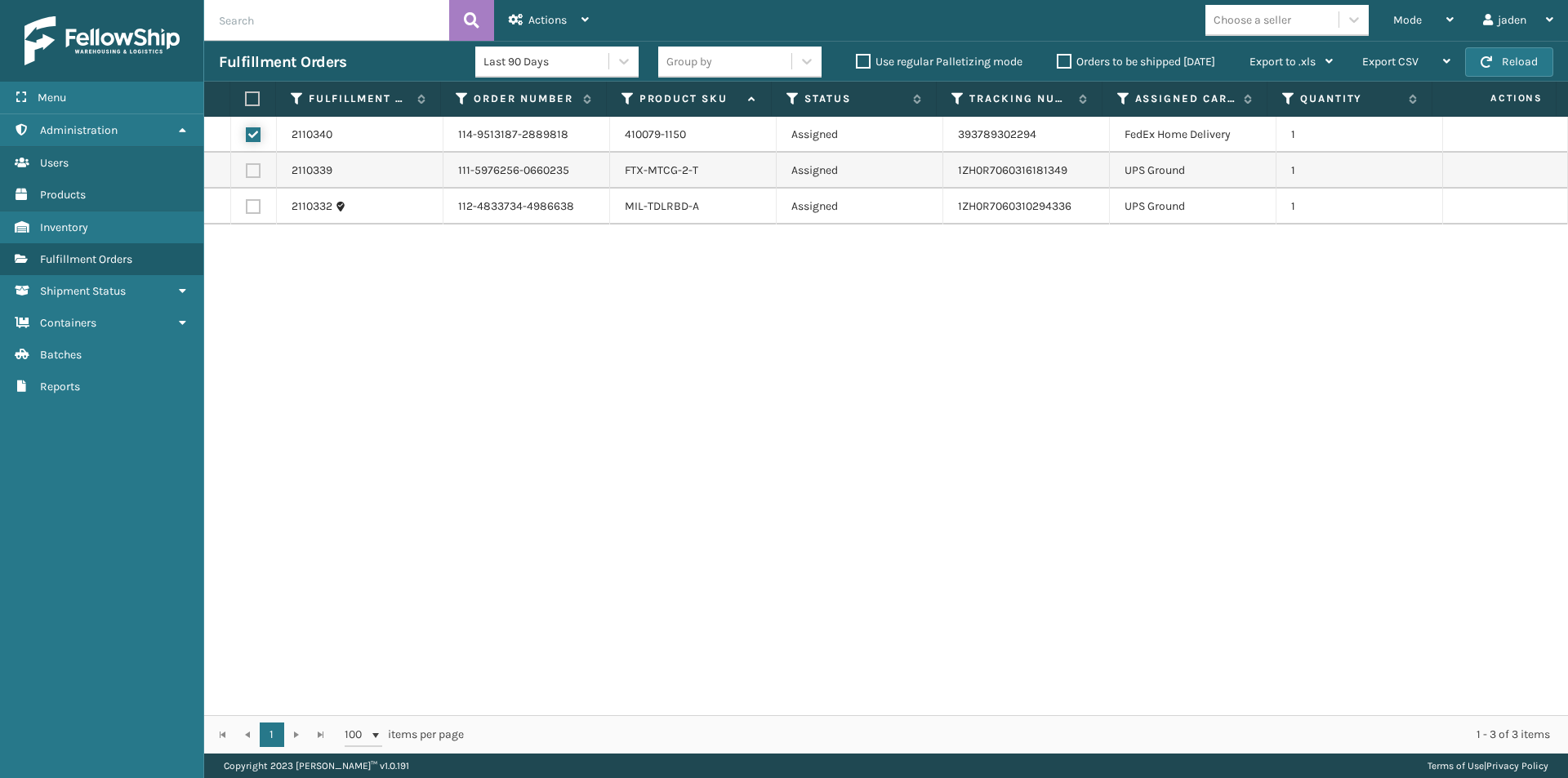
checkbox input "true"
click at [251, 98] on label at bounding box center [250, 99] width 10 height 15
click at [245, 98] on input "checkbox" at bounding box center [245, 99] width 1 height 10
checkbox input "true"
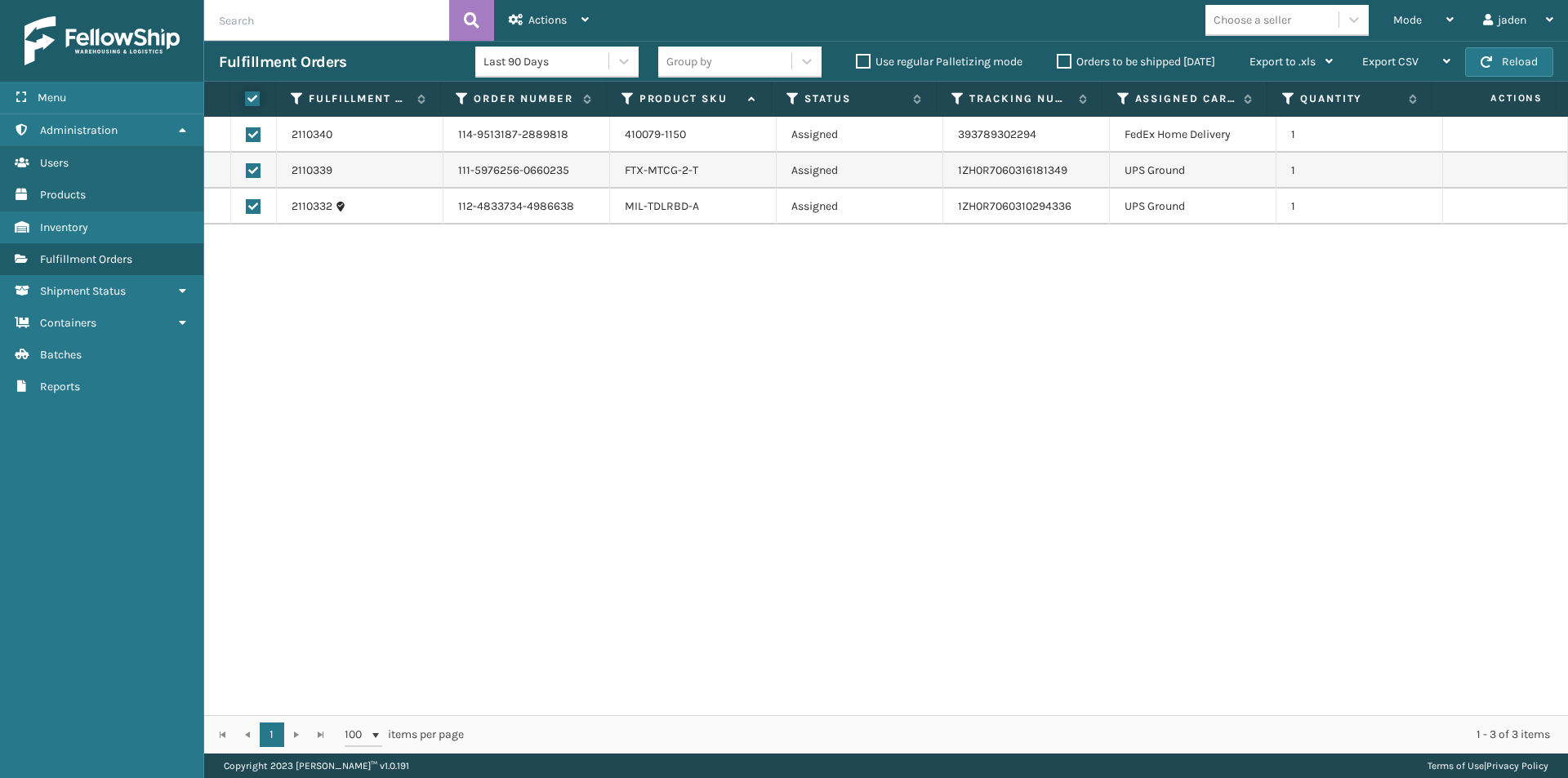
checkbox input "true"
click at [546, 7] on div "Actions" at bounding box center [548, 20] width 80 height 41
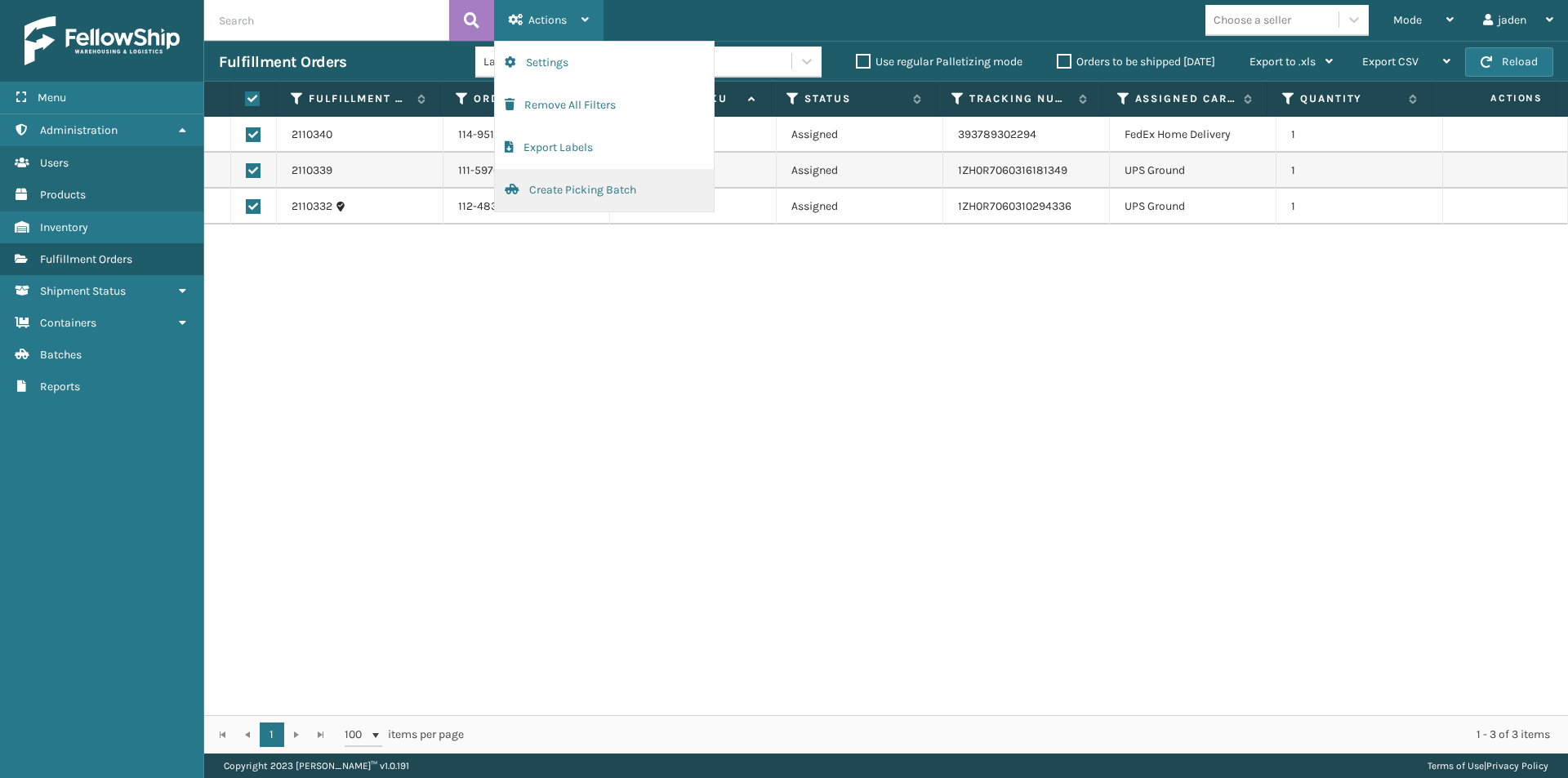
click at [537, 183] on button "Create Picking Batch" at bounding box center [603, 191] width 218 height 43
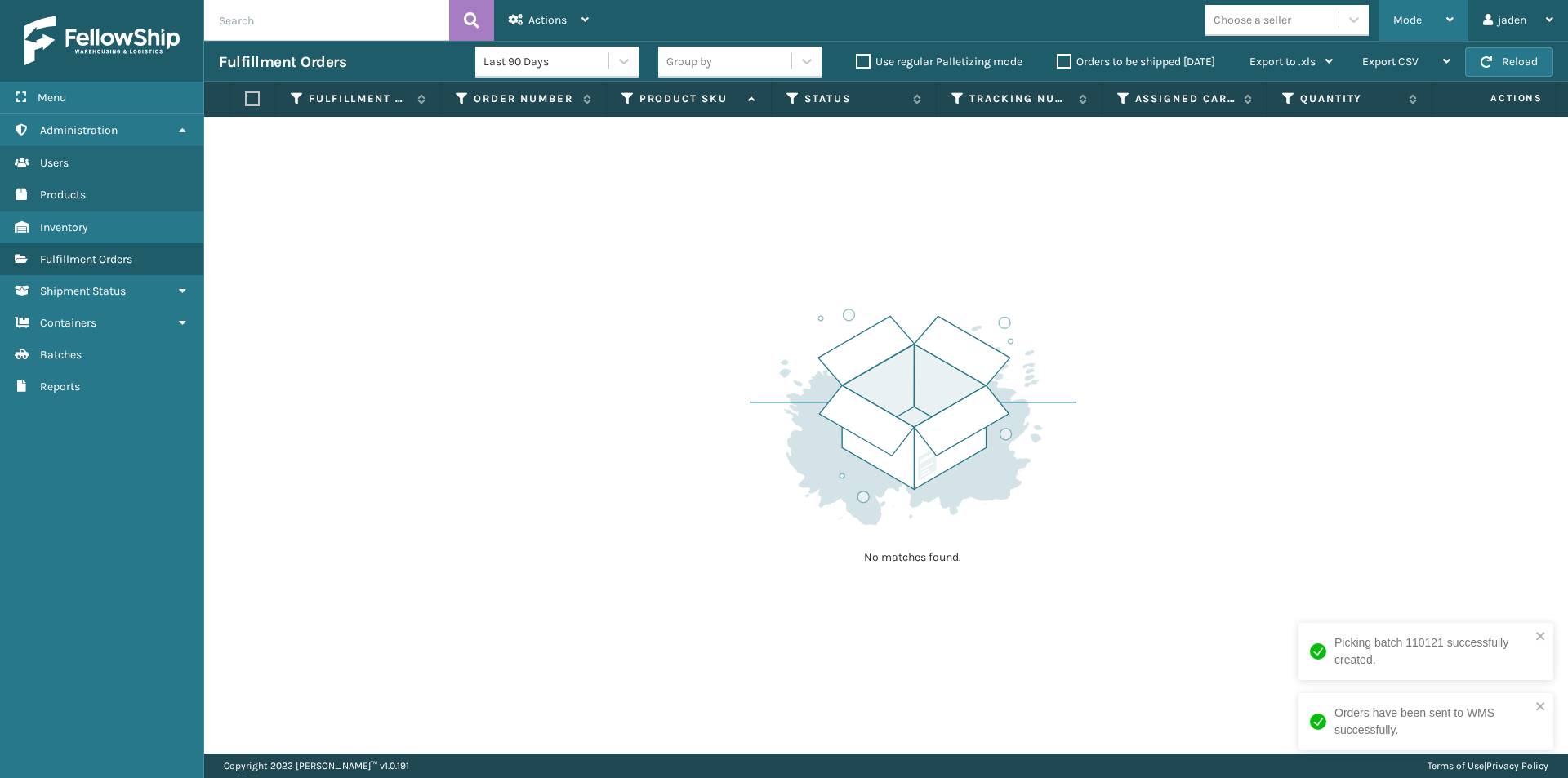
click at [1390, 22] on div "Mode Regular Mode Picking Mode Labeling Mode Exit Scan Mode" at bounding box center [1423, 20] width 90 height 41
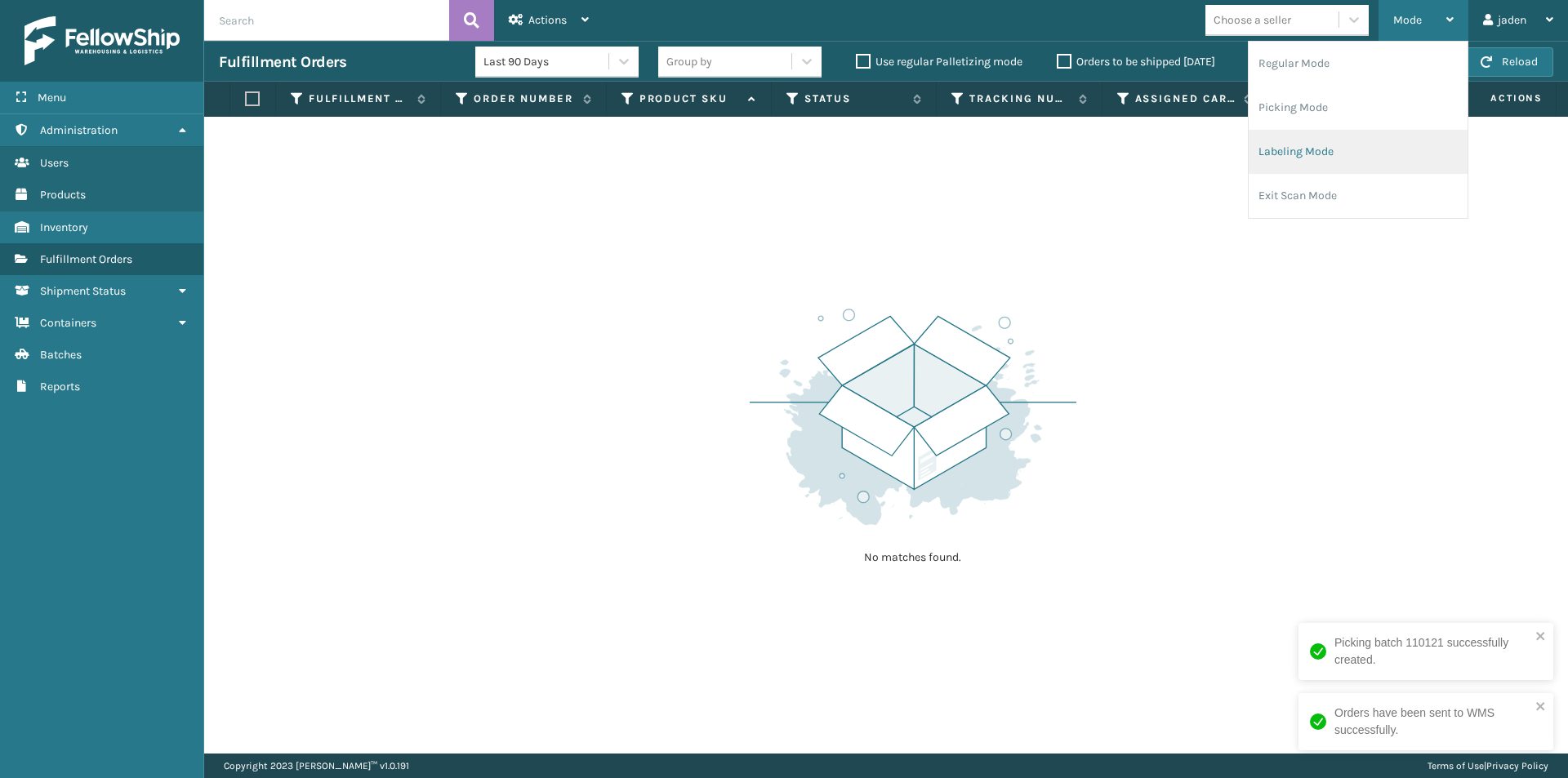
click at [1327, 147] on li "Labeling Mode" at bounding box center [1357, 152] width 218 height 44
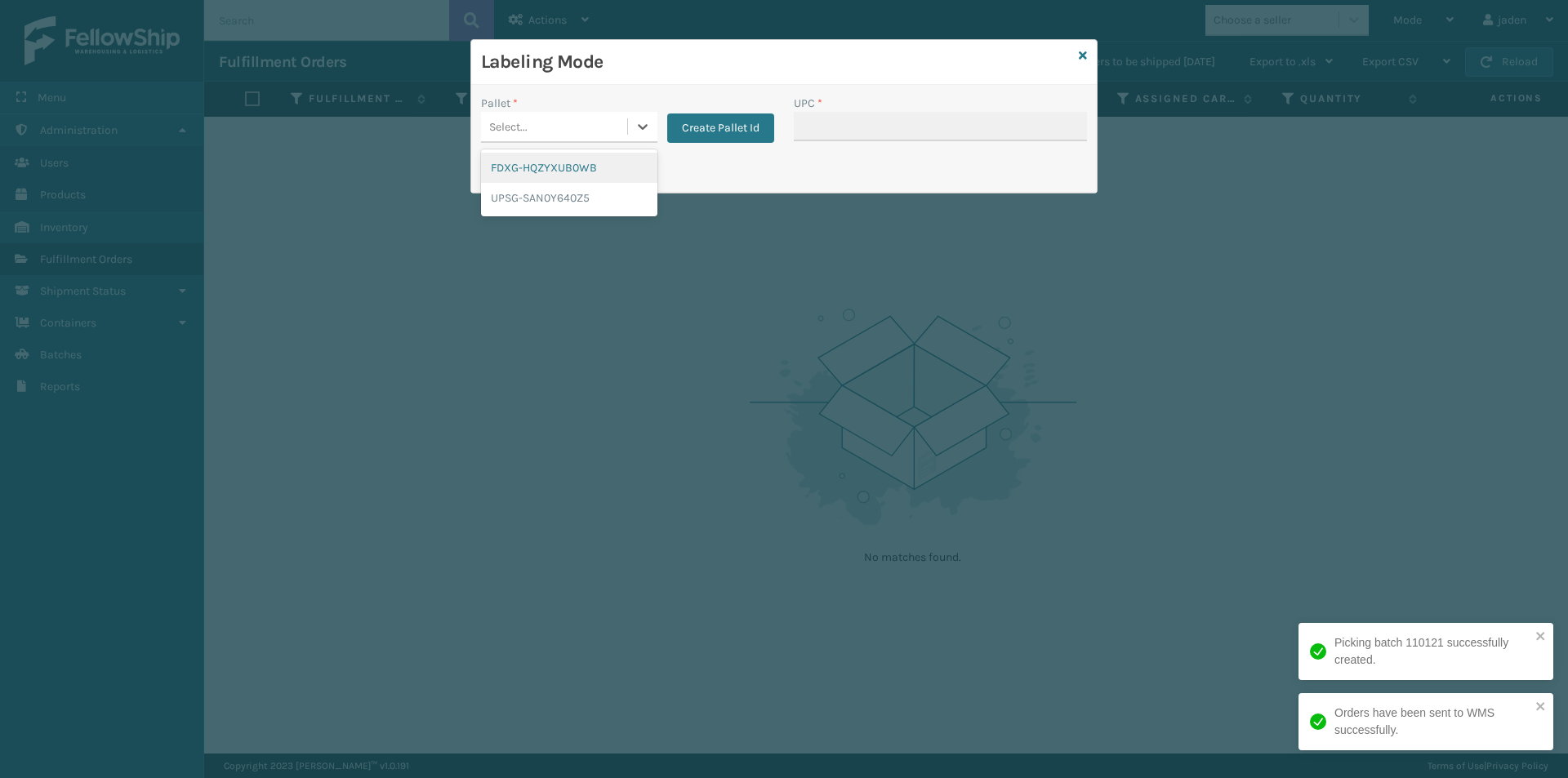
click at [622, 118] on div "Select..." at bounding box center [553, 126] width 146 height 27
click at [540, 176] on div "FDXG-HQZYXUB0WB" at bounding box center [569, 167] width 177 height 31
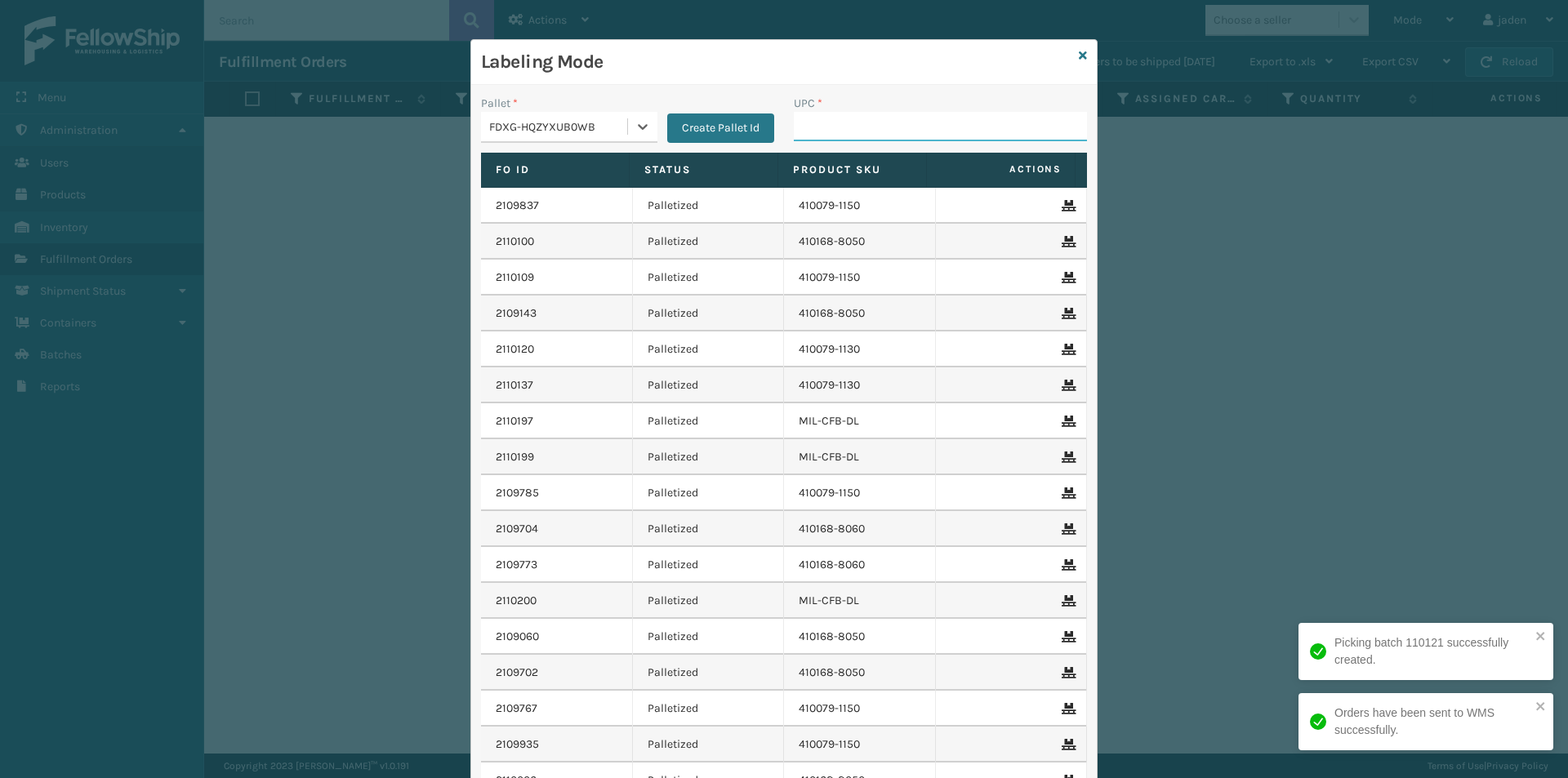
click at [830, 125] on input "UPC *" at bounding box center [940, 126] width 293 height 30
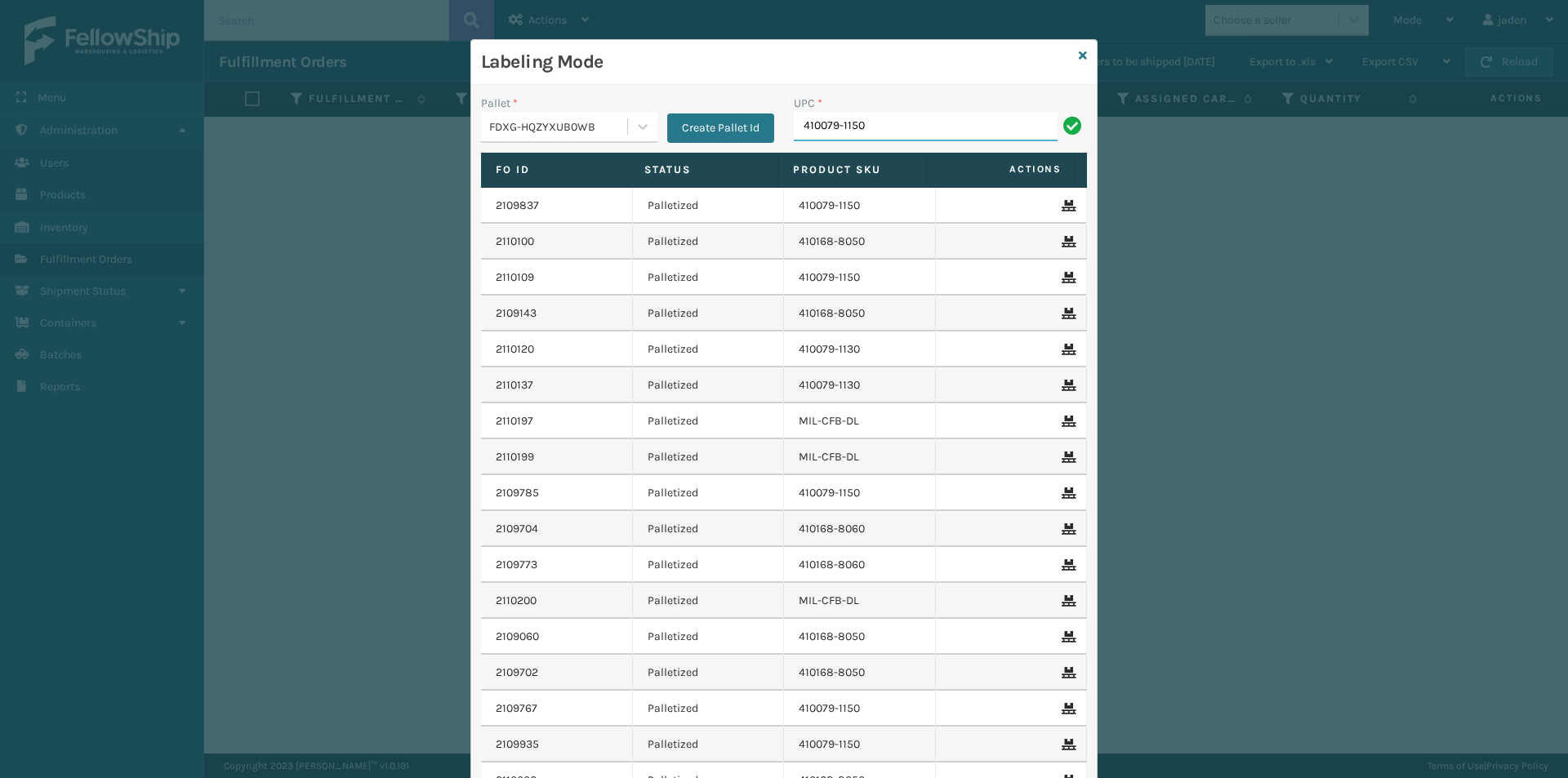
type input "410079-1150"
click at [628, 112] on div at bounding box center [643, 126] width 30 height 30
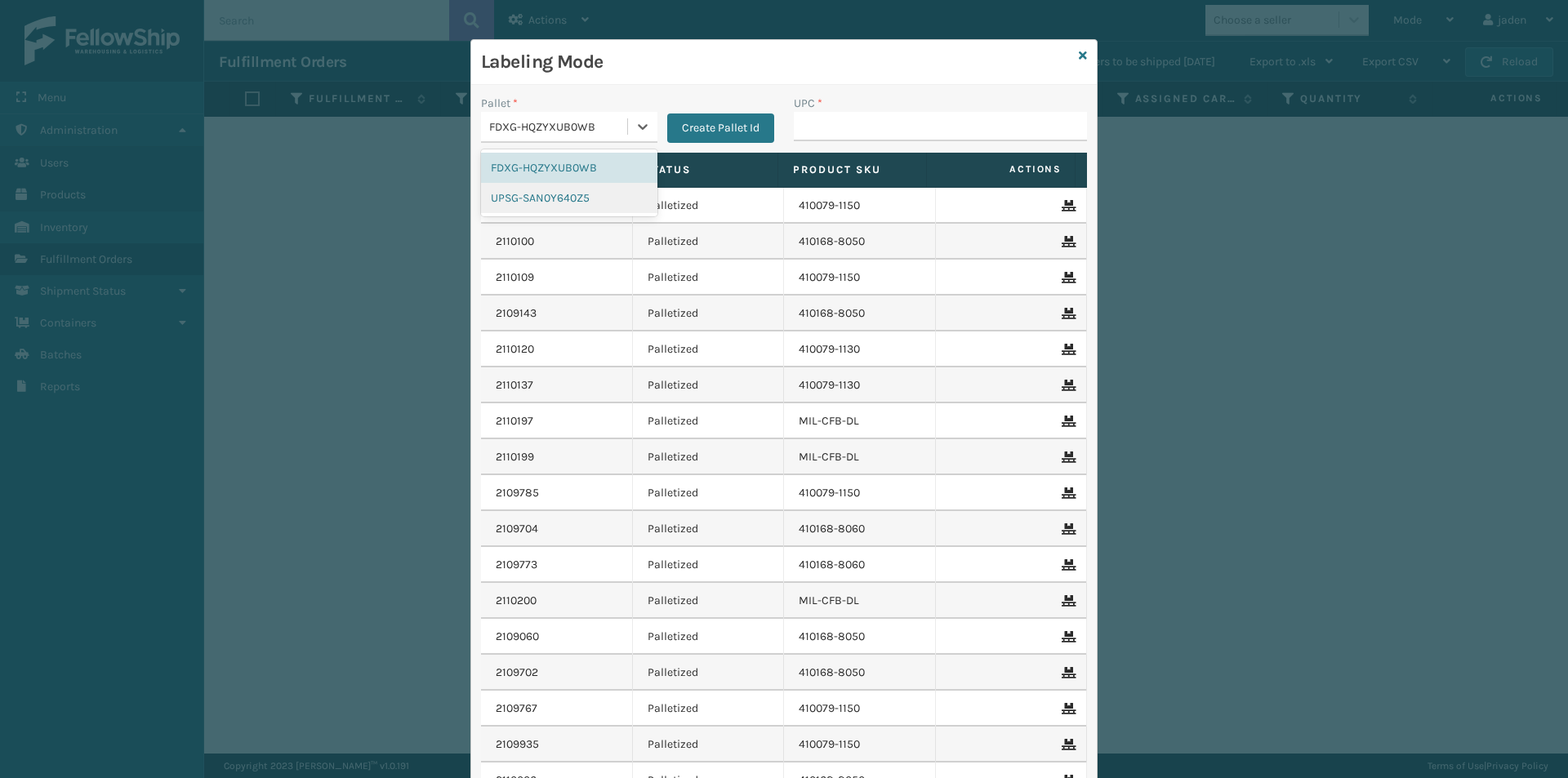
click at [534, 200] on div "UPSG-SAN0Y640Z5" at bounding box center [569, 198] width 177 height 31
click at [807, 127] on input "UPC *" at bounding box center [940, 126] width 293 height 30
type input "8409851"
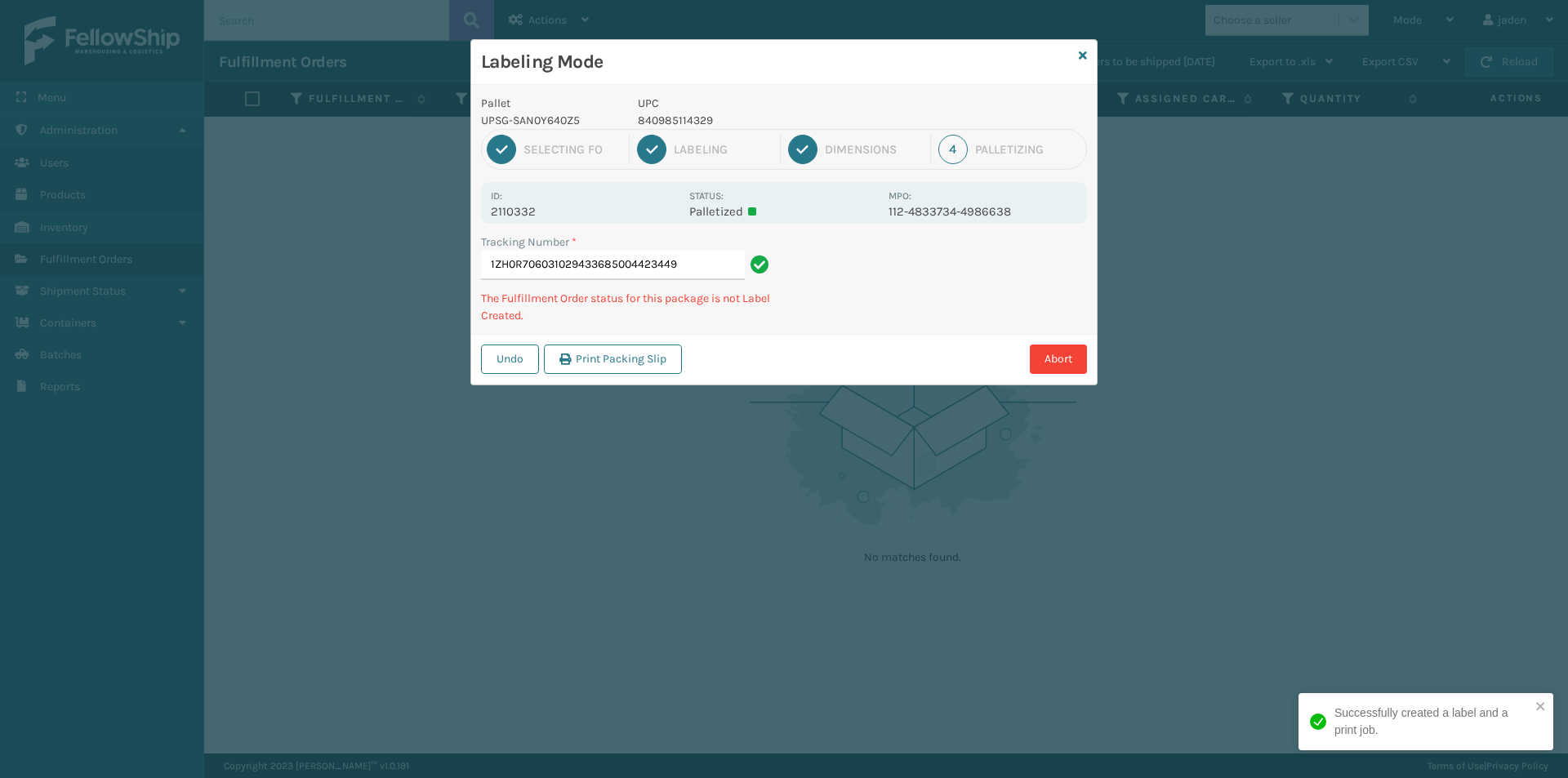
type input "1ZH0R7060310294336850044234493"
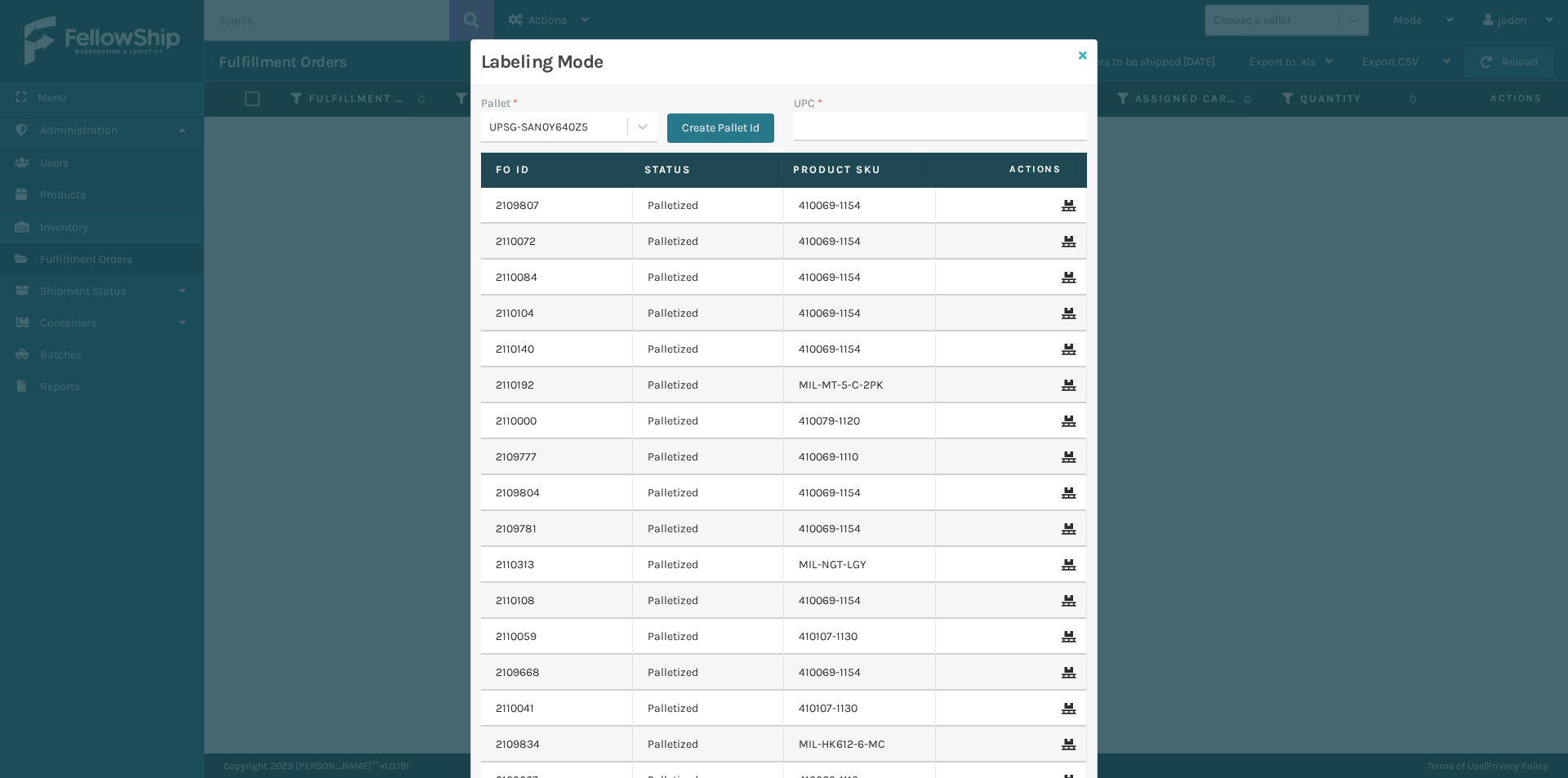
click at [1079, 54] on icon at bounding box center [1083, 56] width 8 height 11
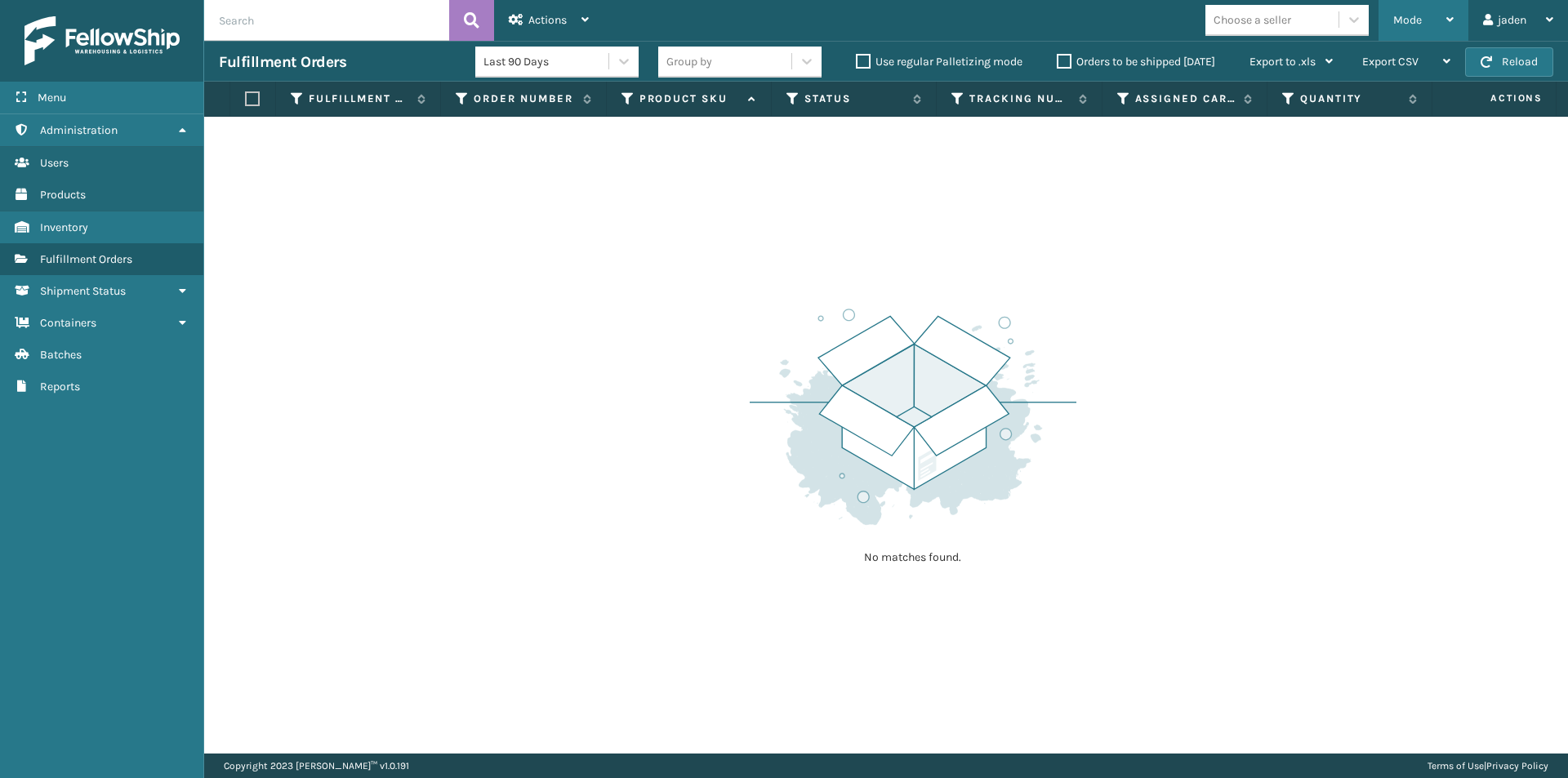
drag, startPoint x: 1416, startPoint y: 22, endPoint x: 1396, endPoint y: 26, distance: 20.4
click at [1416, 23] on span "Mode" at bounding box center [1407, 20] width 29 height 14
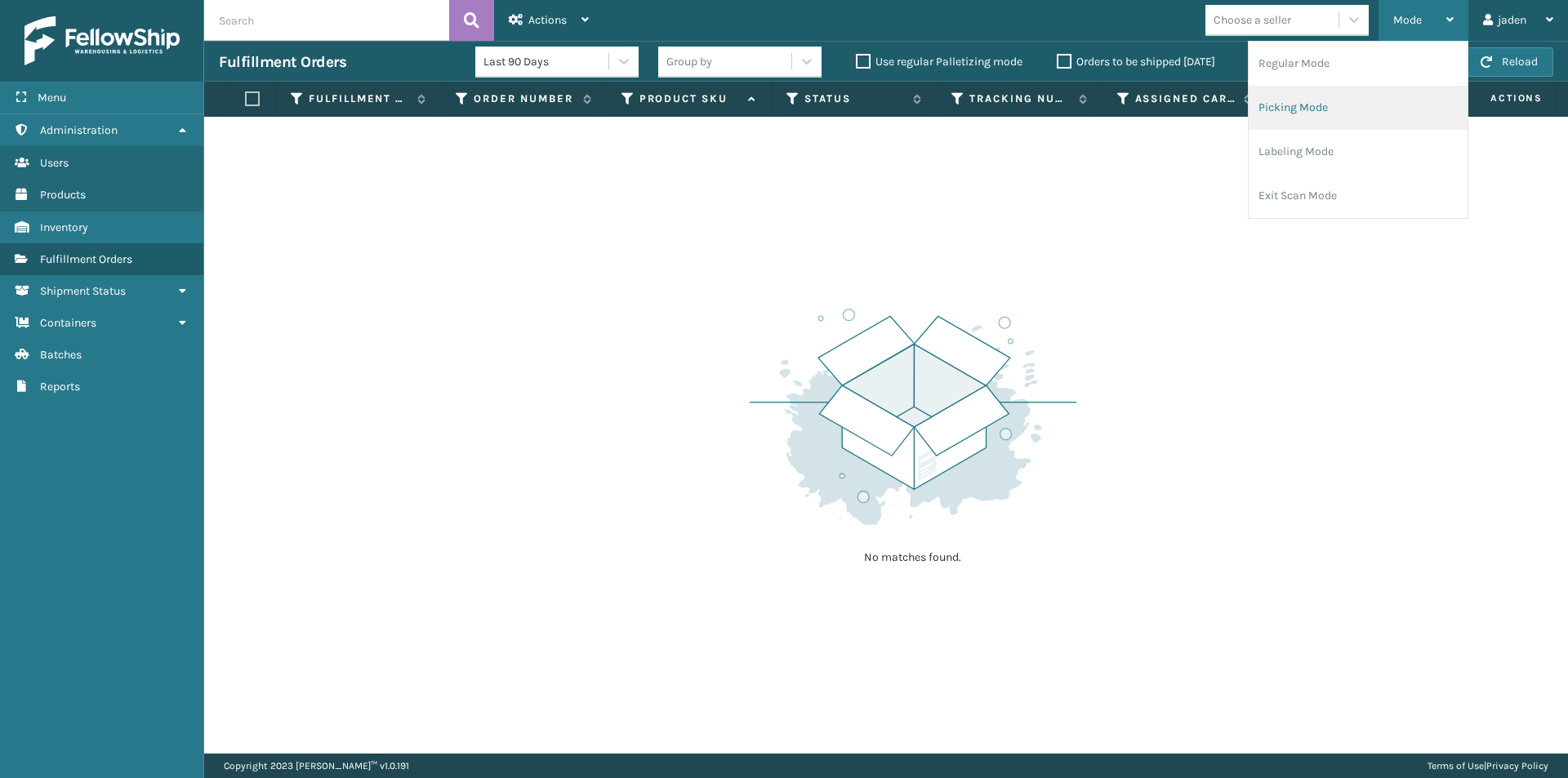
click at [1301, 103] on li "Picking Mode" at bounding box center [1357, 107] width 218 height 44
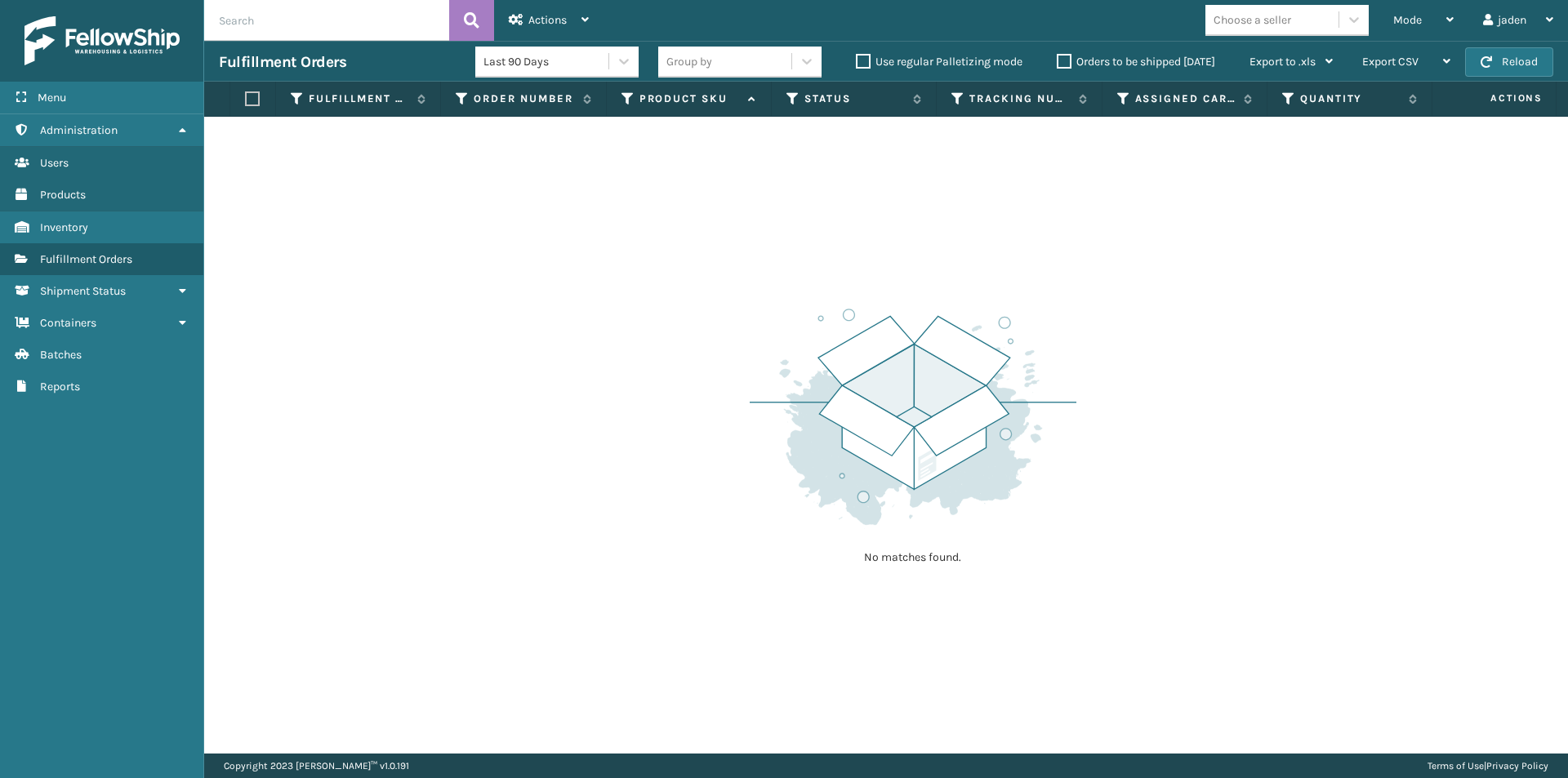
drag, startPoint x: 1137, startPoint y: 393, endPoint x: 1124, endPoint y: 395, distance: 13.2
drag, startPoint x: 1124, startPoint y: 395, endPoint x: 820, endPoint y: 401, distance: 304.1
click at [810, 393] on img at bounding box center [913, 416] width 326 height 226
click at [1402, 17] on span "Mode" at bounding box center [1407, 20] width 29 height 14
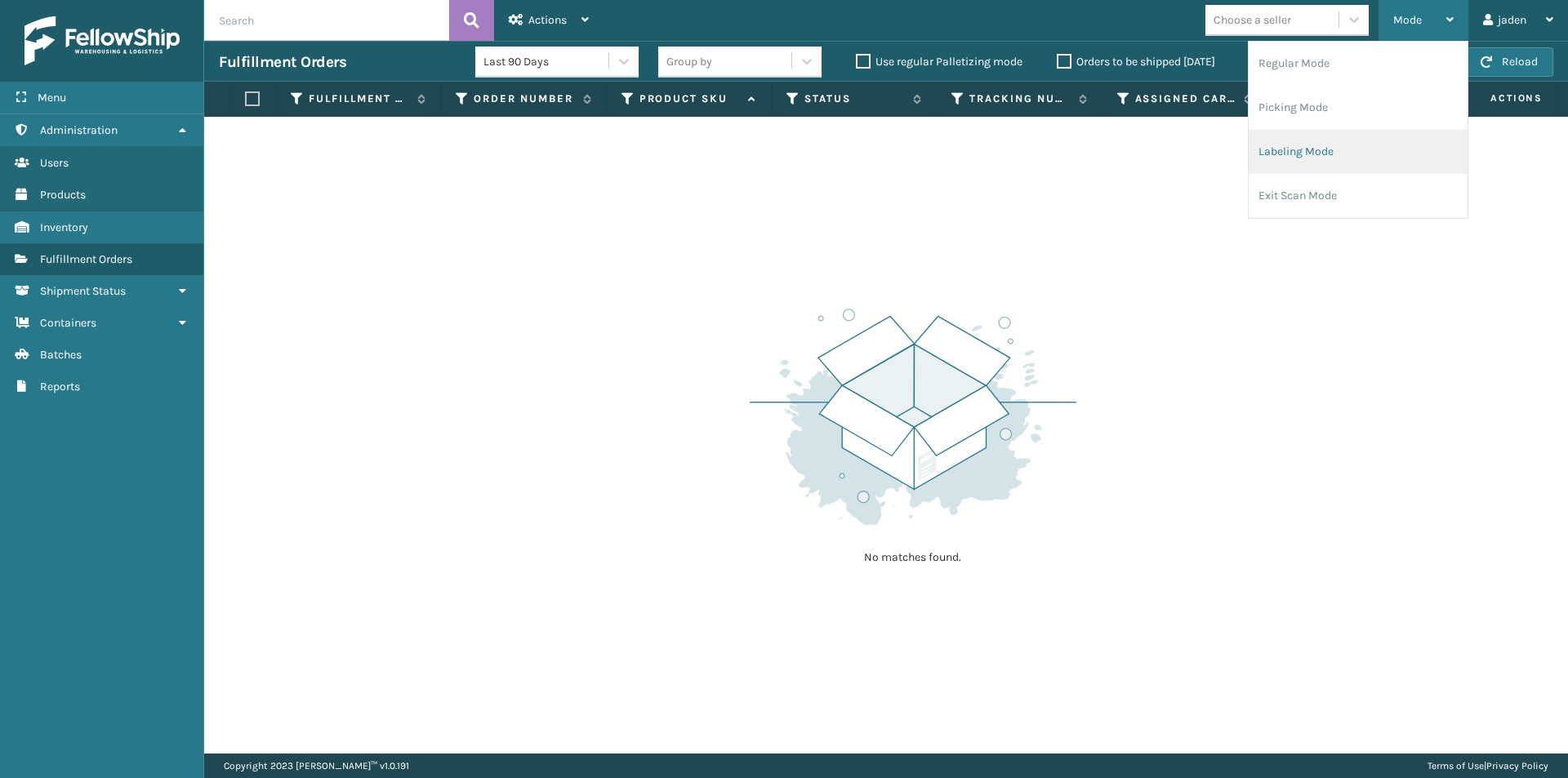
click at [1326, 138] on li "Labeling Mode" at bounding box center [1357, 152] width 218 height 44
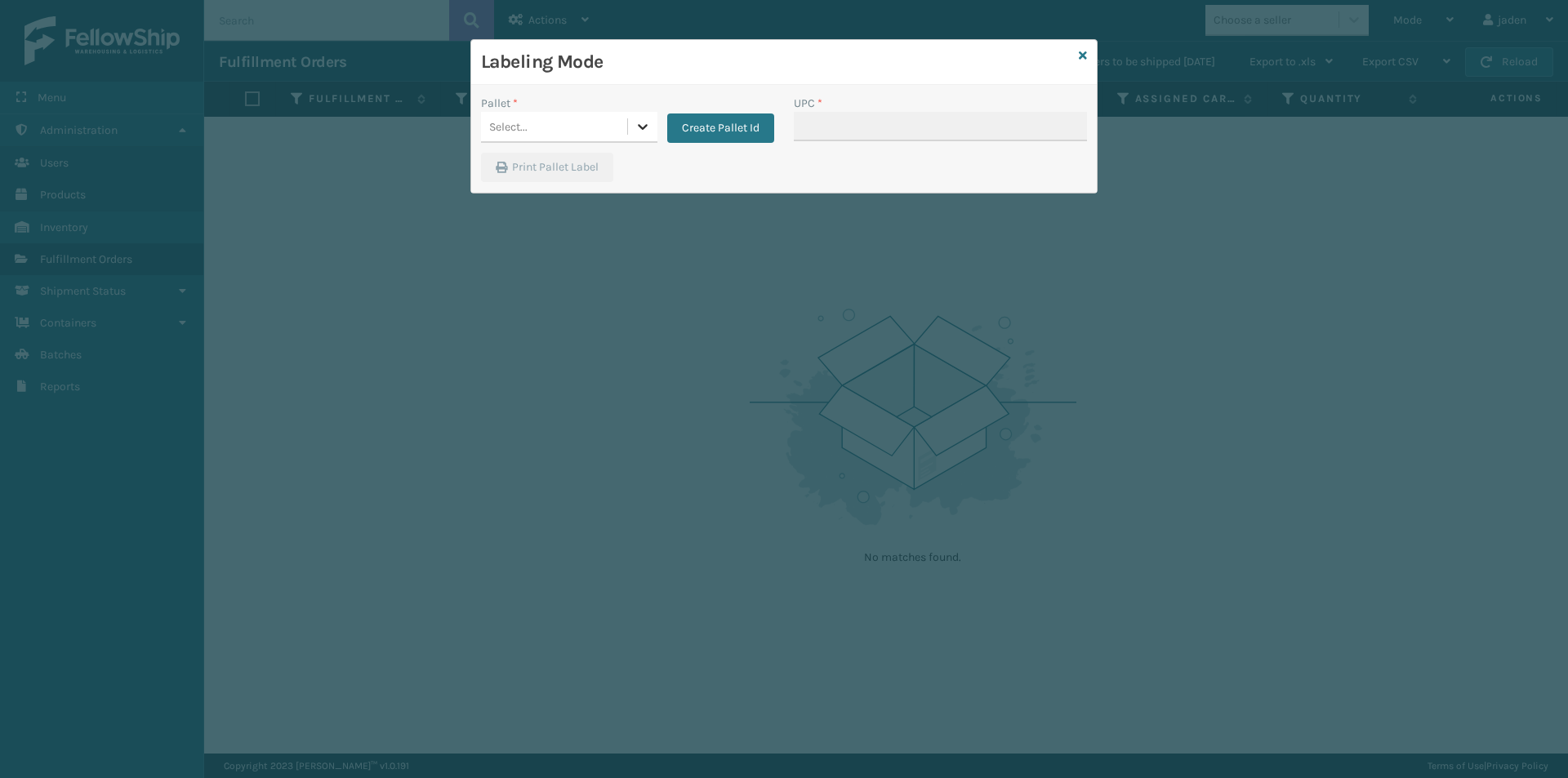
click at [639, 131] on icon at bounding box center [643, 126] width 17 height 17
click at [575, 169] on div "FDXG-HQZYXUB0WB" at bounding box center [569, 167] width 177 height 31
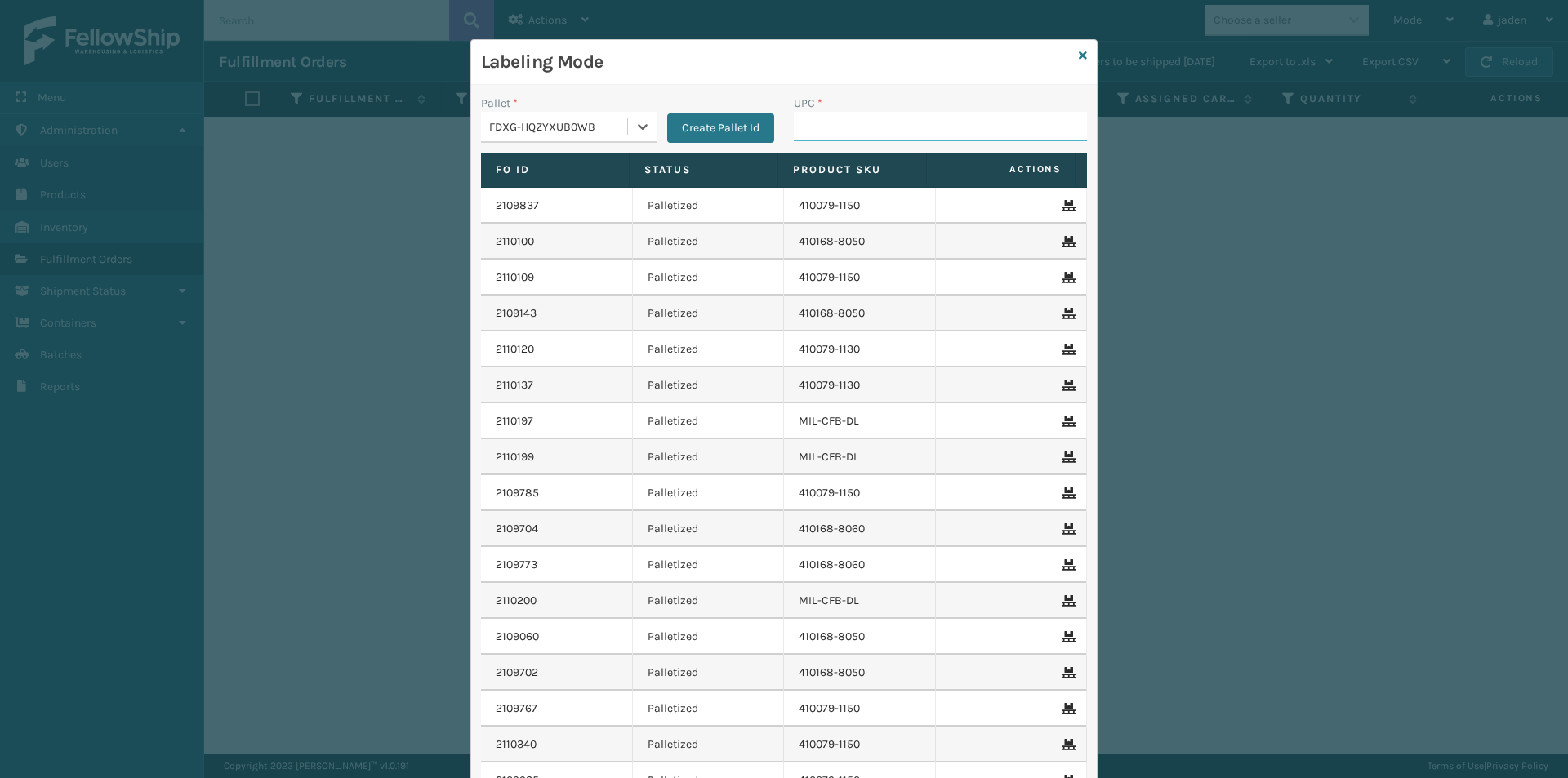
click at [794, 125] on input "UPC *" at bounding box center [940, 126] width 293 height 30
type input "410106-1150"
drag, startPoint x: 888, startPoint y: 109, endPoint x: 807, endPoint y: 127, distance: 83.0
paste input "410079-1130"
type input "4"
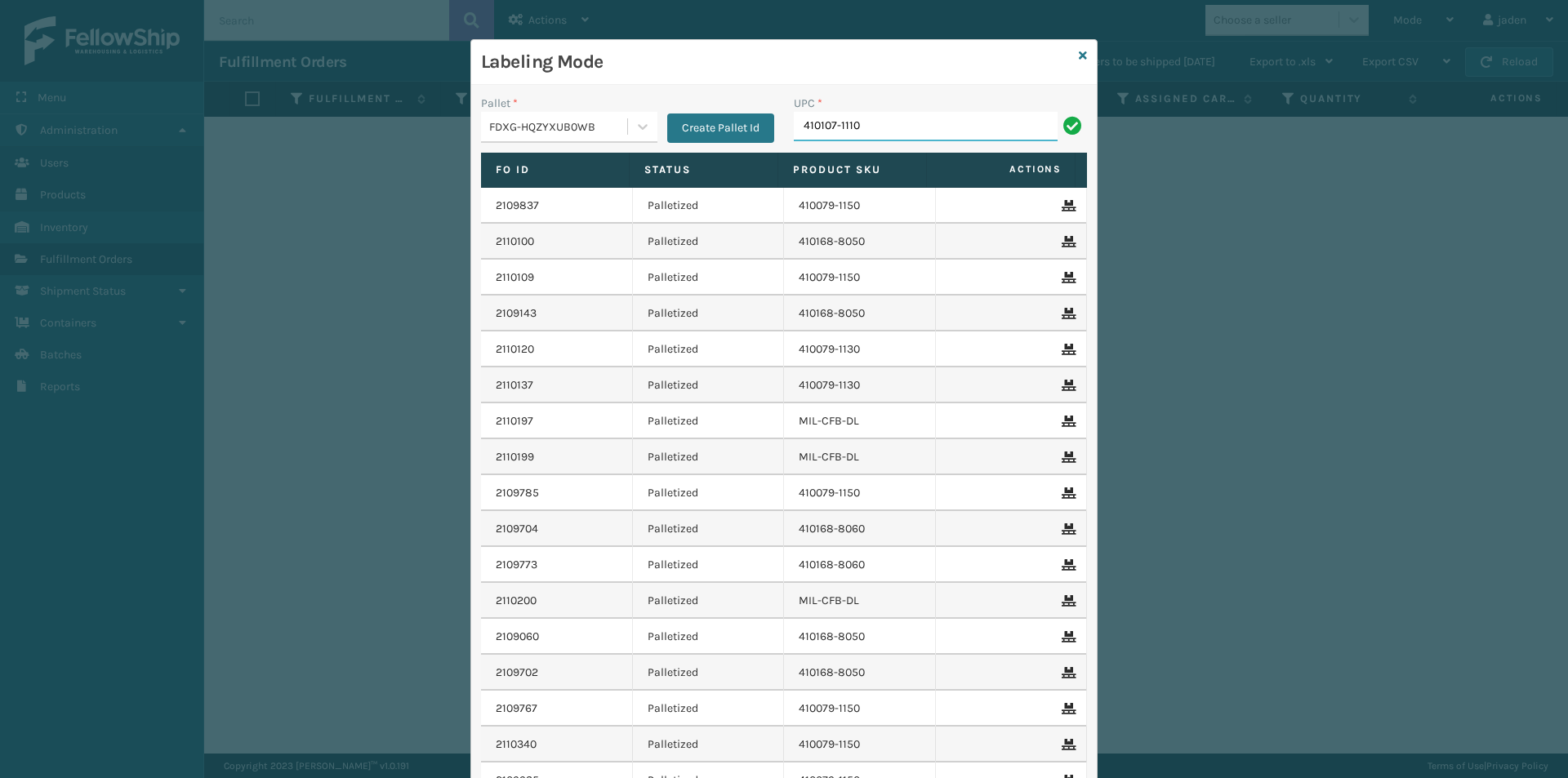
type input "410107-1110"
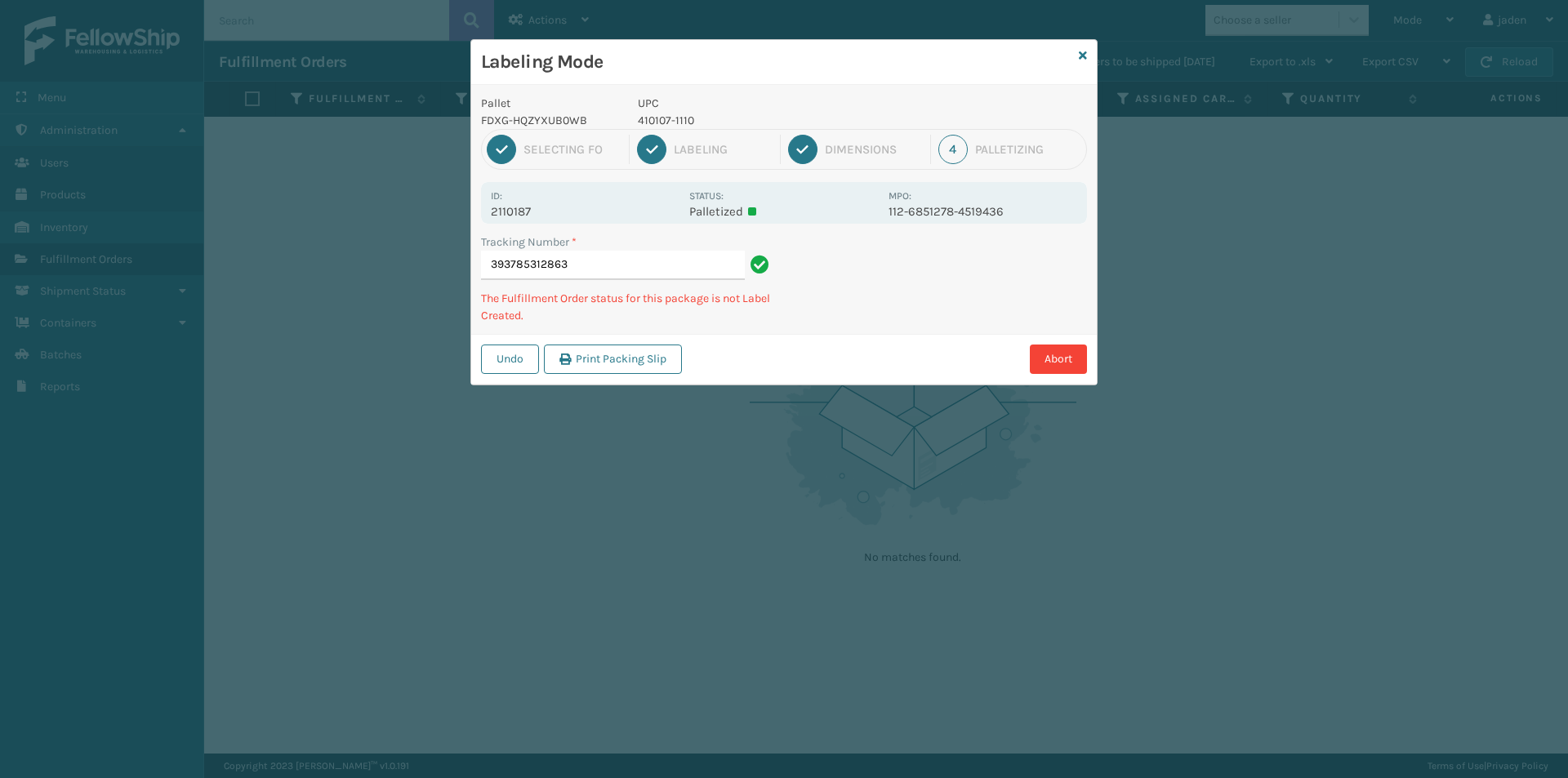
type input "3937853128634"
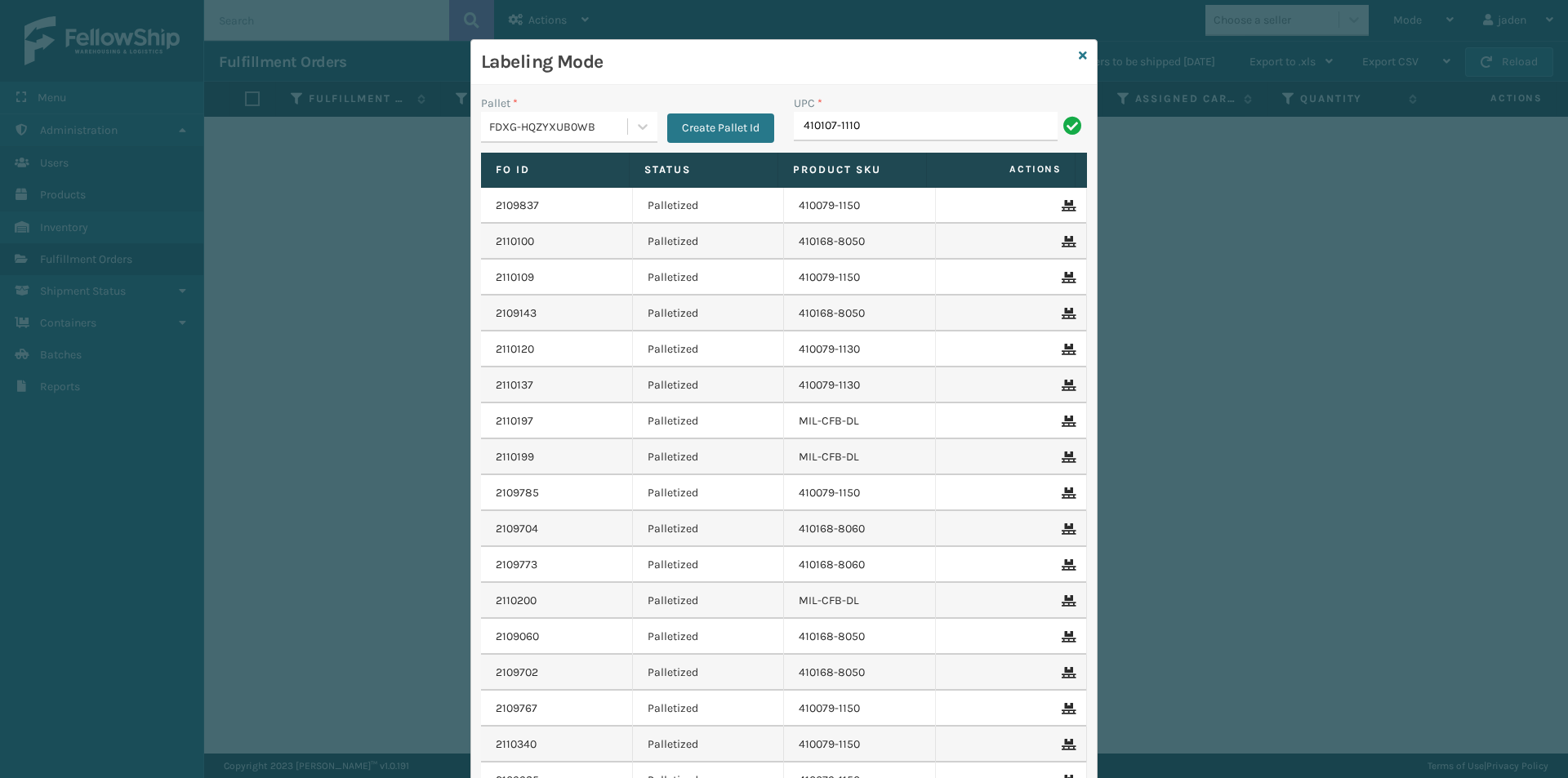
type input "410107-1110"
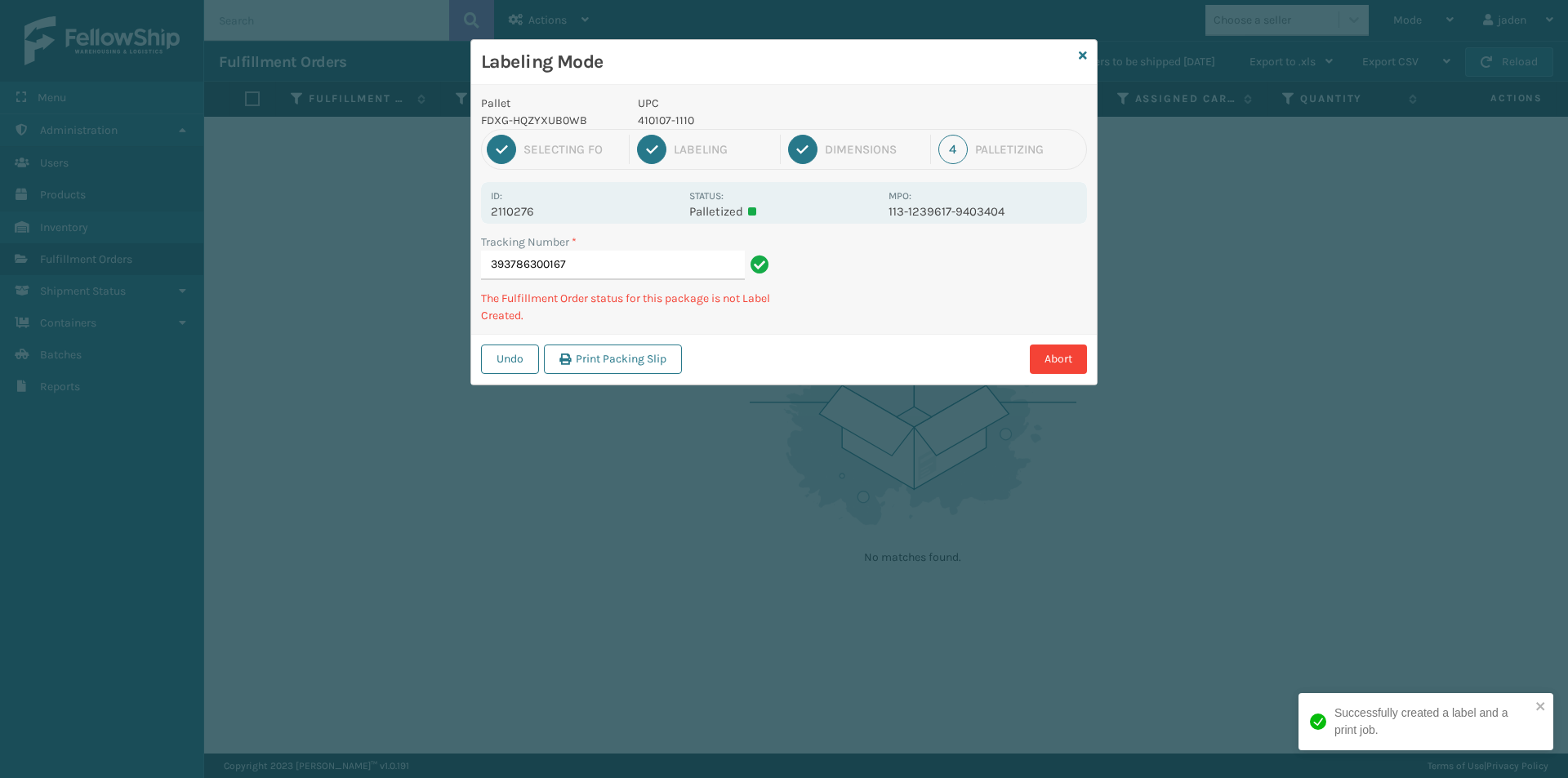
type input "3937863001674"
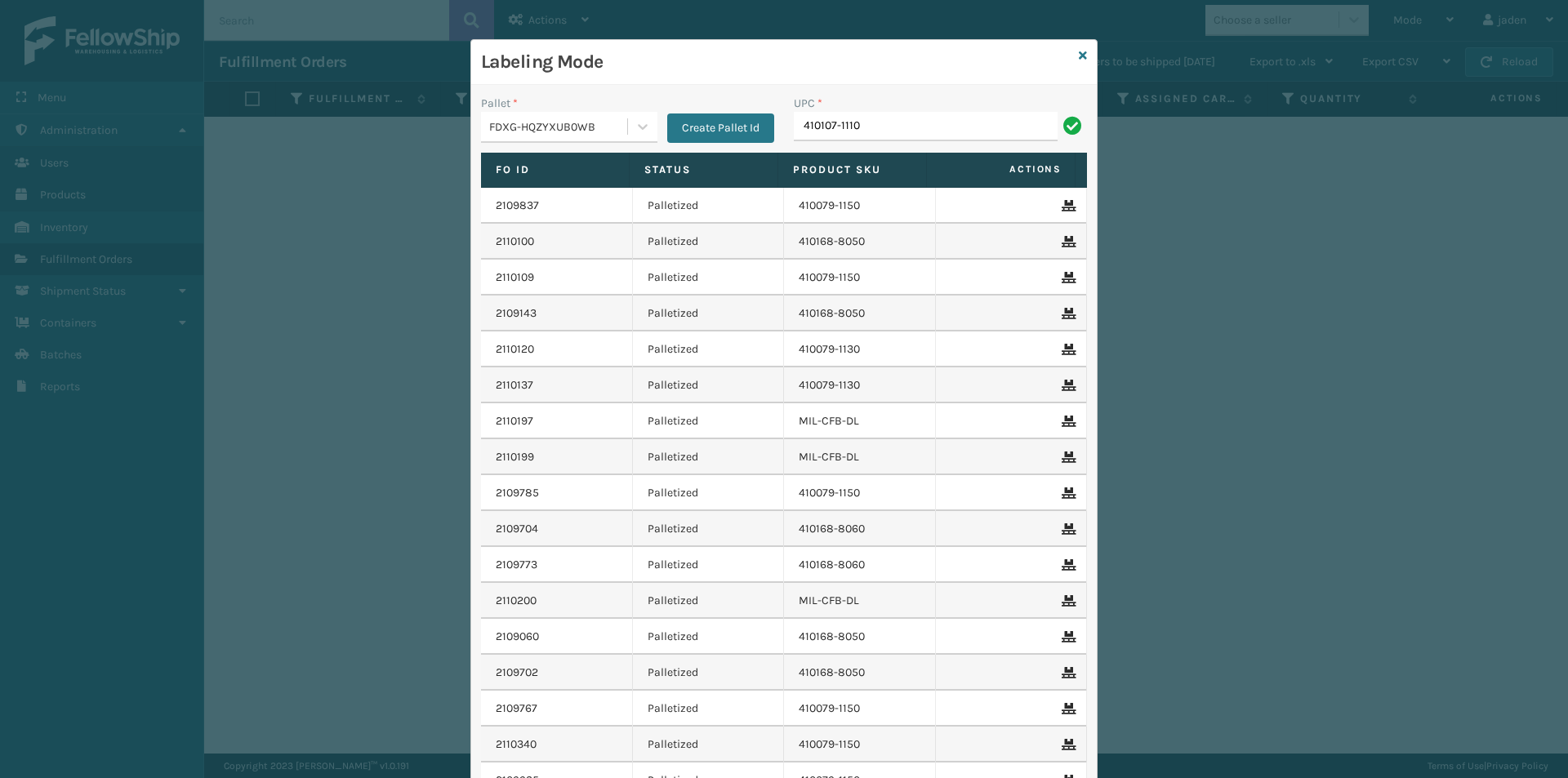
type input "410107-1110"
paste input "410079-1130"
type input "410079-1130"
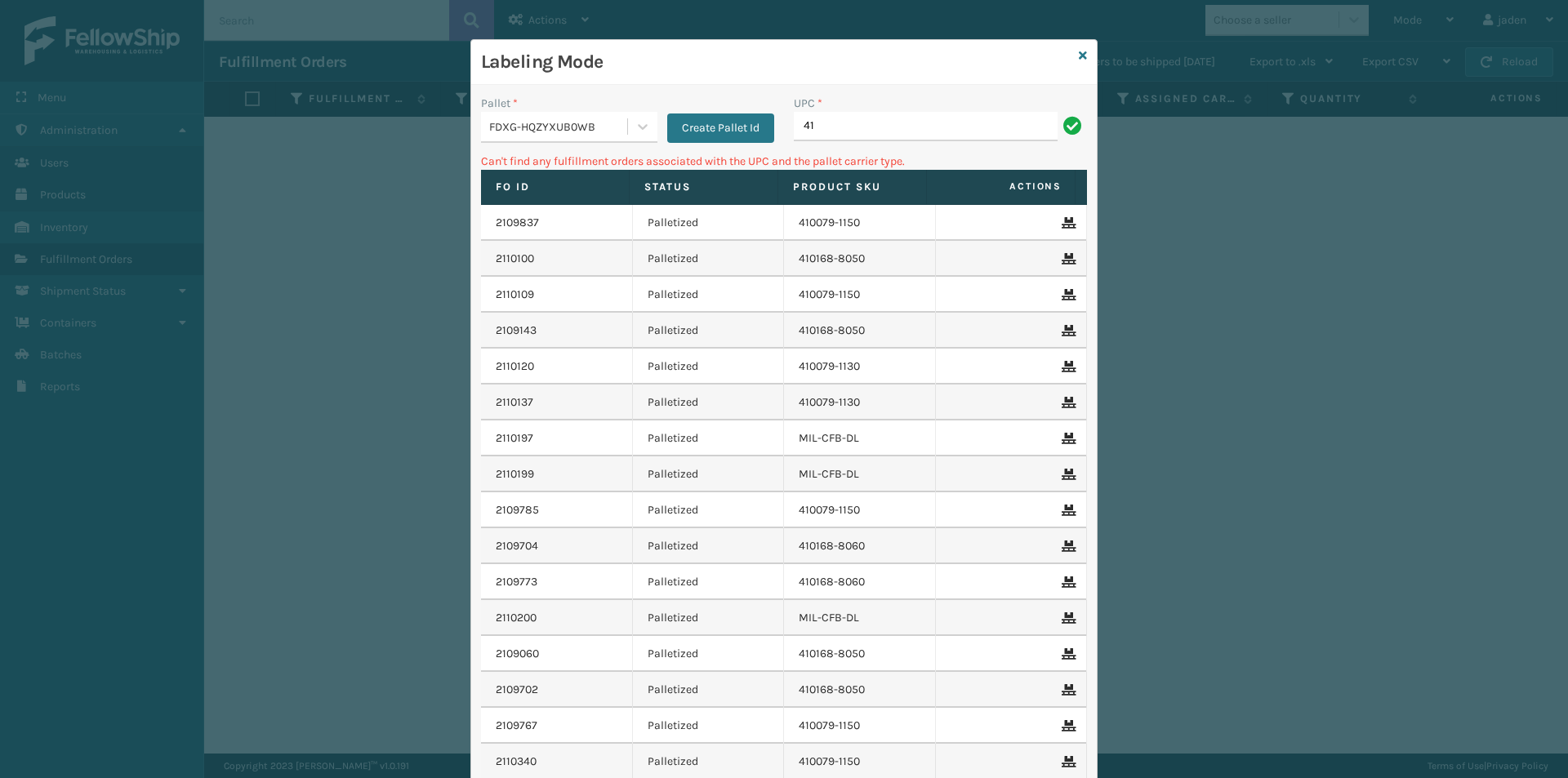
type input "4"
type input "410107-1110"
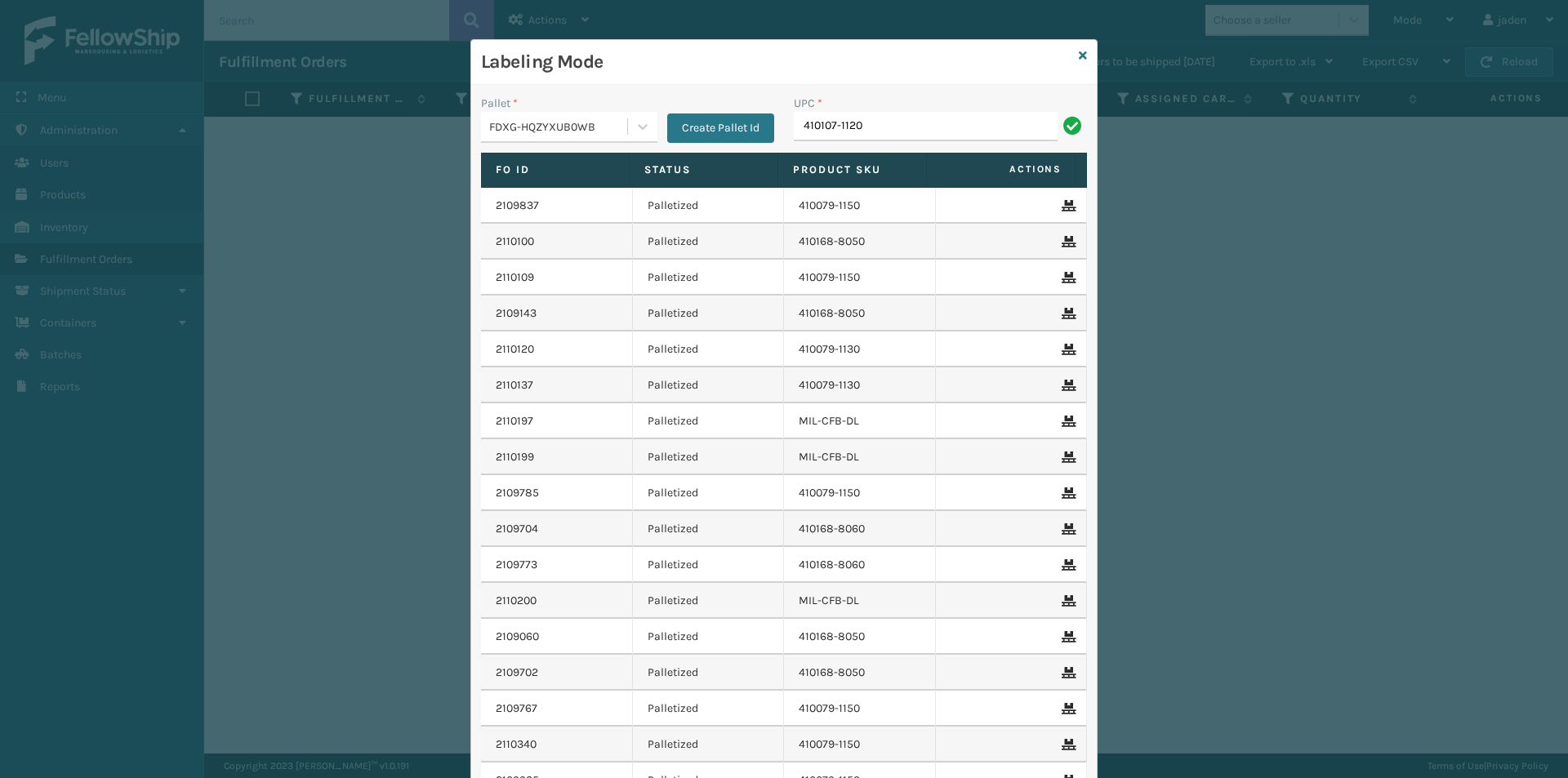
type input "410107-1120"
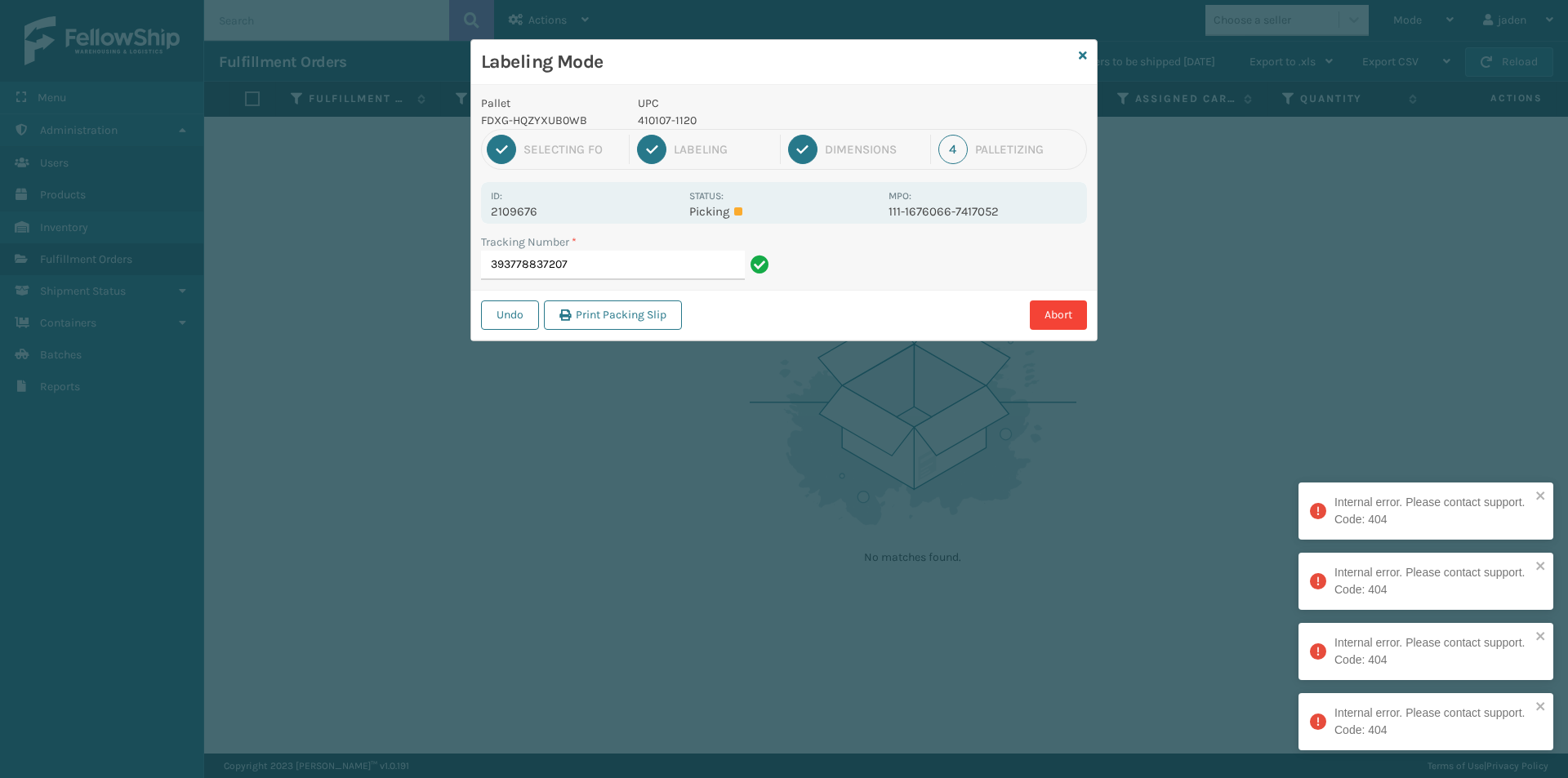
click at [649, 269] on input "393778837207" at bounding box center [613, 266] width 264 height 30
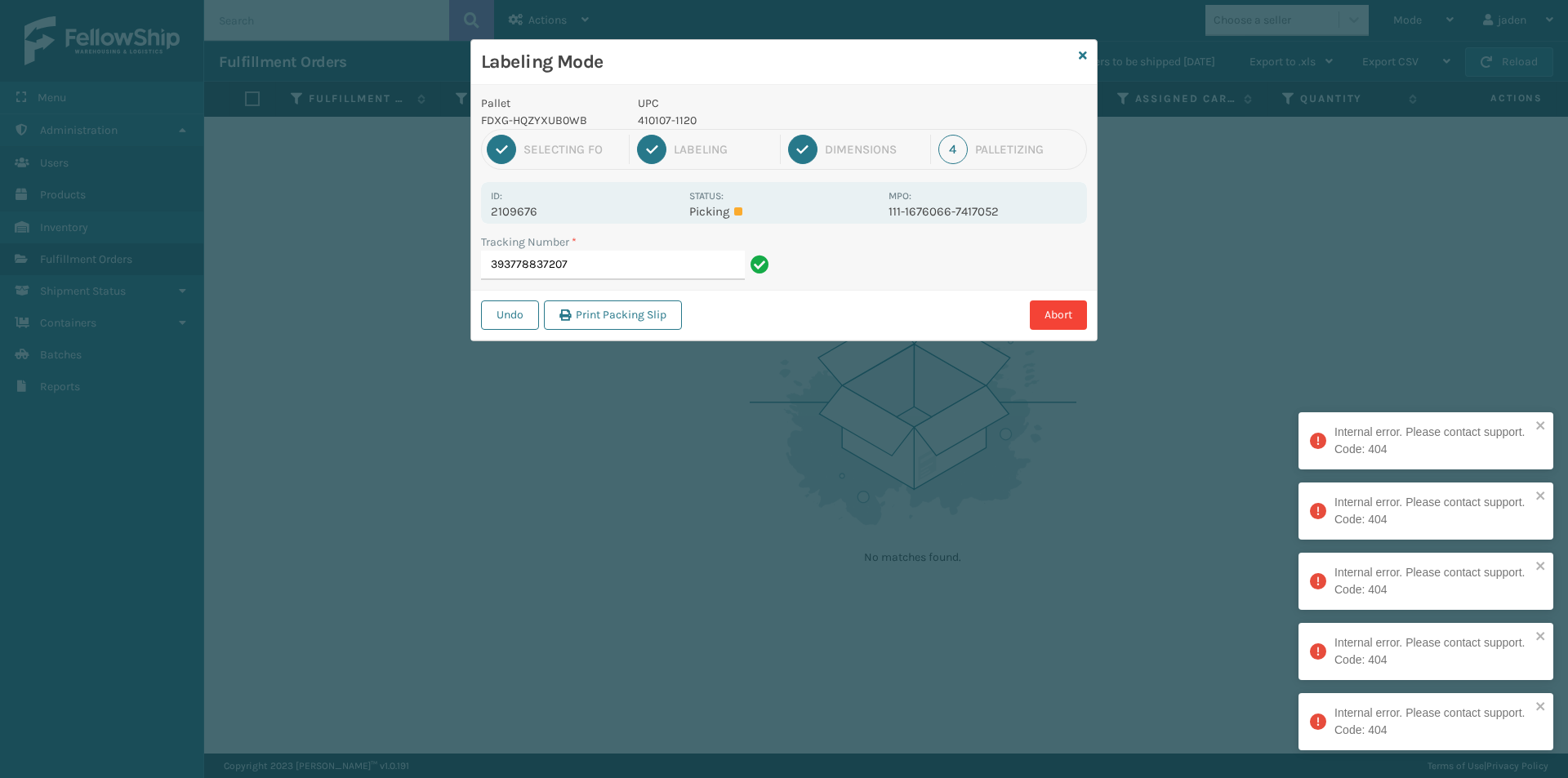
click at [1088, 55] on div "Labeling Mode" at bounding box center [784, 62] width 626 height 45
click at [1086, 57] on icon at bounding box center [1083, 56] width 8 height 11
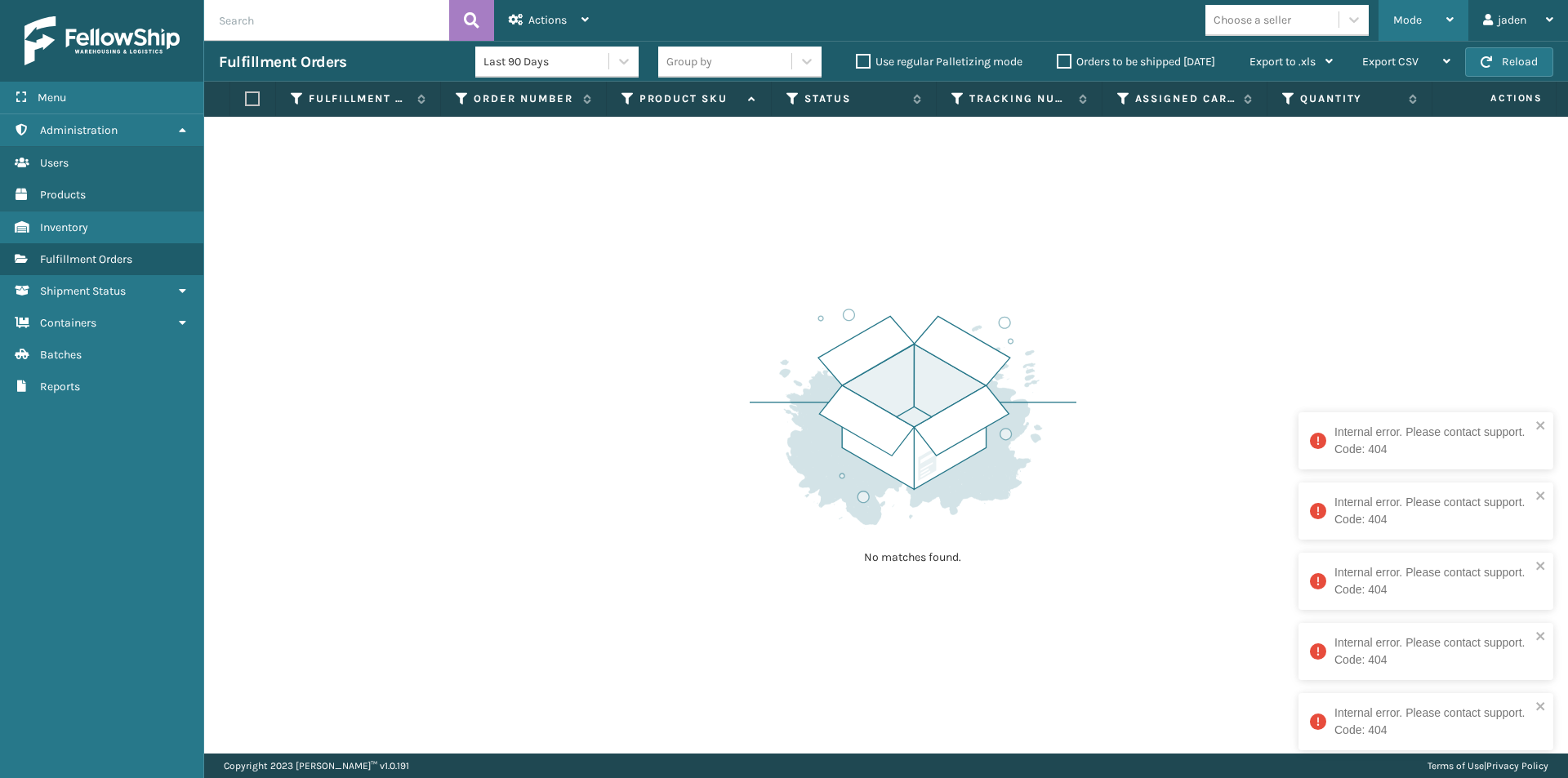
click at [1414, 14] on span "Mode" at bounding box center [1407, 20] width 29 height 14
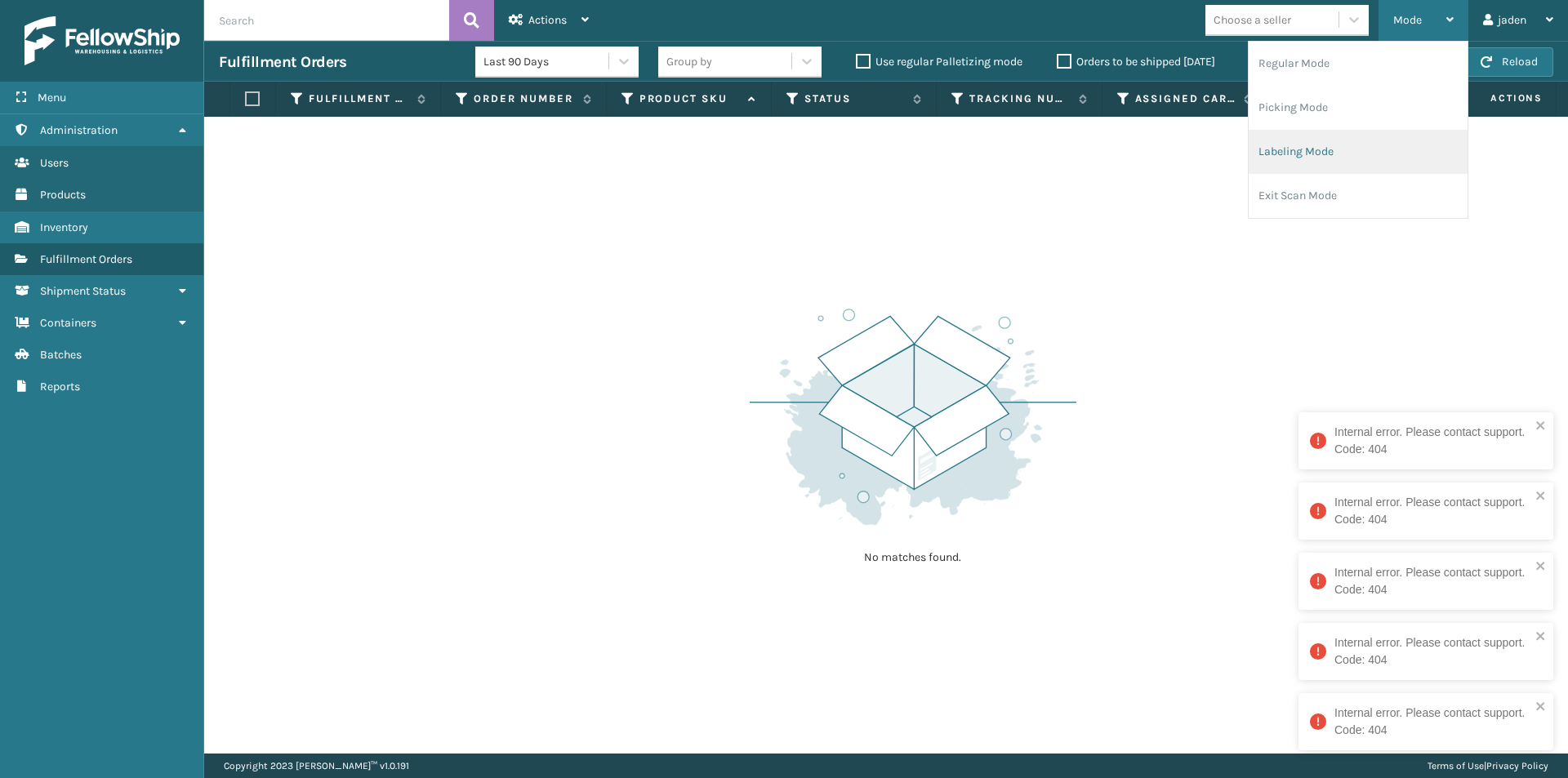
click at [1363, 138] on li "Labeling Mode" at bounding box center [1357, 152] width 218 height 44
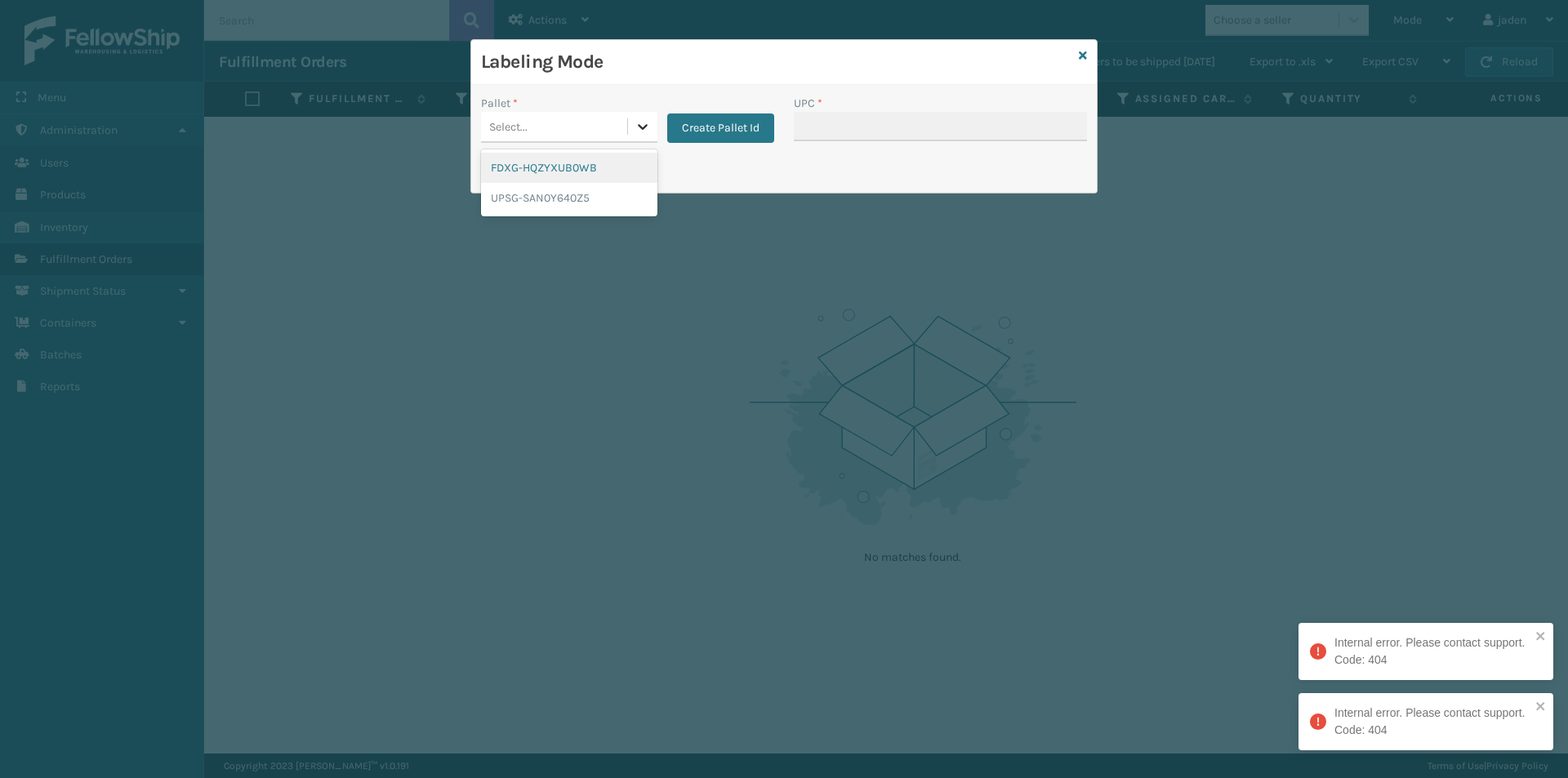
click at [649, 126] on icon at bounding box center [643, 126] width 17 height 17
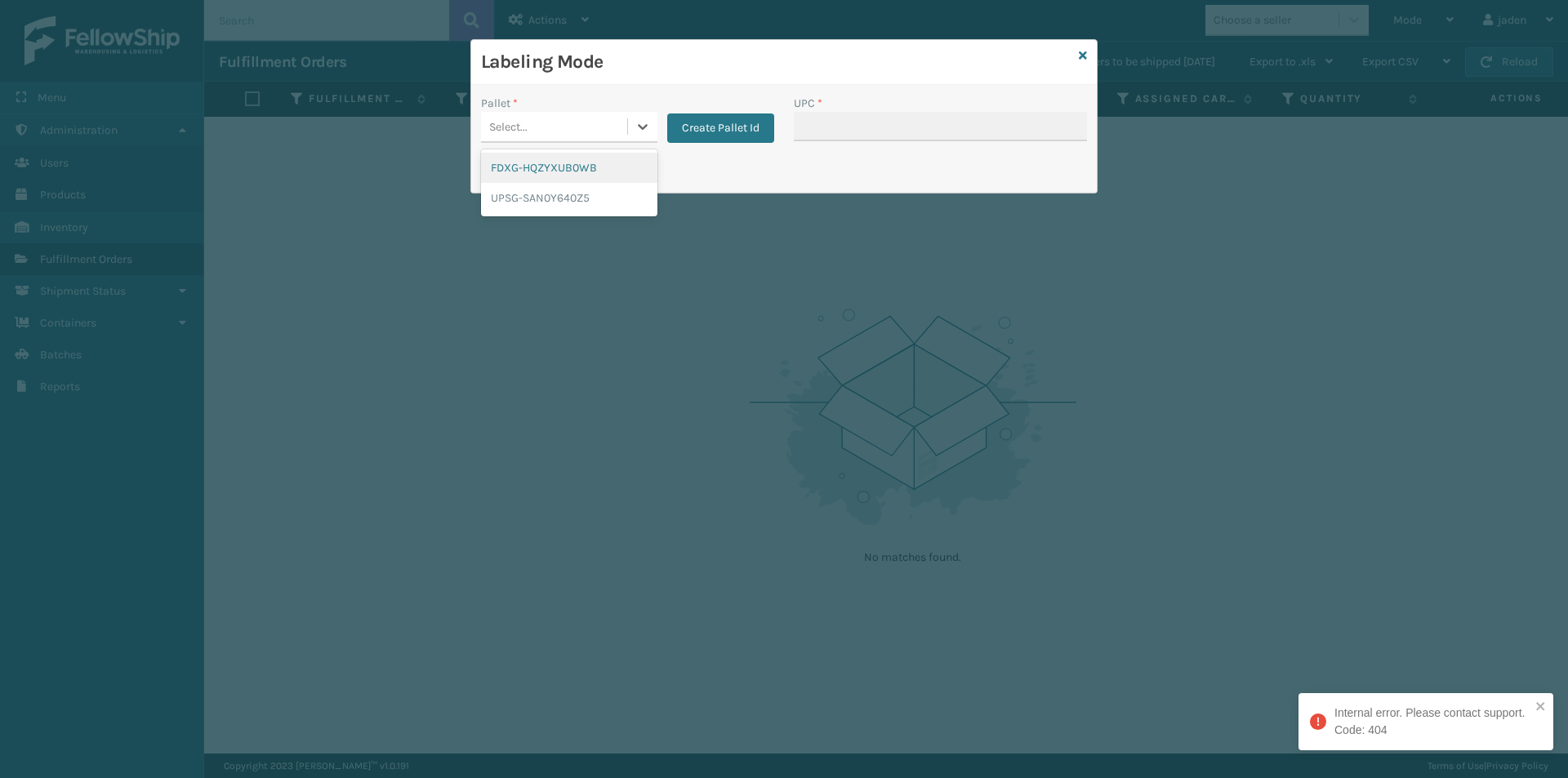
click at [528, 176] on div "FDXG-HQZYXUB0WB" at bounding box center [569, 167] width 177 height 31
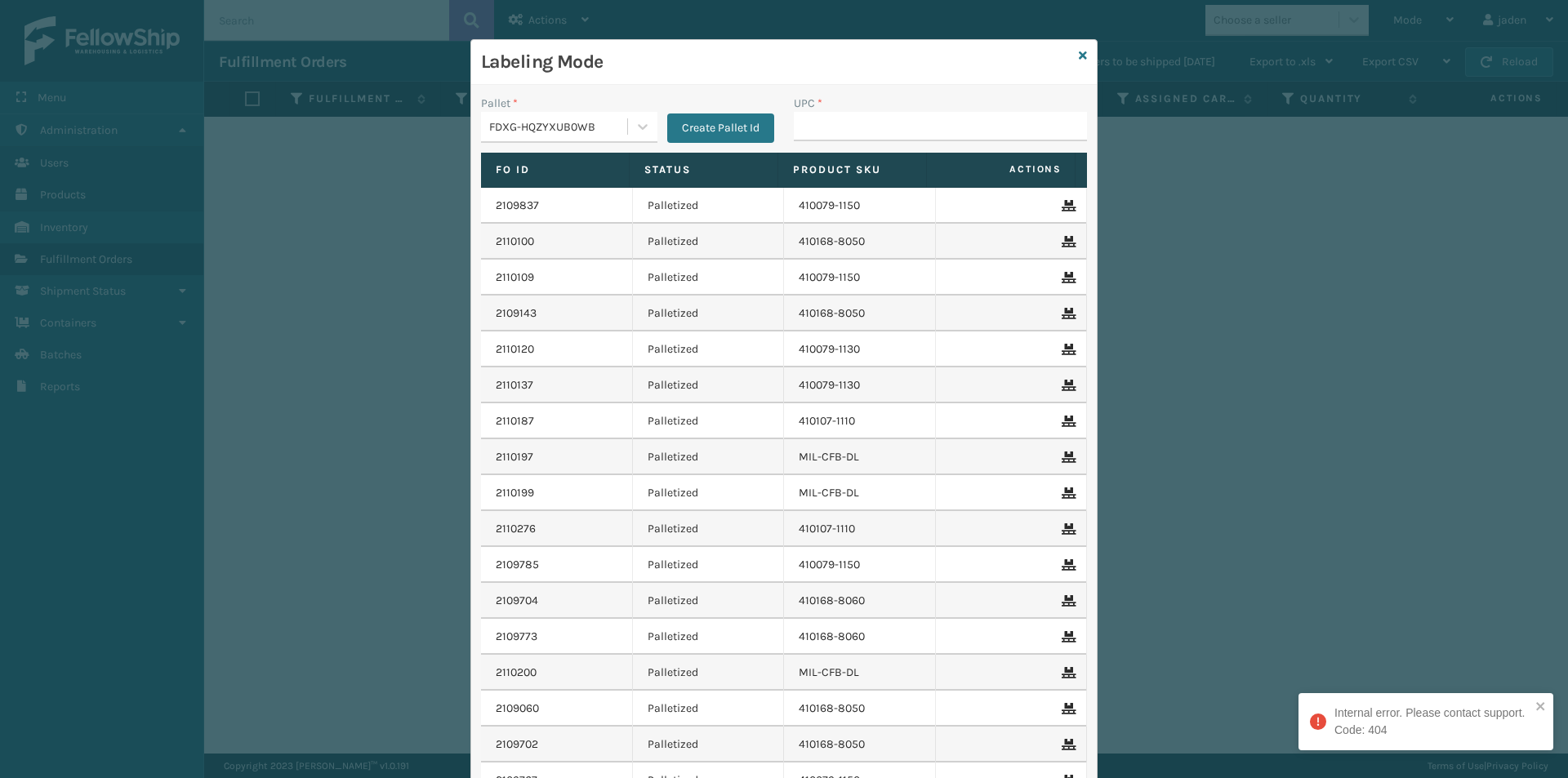
click at [850, 151] on div "UPC *" at bounding box center [940, 124] width 312 height 58
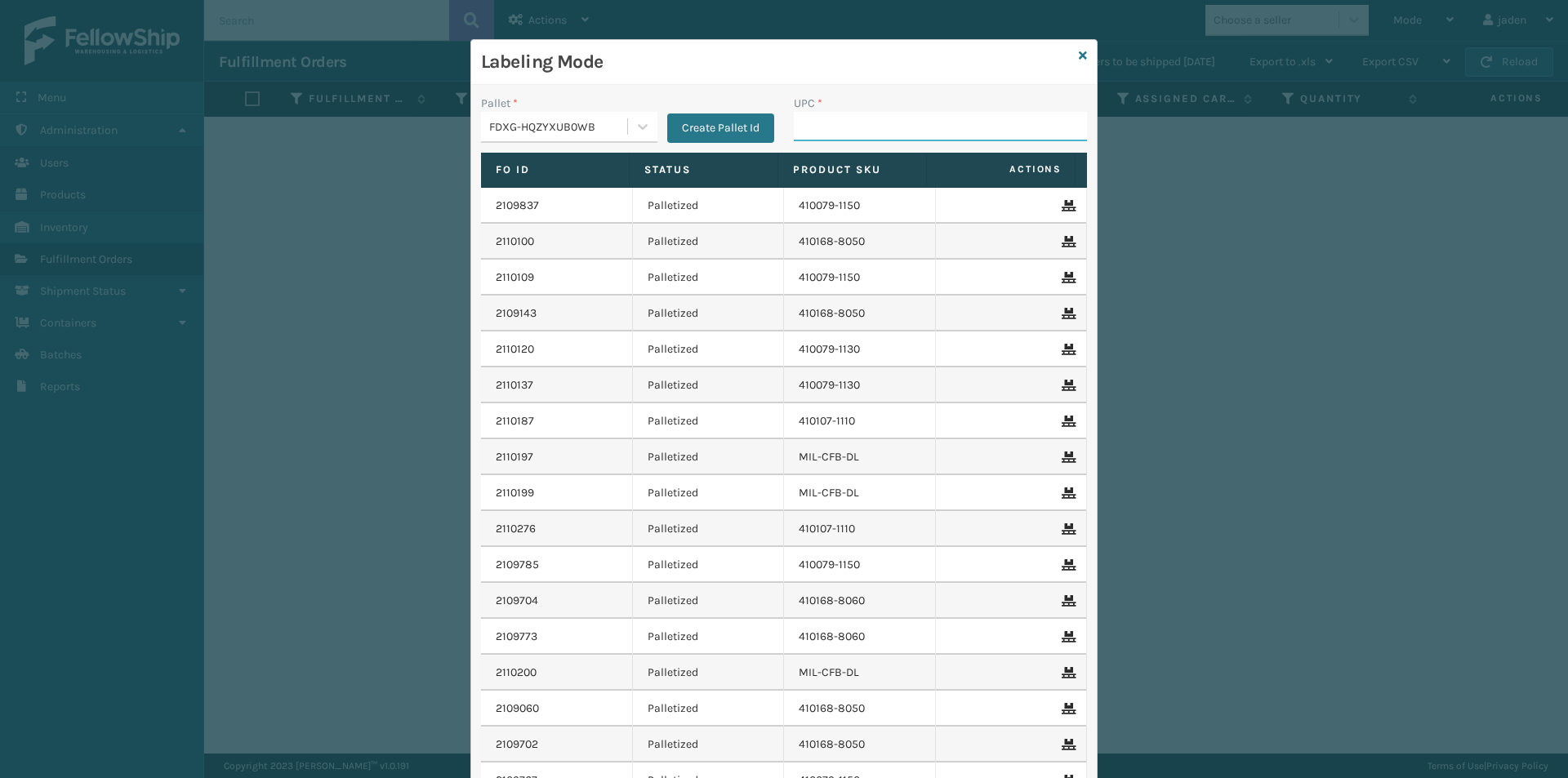
click at [852, 134] on input "UPC *" at bounding box center [940, 126] width 293 height 30
type input "410107-1120"
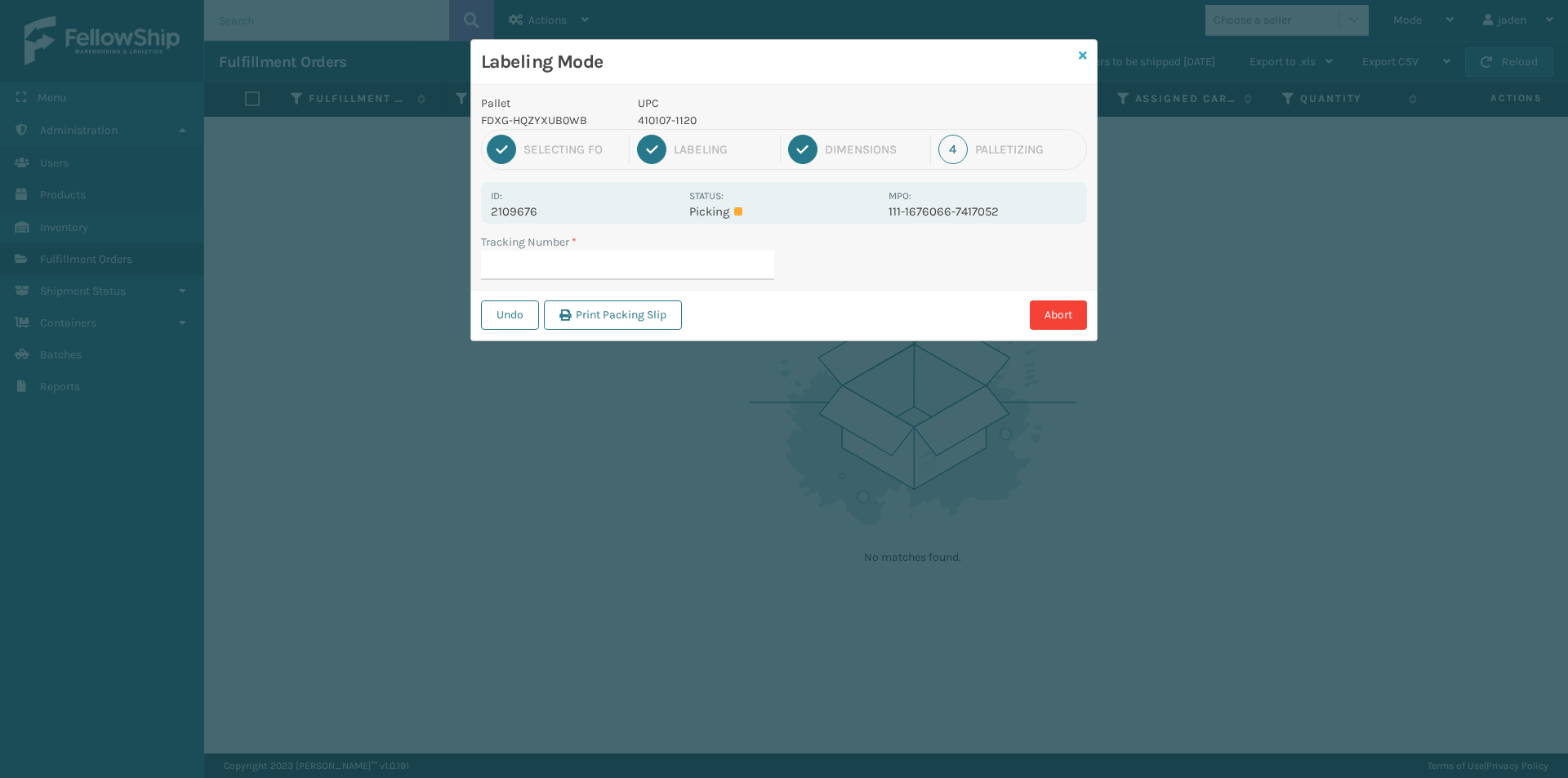
click at [1086, 52] on icon at bounding box center [1083, 56] width 8 height 11
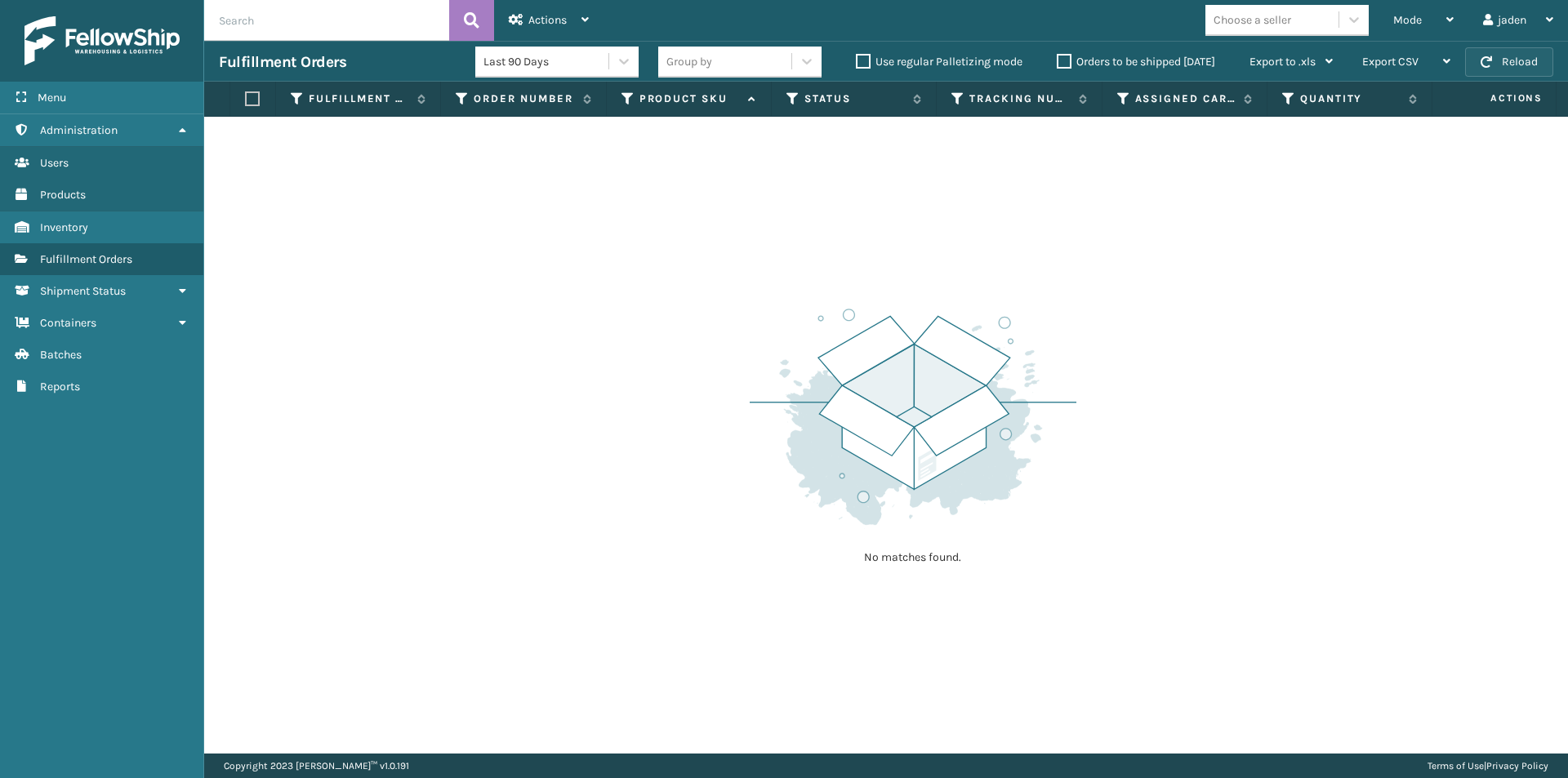
click at [1482, 65] on span "button" at bounding box center [1486, 62] width 11 height 11
click at [1429, 26] on div "Mode" at bounding box center [1423, 20] width 60 height 41
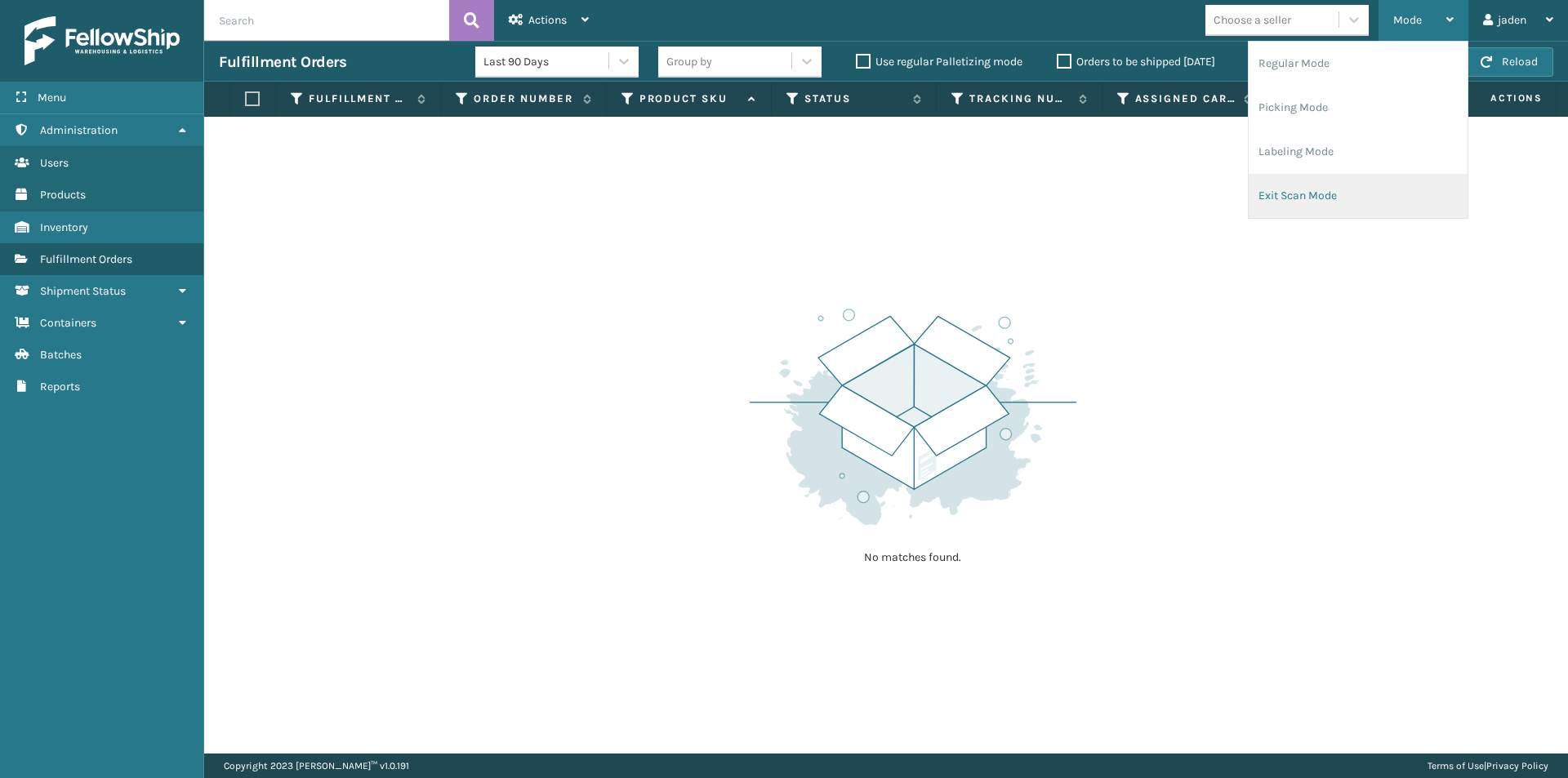
click at [1343, 191] on li "Exit Scan Mode" at bounding box center [1357, 195] width 218 height 44
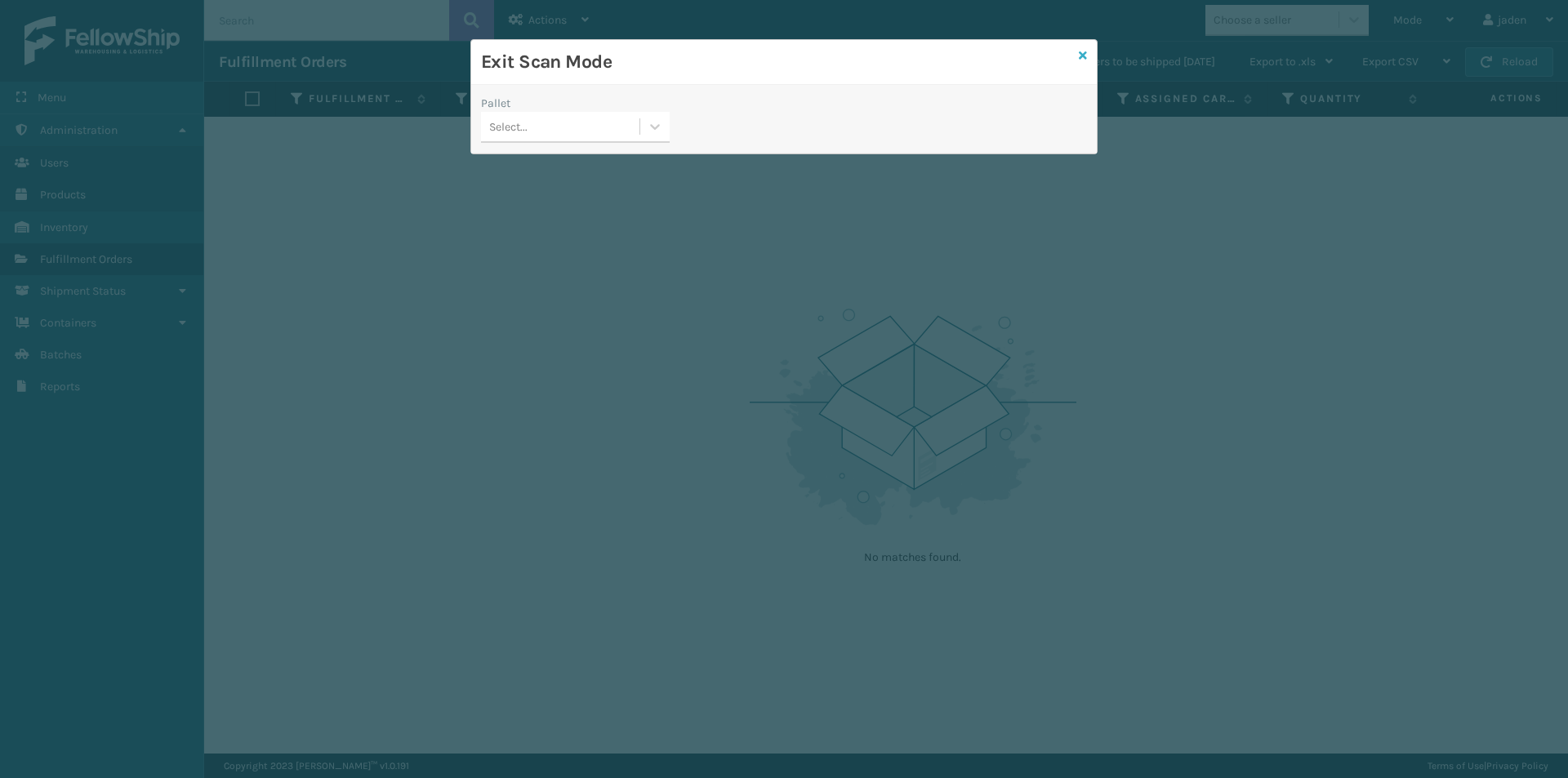
click at [1084, 60] on icon at bounding box center [1083, 56] width 8 height 11
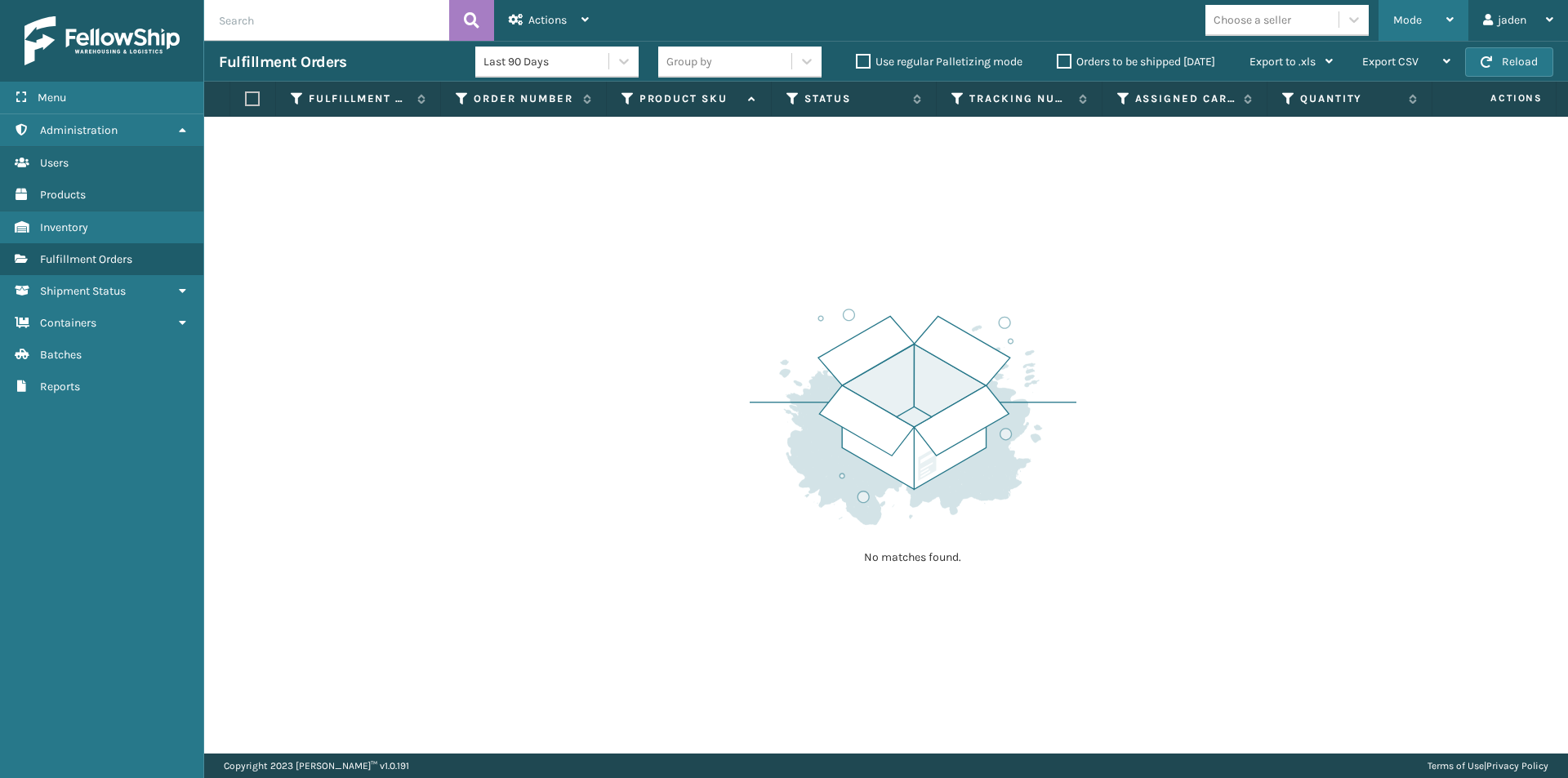
click at [1441, 16] on div "Mode" at bounding box center [1423, 20] width 60 height 41
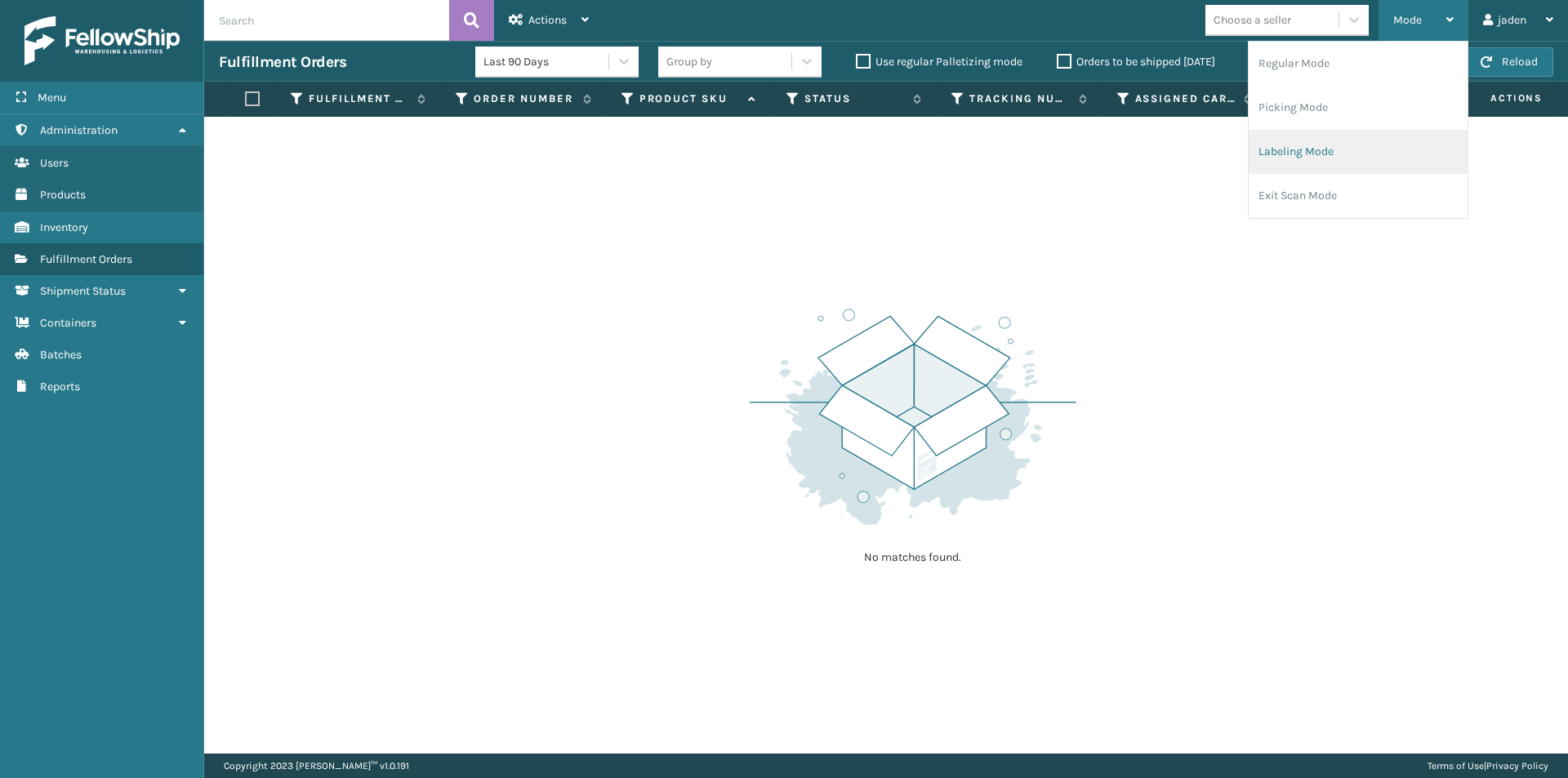
click at [1377, 131] on li "Labeling Mode" at bounding box center [1357, 152] width 218 height 44
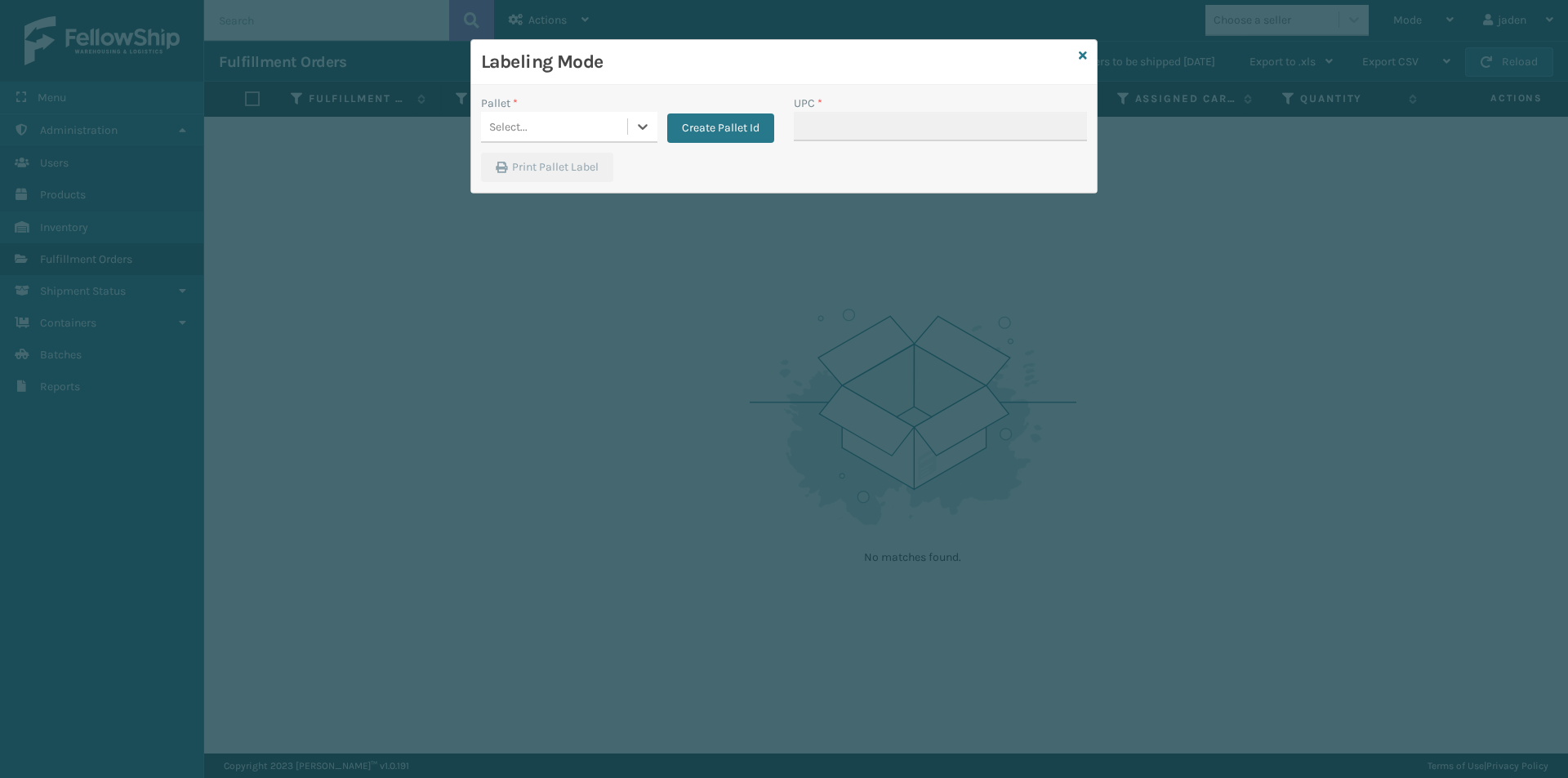
drag, startPoint x: 642, startPoint y: 131, endPoint x: 606, endPoint y: 147, distance: 39.4
click at [643, 132] on icon at bounding box center [643, 126] width 17 height 17
click at [564, 158] on div "FDXG-HQZYXUB0WB" at bounding box center [569, 167] width 177 height 31
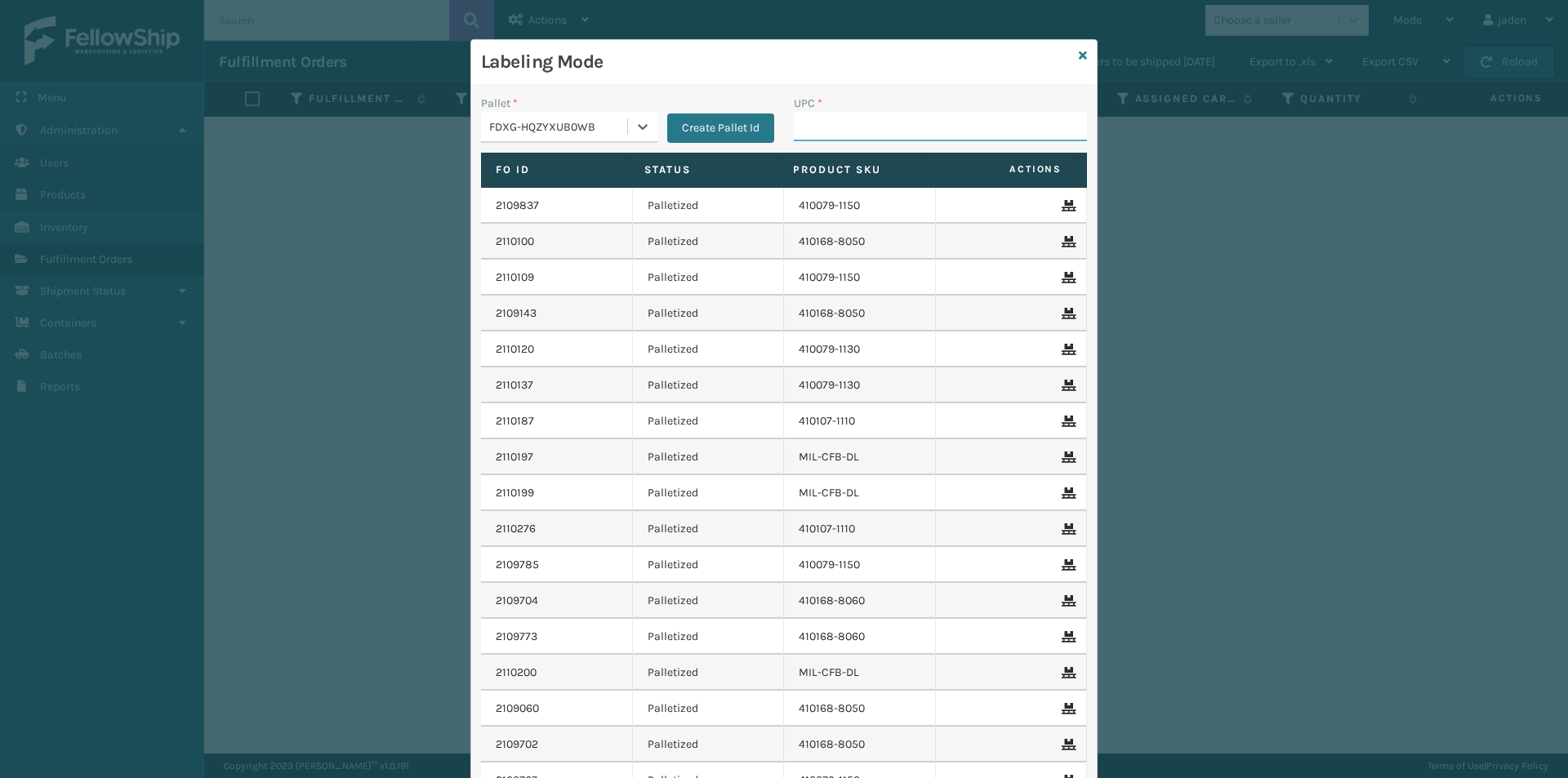
click at [862, 138] on input "UPC *" at bounding box center [940, 126] width 293 height 30
type input "410107-1120"
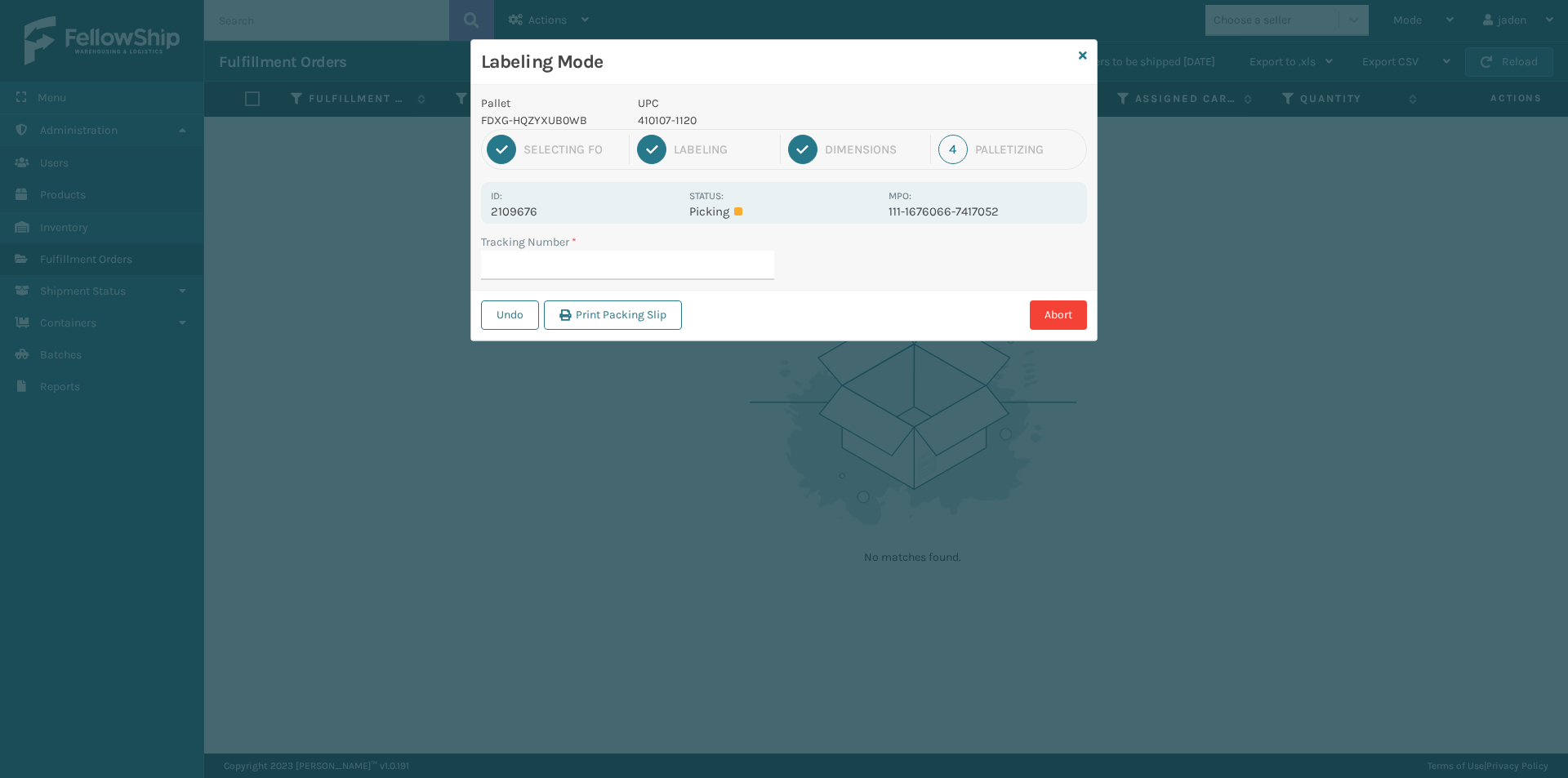
drag, startPoint x: 1050, startPoint y: 238, endPoint x: 779, endPoint y: 333, distance: 287.2
click at [779, 333] on div "Undo Print Packing Slip Abort" at bounding box center [784, 315] width 626 height 50
click at [1077, 59] on div "Labeling Mode" at bounding box center [784, 62] width 626 height 45
click at [1081, 57] on icon at bounding box center [1083, 56] width 8 height 11
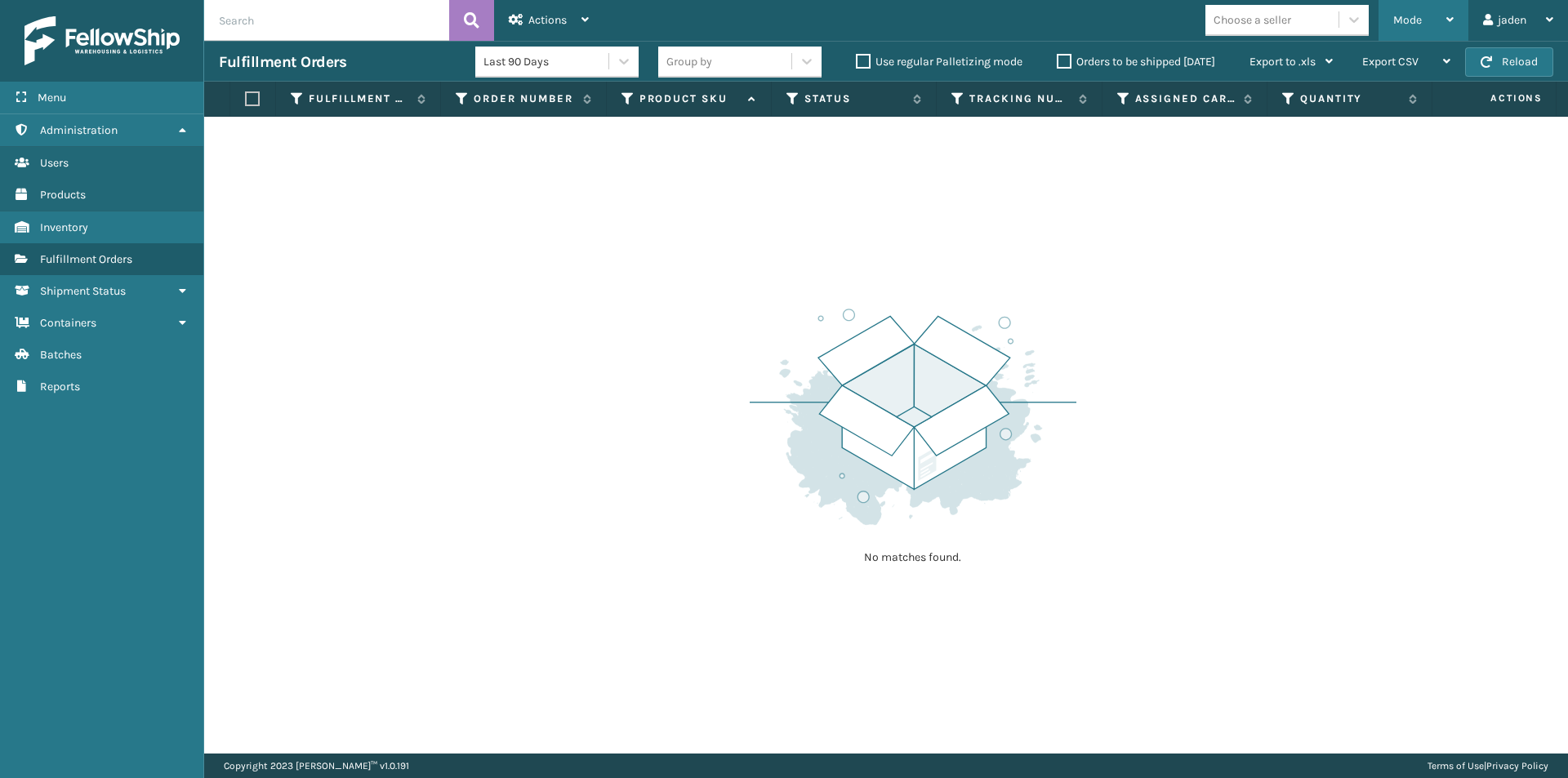
click at [1443, 21] on div "Mode" at bounding box center [1423, 20] width 60 height 41
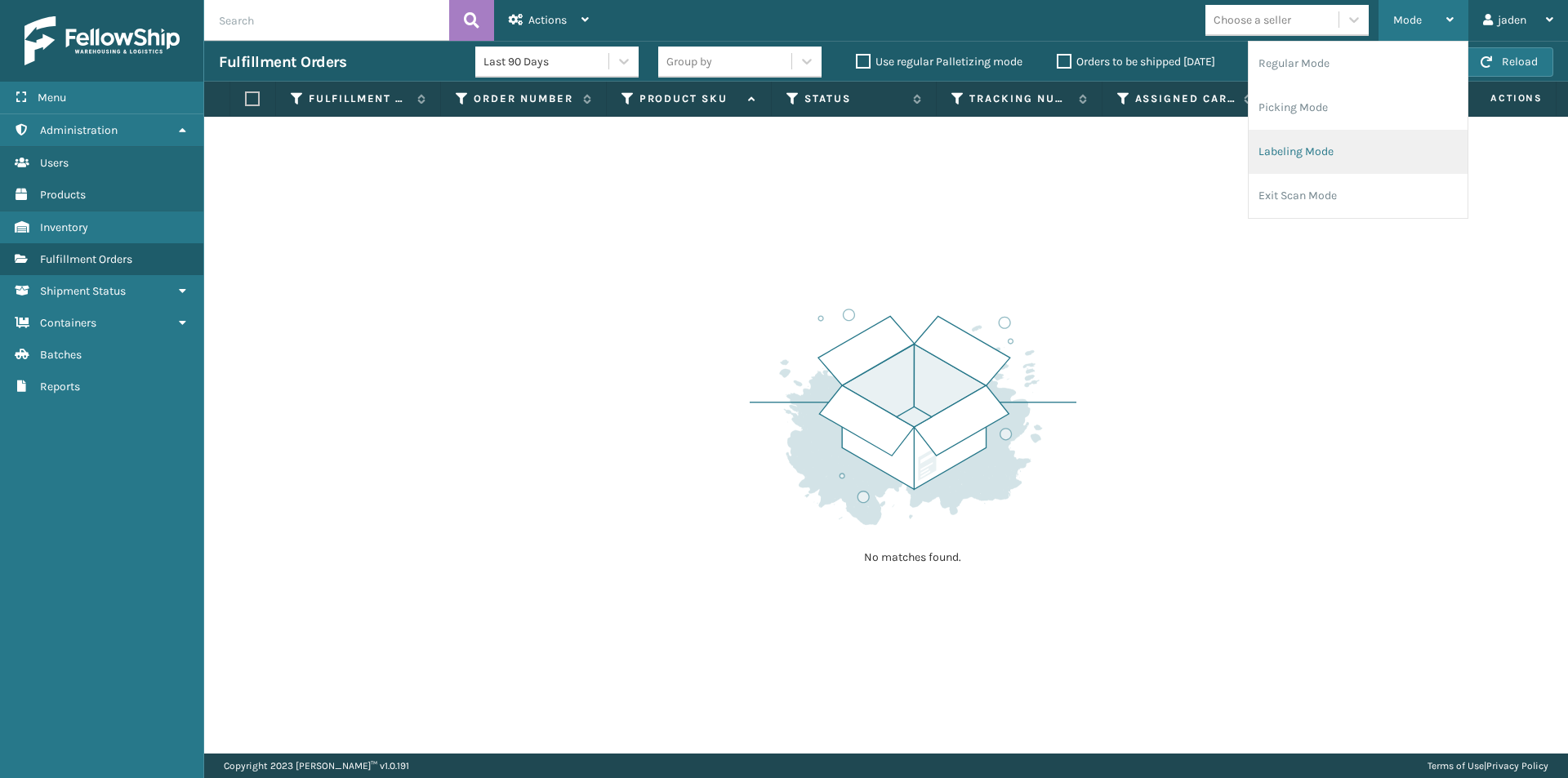
click at [1360, 153] on li "Labeling Mode" at bounding box center [1357, 152] width 218 height 44
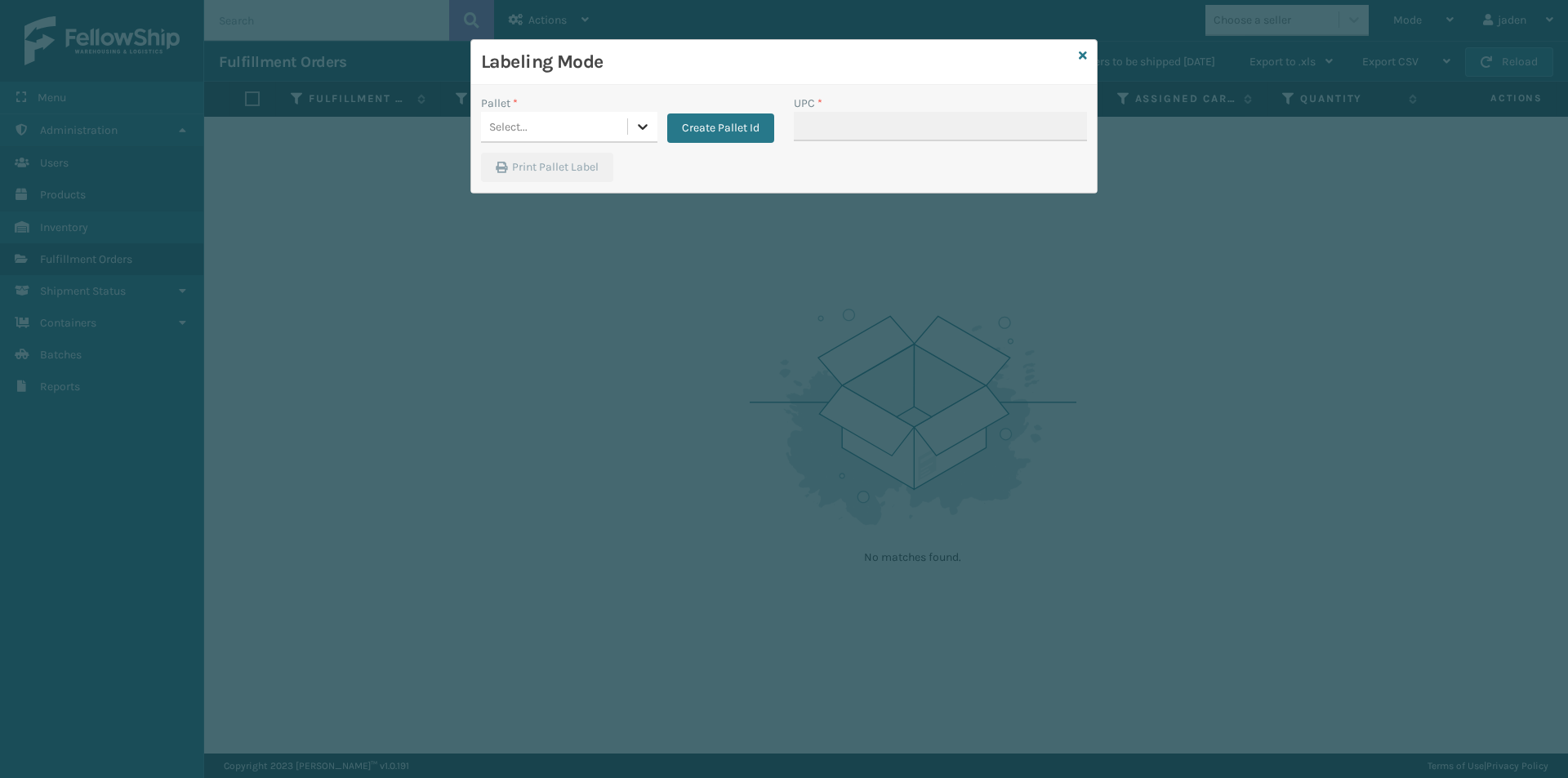
drag, startPoint x: 643, startPoint y: 124, endPoint x: 606, endPoint y: 149, distance: 44.7
click at [642, 125] on icon at bounding box center [643, 126] width 17 height 17
drag, startPoint x: 606, startPoint y: 149, endPoint x: 643, endPoint y: 152, distance: 37.1
click at [581, 158] on div "FDXG-HQZYXUB0WB" at bounding box center [569, 167] width 177 height 31
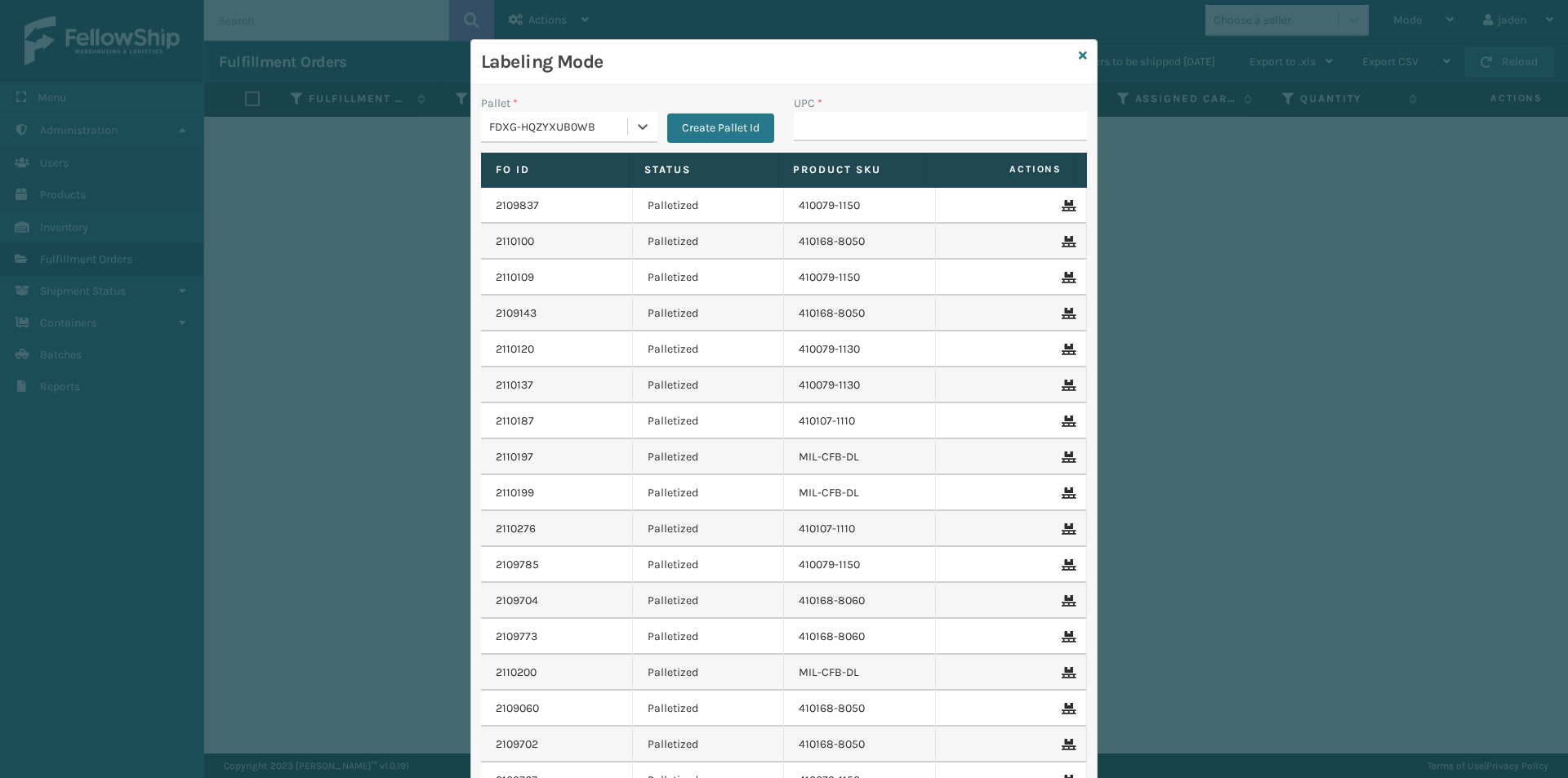
click at [956, 98] on div "UPC *" at bounding box center [940, 103] width 293 height 17
click at [921, 132] on input "UPC *" at bounding box center [940, 126] width 293 height 30
type input "410107-1130"
type input "410107-1150"
type input "410167-1130"
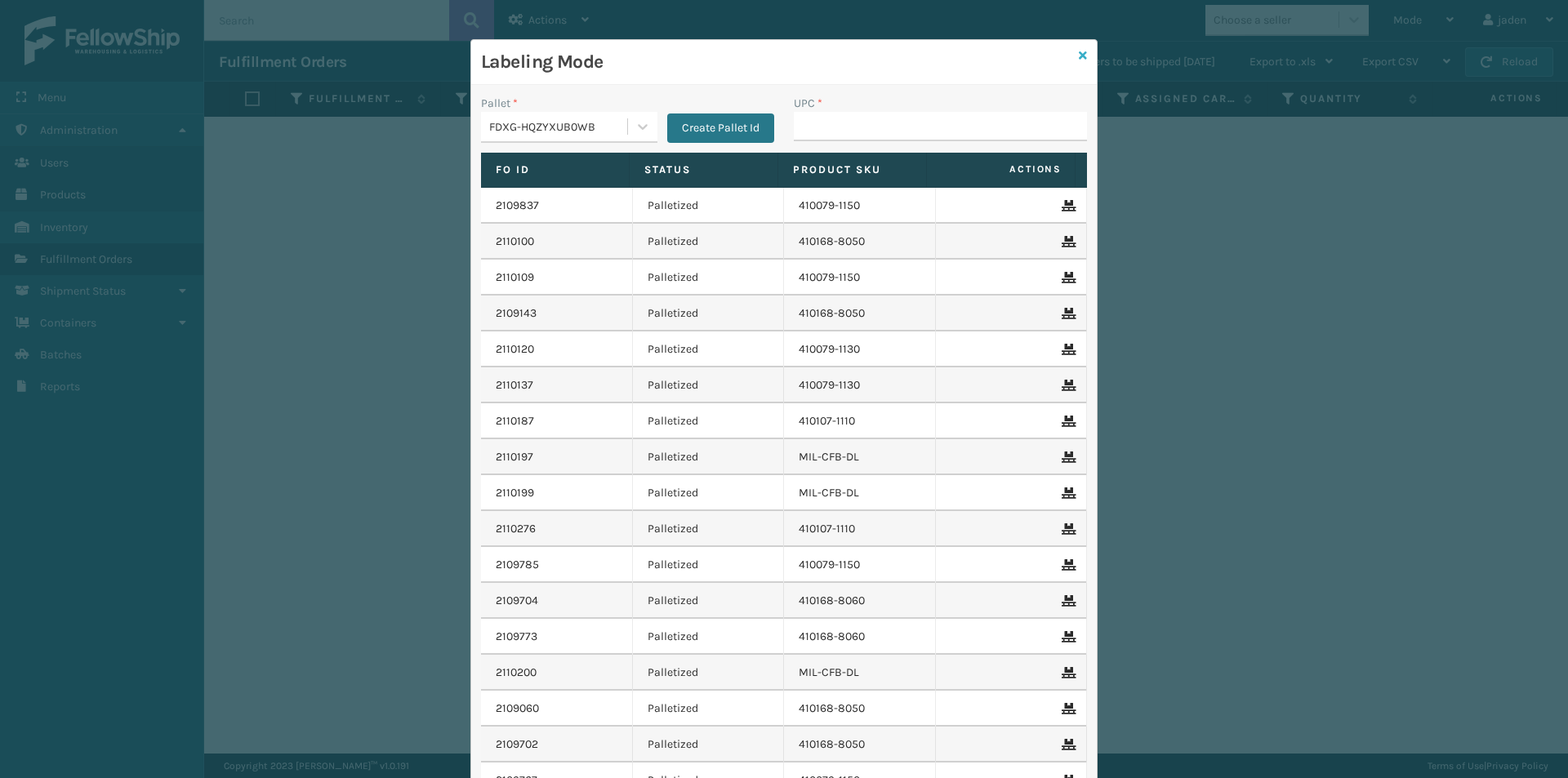
click at [1079, 50] on icon at bounding box center [1083, 56] width 8 height 11
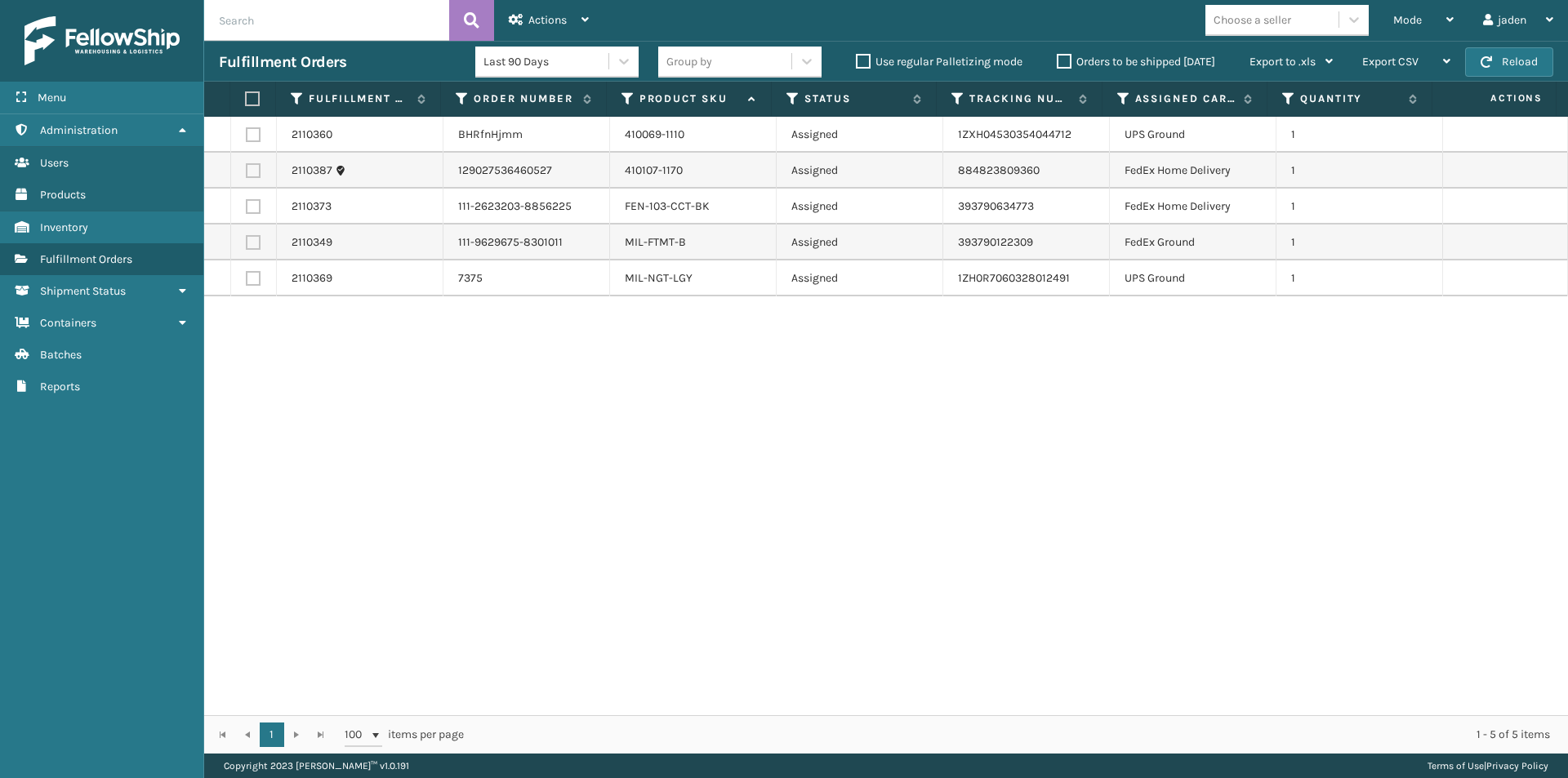
drag, startPoint x: 1080, startPoint y: 392, endPoint x: 1064, endPoint y: 392, distance: 16.0
drag, startPoint x: 1064, startPoint y: 392, endPoint x: 783, endPoint y: 480, distance: 294.5
click at [783, 480] on div "2110360 BHRfnHjmm 410069-1110 Assigned 1ZXH04530354044712 UPS Ground 1 2110387 …" at bounding box center [886, 416] width 1364 height 599
drag, startPoint x: 973, startPoint y: 415, endPoint x: 944, endPoint y: 415, distance: 29.0
drag, startPoint x: 944, startPoint y: 415, endPoint x: 387, endPoint y: 481, distance: 560.9
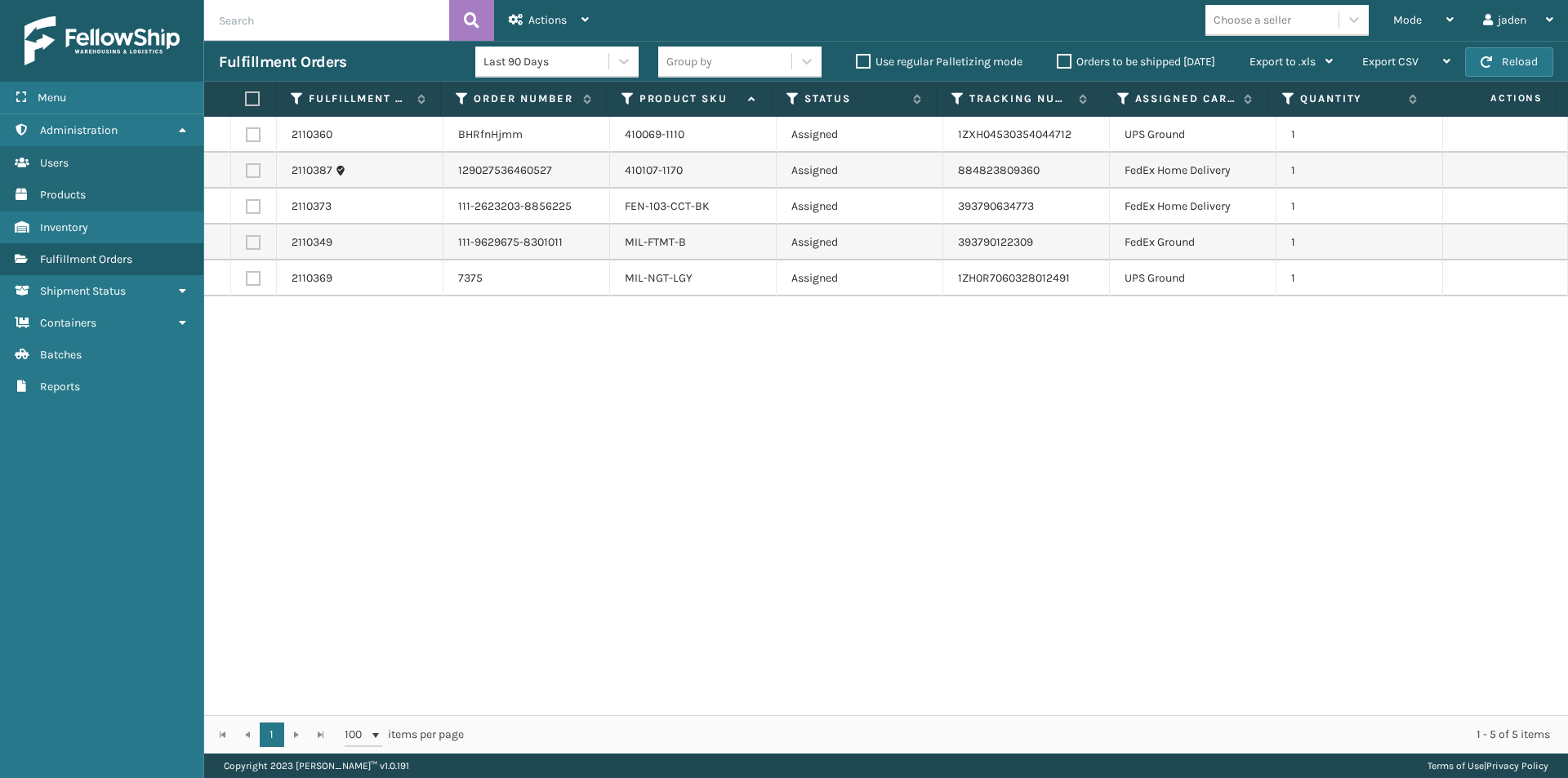
click at [387, 481] on div "2110360 BHRfnHjmm 410069-1110 Assigned 1ZXH04530354044712 UPS Ground 1 2110387 …" at bounding box center [886, 416] width 1364 height 599
click at [258, 232] on td at bounding box center [254, 243] width 46 height 36
click at [252, 244] on label at bounding box center [253, 243] width 15 height 15
click at [246, 244] on input "checkbox" at bounding box center [245, 240] width 1 height 10
checkbox input "true"
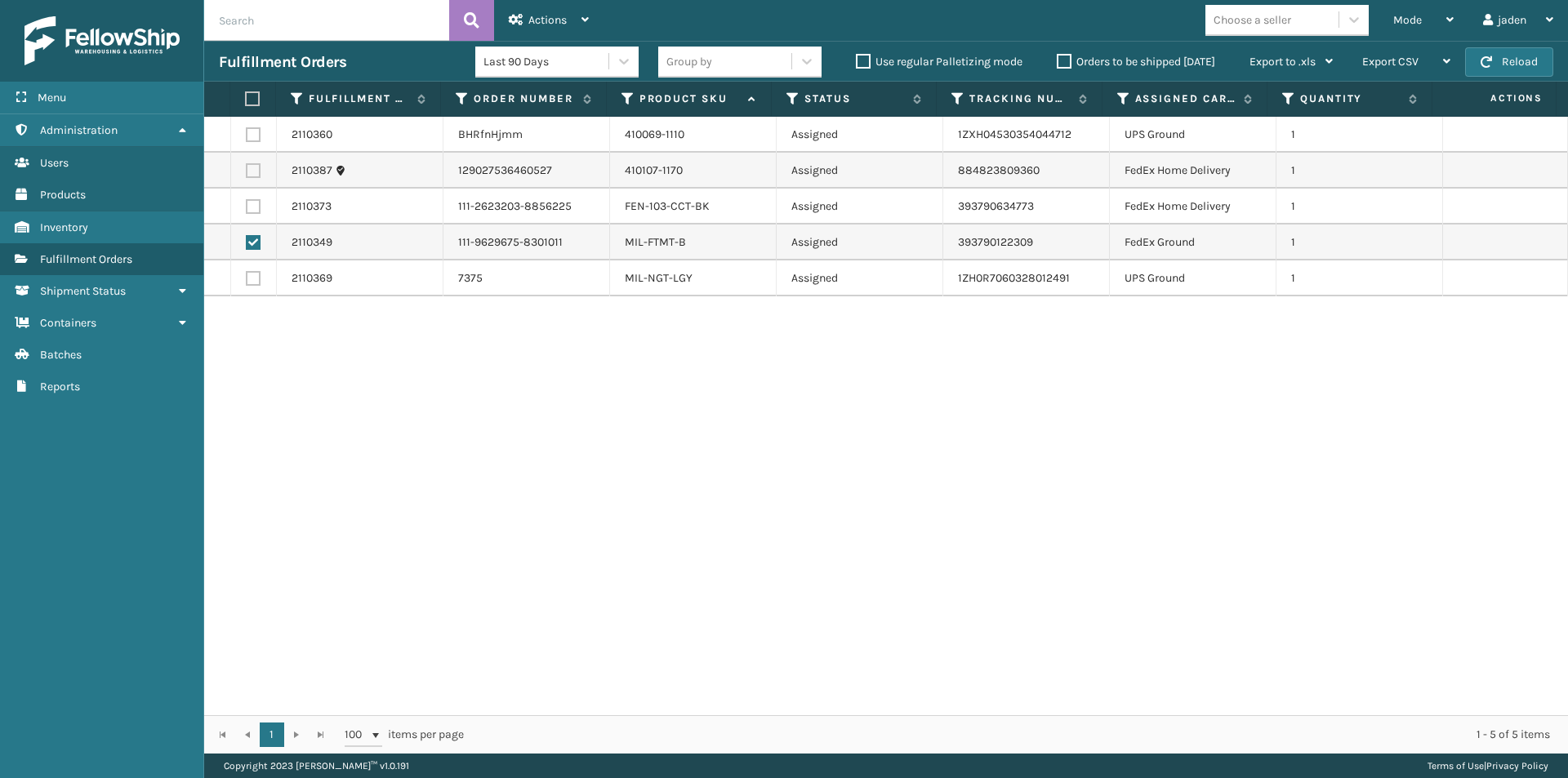
click at [252, 212] on label at bounding box center [253, 206] width 15 height 15
click at [246, 210] on input "checkbox" at bounding box center [245, 204] width 1 height 10
checkbox input "true"
click at [254, 174] on label at bounding box center [253, 171] width 15 height 15
click at [246, 174] on input "checkbox" at bounding box center [245, 168] width 1 height 10
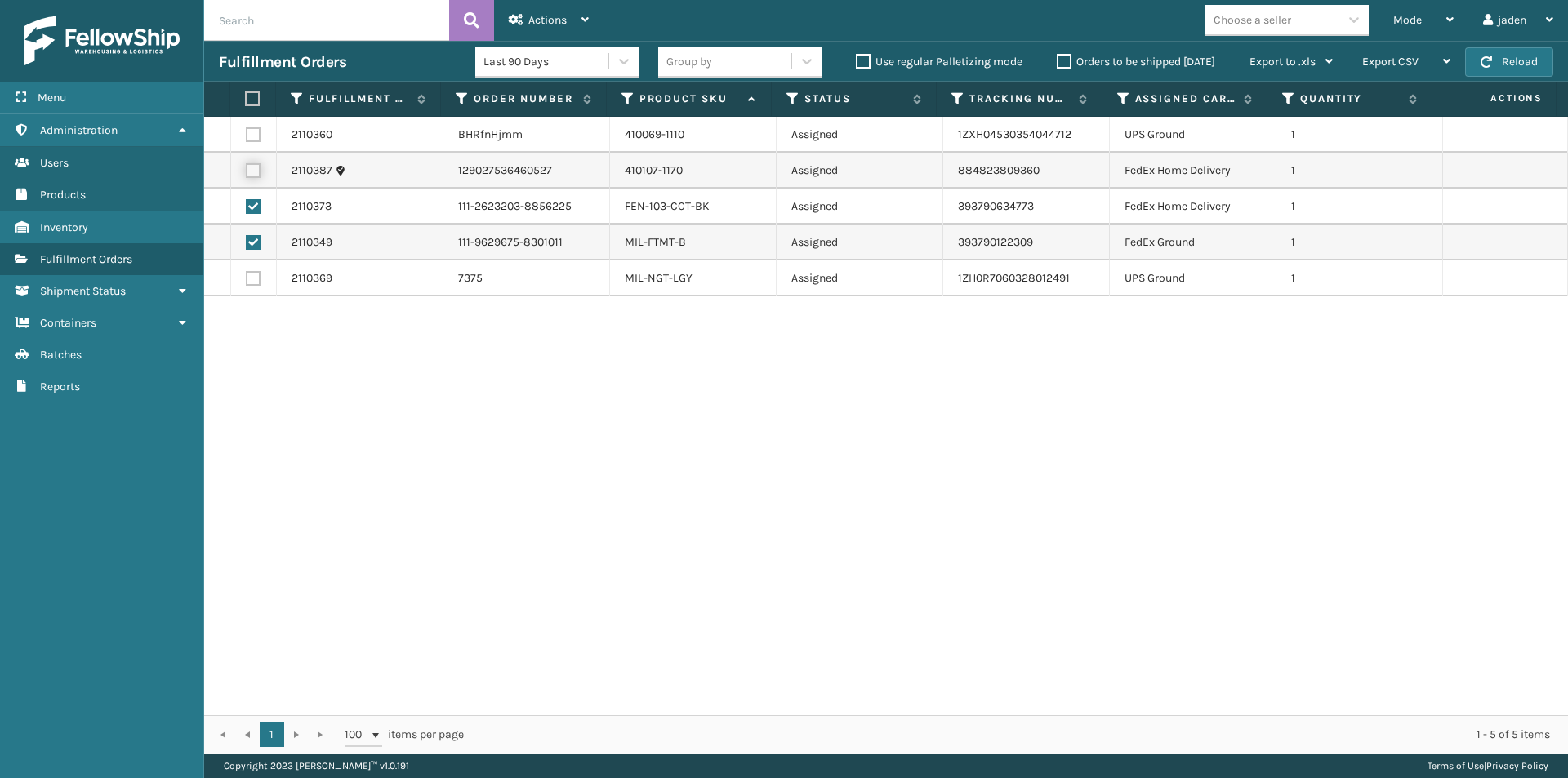
checkbox input "true"
click at [534, 5] on div "Actions" at bounding box center [548, 20] width 80 height 41
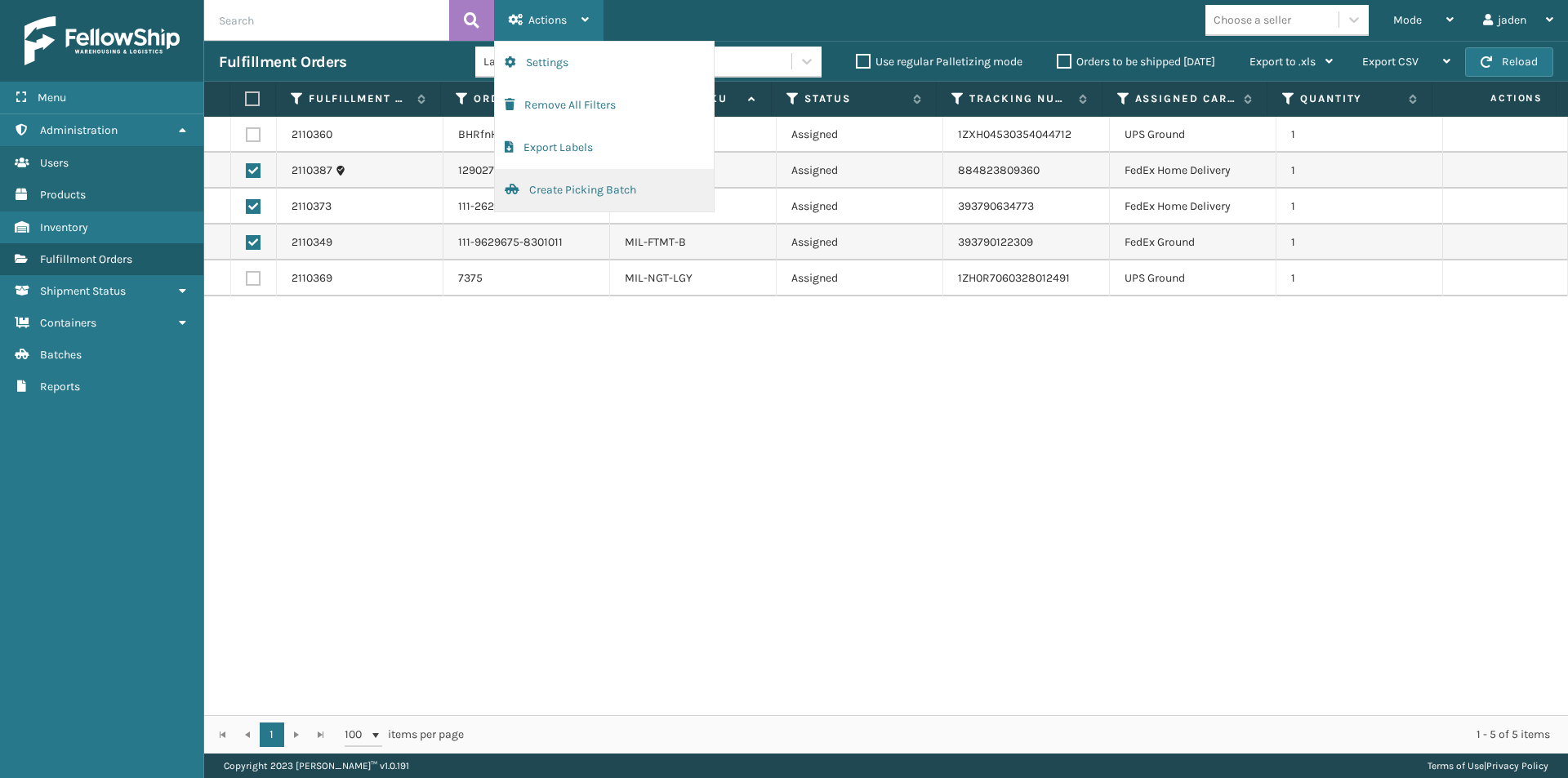
click at [548, 201] on button "Create Picking Batch" at bounding box center [603, 191] width 218 height 43
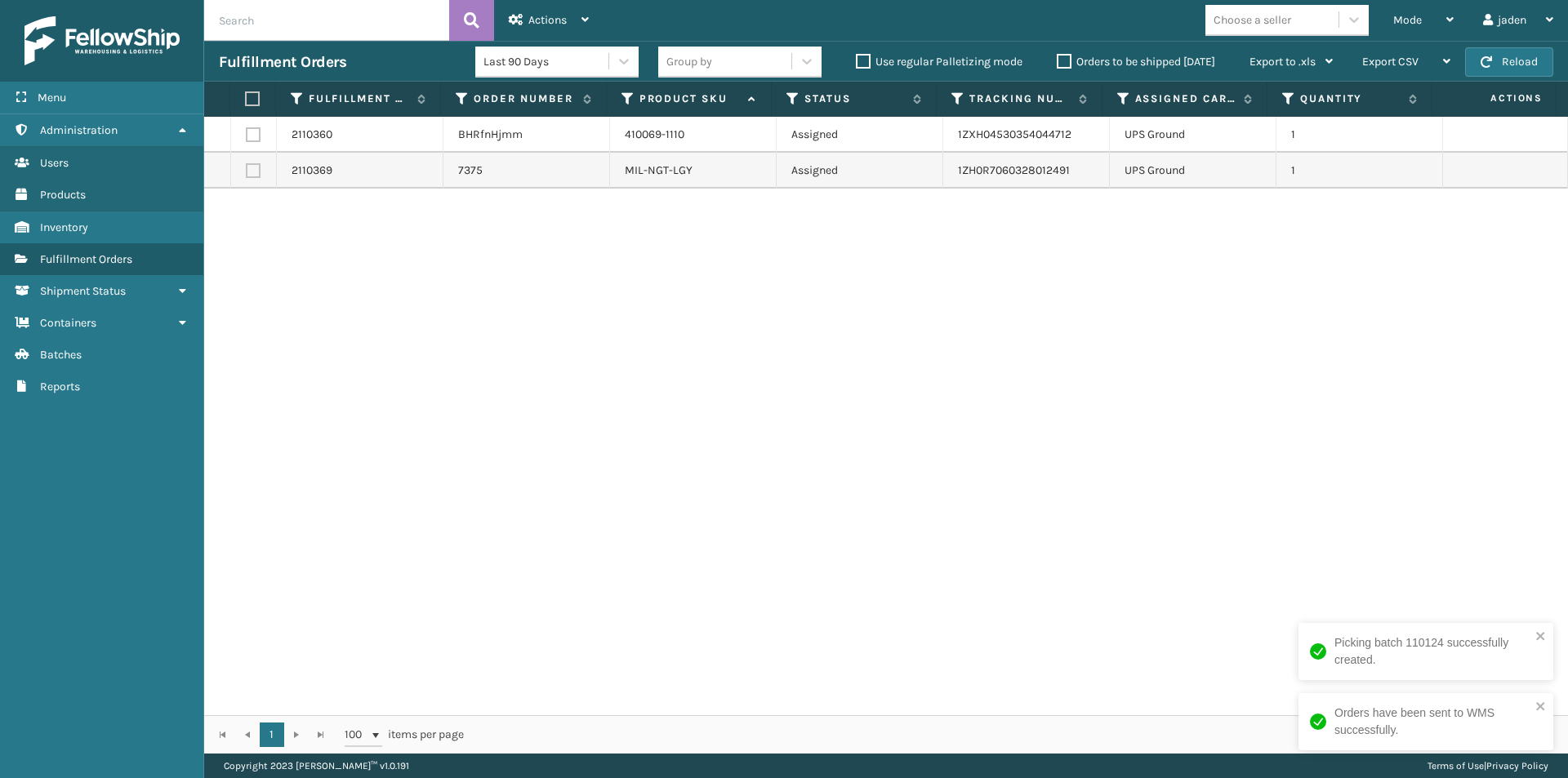
drag, startPoint x: 1368, startPoint y: 261, endPoint x: 1340, endPoint y: 261, distance: 28.0
drag, startPoint x: 1340, startPoint y: 261, endPoint x: 1286, endPoint y: 111, distance: 159.4
click at [871, 341] on div "2110360 BHRfnHjmm 410069-1110 Assigned 1ZXH04530354044712 UPS Ground 1 2110369 …" at bounding box center [886, 416] width 1364 height 599
click at [1536, 64] on button "Reload" at bounding box center [1509, 62] width 88 height 30
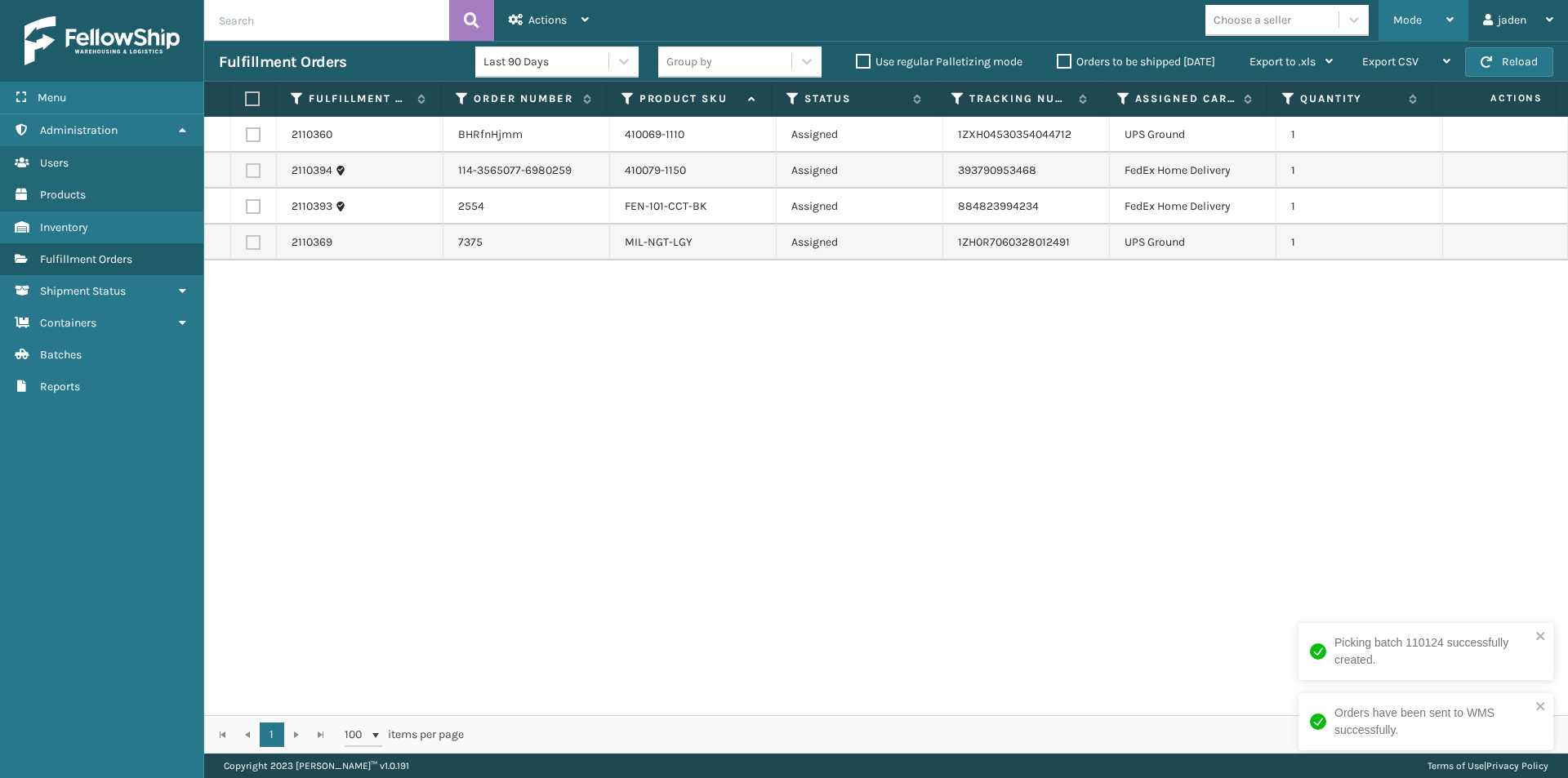
click at [1419, 13] on span "Mode" at bounding box center [1407, 20] width 29 height 14
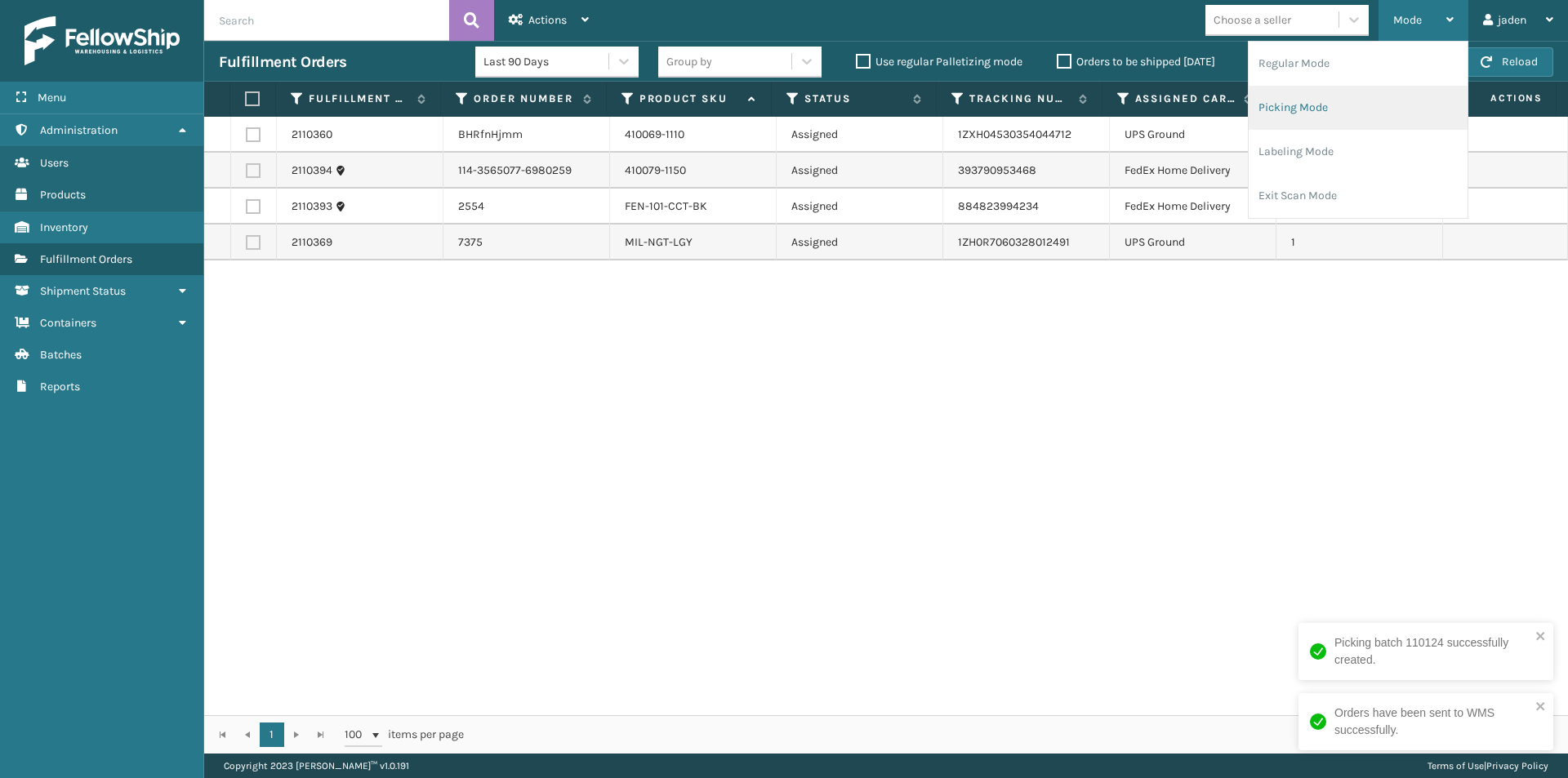
click at [1319, 113] on li "Picking Mode" at bounding box center [1357, 107] width 218 height 44
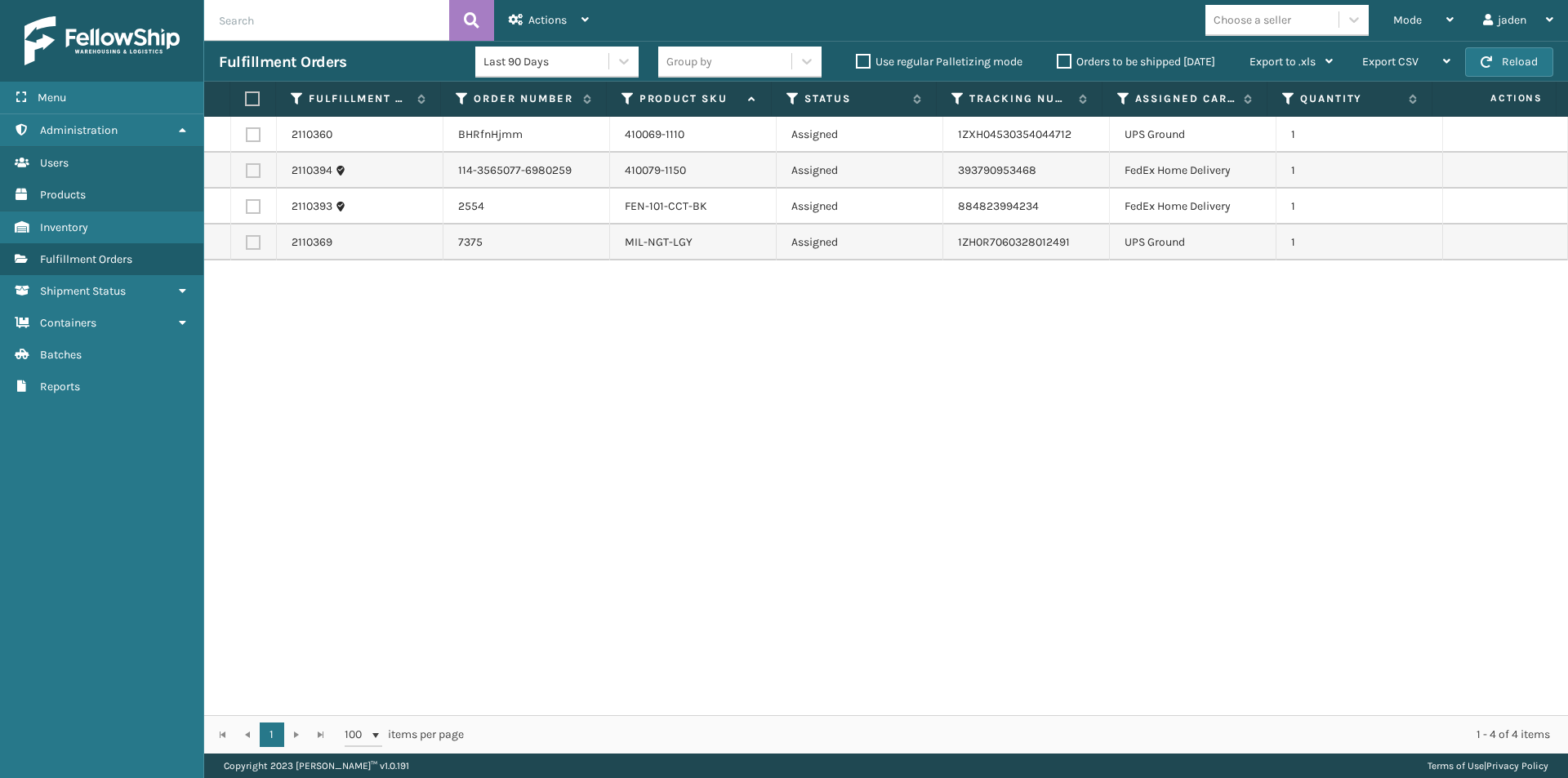
drag, startPoint x: 909, startPoint y: 482, endPoint x: 468, endPoint y: 321, distance: 469.5
click at [552, 481] on div "2110360 BHRfnHjmm 410069-1110 Assigned 1ZXH04530354044712 UPS Ground 1 2110394 …" at bounding box center [886, 416] width 1364 height 599
drag, startPoint x: 254, startPoint y: 203, endPoint x: 257, endPoint y: 168, distance: 35.1
click at [255, 202] on label at bounding box center [253, 206] width 15 height 15
click at [246, 202] on input "checkbox" at bounding box center [245, 204] width 1 height 10
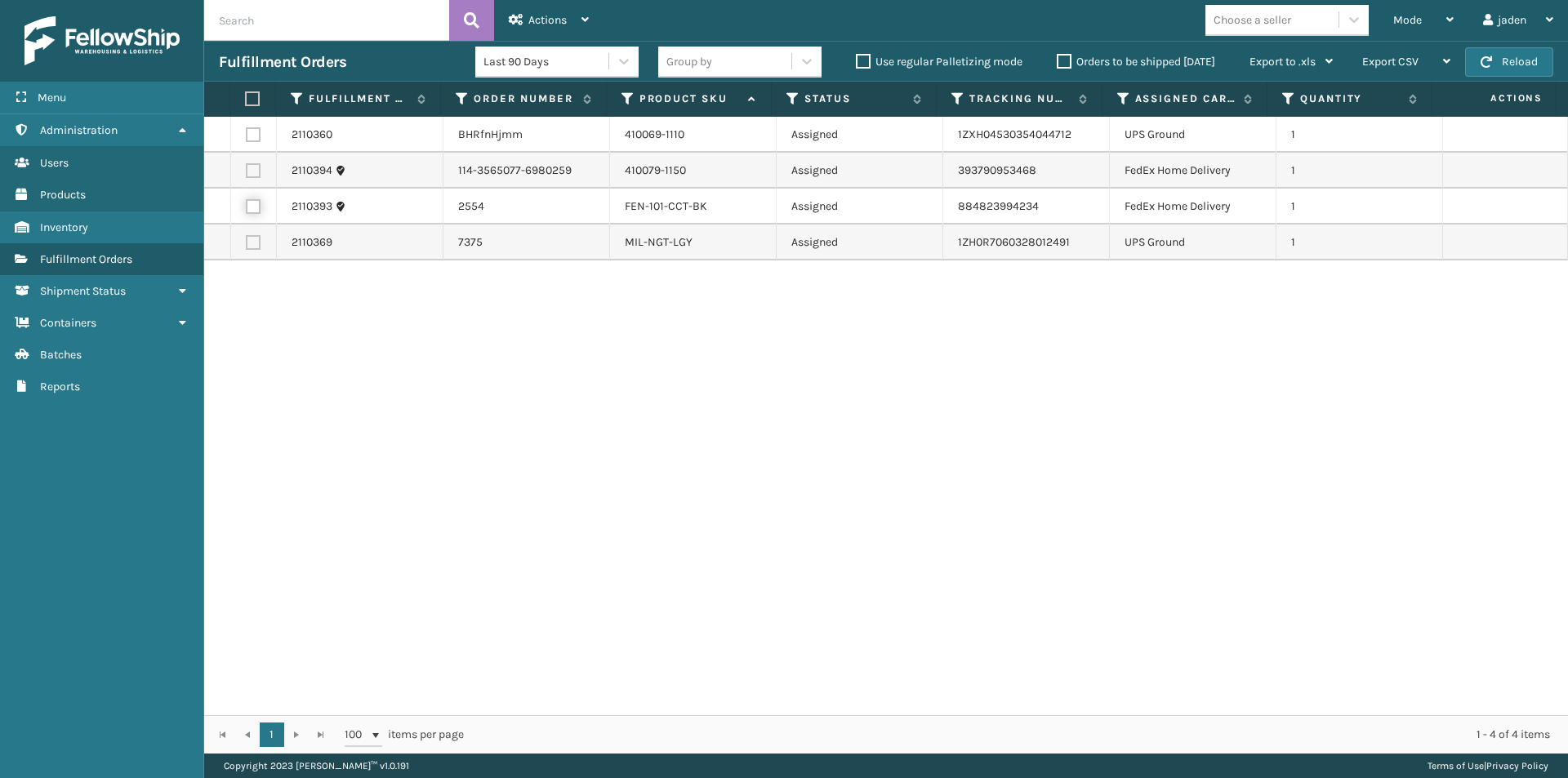
checkbox input "true"
click at [257, 152] on td at bounding box center [254, 135] width 46 height 36
click at [256, 171] on label at bounding box center [253, 171] width 15 height 15
click at [246, 171] on input "checkbox" at bounding box center [245, 168] width 1 height 10
checkbox input "true"
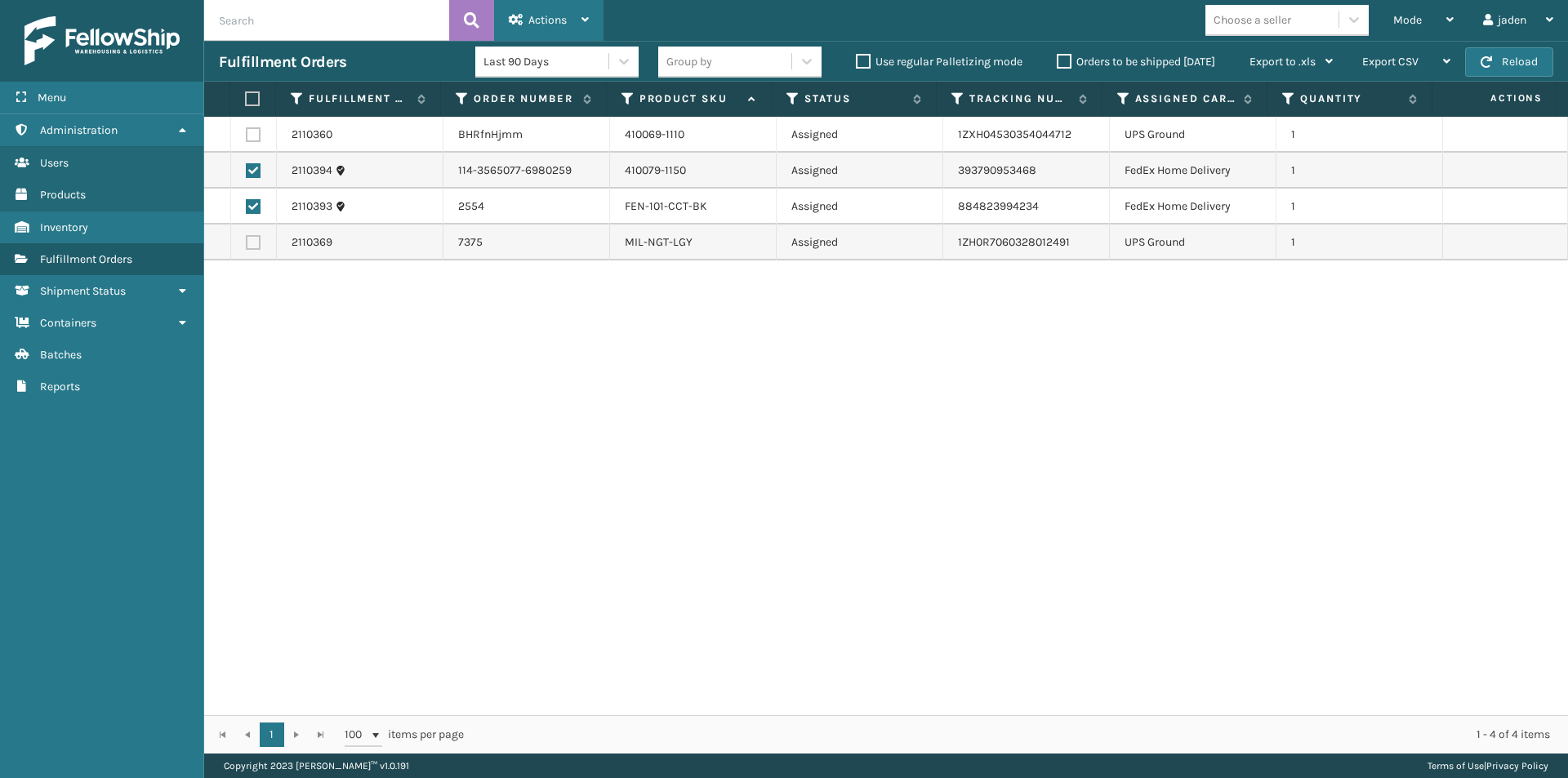
click at [570, 14] on div "Actions" at bounding box center [548, 20] width 80 height 41
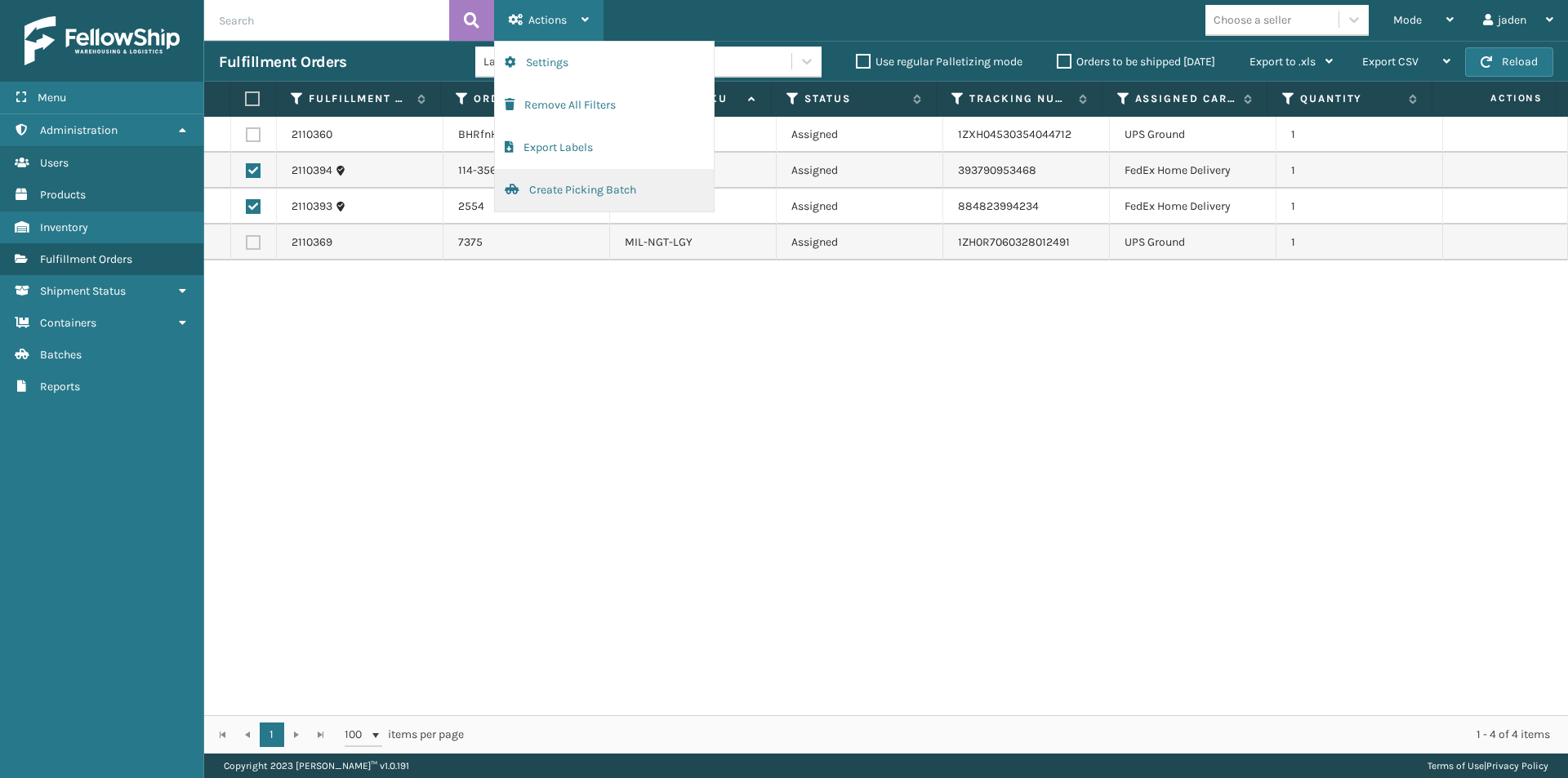
click at [593, 178] on button "Create Picking Batch" at bounding box center [603, 191] width 218 height 43
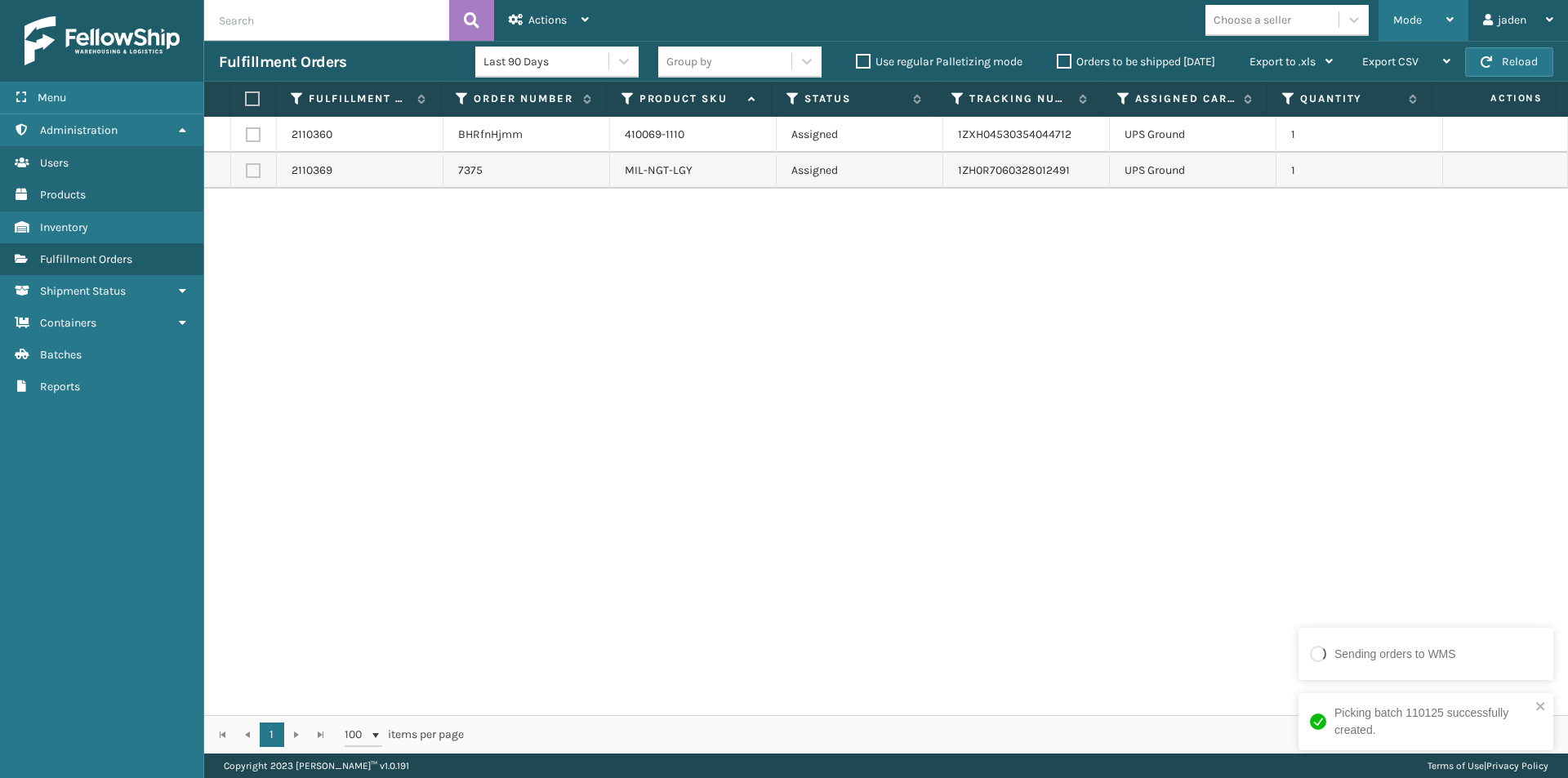
click at [1402, 33] on div "Mode" at bounding box center [1423, 20] width 60 height 41
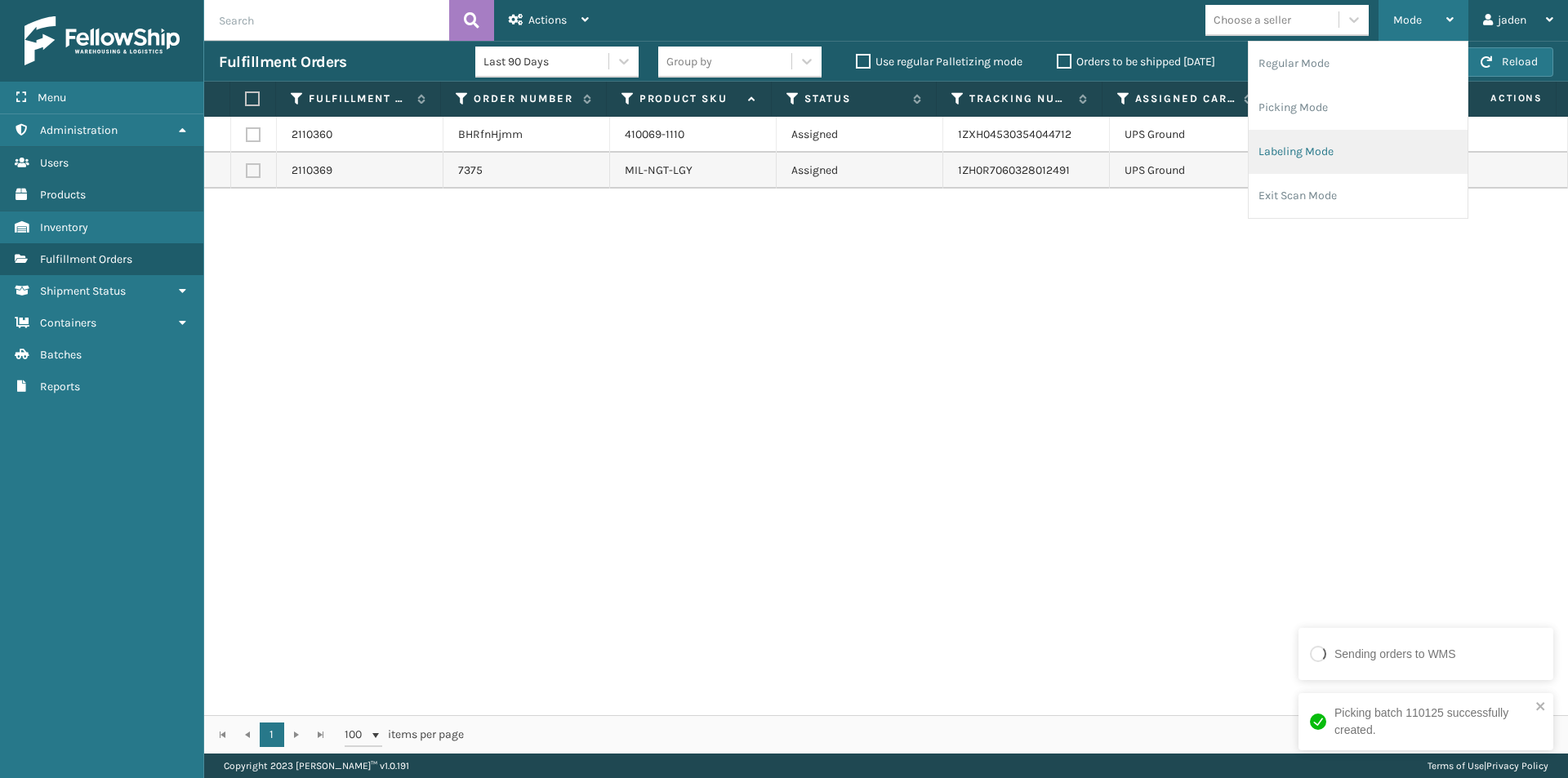
click at [1355, 153] on li "Labeling Mode" at bounding box center [1357, 152] width 218 height 44
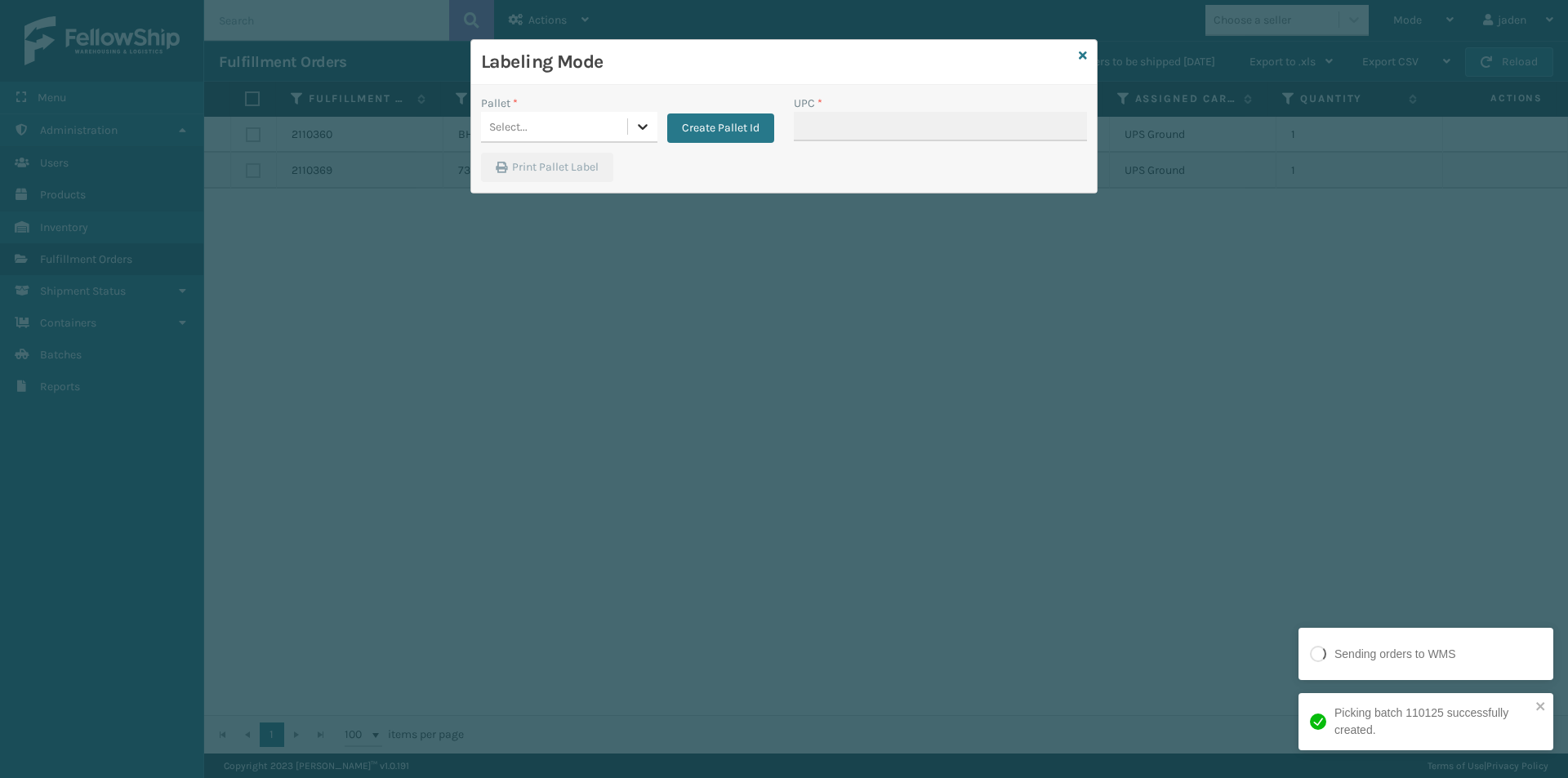
click at [638, 127] on icon at bounding box center [643, 126] width 17 height 17
click at [551, 169] on div "FDXG-HQZYXUB0WB" at bounding box center [569, 167] width 177 height 31
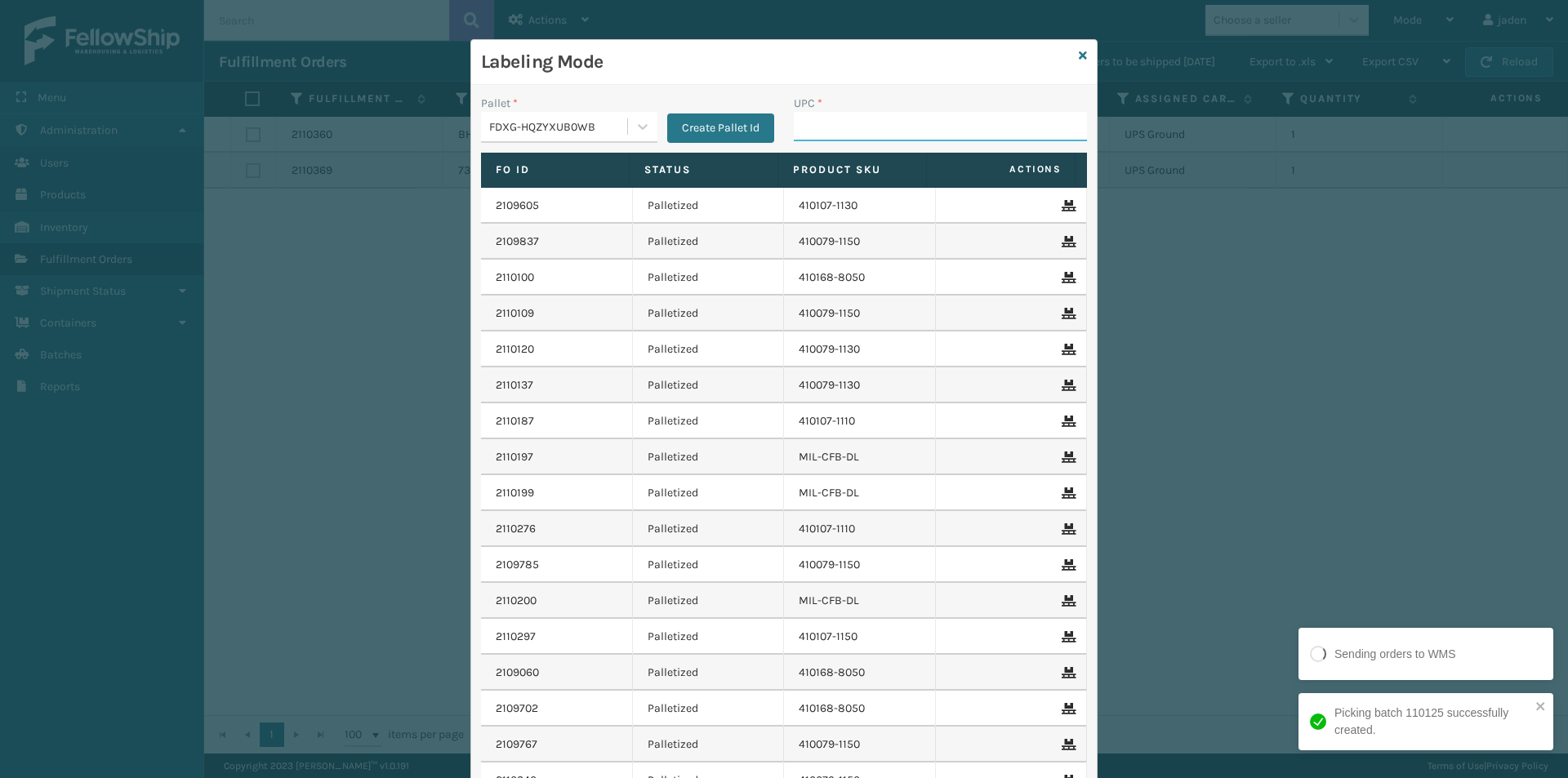
click at [850, 113] on input "UPC *" at bounding box center [940, 126] width 293 height 30
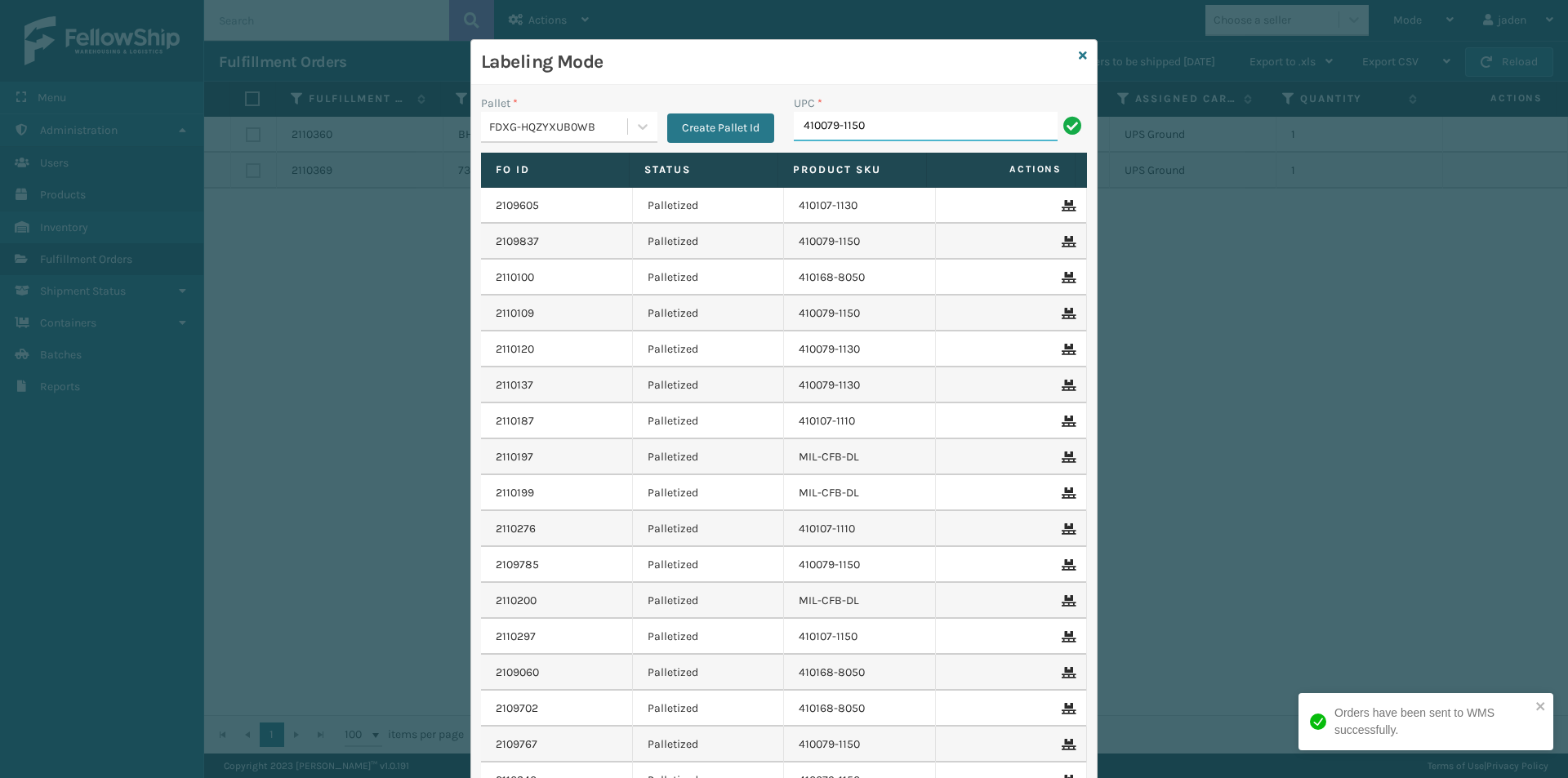
type input "410079-1150"
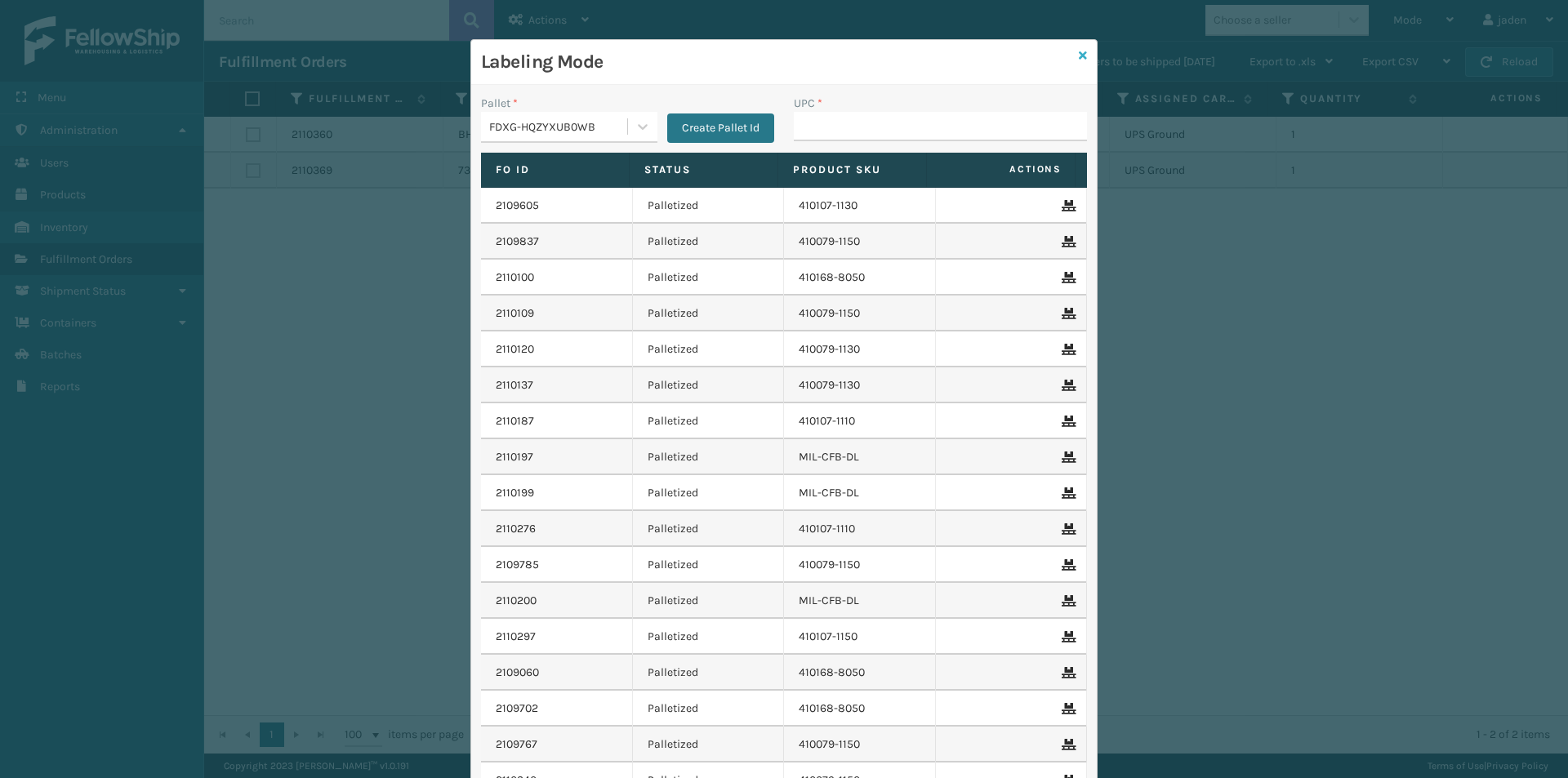
click at [1080, 55] on icon at bounding box center [1083, 56] width 8 height 11
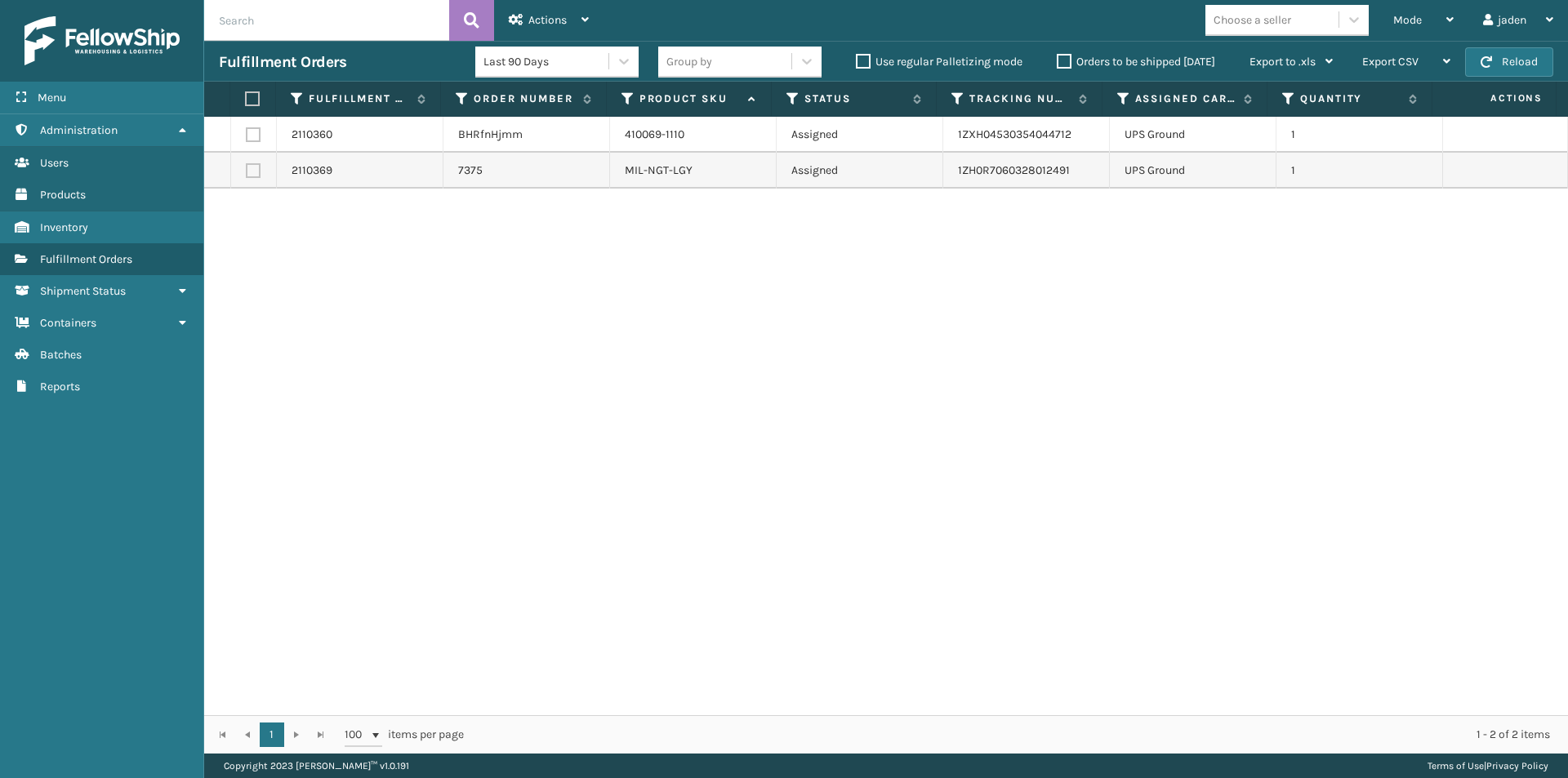
drag, startPoint x: 1184, startPoint y: 278, endPoint x: 777, endPoint y: 363, distance: 415.8
click at [777, 376] on div "2110360 BHRfnHjmm 410069-1110 Assigned 1ZXH04530354044712 UPS Ground 1 2110369 …" at bounding box center [886, 416] width 1364 height 599
click at [1538, 62] on button "Reload" at bounding box center [1509, 62] width 88 height 30
click at [1515, 57] on button "Reload" at bounding box center [1509, 62] width 88 height 30
drag, startPoint x: 1033, startPoint y: 355, endPoint x: 363, endPoint y: 5, distance: 755.9
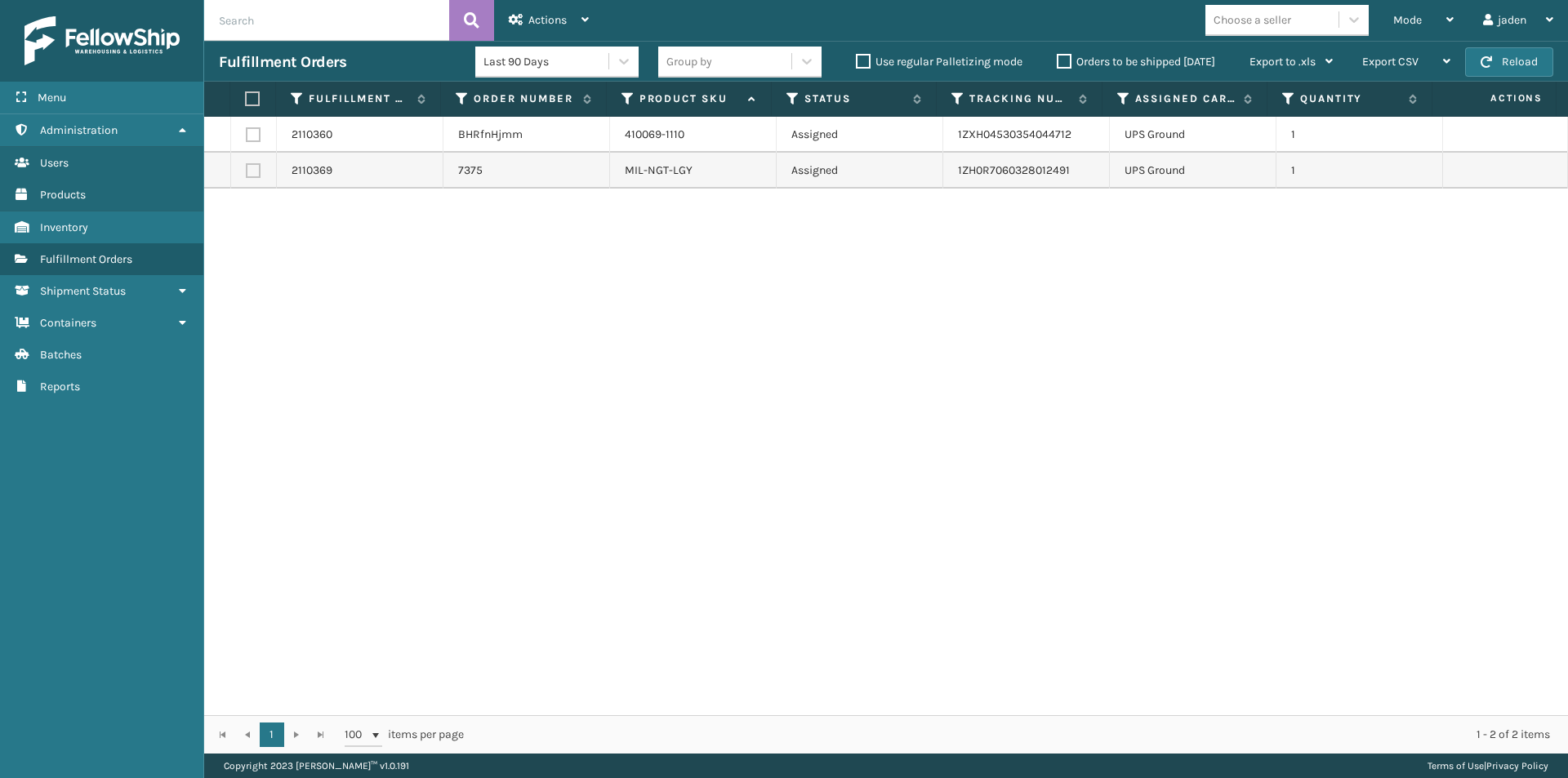
click at [602, 299] on div "2110360 BHRfnHjmm 410069-1110 Assigned 1ZXH04530354044712 UPS Ground 1 2110369 …" at bounding box center [886, 416] width 1364 height 599
click at [1395, 24] on span "Mode" at bounding box center [1407, 20] width 29 height 14
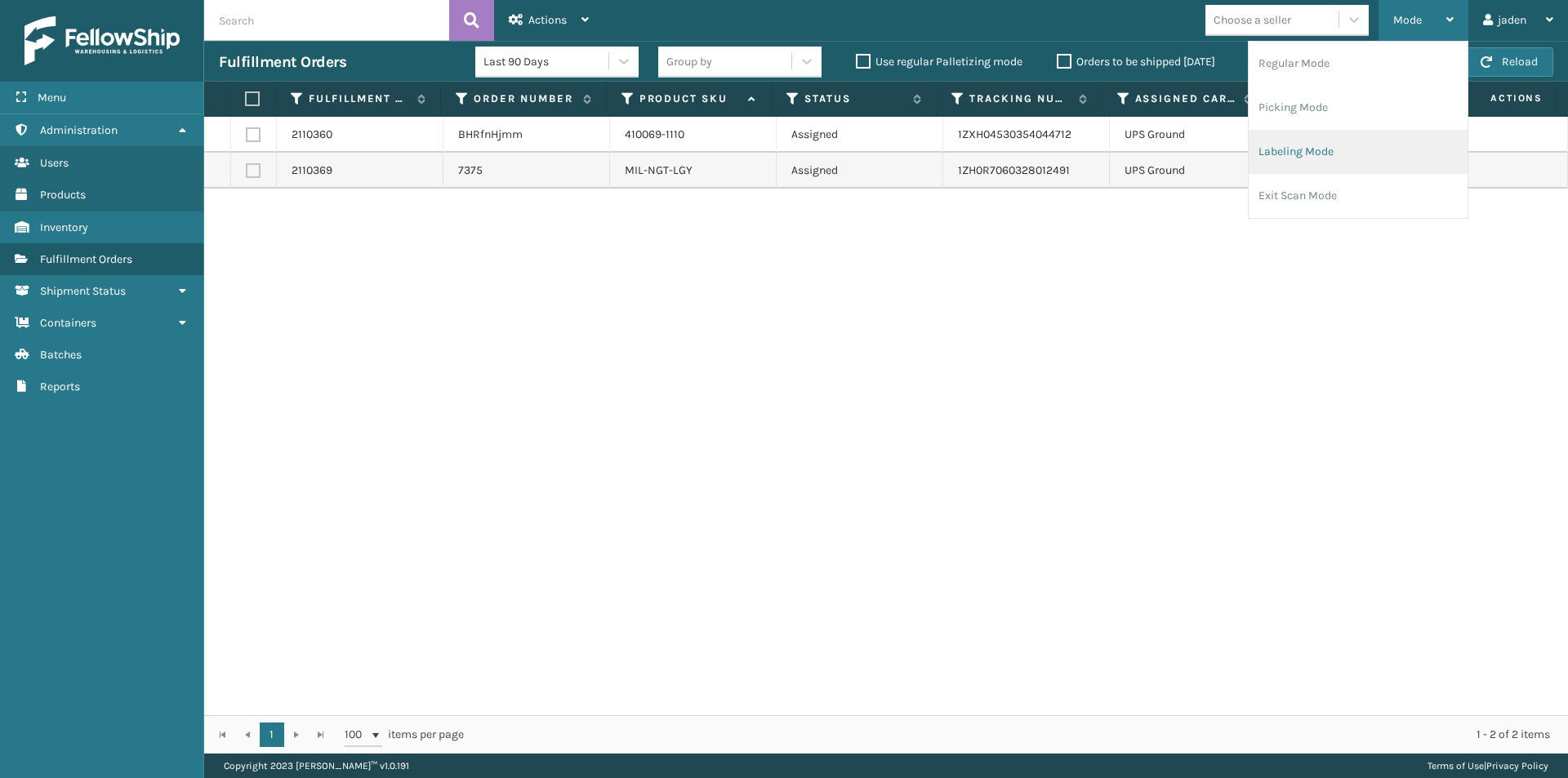
click at [1366, 152] on li "Labeling Mode" at bounding box center [1357, 152] width 218 height 44
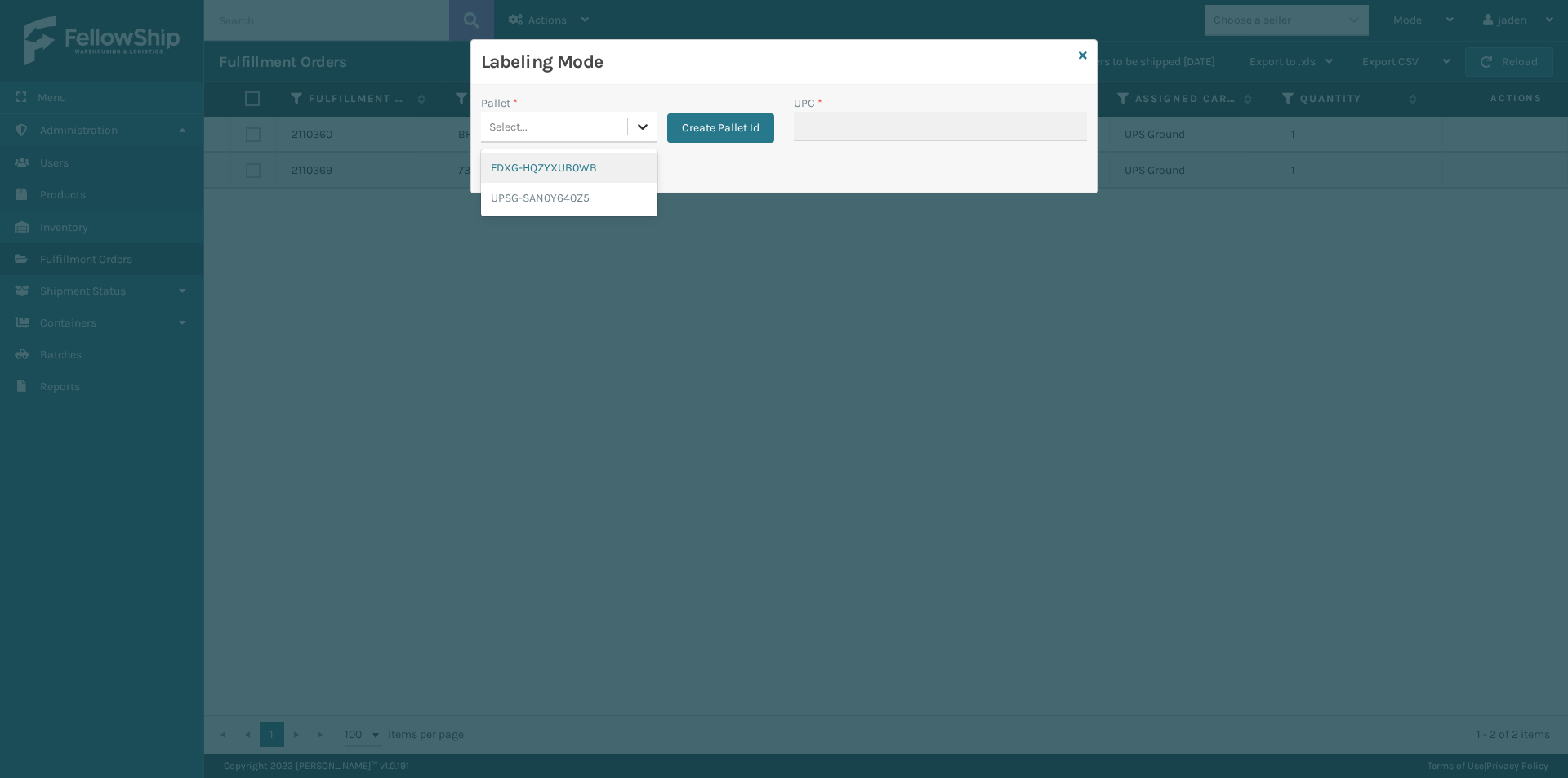
click at [637, 127] on icon at bounding box center [643, 126] width 17 height 17
drag, startPoint x: 603, startPoint y: 163, endPoint x: 775, endPoint y: 138, distance: 173.8
click at [616, 161] on div "FDXG-HQZYXUB0WB" at bounding box center [569, 167] width 177 height 31
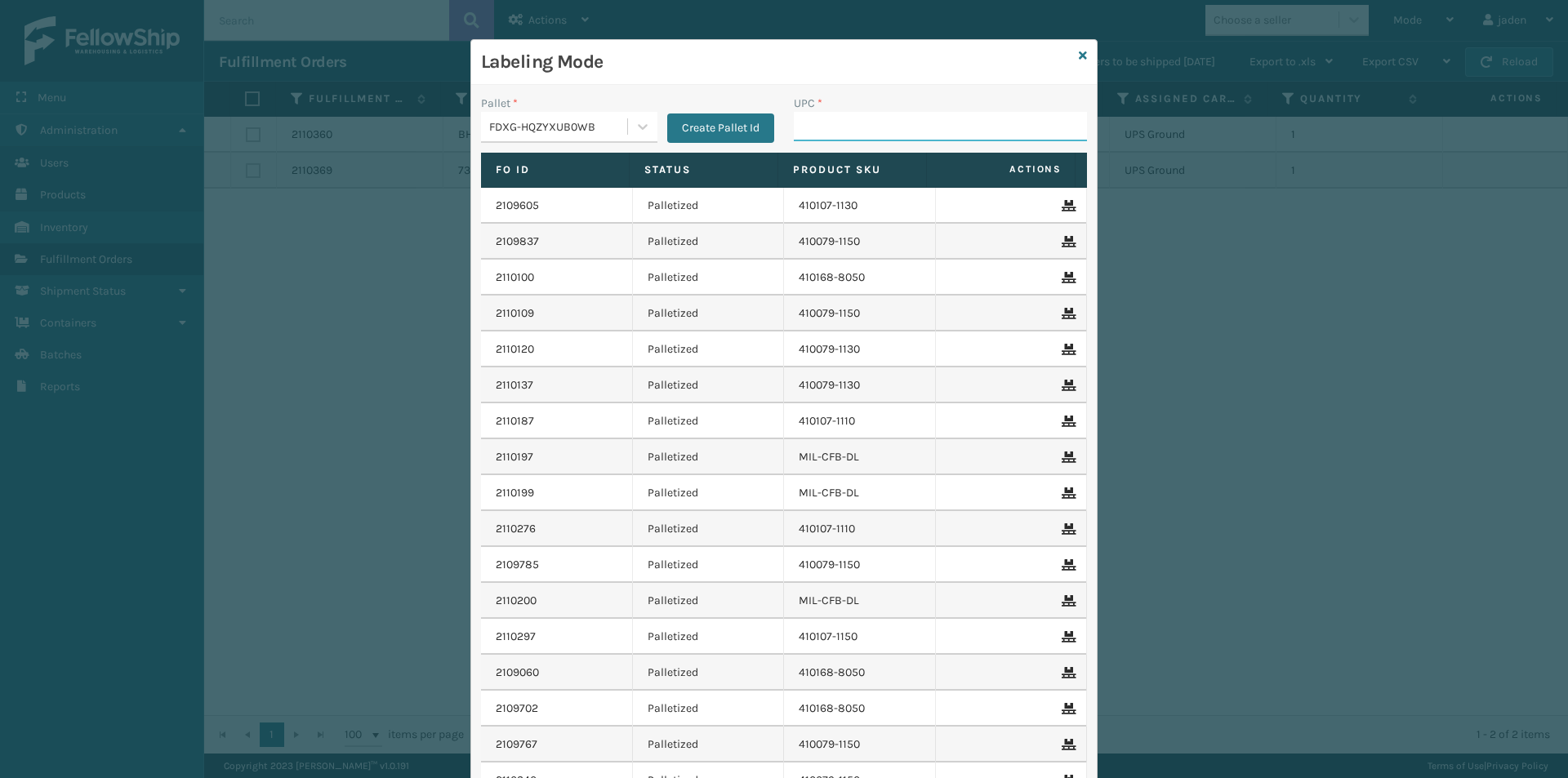
click at [895, 120] on input "UPC *" at bounding box center [940, 126] width 293 height 30
type input "410079-1120"
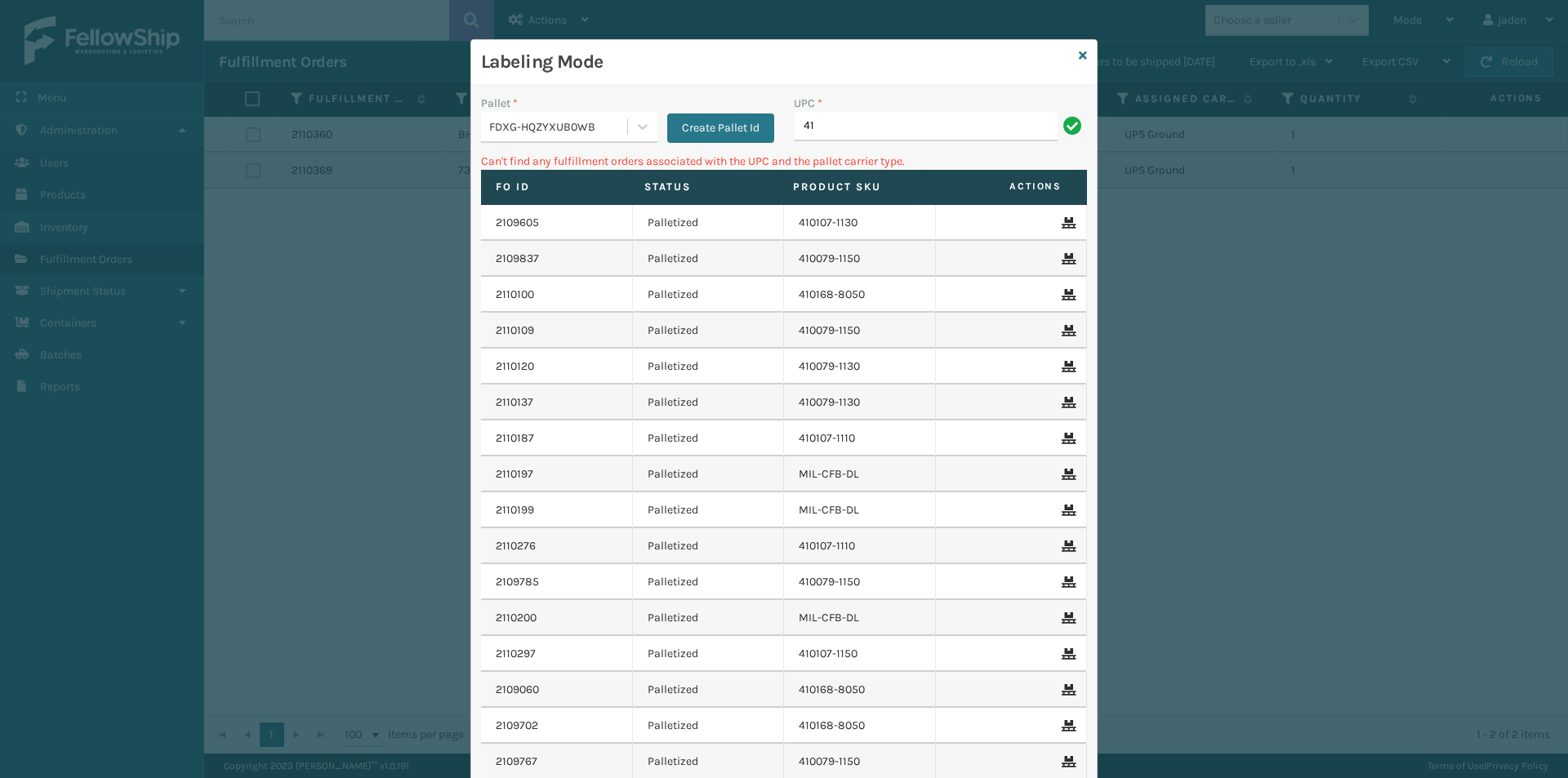
type input "4"
type input "410107-1120"
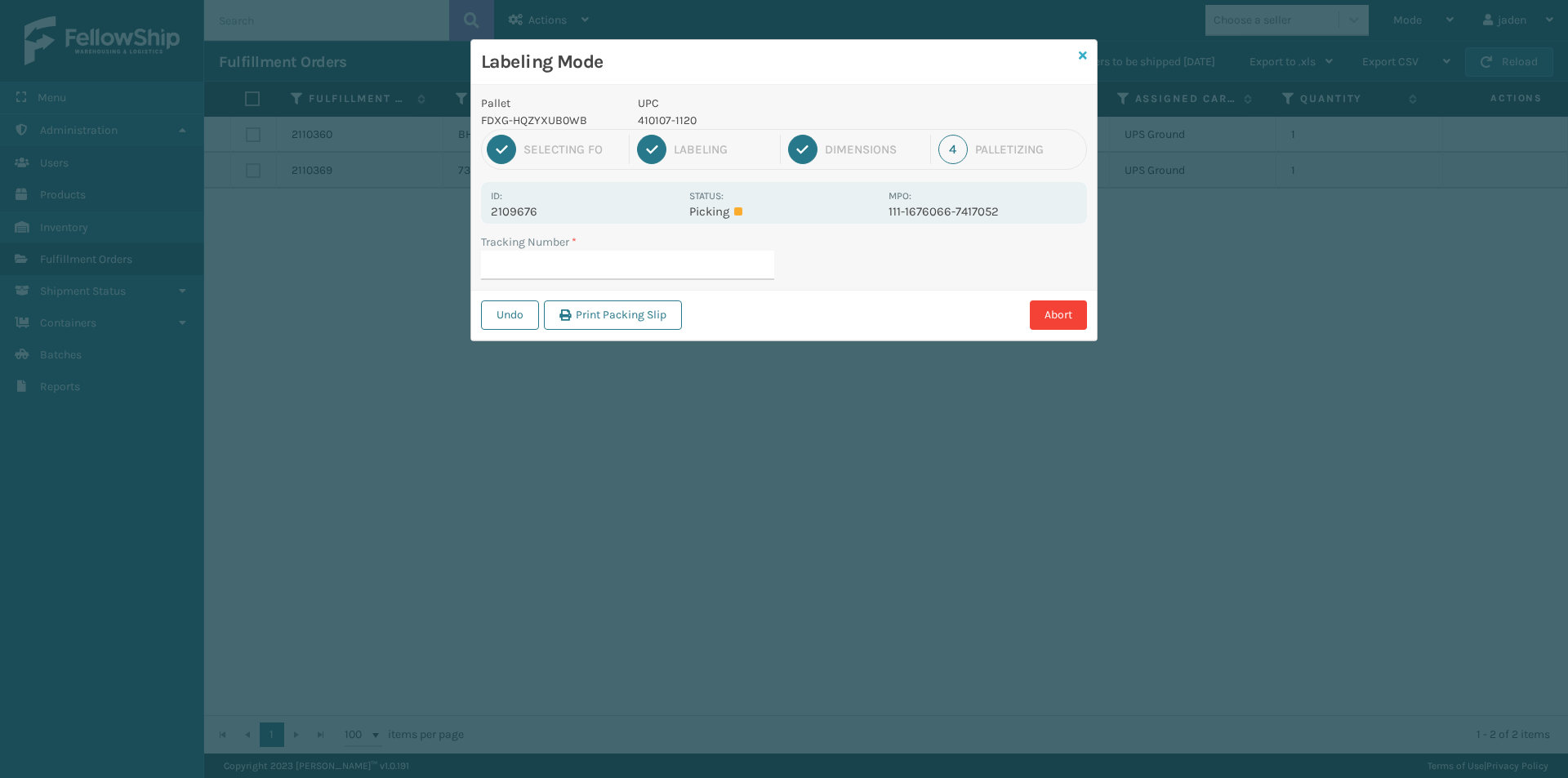
click at [1083, 62] on link at bounding box center [1083, 56] width 8 height 17
